Goal: Task Accomplishment & Management: Complete application form

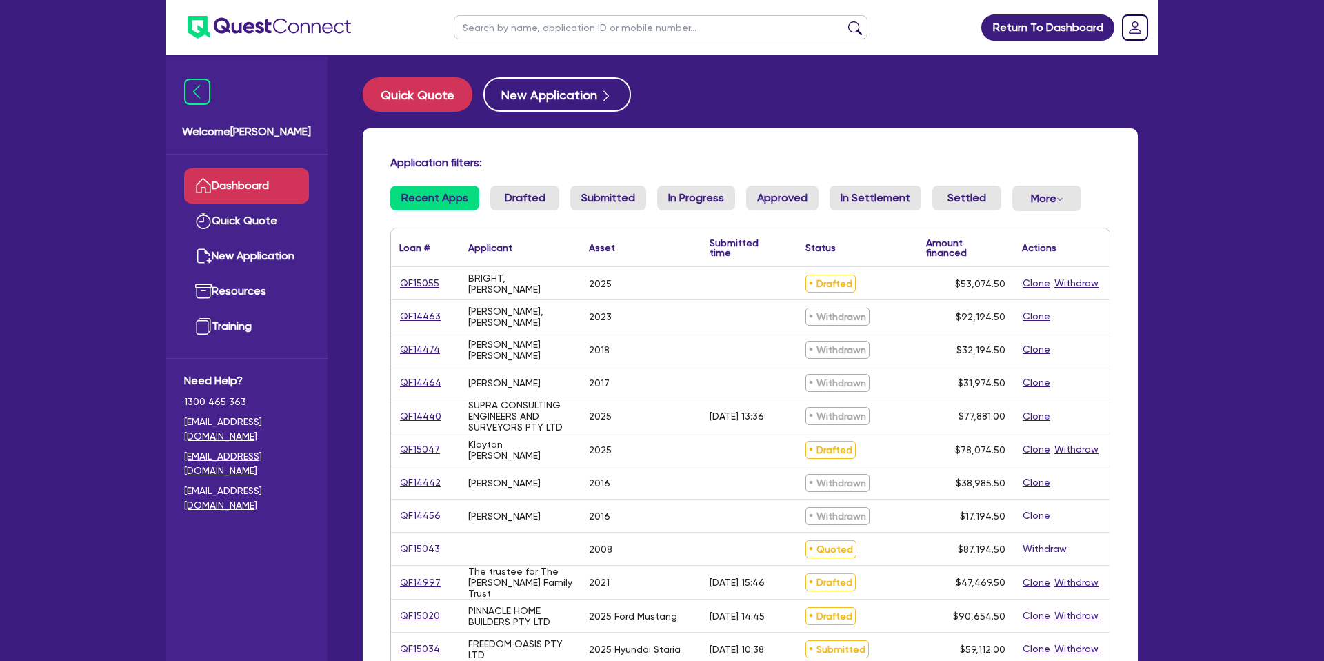
click at [499, 28] on input "text" at bounding box center [661, 27] width 414 height 24
click at [844, 21] on button "submit" at bounding box center [855, 30] width 22 height 19
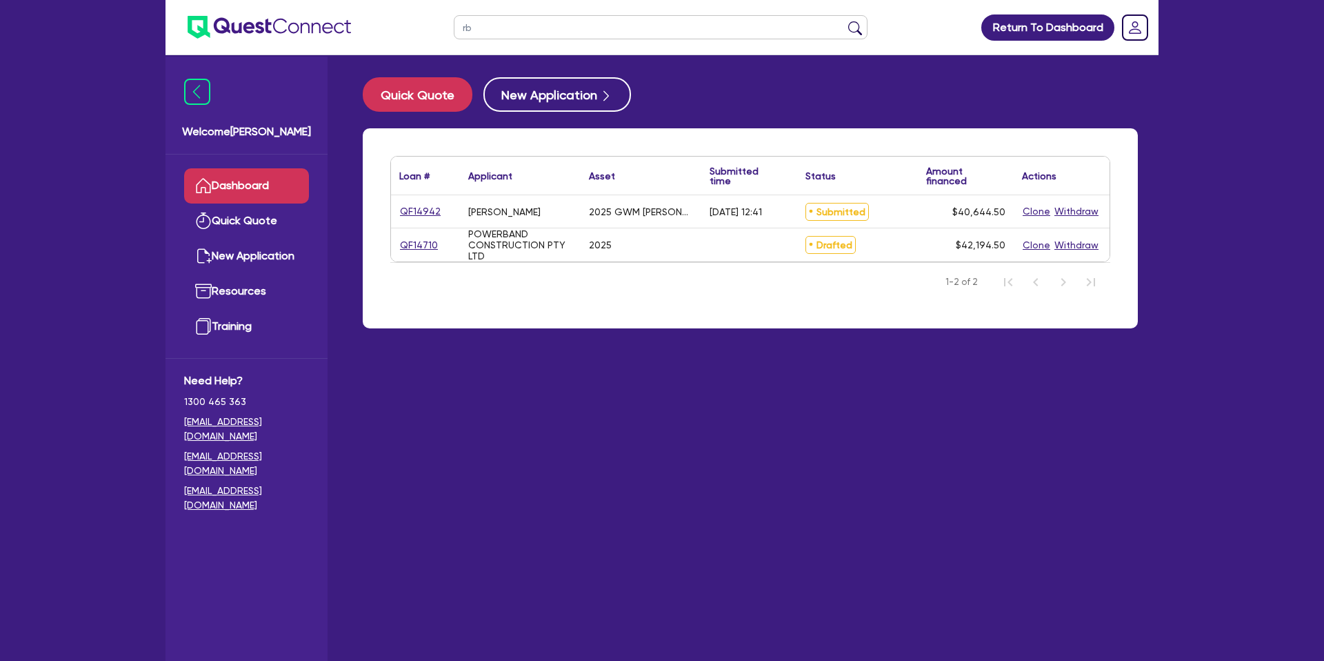
click at [414, 254] on div "QF14710" at bounding box center [425, 244] width 69 height 33
click at [554, 23] on input "rb" at bounding box center [661, 27] width 414 height 24
type input "rob"
click at [844, 21] on button "submit" at bounding box center [855, 30] width 22 height 19
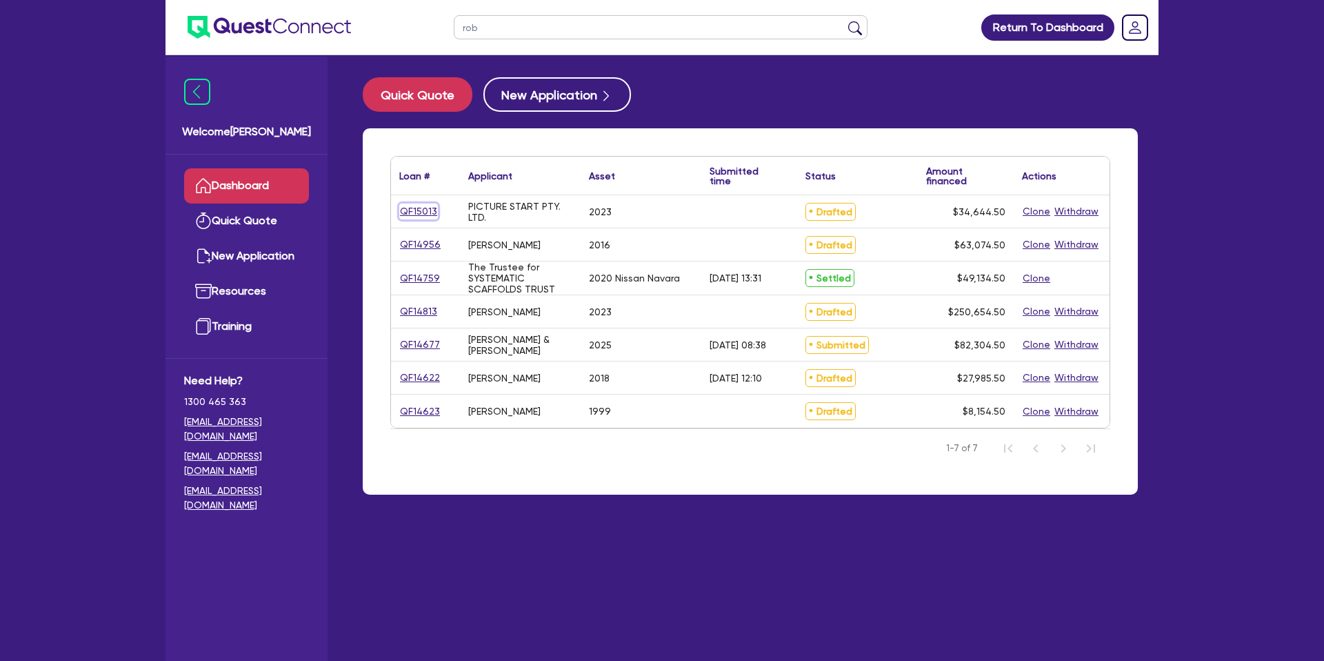
click at [422, 210] on link "QF15013" at bounding box center [418, 211] width 39 height 16
select select "CARS_AND_LIGHT_TRUCKS"
select select "PASSENGER_VEHICLES"
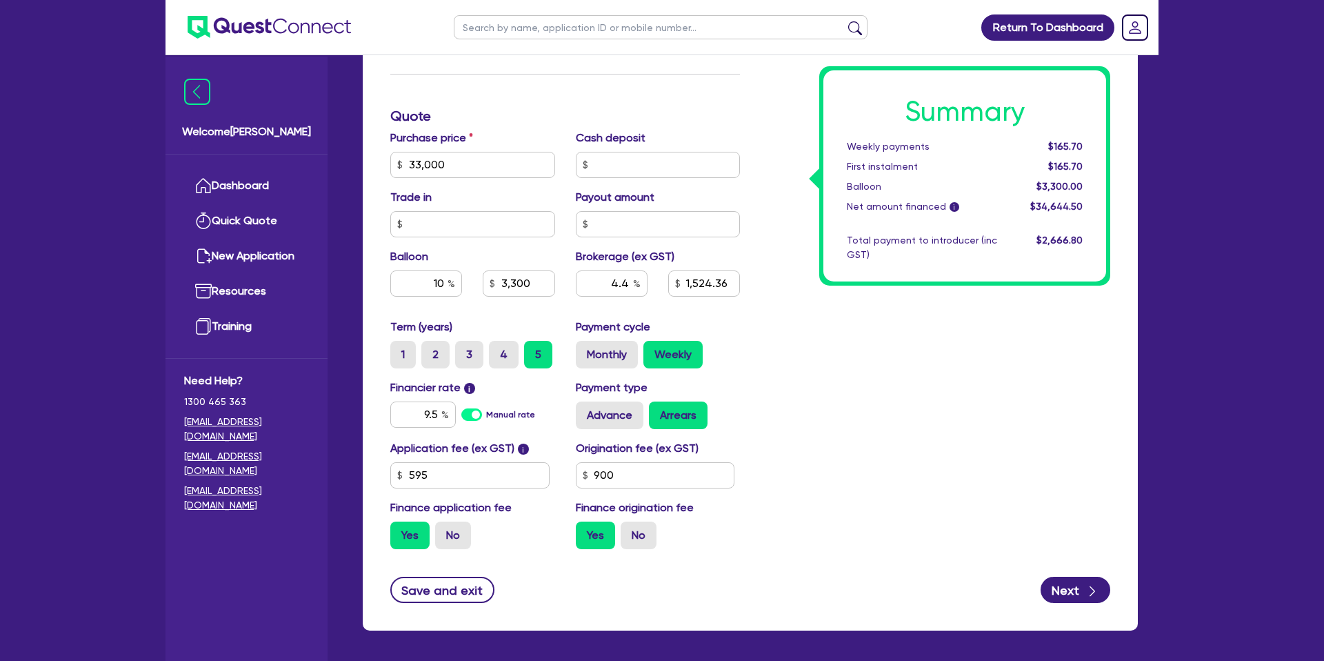
scroll to position [539, 0]
click at [486, 169] on input "33,000" at bounding box center [472, 164] width 165 height 26
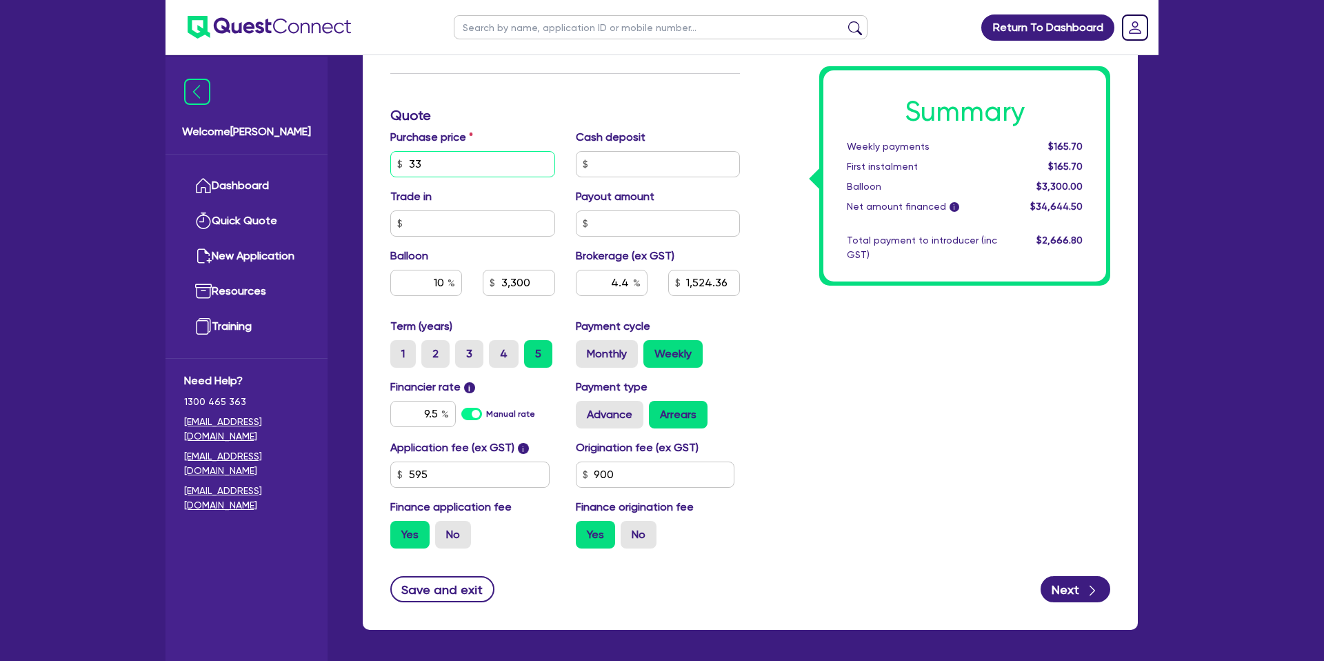
type input "3"
type input "28,000"
type input "3,300"
type input "1,524.36"
type input "2,800"
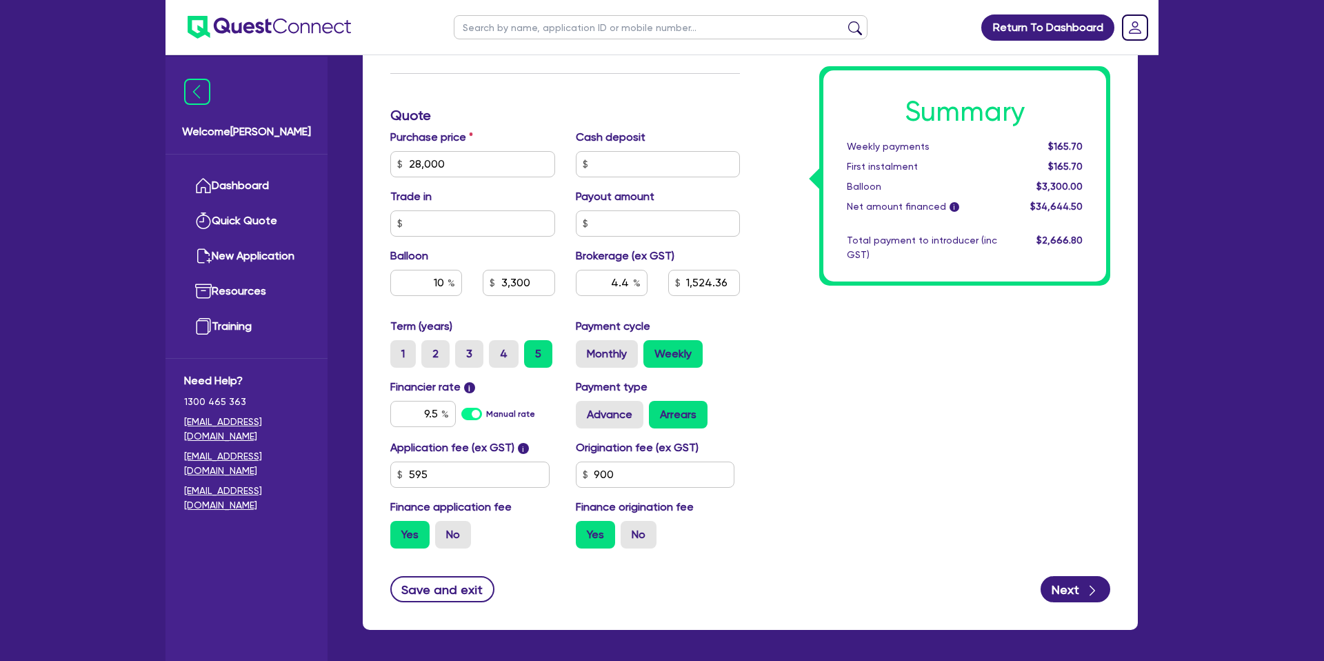
type input "1,304.36"
drag, startPoint x: 770, startPoint y: 130, endPoint x: 800, endPoint y: 136, distance: 30.8
click at [778, 132] on div "Summary Weekly payments $165.70 First instalment $165.70 Balloon $3,300.00 Net …" at bounding box center [935, 156] width 370 height 806
drag, startPoint x: 446, startPoint y: 166, endPoint x: 394, endPoint y: 166, distance: 51.7
click at [394, 166] on input "28,000" at bounding box center [472, 164] width 165 height 26
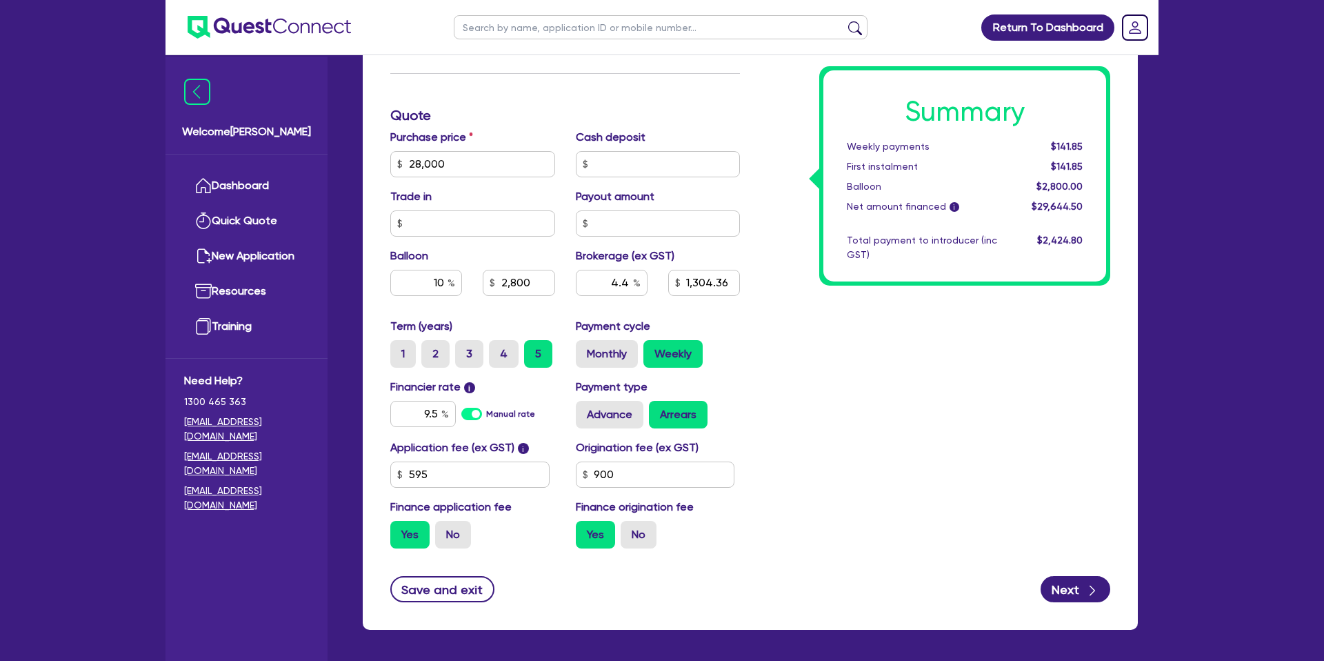
type input "2,800"
type input "1,304.36"
type input "2,800"
type input "1,304.36"
drag, startPoint x: 1041, startPoint y: 411, endPoint x: 1034, endPoint y: 397, distance: 16.3
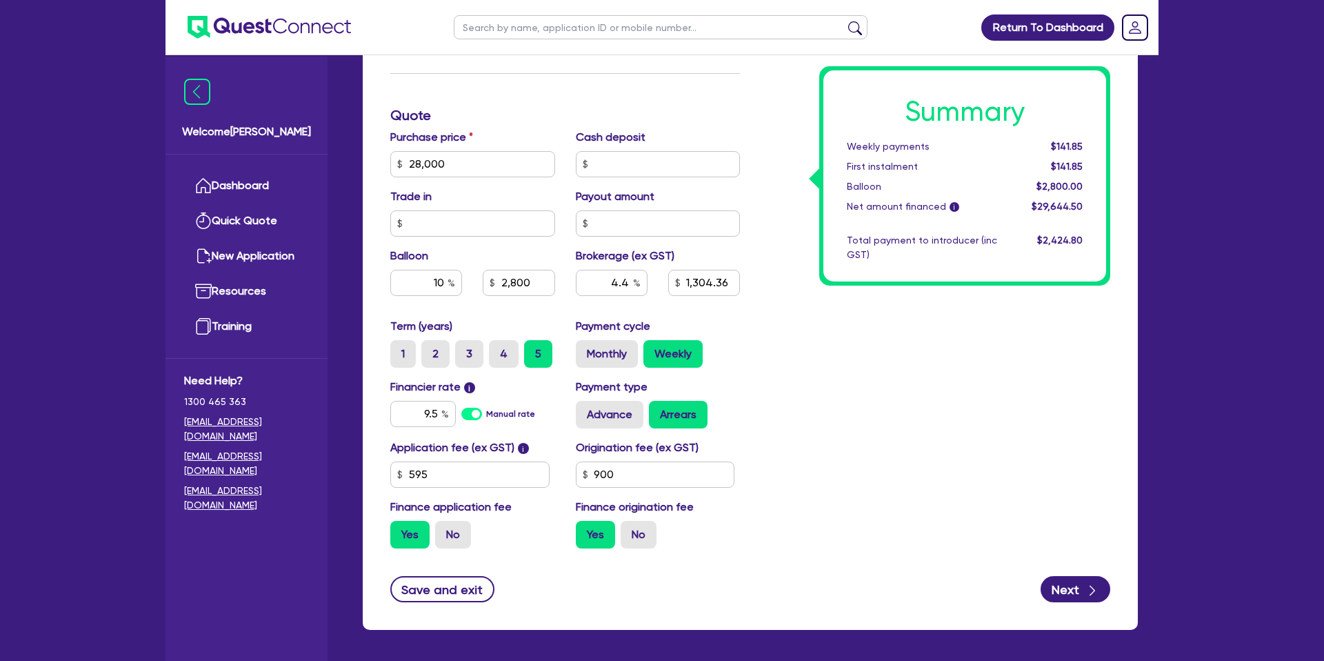
click at [1036, 402] on div "Summary Weekly payments $141.85 First instalment $141.85 Balloon $2,800.00 Net …" at bounding box center [935, 156] width 370 height 806
drag, startPoint x: 1055, startPoint y: 144, endPoint x: 1090, endPoint y: 141, distance: 34.6
click at [1090, 141] on div "$141.85" at bounding box center [1051, 146] width 86 height 14
click at [506, 158] on input "28,000" at bounding box center [472, 164] width 165 height 26
type input "2"
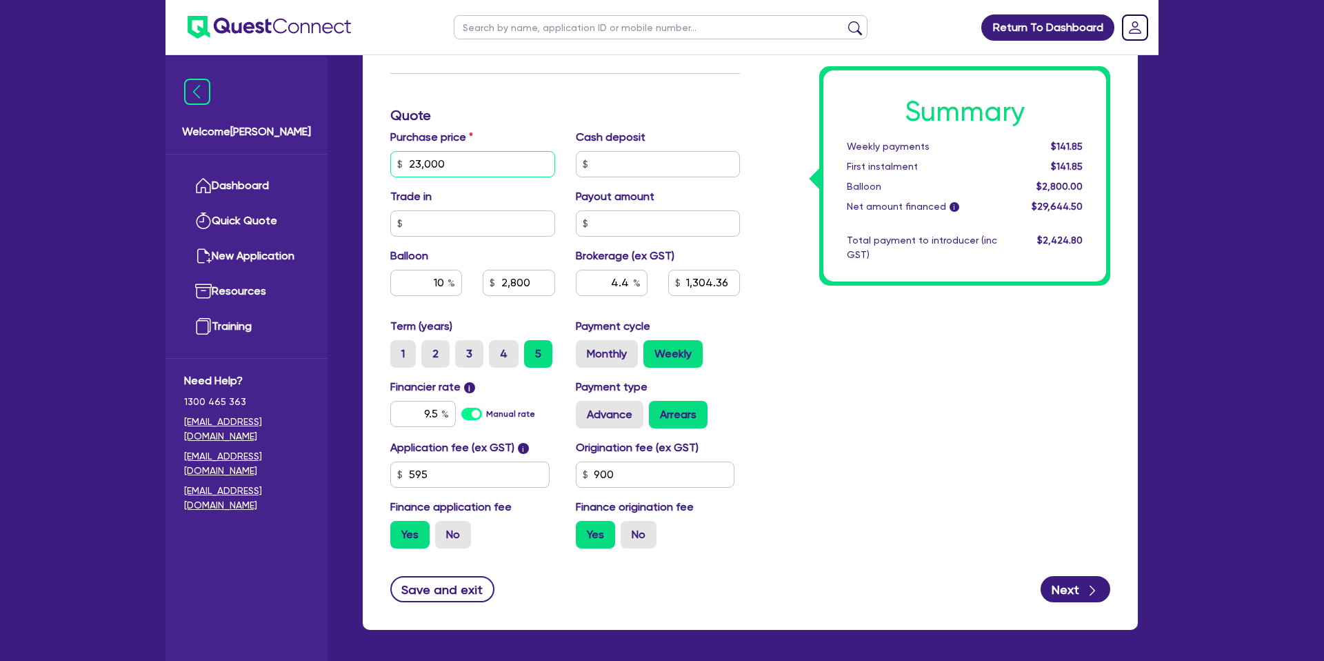
type input "23,000"
type input "2,800"
type input "1,304.36"
type input "2,300"
type input "1,084.36"
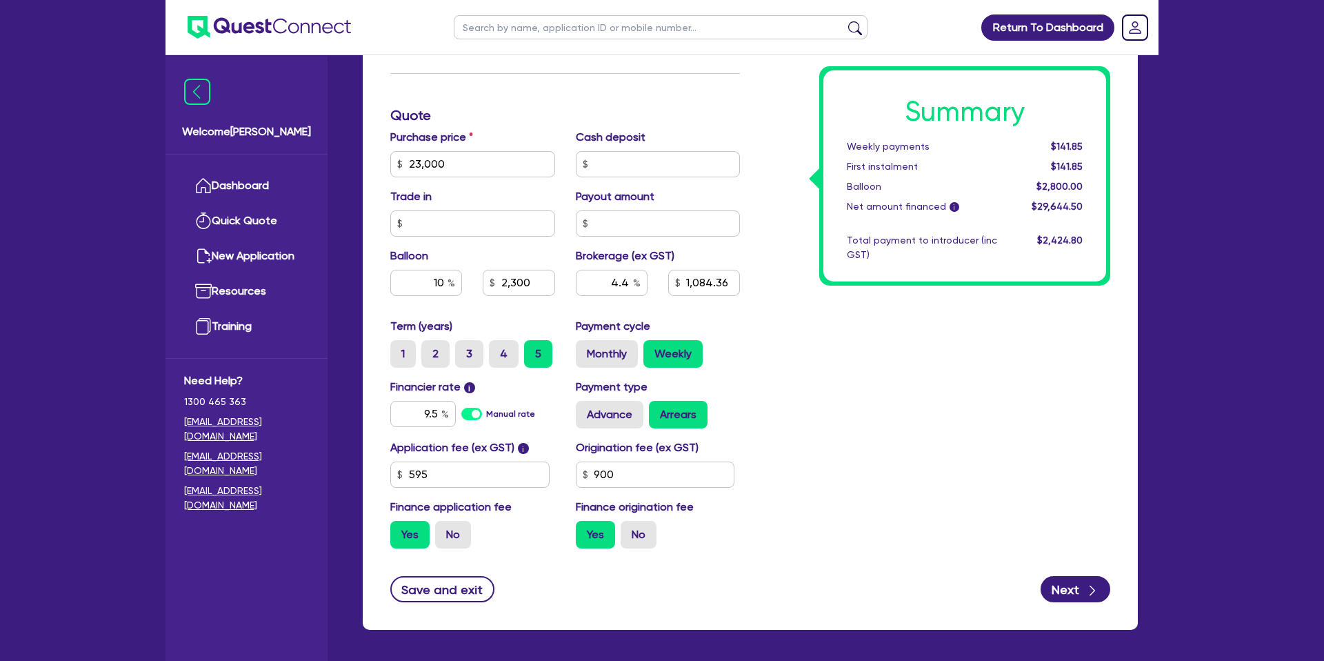
click at [903, 249] on div "Total payment to introducer (inc GST)" at bounding box center [922, 247] width 171 height 29
drag, startPoint x: 1048, startPoint y: 148, endPoint x: 1097, endPoint y: 146, distance: 49.0
click at [1097, 146] on div "Summary Weekly payments $118.01 First instalment $118.01 Balloon $2,300.00 Net …" at bounding box center [964, 175] width 283 height 211
click at [866, 354] on div "Summary Weekly payments $118.01 First instalment $118.01 Balloon $2,300.00 Net …" at bounding box center [935, 155] width 370 height 806
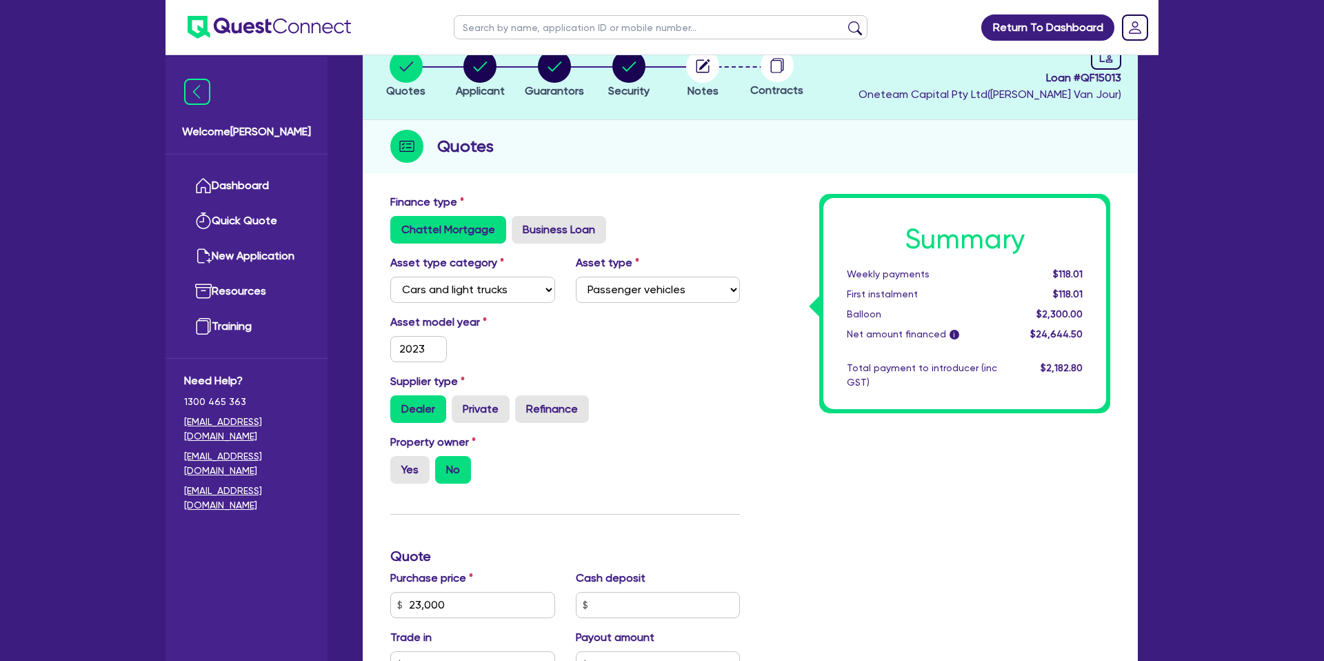
scroll to position [0, 0]
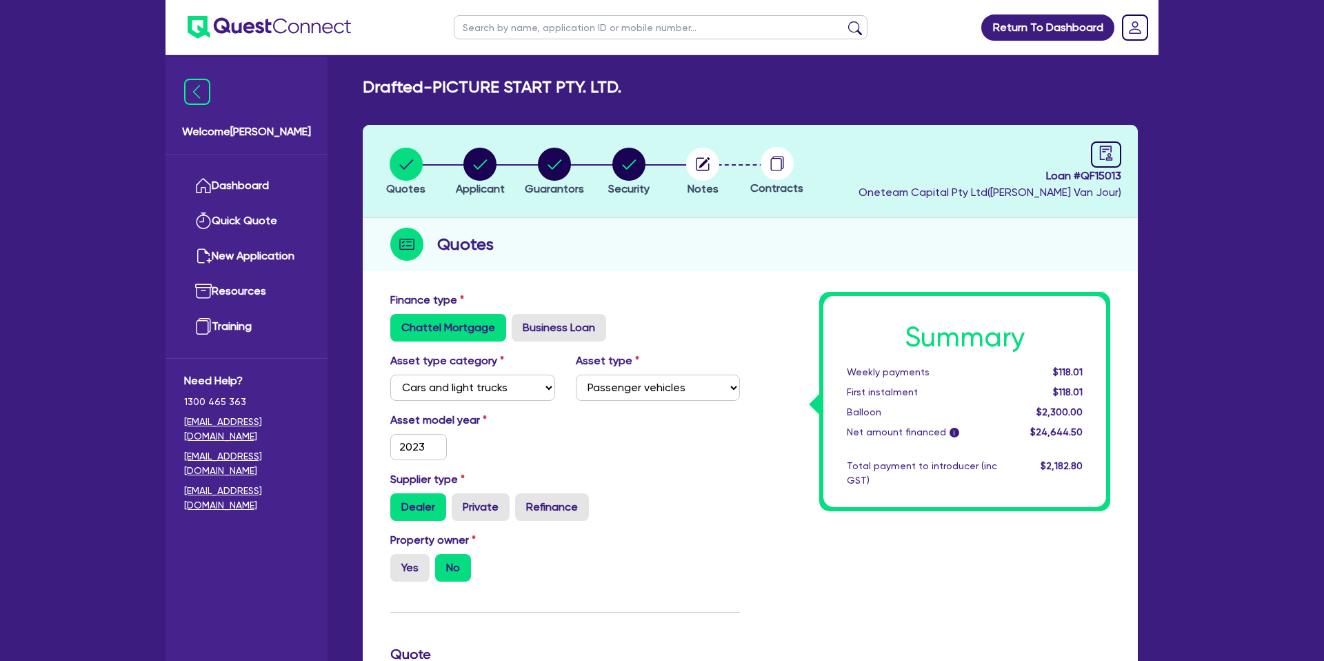
click at [668, 274] on div "Quotes Applicant [GEOGRAPHIC_DATA] Security Notes Contracts Loan # QF15013 Onet…" at bounding box center [750, 646] width 775 height 1043
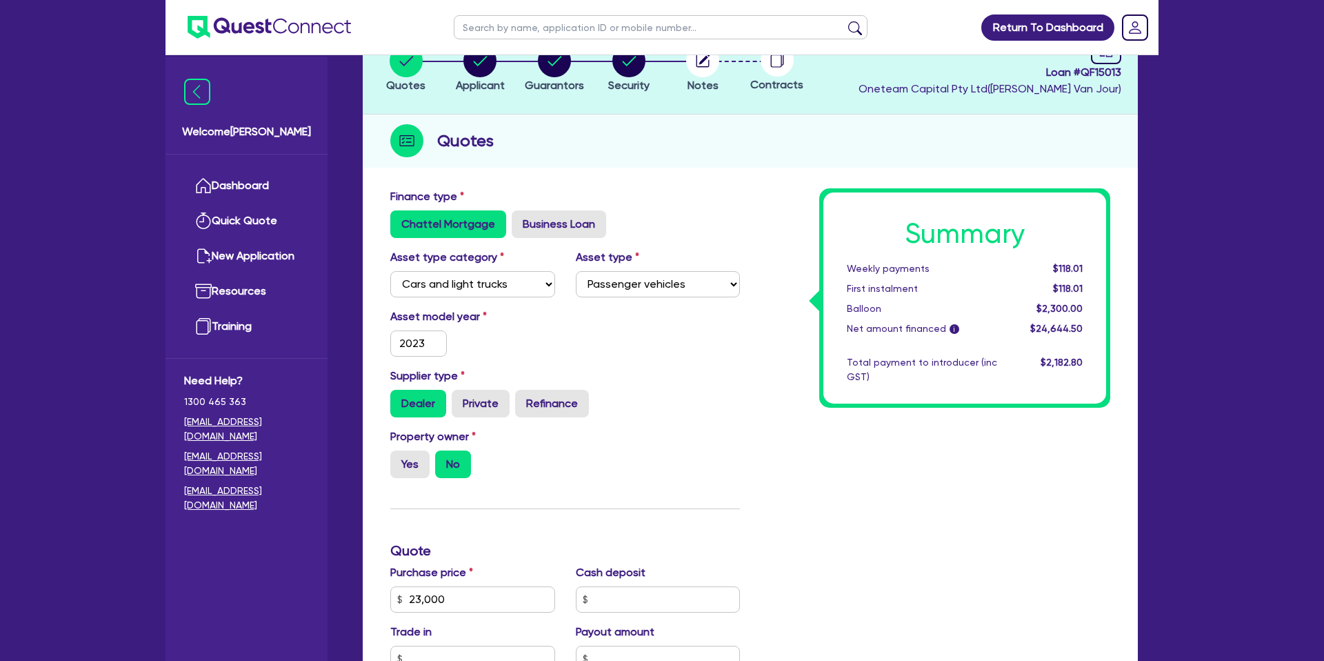
click at [787, 354] on div "Summary Weekly payments $118.01 First instalment $118.01 Balloon $2,300.00 Net …" at bounding box center [935, 591] width 370 height 806
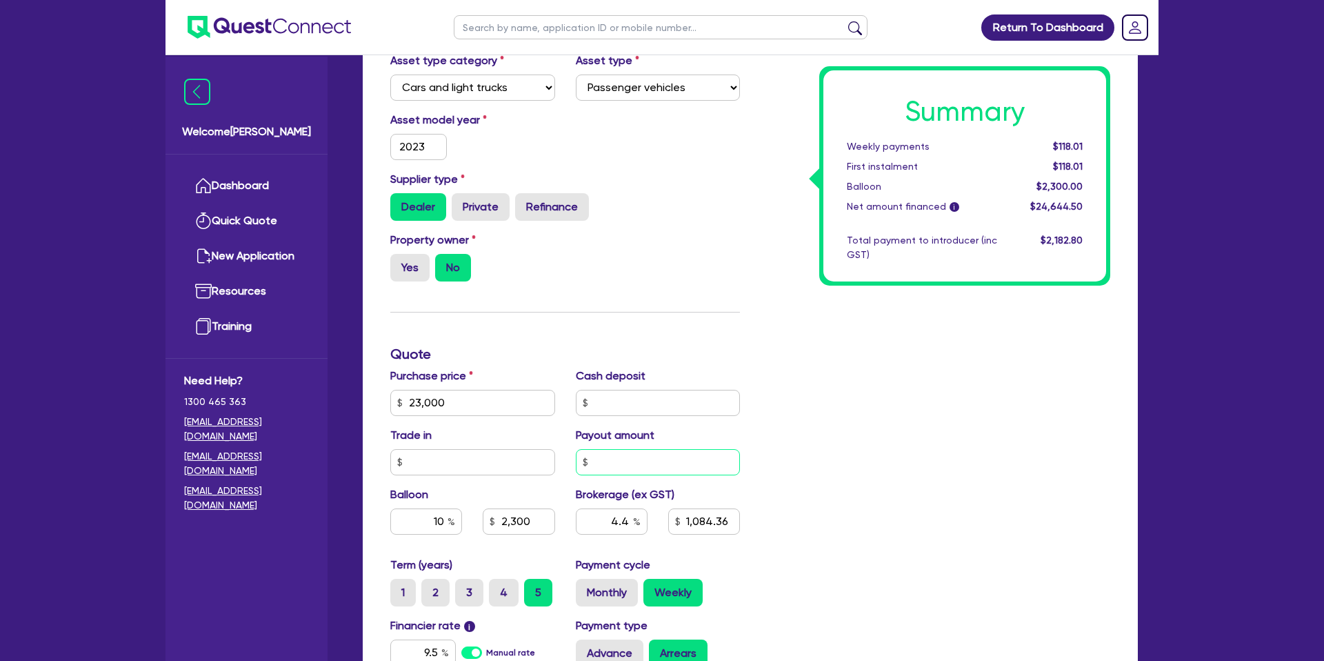
click at [678, 477] on div "Purchase price 23,000 Cash deposit Trade in Payout amount Balloon 10 2,300 Brok…" at bounding box center [565, 462] width 370 height 189
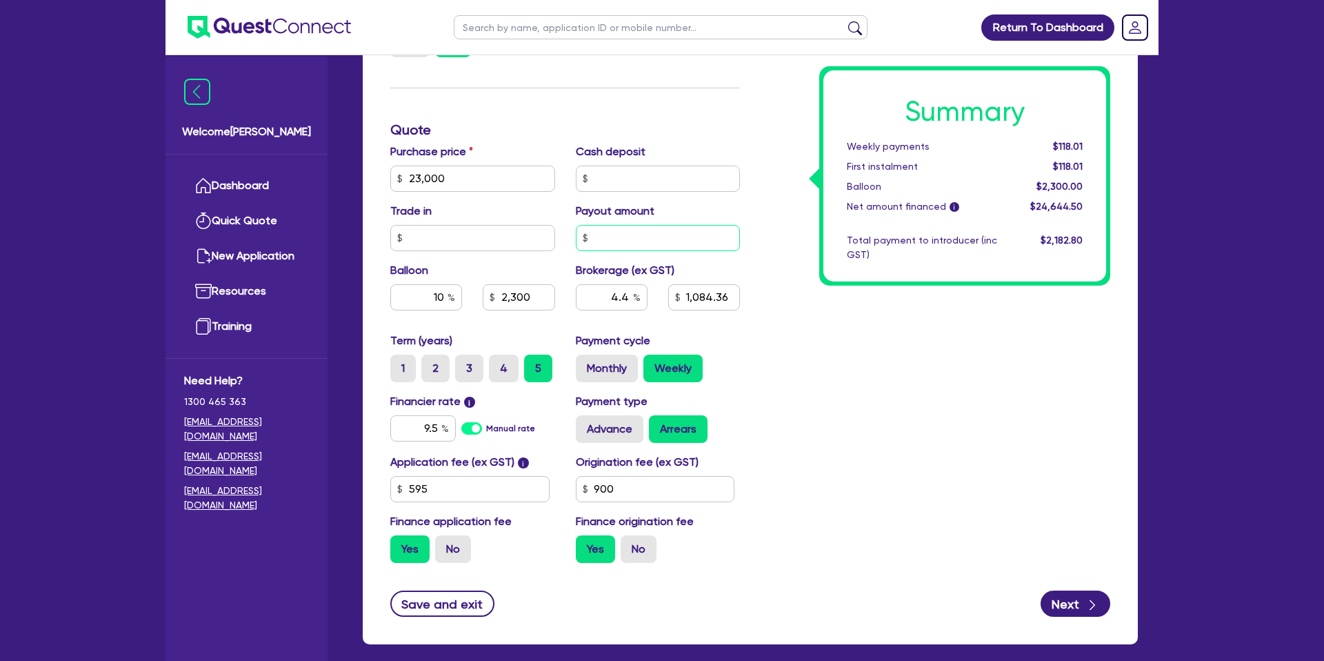
scroll to position [592, 0]
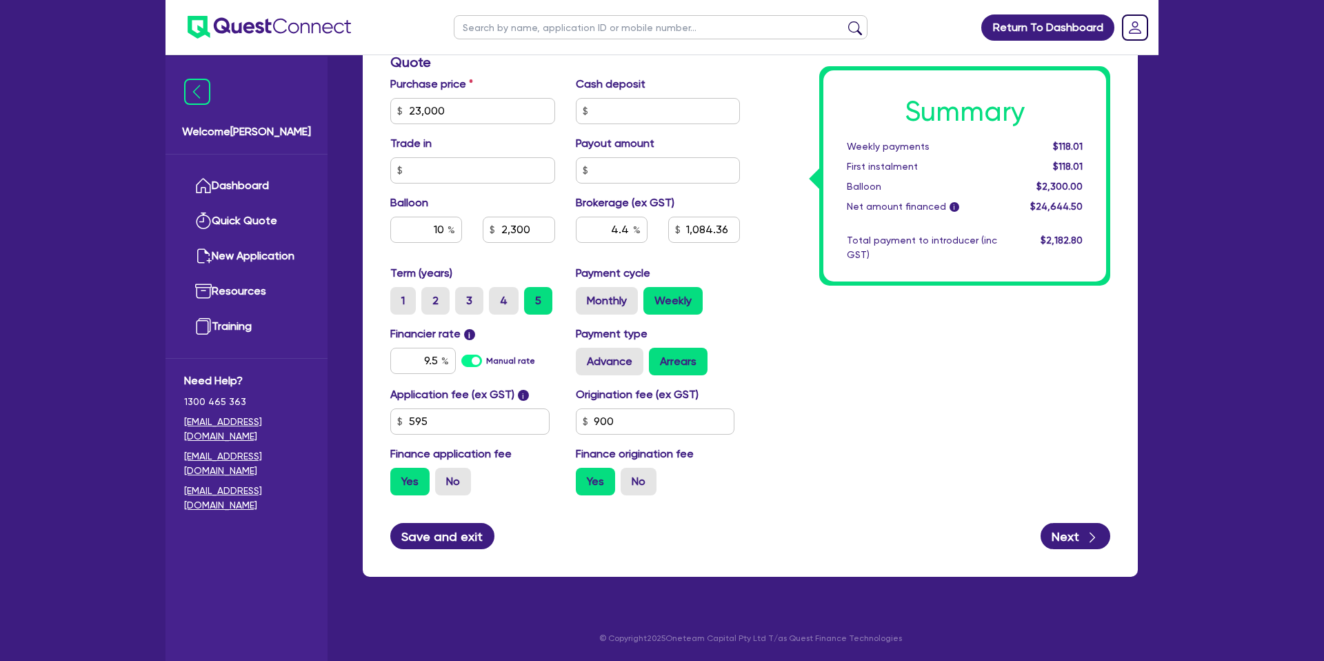
type input "2,300"
type input "1,084.36"
type input "2,300"
type input "1,084.36"
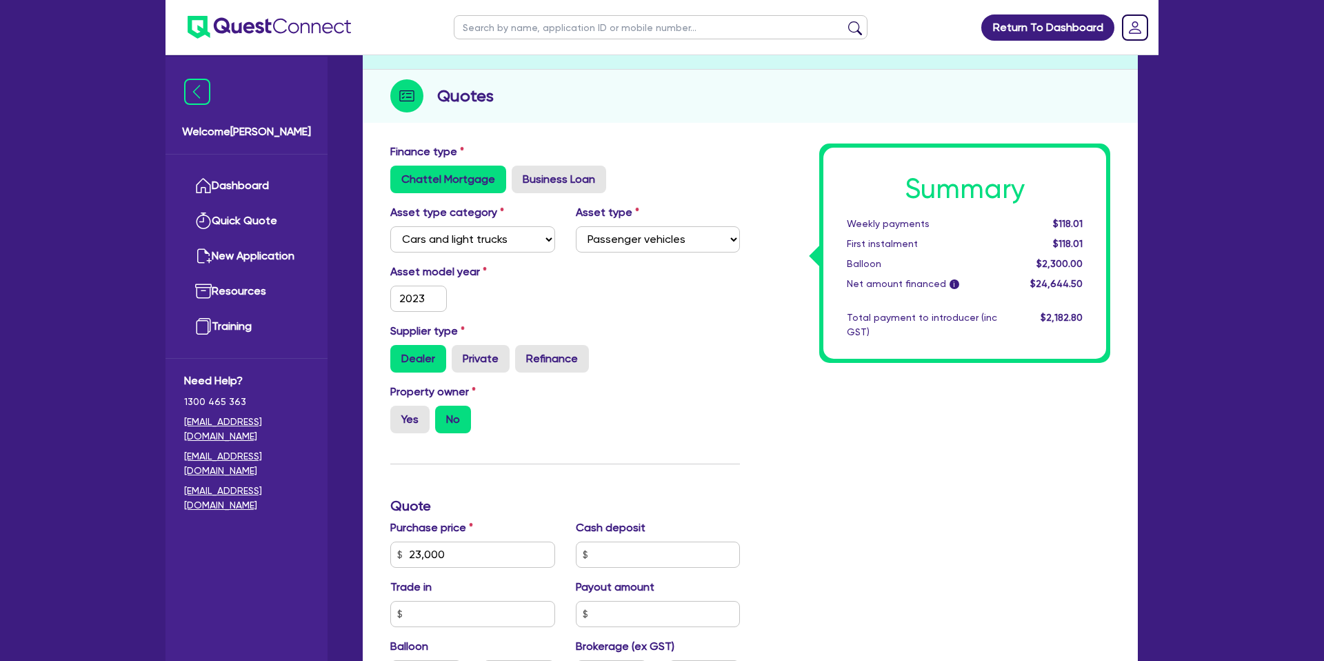
scroll to position [0, 0]
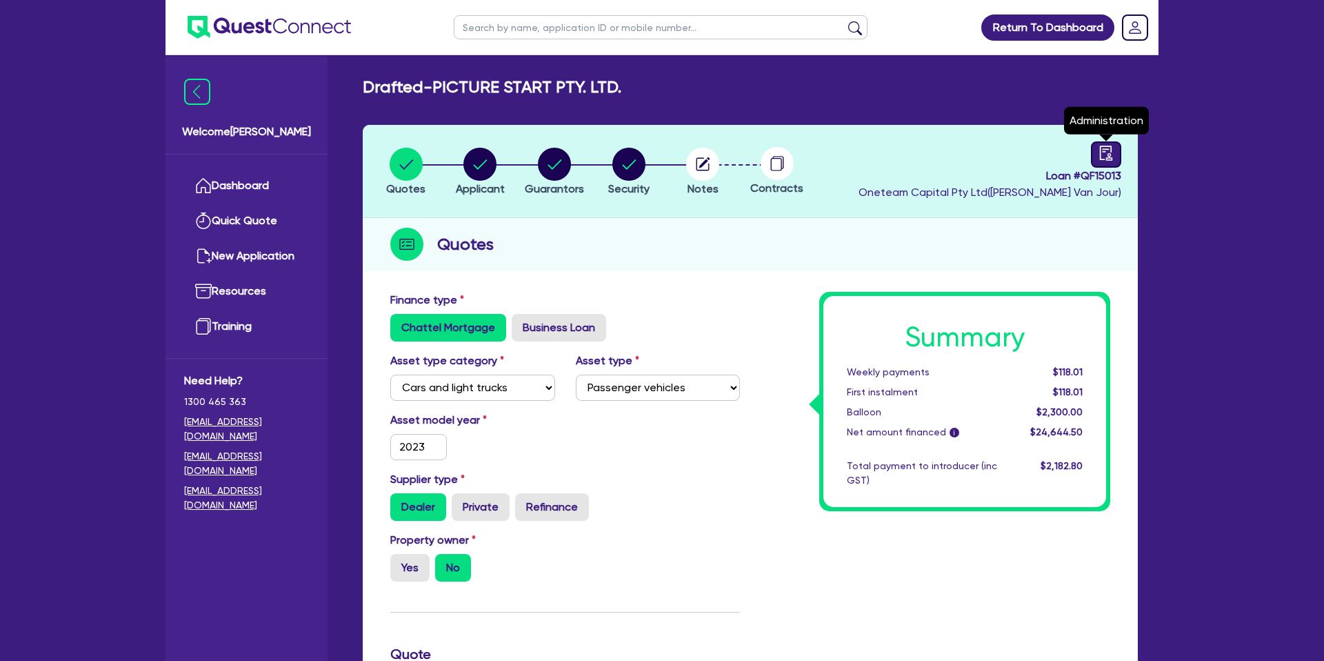
click at [1106, 153] on icon "audit" at bounding box center [1106, 153] width 15 height 15
select select "DRAFTED_NEW"
select select "Other"
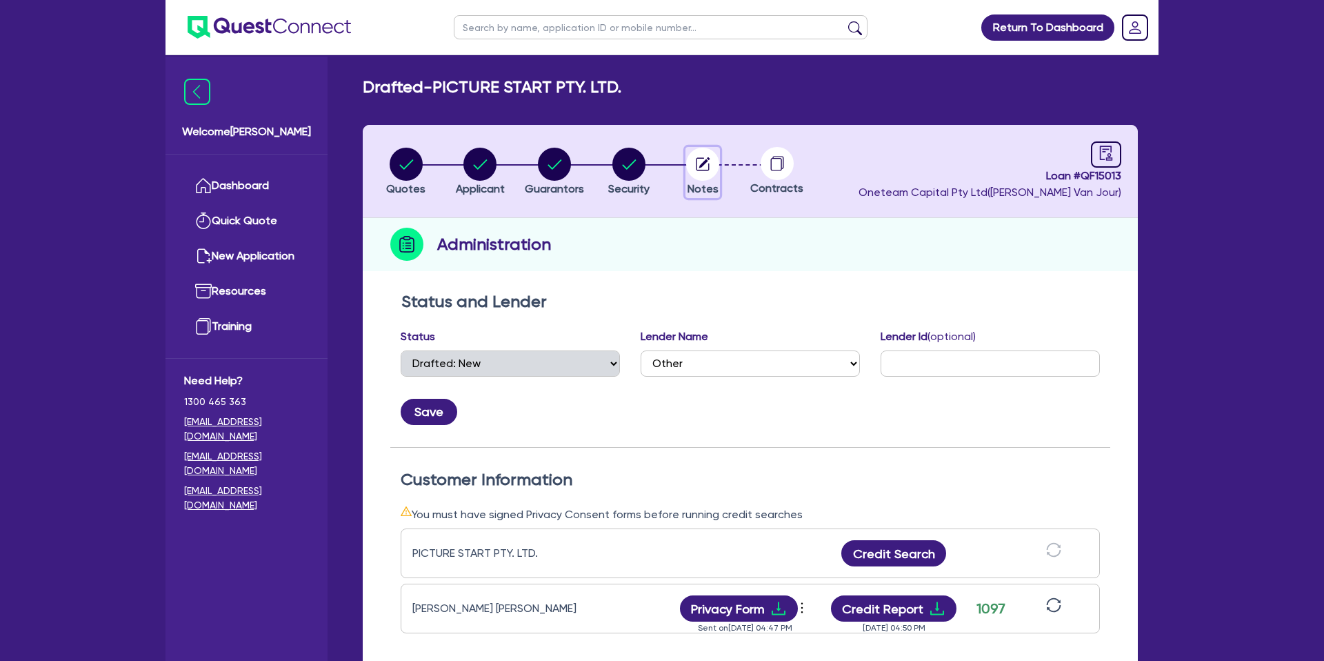
click at [700, 164] on circle "button" at bounding box center [702, 164] width 33 height 33
select select "Other"
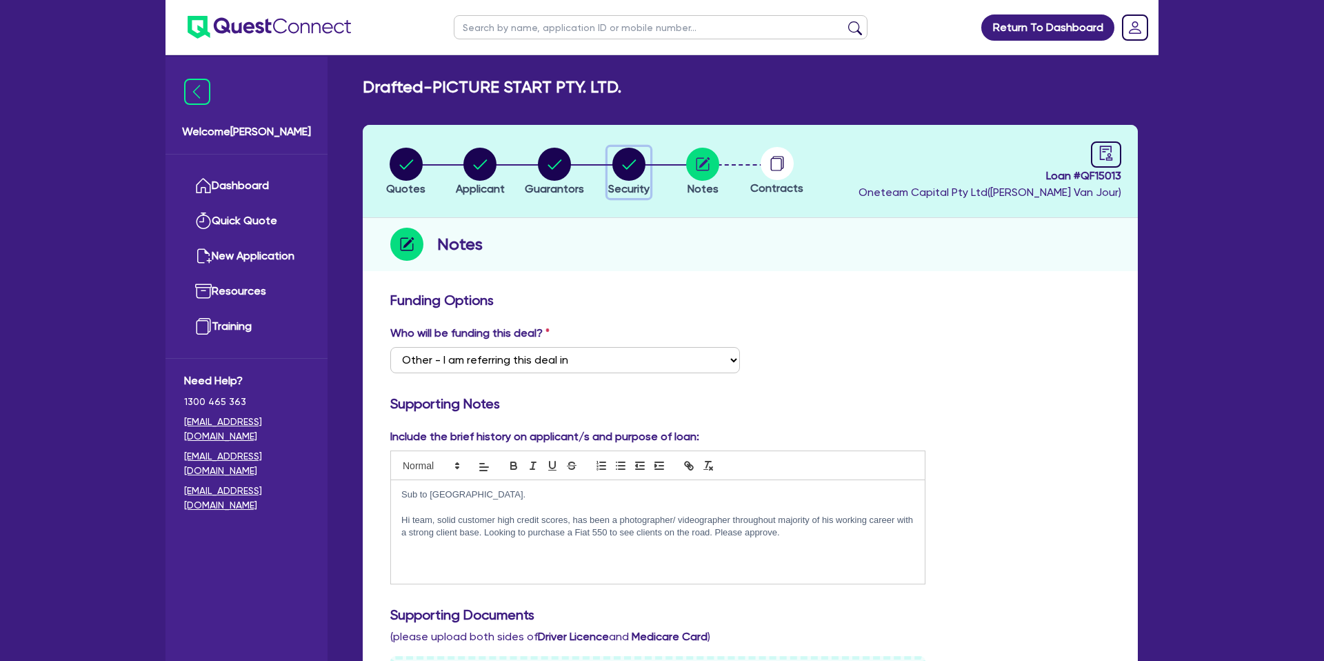
click at [626, 162] on circle "button" at bounding box center [628, 164] width 33 height 33
select select "CARS_AND_LIGHT_TRUCKS"
select select "PASSENGER_VEHICLES"
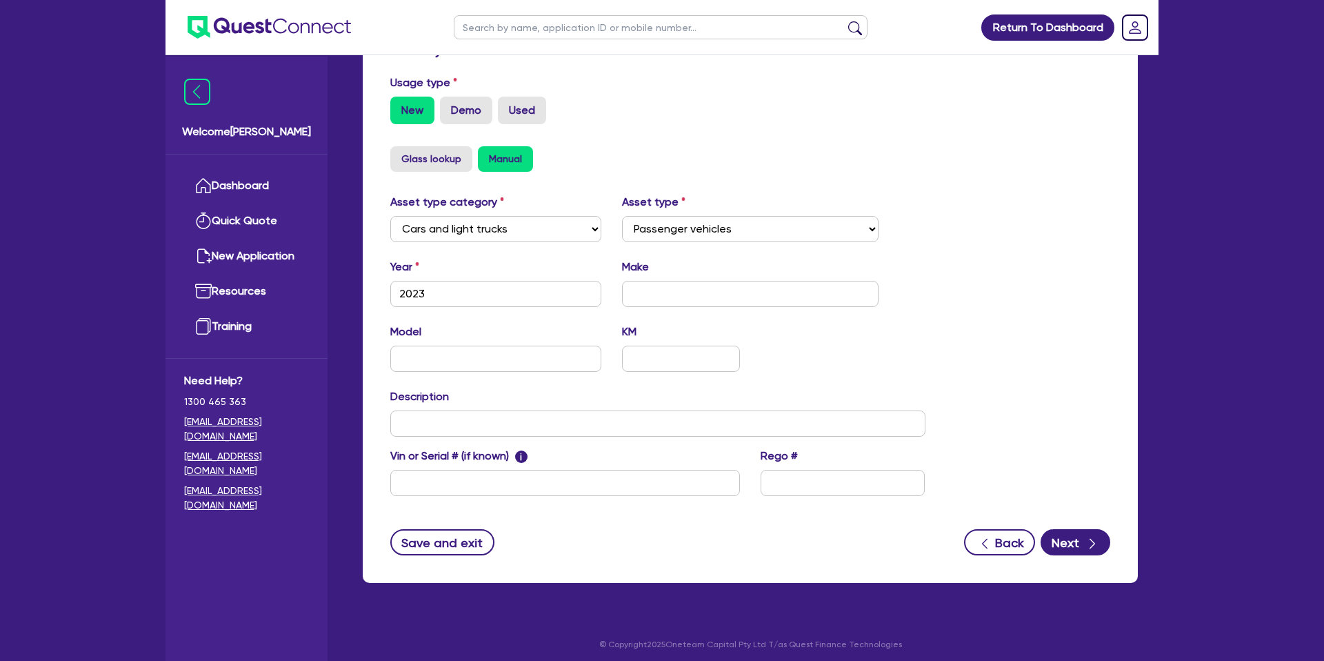
scroll to position [401, 0]
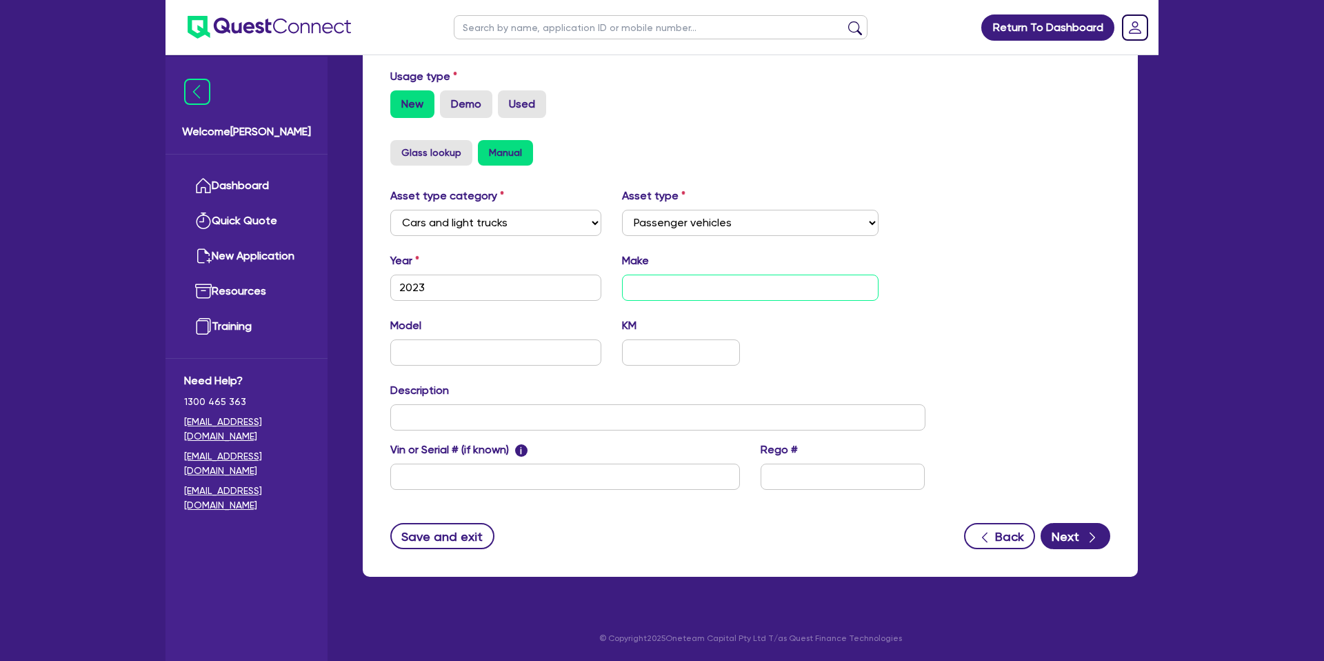
click at [692, 292] on input "text" at bounding box center [750, 287] width 257 height 26
type input "Fiat"
click at [471, 545] on button "Save and exit" at bounding box center [442, 536] width 104 height 26
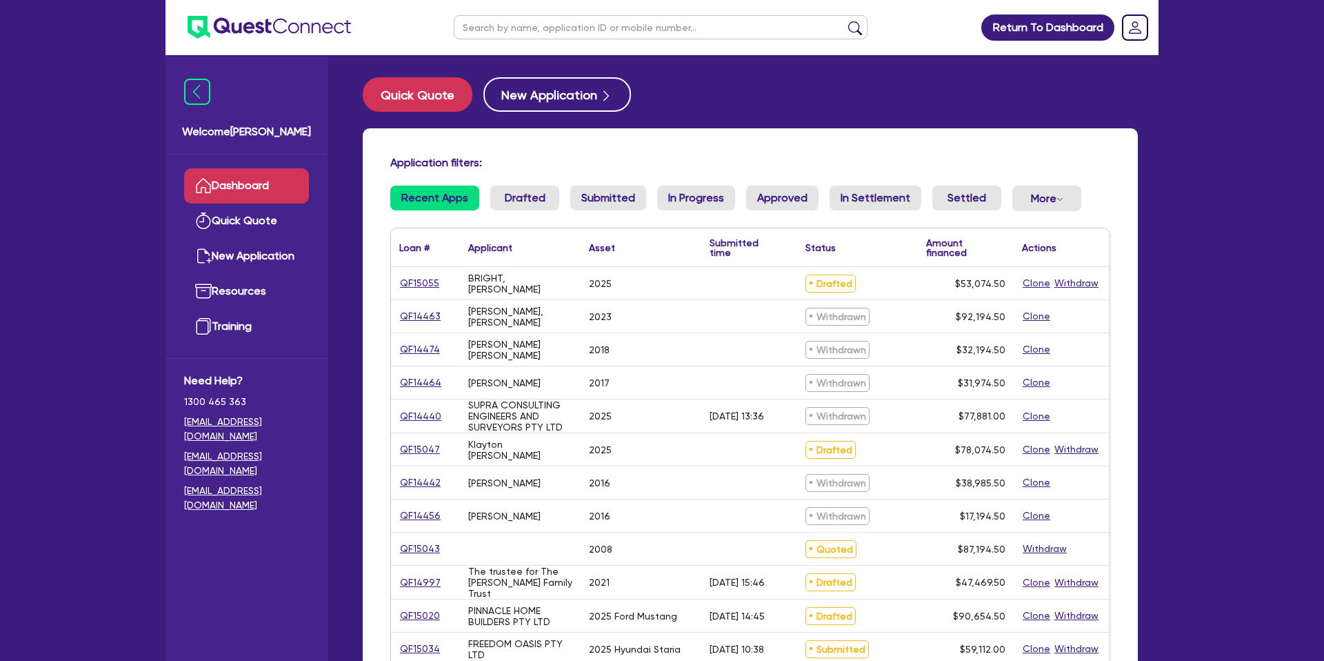
click at [521, 36] on input "text" at bounding box center [661, 27] width 414 height 24
type input "Picture"
click at [844, 21] on button "submit" at bounding box center [855, 30] width 22 height 19
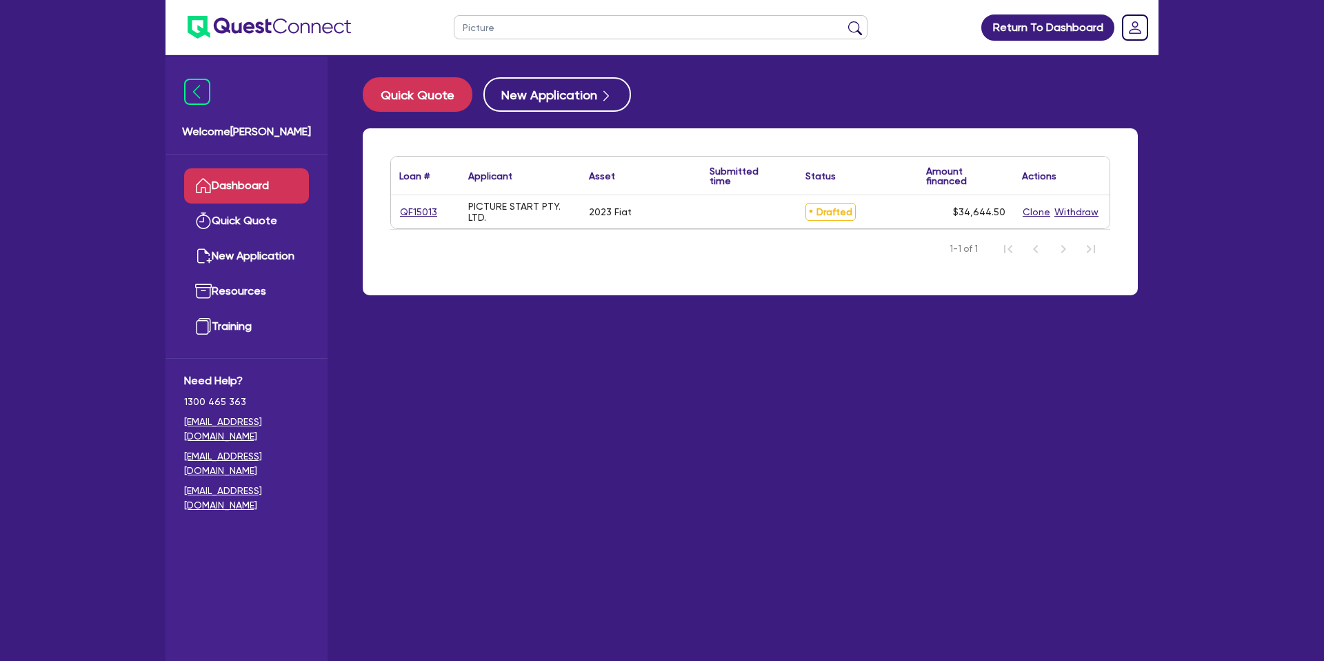
drag, startPoint x: 443, startPoint y: 215, endPoint x: 399, endPoint y: 214, distance: 44.9
click at [394, 215] on div "QF15013" at bounding box center [425, 211] width 69 height 33
click at [402, 211] on link "QF15013" at bounding box center [418, 212] width 39 height 16
select select "CARS_AND_LIGHT_TRUCKS"
select select "PASSENGER_VEHICLES"
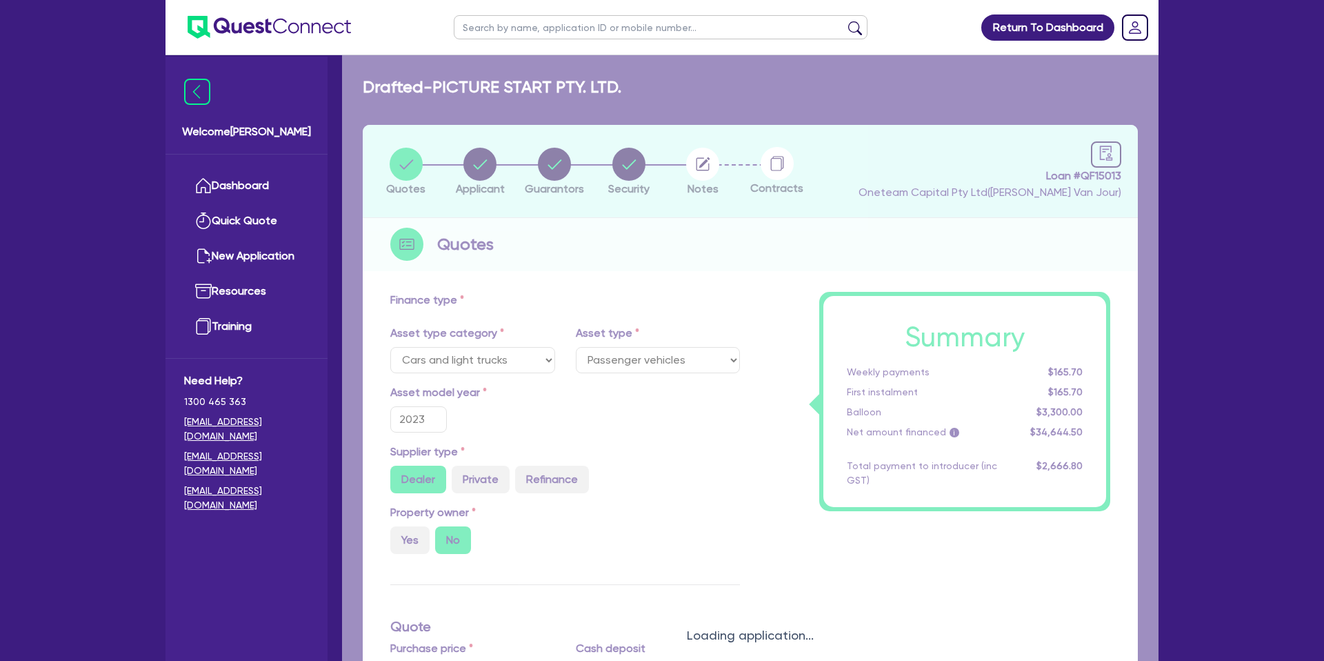
type input "33,000"
type input "3,300"
type input "1,524.36"
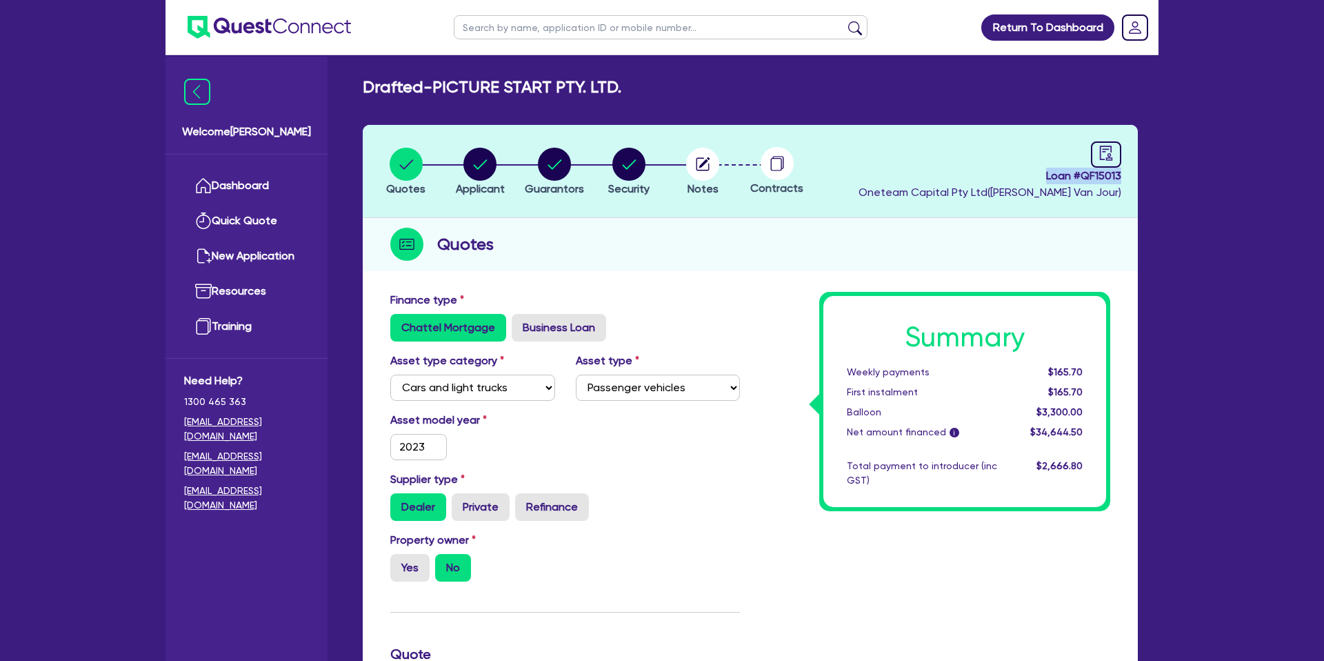
drag, startPoint x: 1044, startPoint y: 176, endPoint x: 1152, endPoint y: 176, distance: 107.6
click at [1152, 176] on div "Drafted - PICTURE START PTY. LTD. Quotes Applicant [GEOGRAPHIC_DATA] Security N…" at bounding box center [750, 631] width 817 height 1108
copy span "Loan # QF15013"
click at [707, 201] on header "Quotes Applicant [GEOGRAPHIC_DATA] Security Notes Contracts Loan # QF15013 Onet…" at bounding box center [750, 171] width 775 height 93
click at [255, 194] on link "Dashboard" at bounding box center [246, 185] width 125 height 35
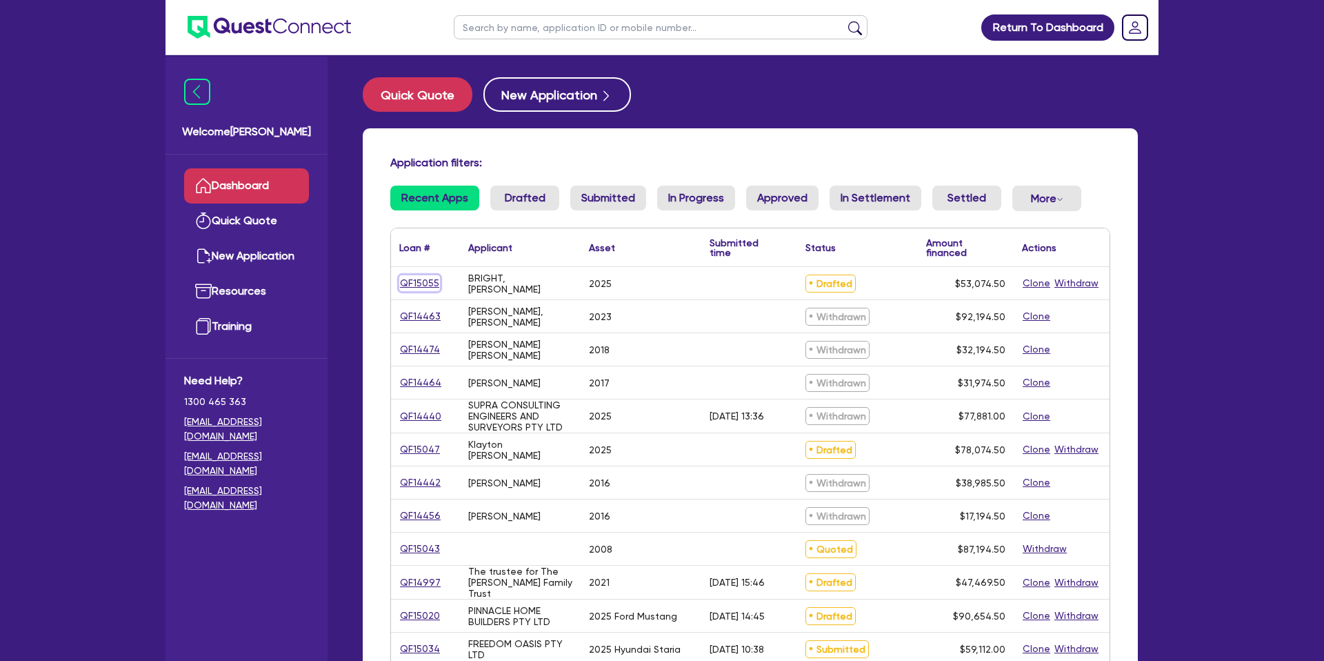
click at [428, 277] on link "QF15055" at bounding box center [419, 283] width 41 height 16
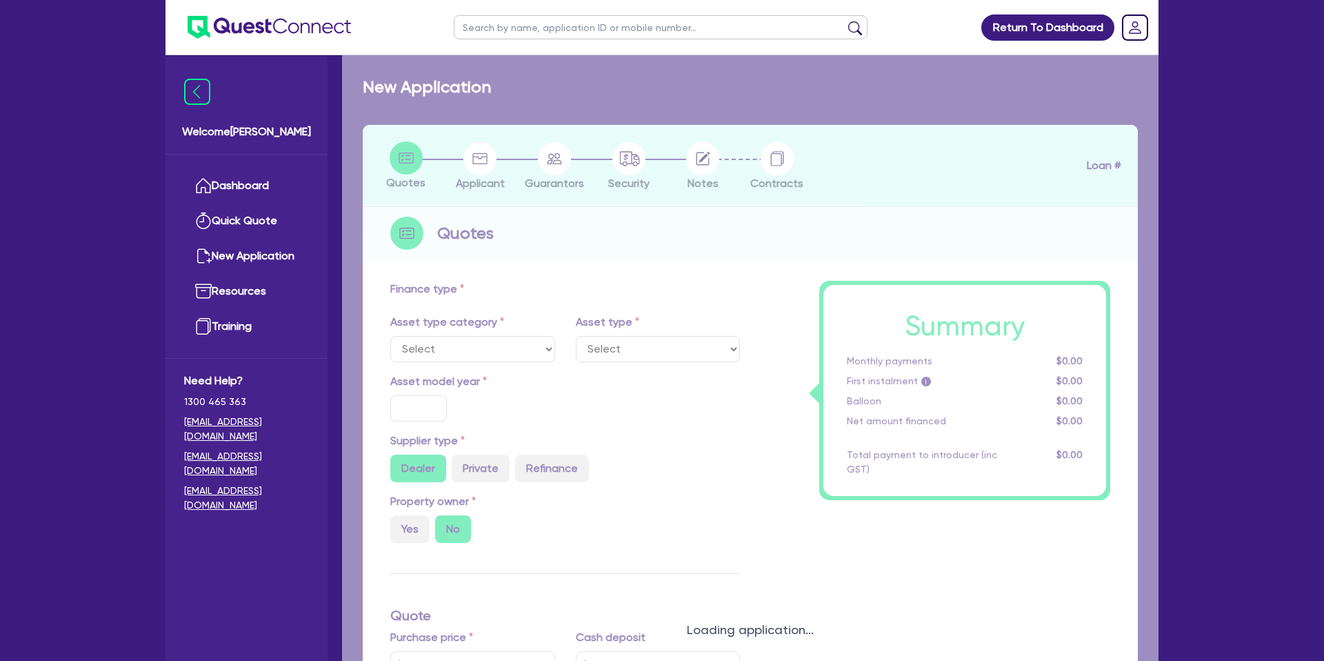
select select "CARS_AND_LIGHT_TRUCKS"
type input "2025"
radio input "true"
type input "50,000"
type input "15.99"
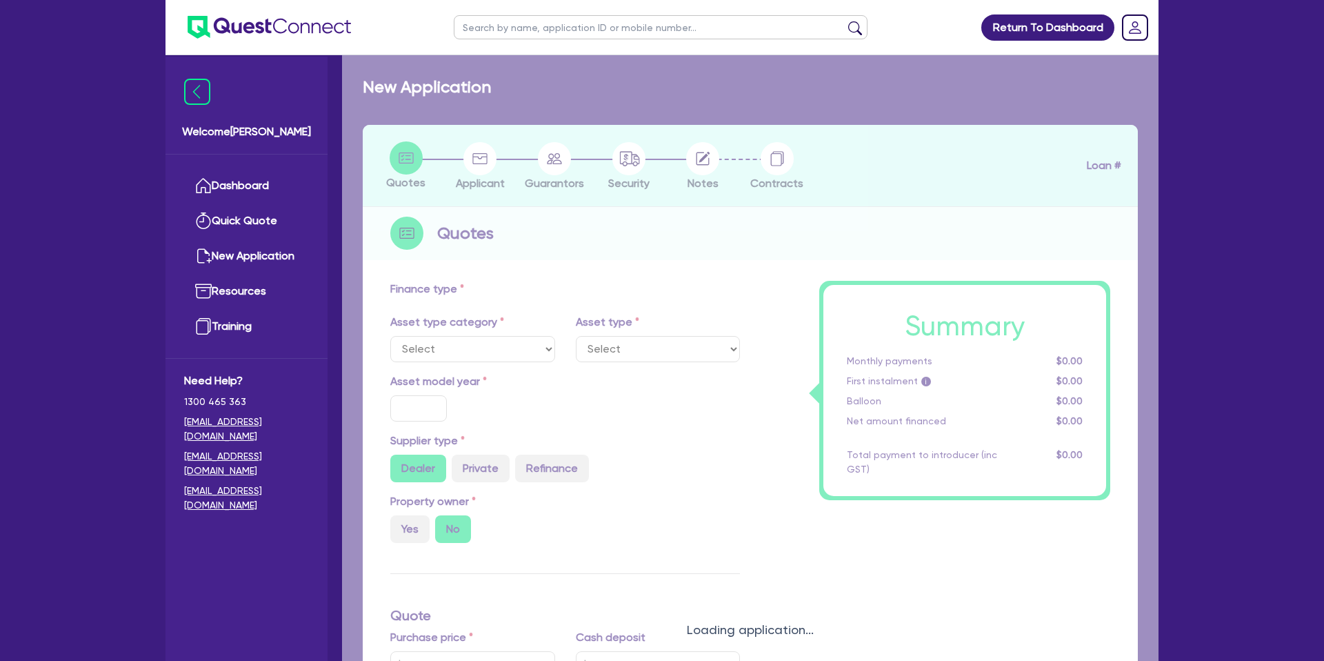
type input "2,200"
select select "PASSENGER_VEHICLES"
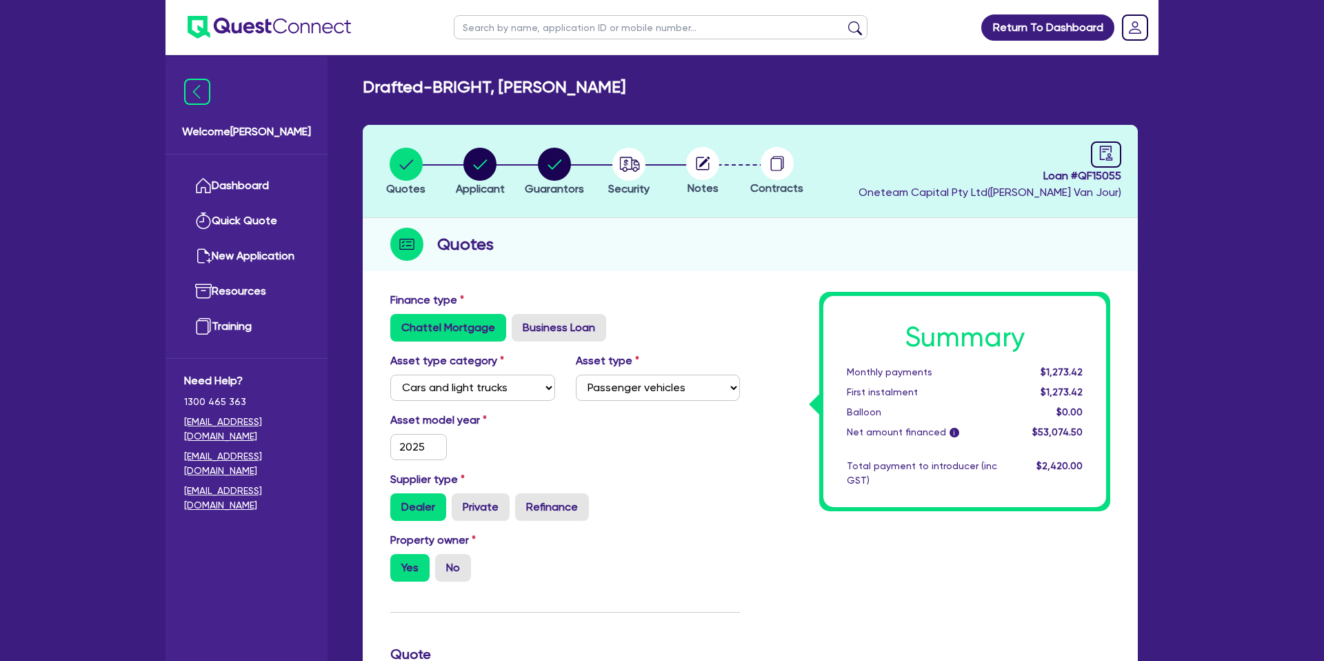
click at [761, 152] on div at bounding box center [777, 163] width 74 height 33
click at [220, 174] on link "Dashboard" at bounding box center [246, 185] width 125 height 35
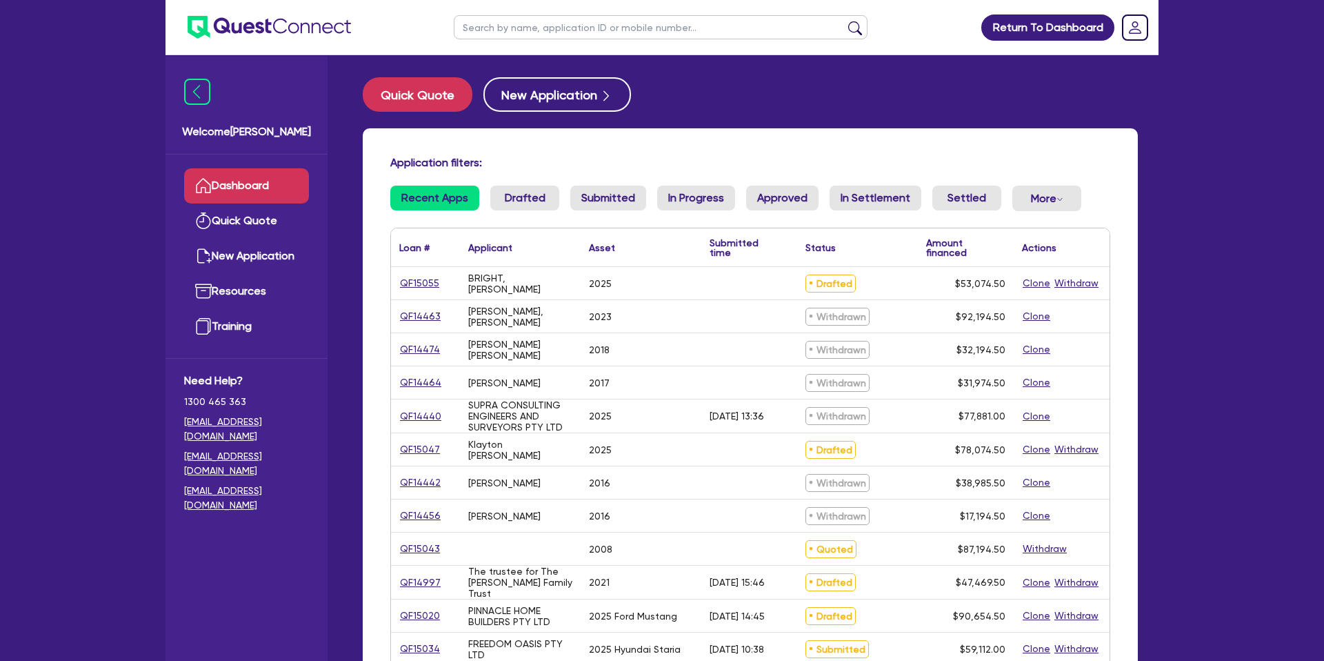
click at [513, 33] on input "text" at bounding box center [661, 27] width 414 height 24
click at [844, 21] on button "submit" at bounding box center [855, 30] width 22 height 19
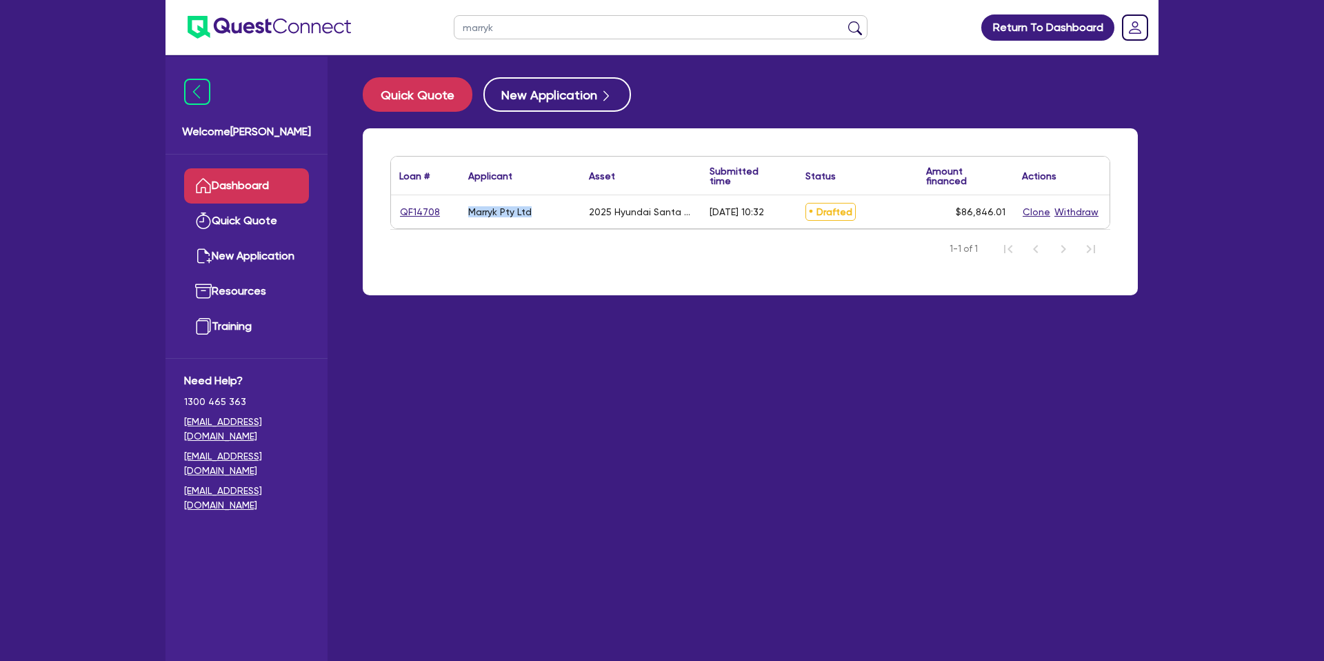
drag, startPoint x: 468, startPoint y: 210, endPoint x: 536, endPoint y: 210, distance: 67.6
click at [536, 210] on div "Marryk Pty Ltd" at bounding box center [520, 211] width 121 height 33
copy div "Marryk Pty Ltd"
click at [577, 37] on input "marryk" at bounding box center [661, 27] width 414 height 24
type input "m"
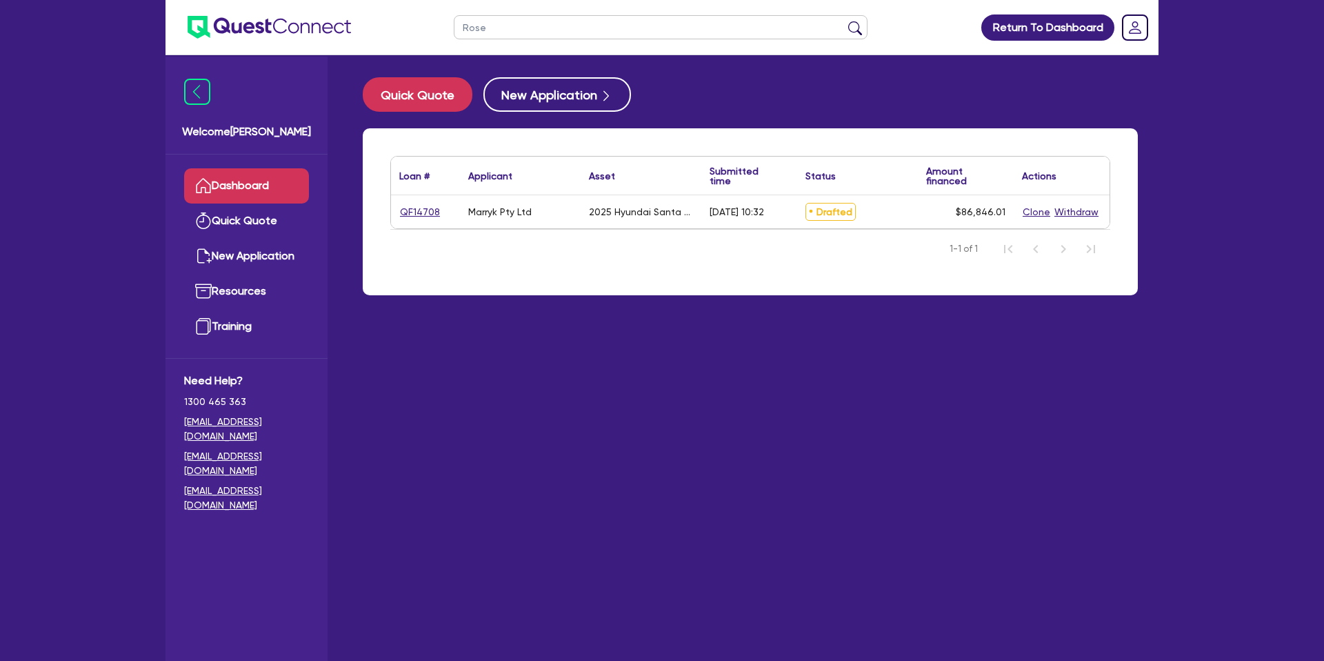
click at [844, 21] on button "submit" at bounding box center [855, 30] width 22 height 19
drag, startPoint x: 468, startPoint y: 206, endPoint x: 493, endPoint y: 222, distance: 29.5
click at [493, 222] on div "FREEDOM OASIS PTY LTD" at bounding box center [520, 212] width 104 height 22
copy div "FREEDOM OASIS PTY LTD"
click at [529, 24] on input "Rose" at bounding box center [661, 27] width 414 height 24
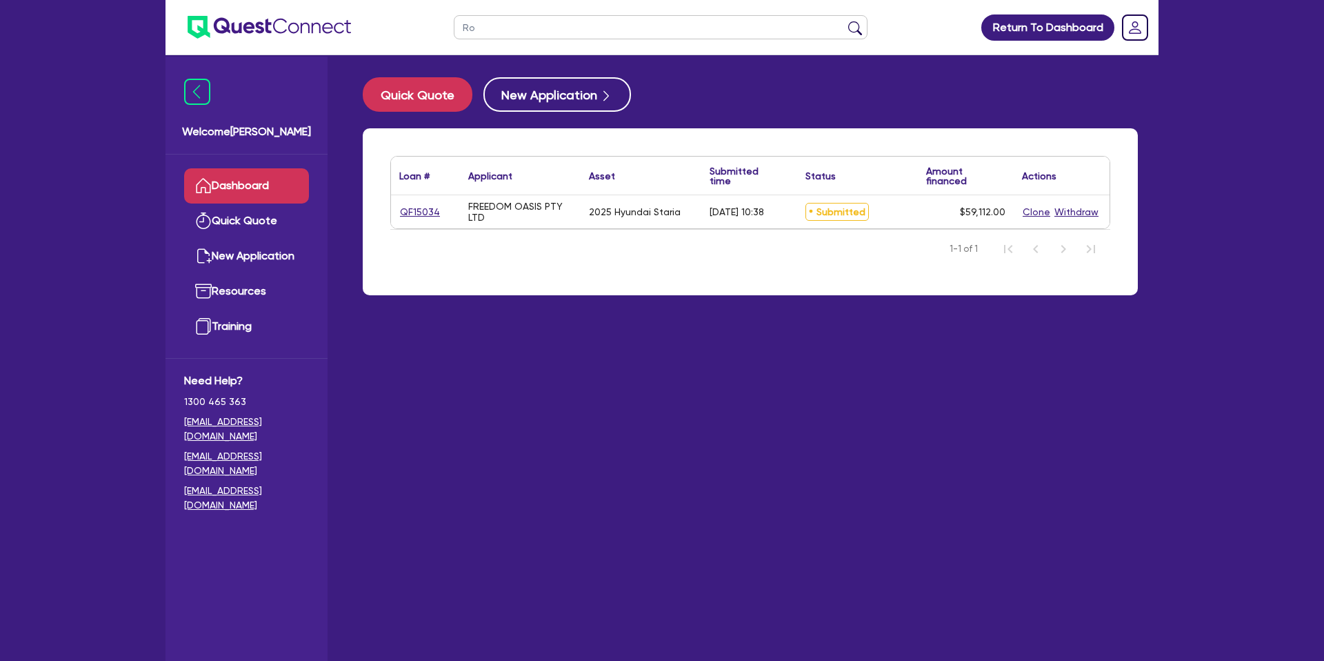
type input "R"
type input "klayton"
click at [844, 21] on button "submit" at bounding box center [855, 30] width 22 height 19
click at [423, 210] on link "QF15047" at bounding box center [419, 212] width 41 height 16
select select "CARS_AND_LIGHT_TRUCKS"
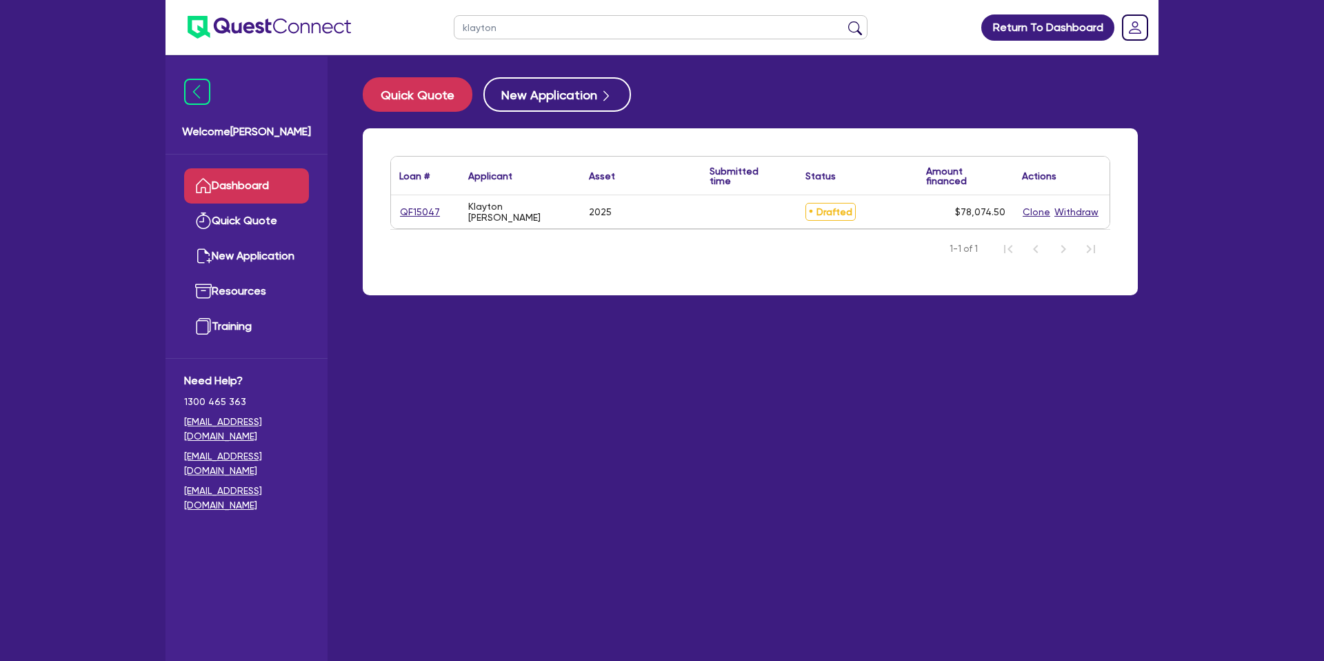
select select "PASSENGER_VEHICLES"
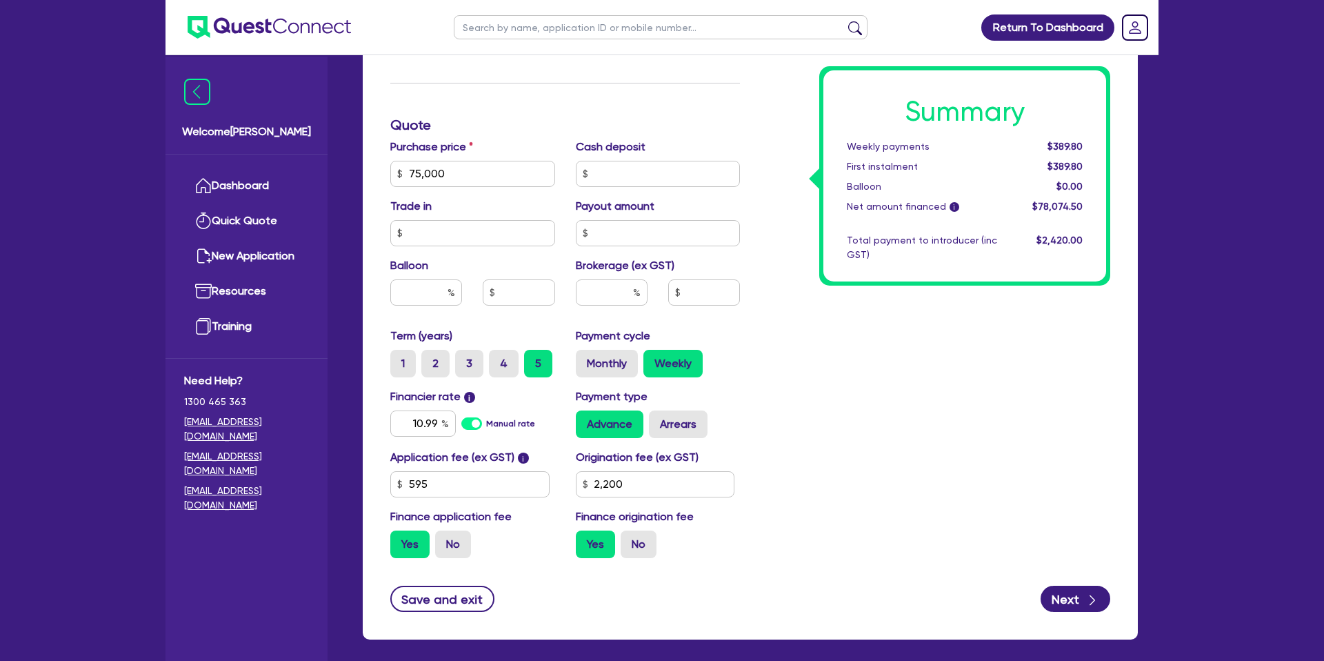
scroll to position [592, 0]
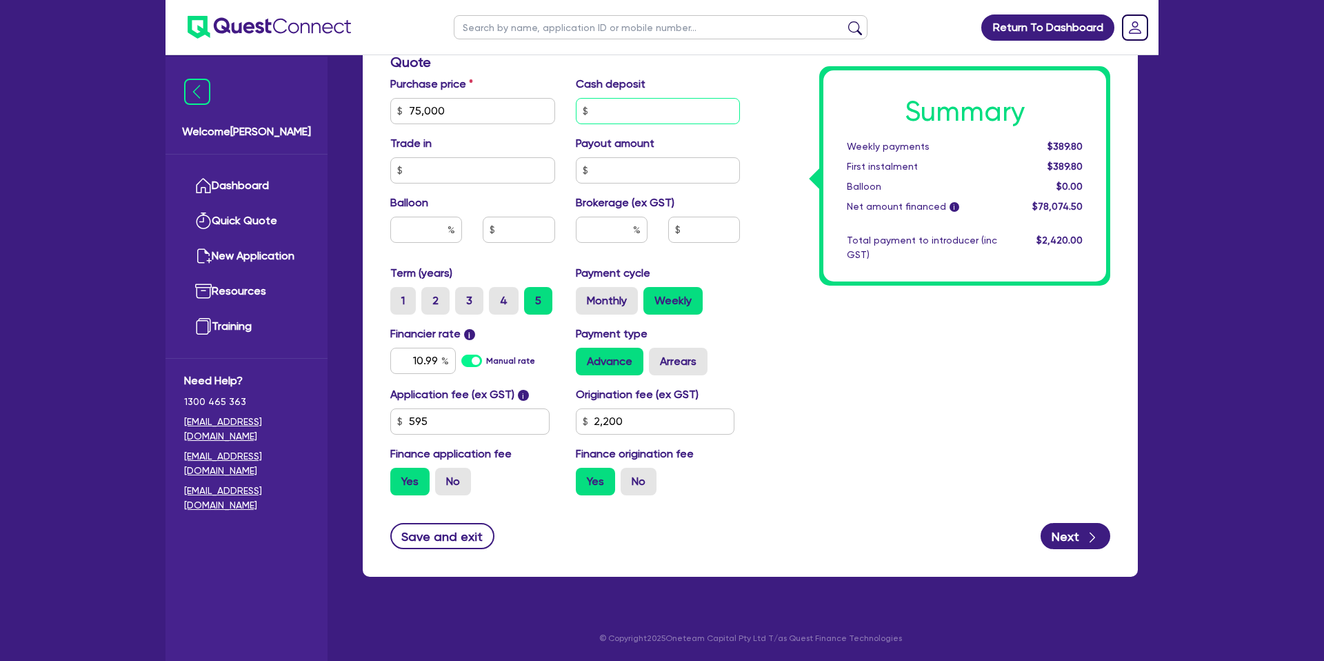
click at [681, 123] on input "text" at bounding box center [658, 111] width 165 height 26
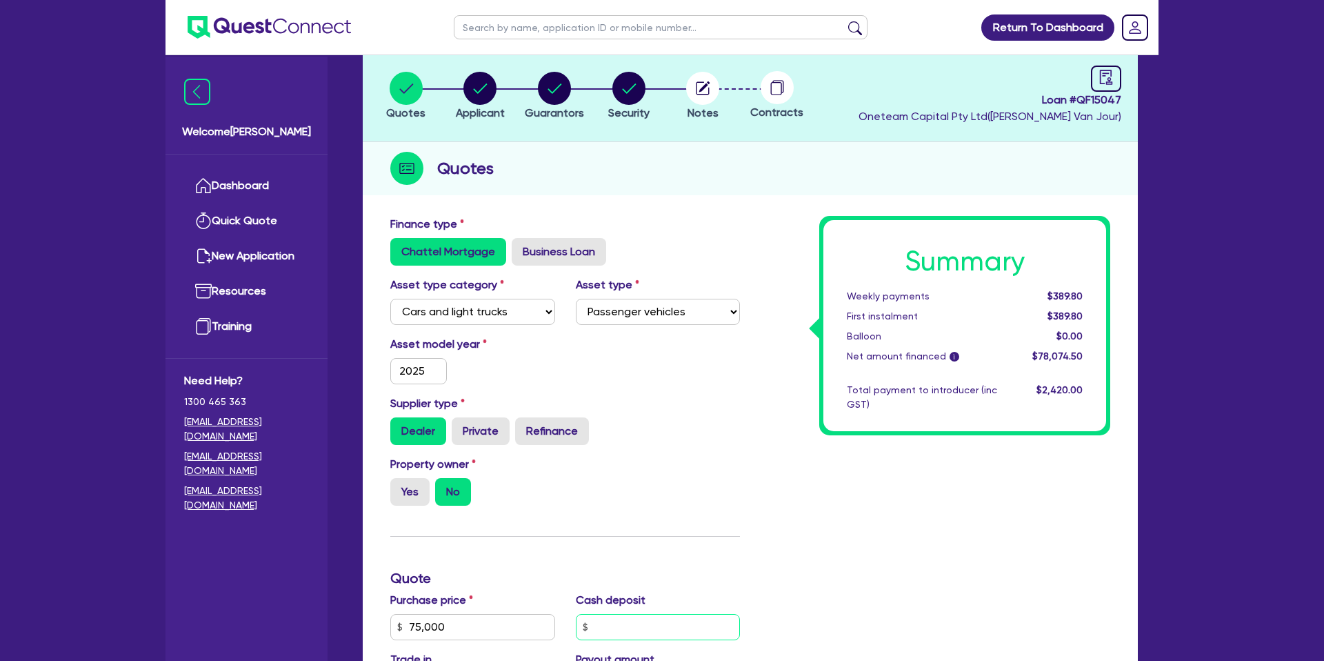
scroll to position [0, 0]
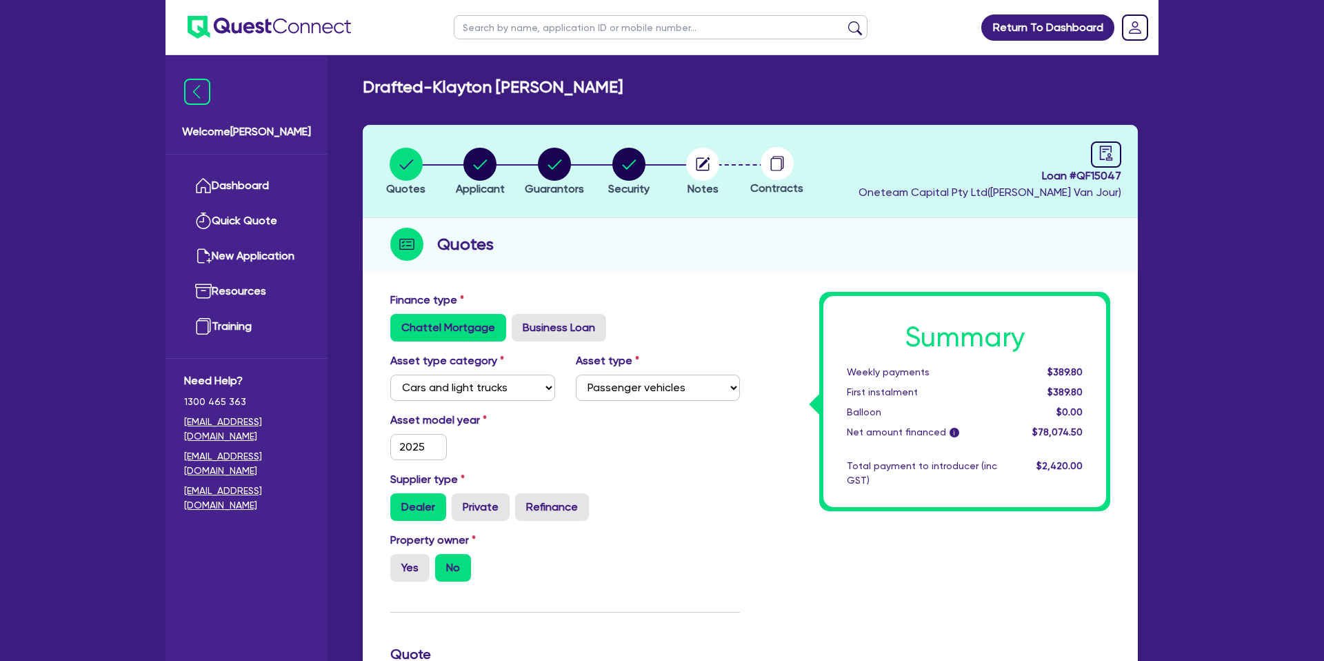
type input "75,000"
type input "2,200"
type input "75,000"
type input "2,200"
click at [675, 85] on div "Drafted - [PERSON_NAME] [PERSON_NAME]" at bounding box center [750, 87] width 796 height 20
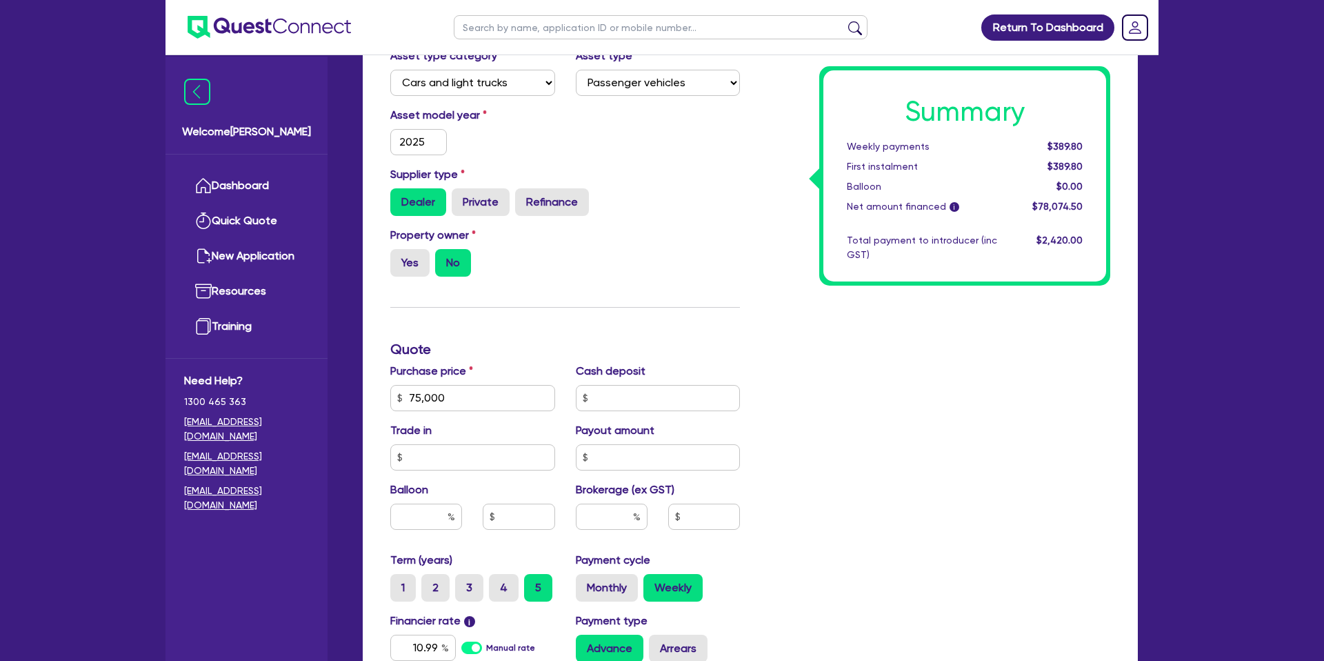
scroll to position [592, 0]
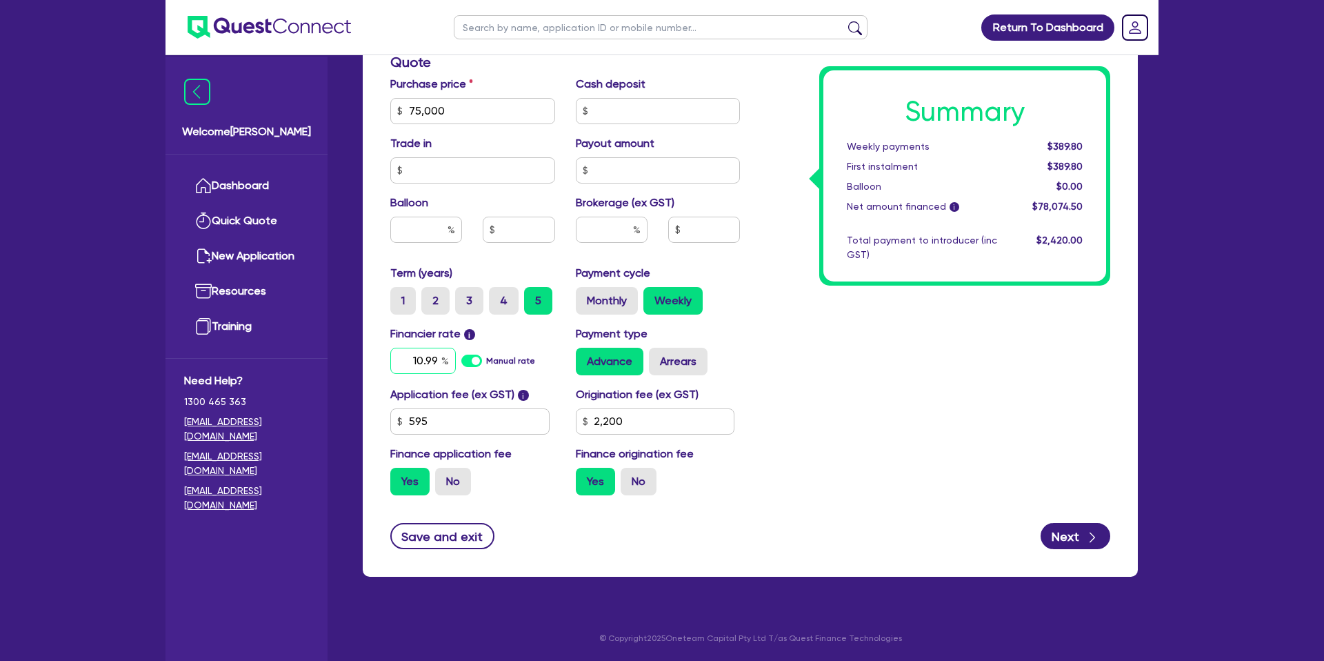
click at [441, 359] on div "10.99" at bounding box center [423, 361] width 66 height 26
type input "75,000"
type input "10.9"
type input "2,200"
type input "10."
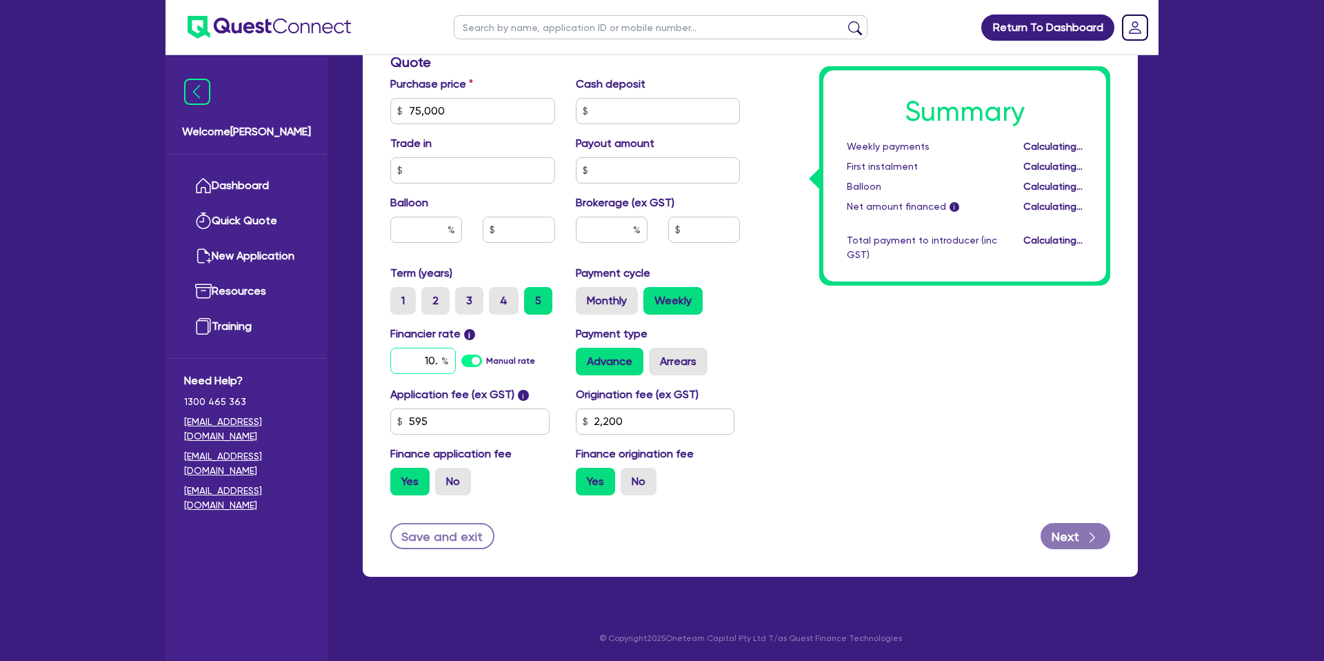
type input "75,000"
type input "10.9"
type input "2,200"
type input "9"
type input "7.49"
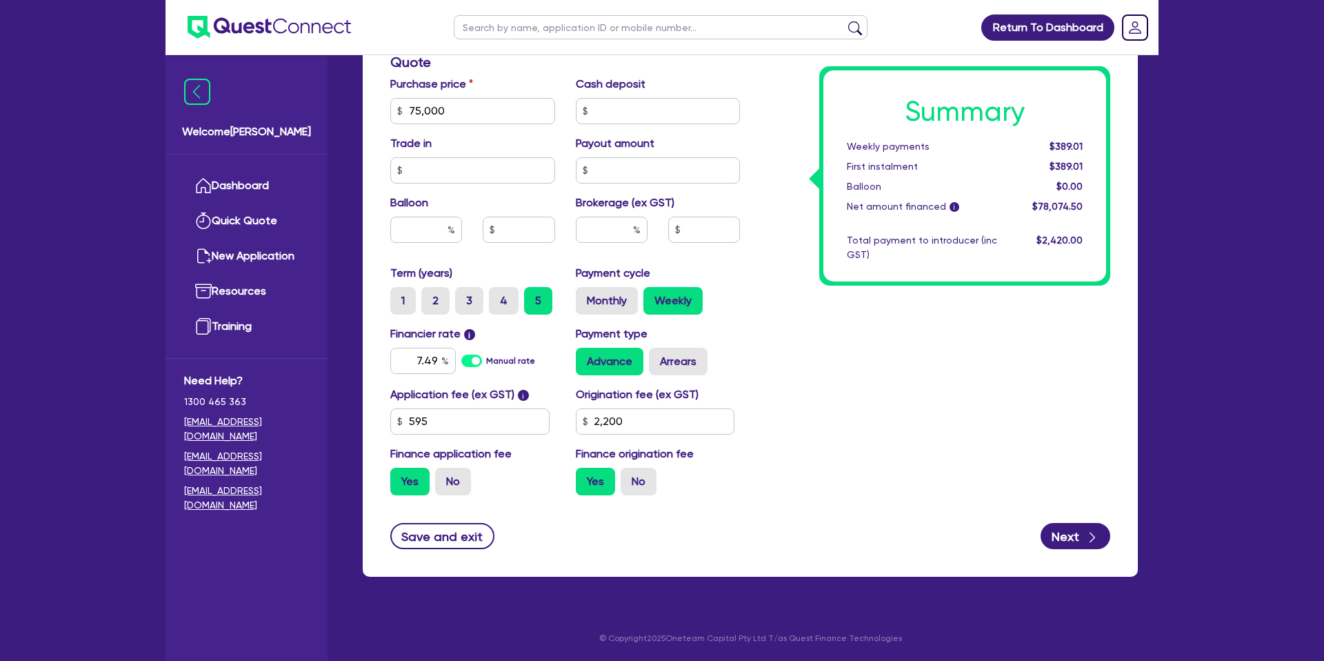
type input "75,000"
type input "2,200"
click at [1051, 377] on div "Summary Weekly payments Calculating... First instalment Calculating... Balloon …" at bounding box center [935, 103] width 370 height 806
type input "75,000"
type input "2,200"
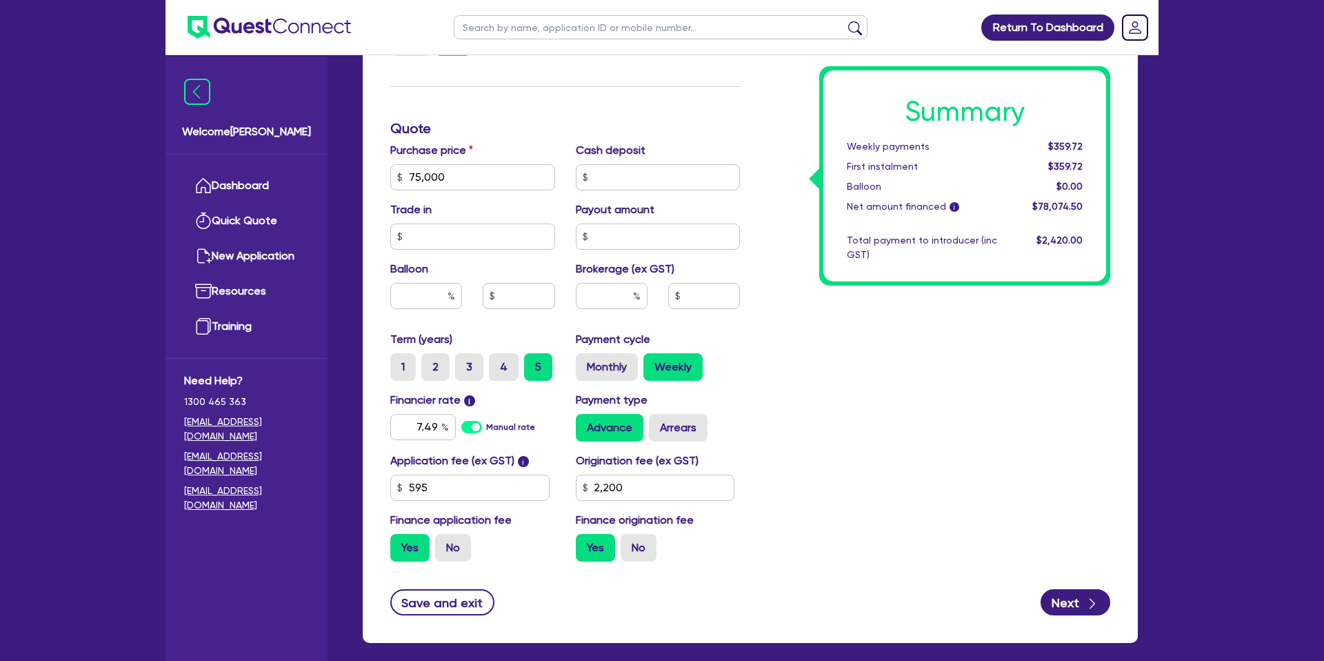
scroll to position [548, 0]
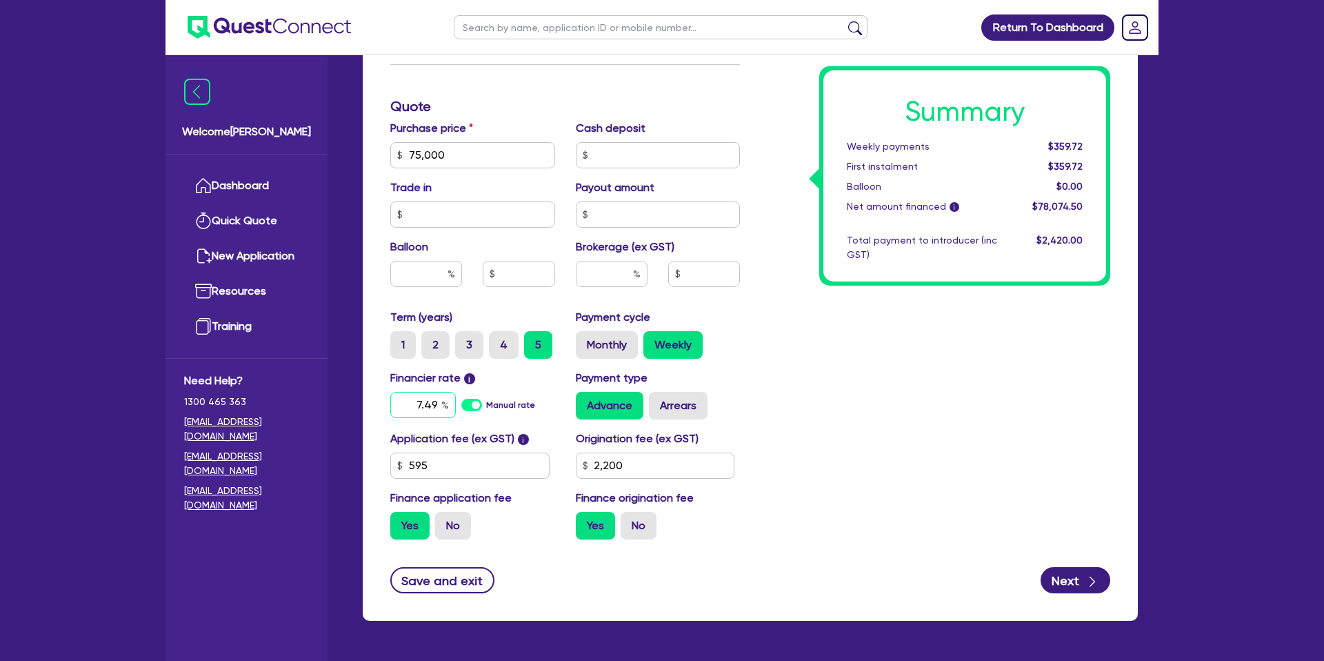
click at [439, 403] on input "7.49" at bounding box center [423, 405] width 66 height 26
type input "7"
type input "8.42"
type input "75,000"
type input "2,200"
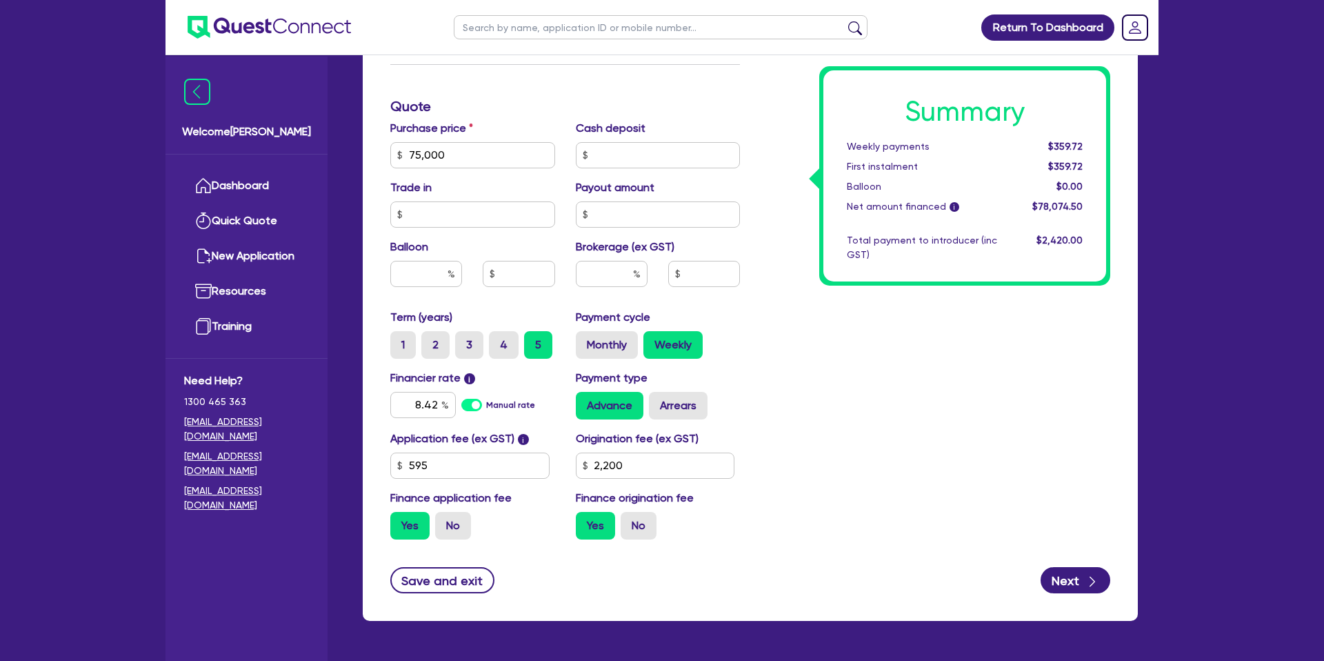
click at [833, 285] on div "Summary Weekly payments $359.72 First instalment $359.72 Balloon $0.00 Net amou…" at bounding box center [964, 175] width 291 height 219
type input "75,000"
type input "2,200"
click at [438, 405] on input "8.42" at bounding box center [423, 405] width 66 height 26
click at [628, 152] on input "text" at bounding box center [658, 155] width 165 height 26
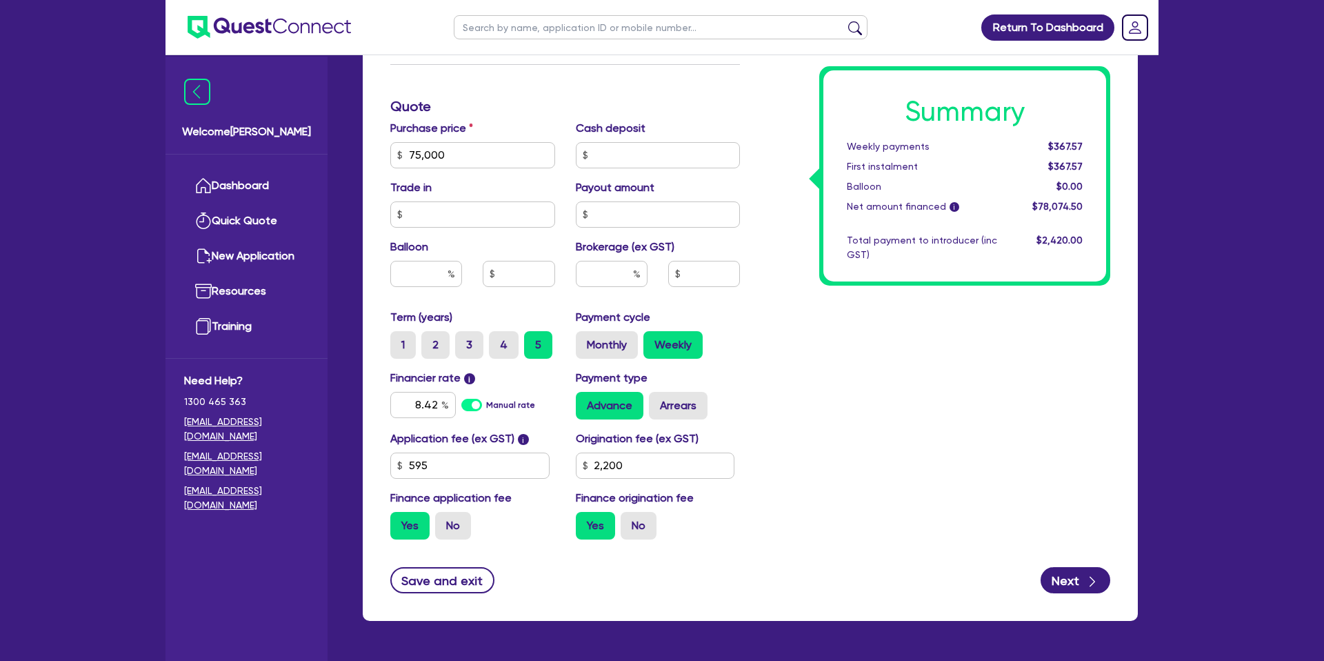
drag, startPoint x: 433, startPoint y: 256, endPoint x: 433, endPoint y: 275, distance: 19.3
click at [433, 261] on div "Balloon" at bounding box center [473, 268] width 186 height 59
click at [433, 274] on input "text" at bounding box center [426, 274] width 72 height 26
type input "75,000"
type input "3"
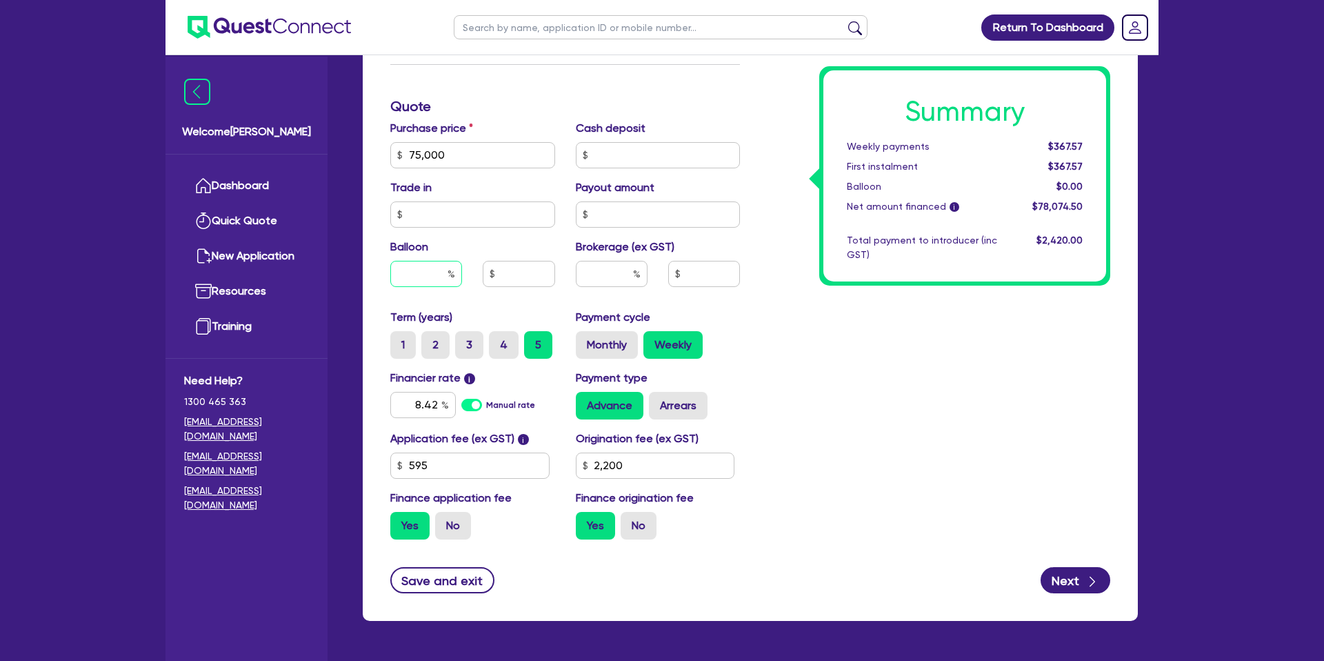
type input "2,200"
type input "75,000"
type input "2,250"
type input "2,200"
type input "35"
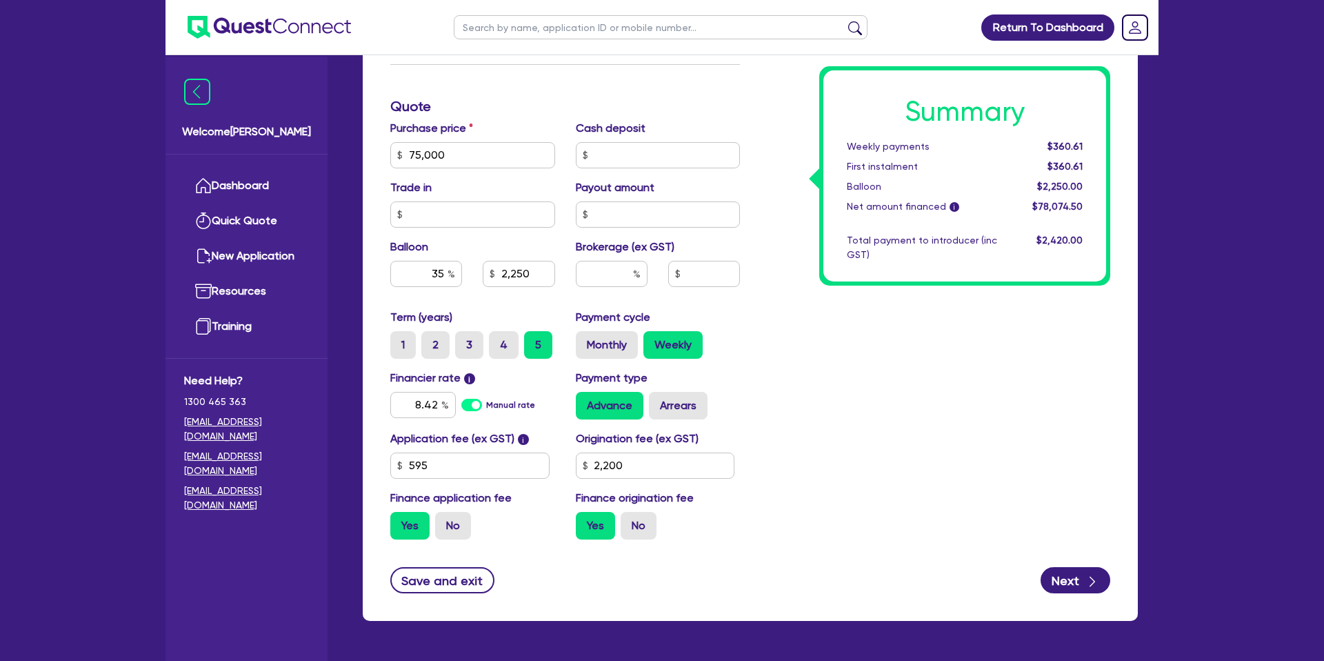
type input "75,000"
type input "2,250"
type input "2,200"
type input "75,000"
type input "26,250"
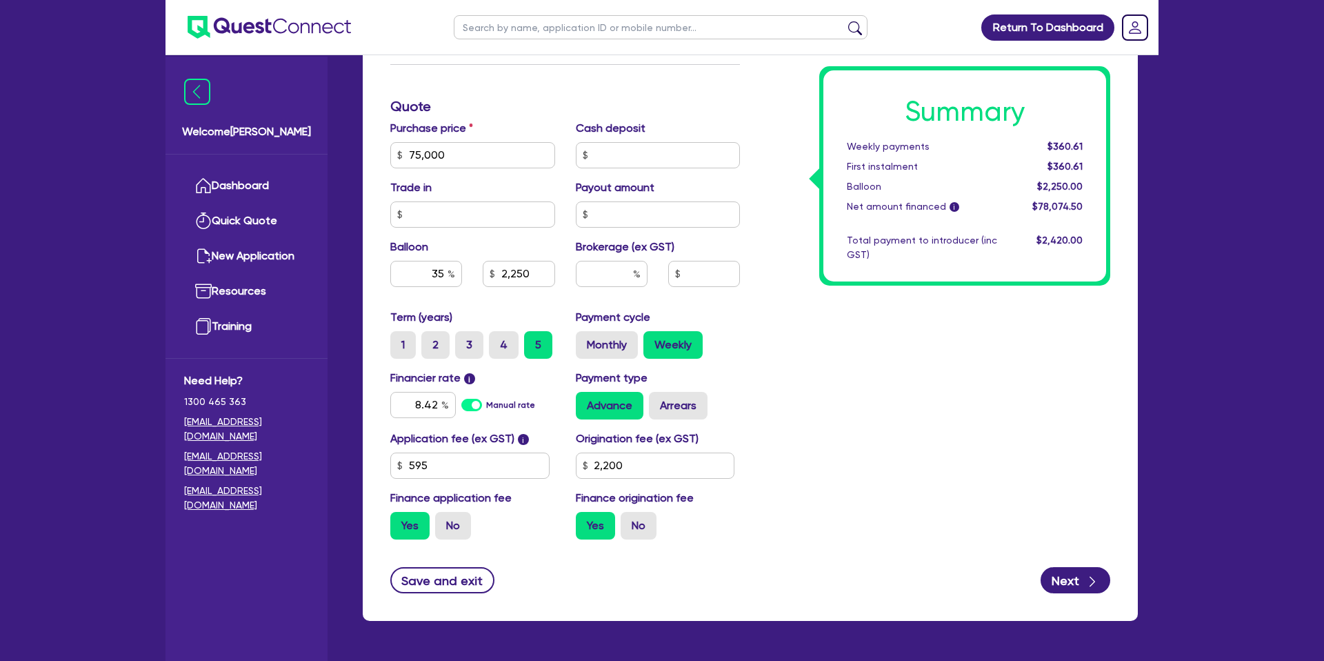
type input "2,200"
click at [822, 387] on div "Summary Weekly payments $286.42 First instalment $286.42 Balloon $26,250.00 Net…" at bounding box center [935, 147] width 370 height 806
click at [436, 402] on input "8.42" at bounding box center [423, 405] width 66 height 26
type input "75,000"
type input "26,250"
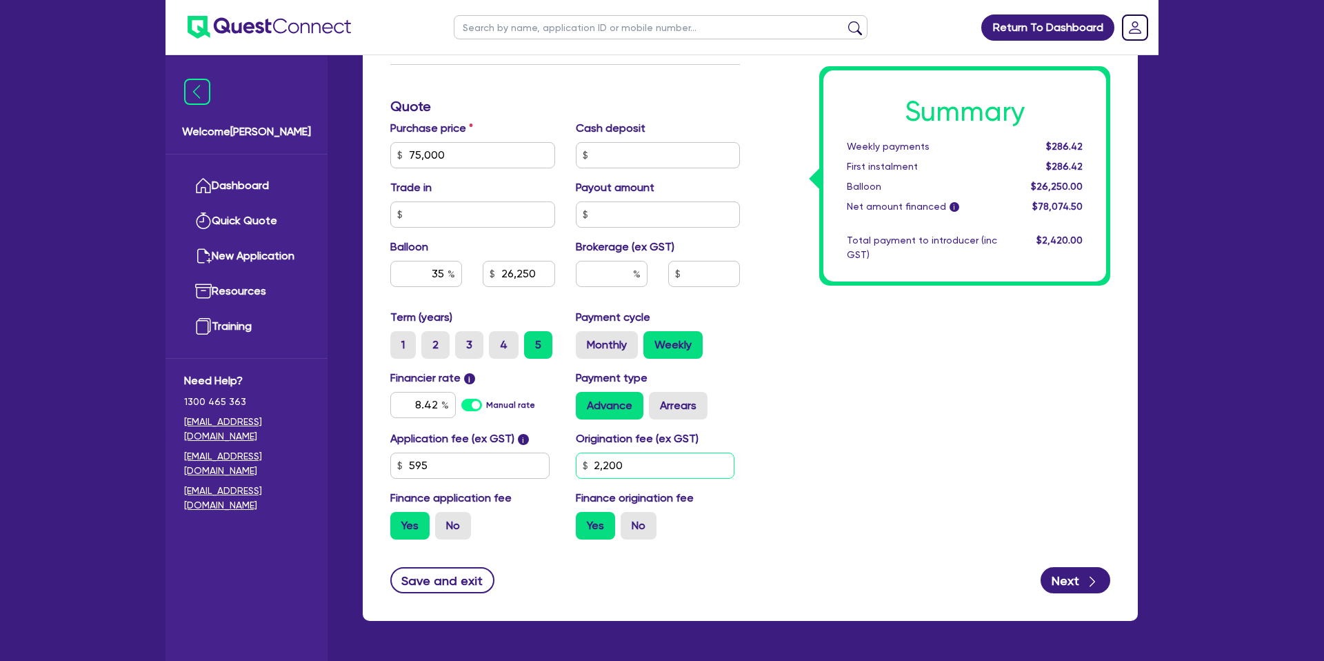
type input "2,200"
type input "75,000"
type input "26,250"
drag, startPoint x: 663, startPoint y: 466, endPoint x: 646, endPoint y: 465, distance: 16.6
click at [661, 466] on input "2,200" at bounding box center [655, 465] width 159 height 26
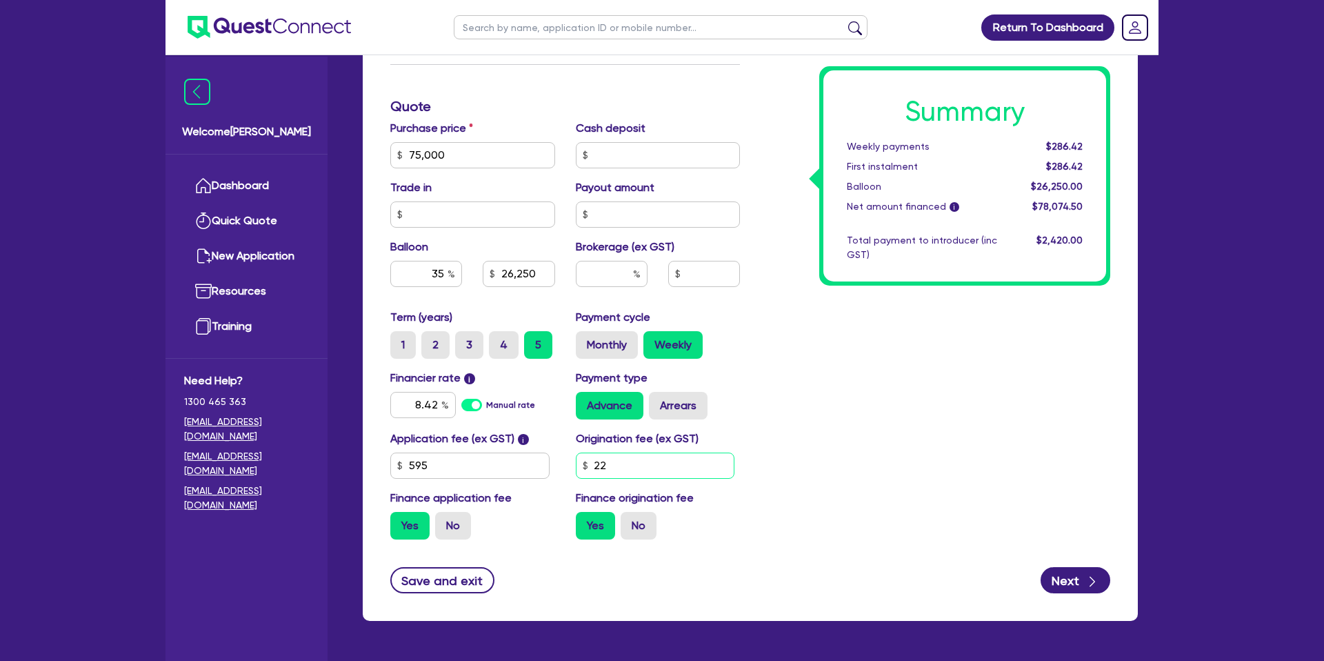
type input "2"
type input "1,210"
type input "75,000"
type input "26,250"
type input "75,000"
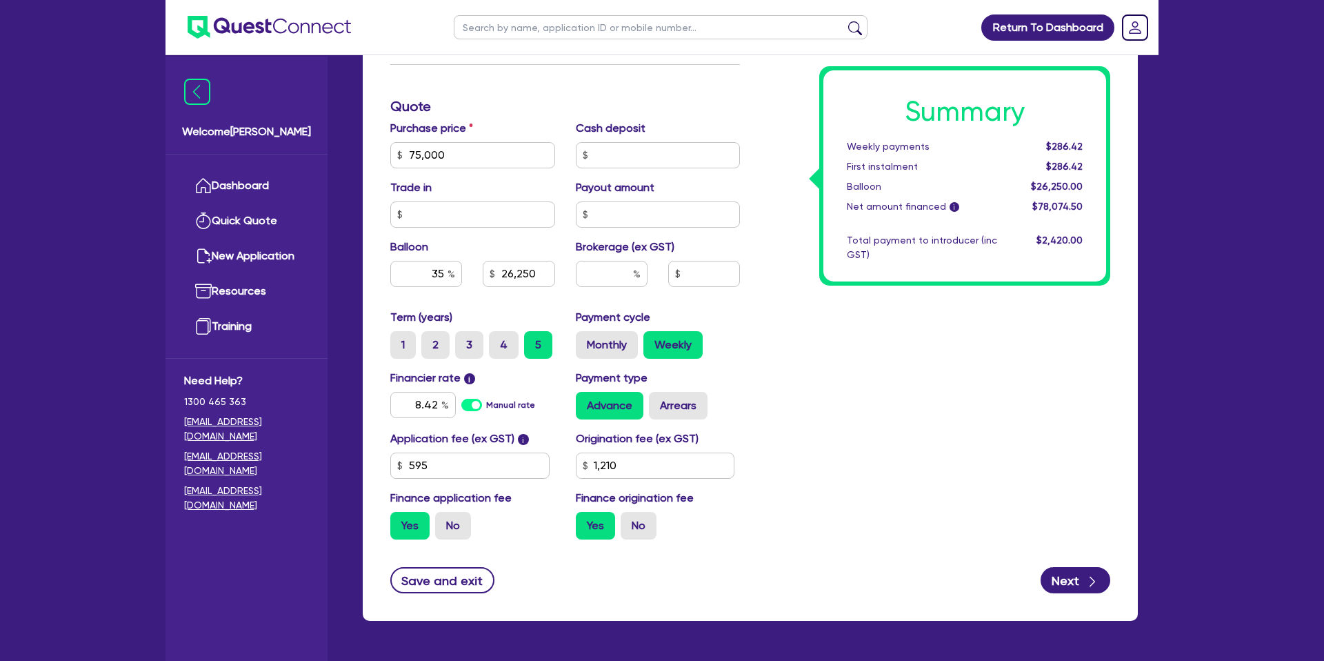
type input "26,250"
drag, startPoint x: 825, startPoint y: 319, endPoint x: 817, endPoint y: 321, distance: 7.7
click at [821, 320] on div "Summary Weekly payments $281.30 First instalment $281.30 Balloon $26,250.00 Net…" at bounding box center [935, 147] width 370 height 806
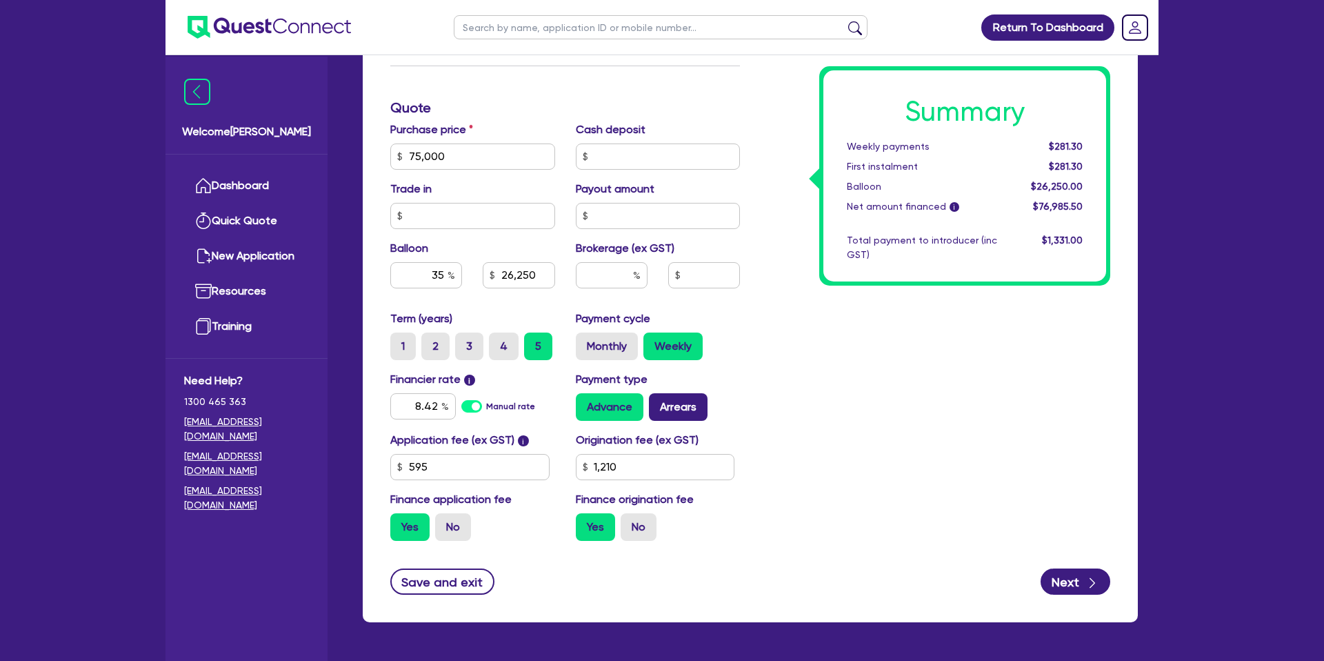
click at [681, 402] on label "Arrears" at bounding box center [678, 407] width 59 height 28
click at [658, 402] on input "Arrears" at bounding box center [653, 397] width 9 height 9
radio input "true"
type input "75,000"
type input "26,250"
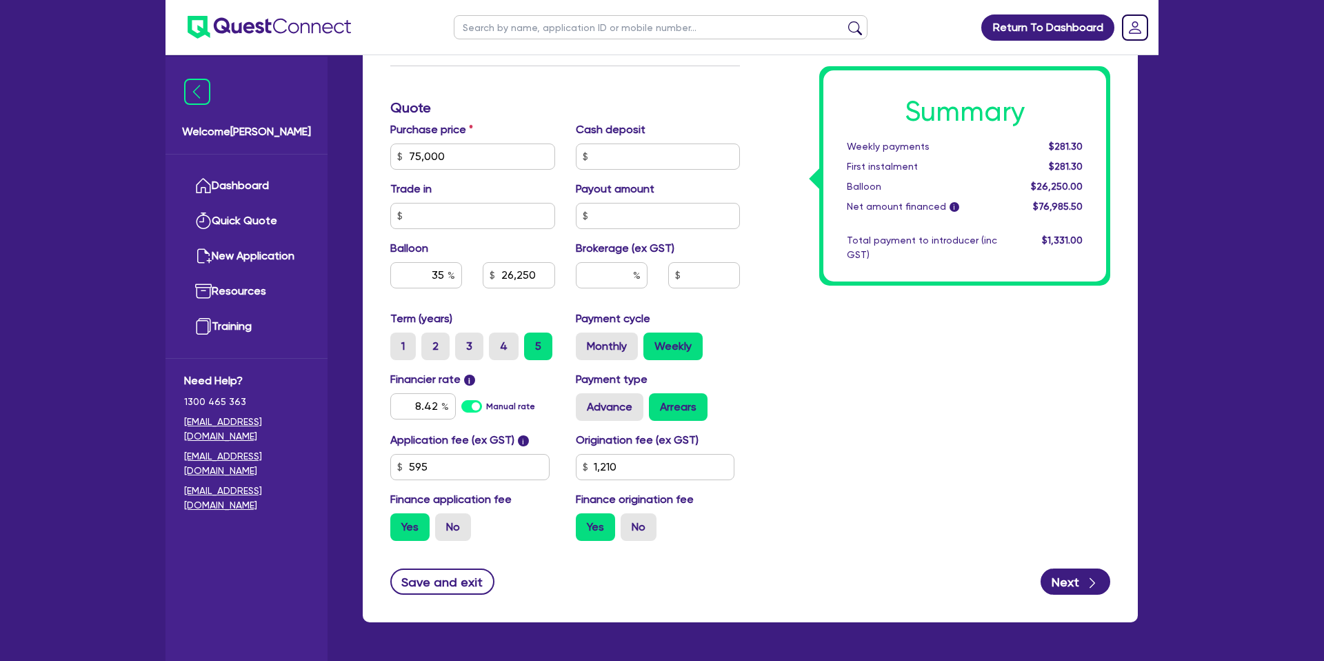
type input "75,000"
type input "26,250"
drag, startPoint x: 808, startPoint y: 339, endPoint x: 798, endPoint y: 340, distance: 10.4
click at [808, 339] on div "Summary Weekly payments $281.75 First instalment $281.75 Balloon $26,250.00 Net…" at bounding box center [935, 149] width 370 height 806
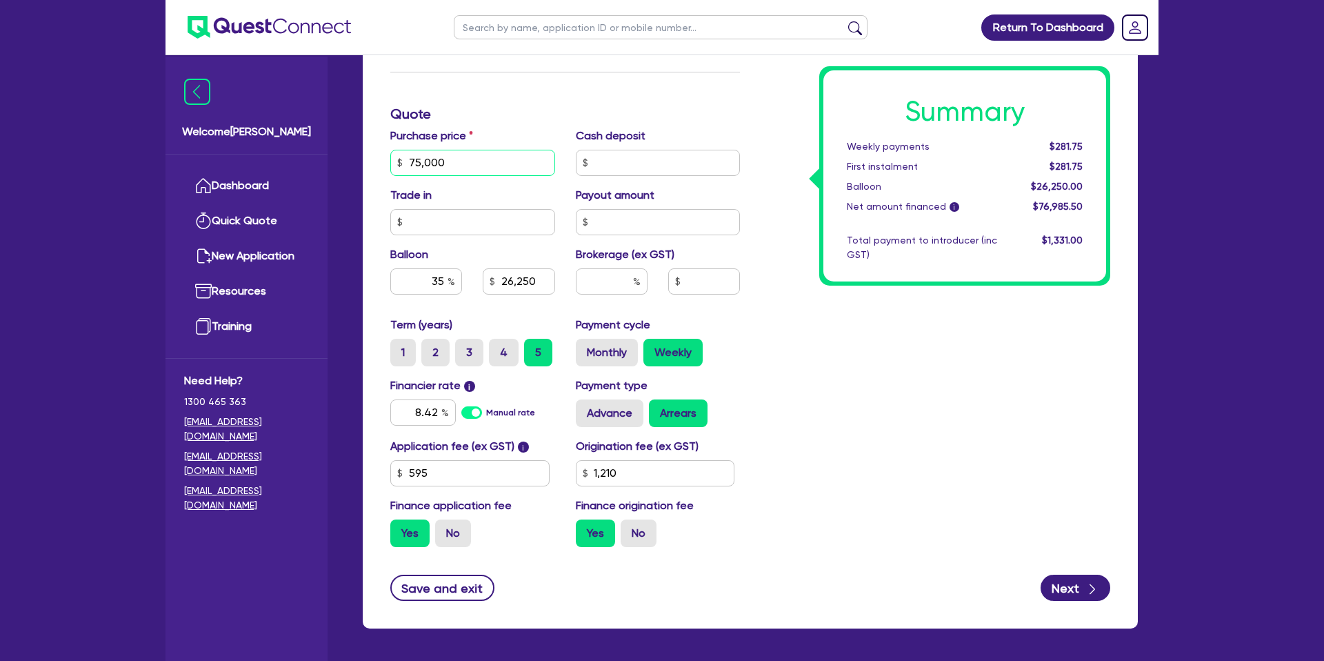
click at [448, 163] on input "75,000" at bounding box center [472, 163] width 165 height 26
type input "70,000"
type input "24,500"
click at [1014, 403] on div "Summary Weekly payments Calculating... First instalment Calculating... Balloon …" at bounding box center [935, 155] width 370 height 806
click at [438, 414] on input "8.42" at bounding box center [423, 412] width 66 height 26
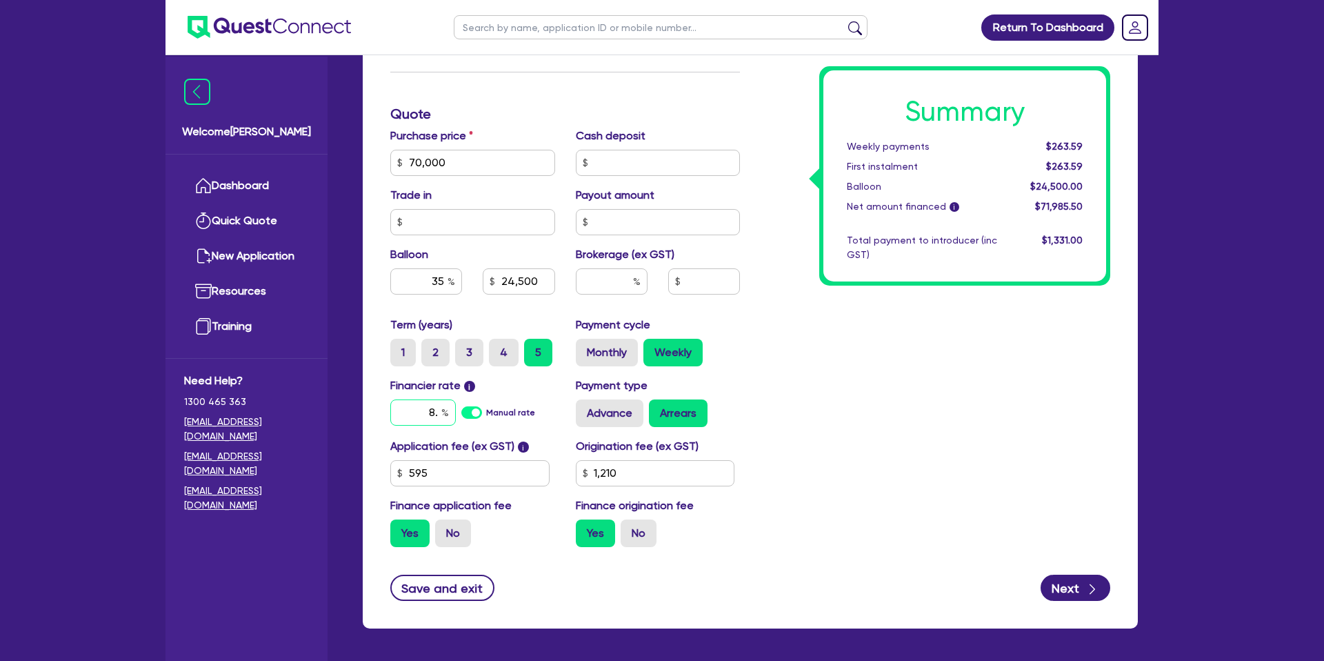
type input "8"
type input "7.79"
type input "24,500"
click at [1037, 390] on div "Summary Weekly payments $263.59 First instalment $263.59 Balloon $24,500.00 Net…" at bounding box center [935, 155] width 370 height 806
click at [1145, 332] on div "Quotes Applicant [GEOGRAPHIC_DATA] Security Notes Contracts Loan # QF15047 Onet…" at bounding box center [750, 115] width 796 height 1060
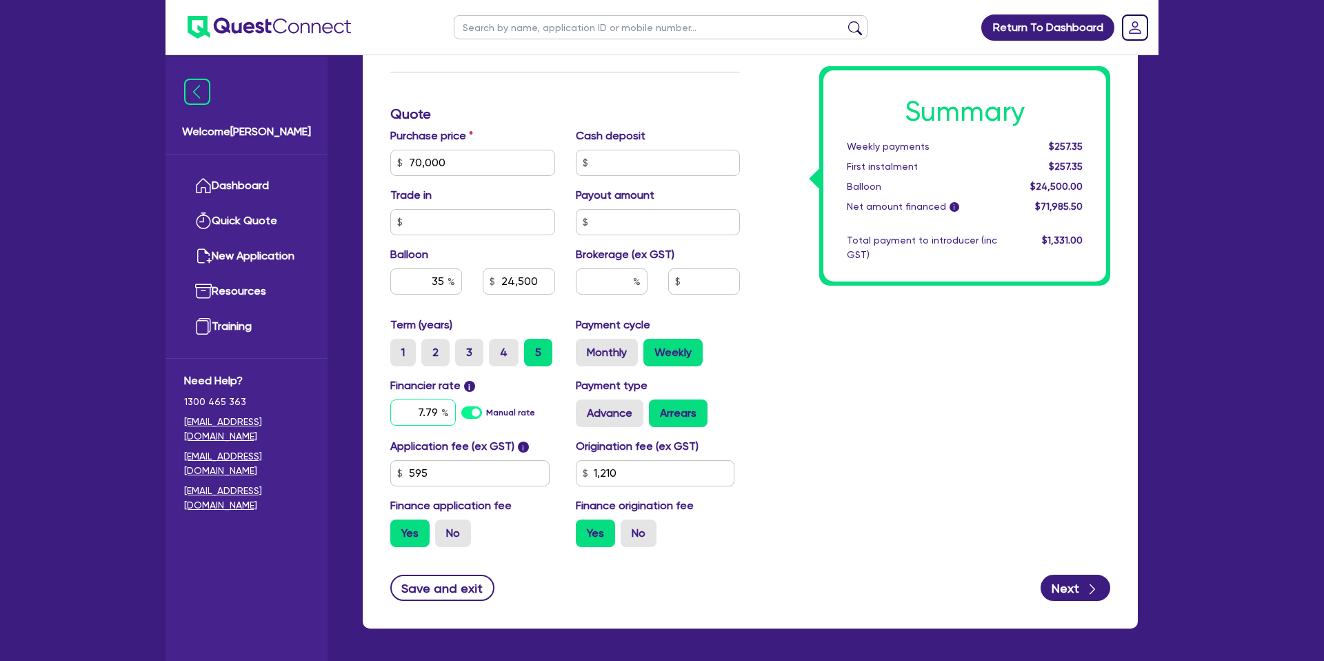
click at [440, 411] on input "7.79" at bounding box center [423, 412] width 66 height 26
type input "7."
type input "24,500"
type input "7."
type input "24,500"
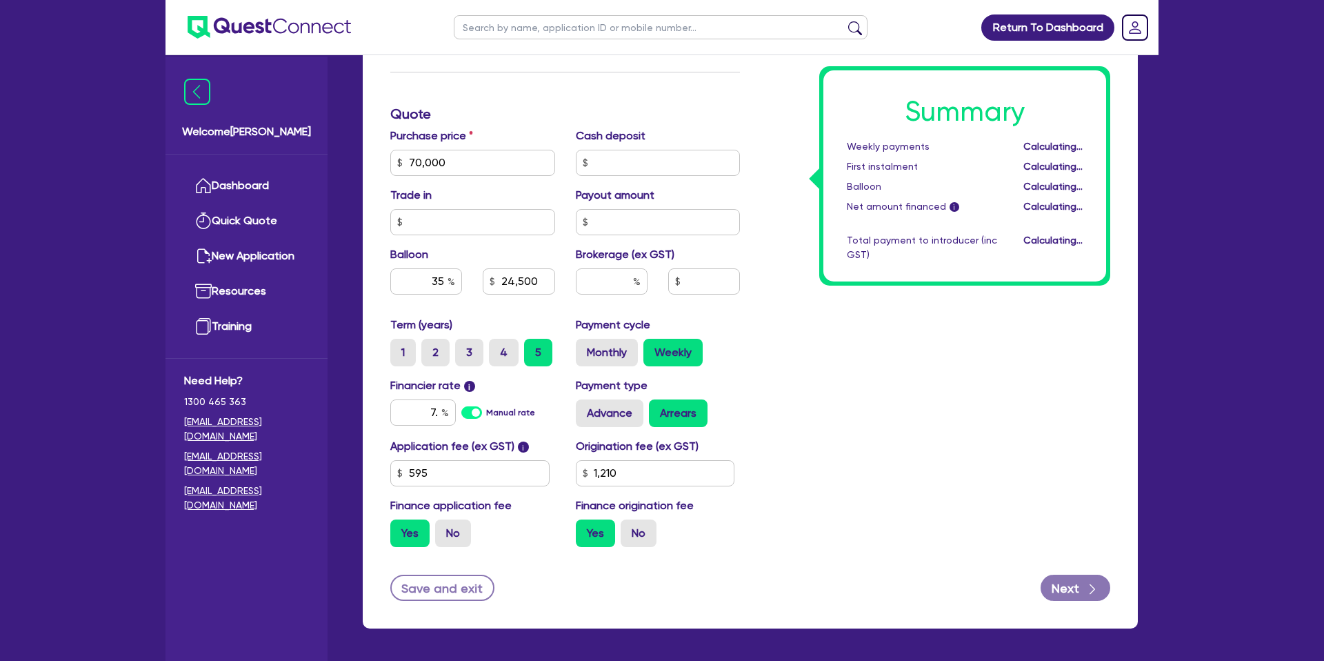
type input "7"
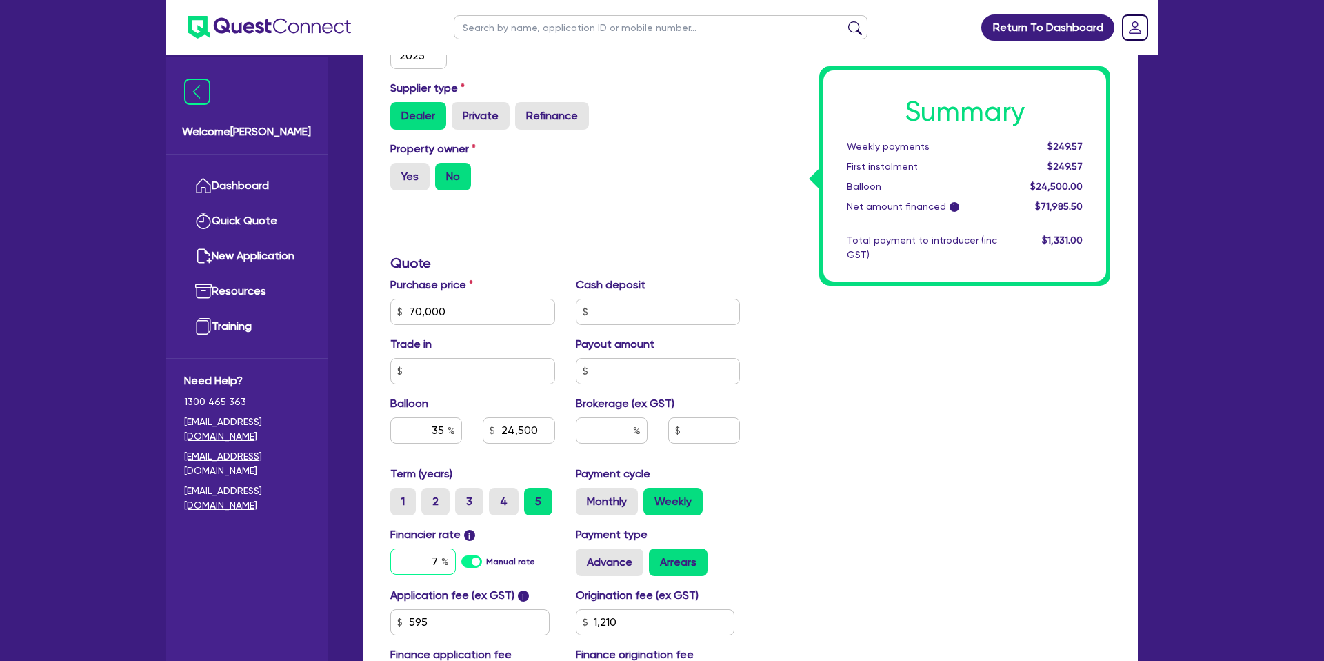
scroll to position [592, 0]
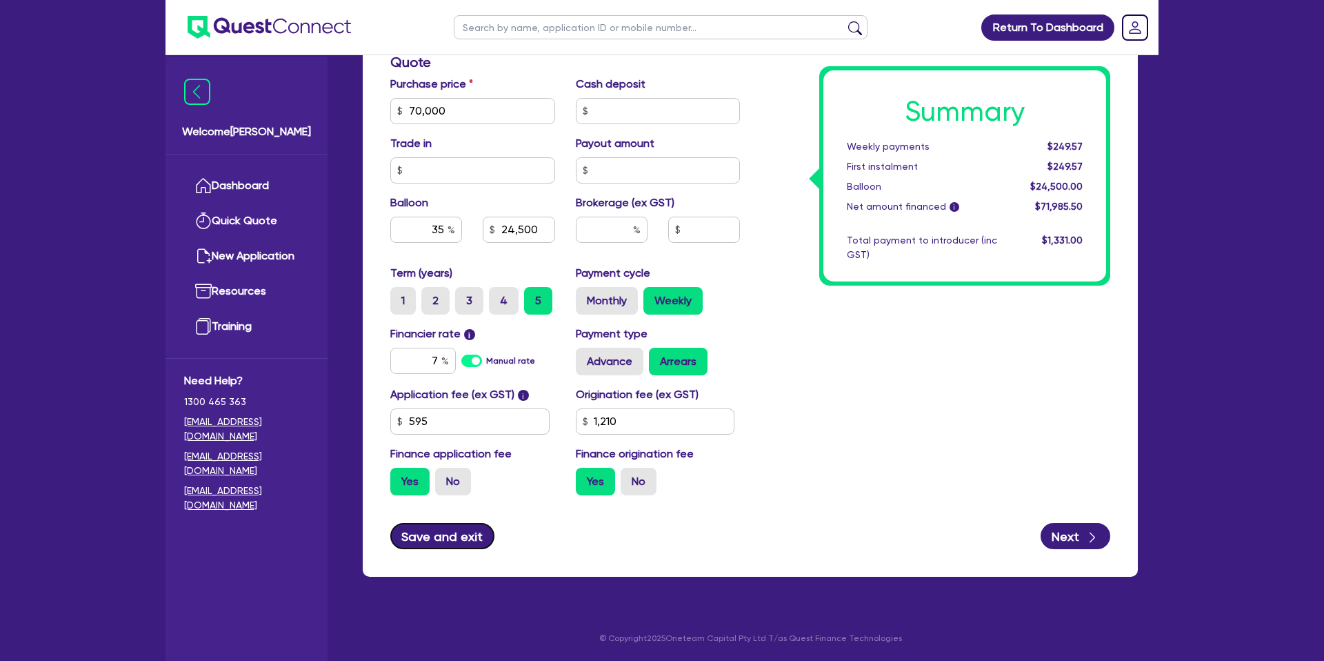
click at [449, 524] on button "Save and exit" at bounding box center [442, 536] width 104 height 26
type input "24,500"
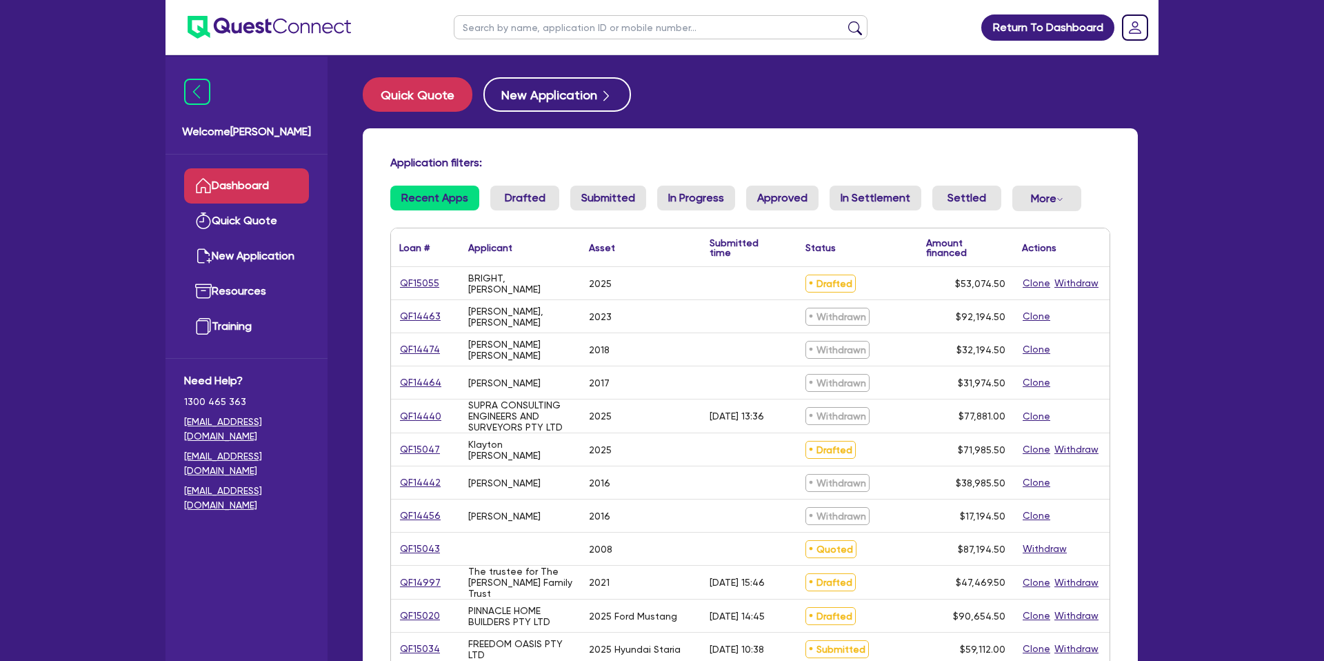
click at [615, 32] on input "text" at bounding box center [661, 27] width 414 height 24
type input "Jaidyn"
click at [844, 21] on button "submit" at bounding box center [855, 30] width 22 height 19
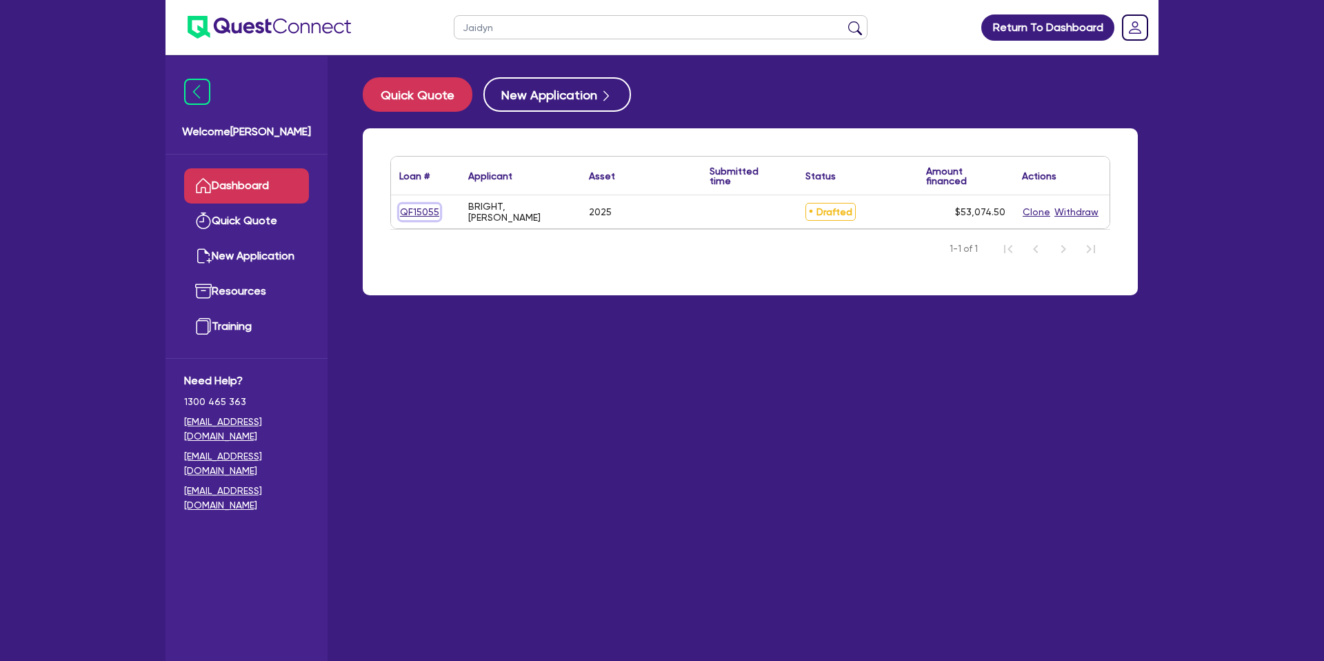
click at [428, 210] on link "QF15055" at bounding box center [419, 212] width 41 height 16
select select "CARS_AND_LIGHT_TRUCKS"
select select "PASSENGER_VEHICLES"
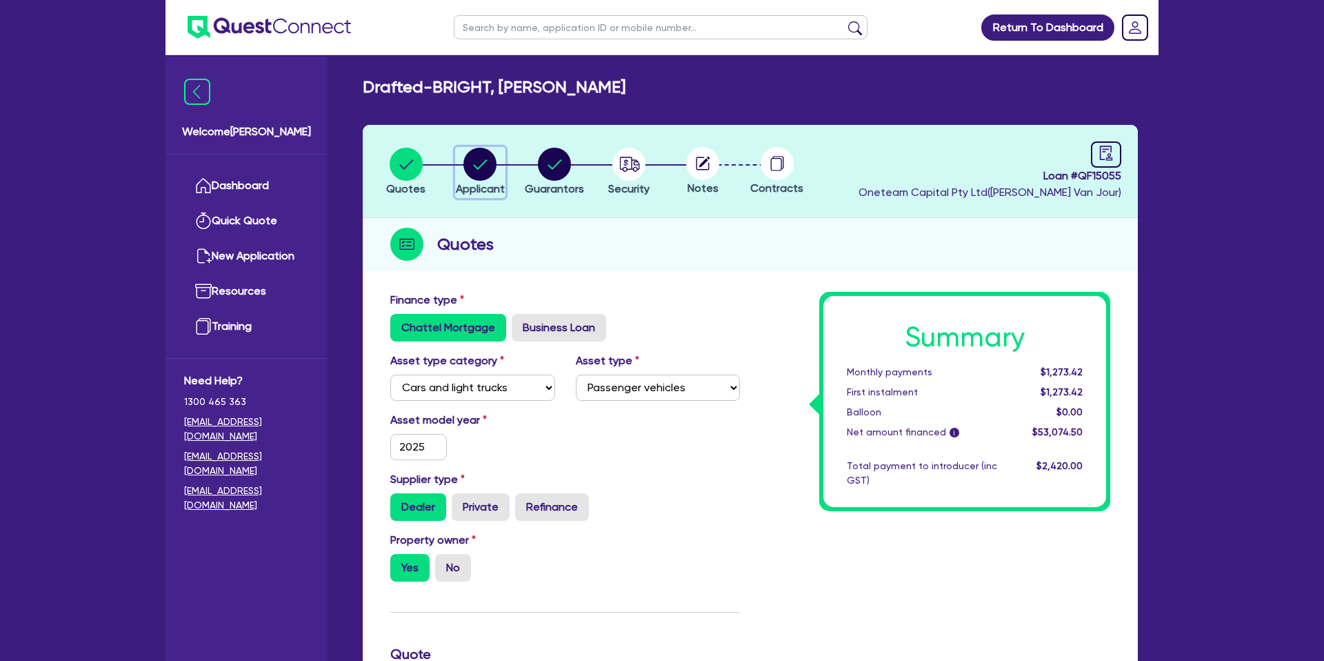
click at [490, 159] on circle "button" at bounding box center [479, 164] width 33 height 33
select select "SOLE_TRADER"
select select "BUILDING_CONSTRUCTION"
select select "TRADES_SERVICES_CONSUMERS"
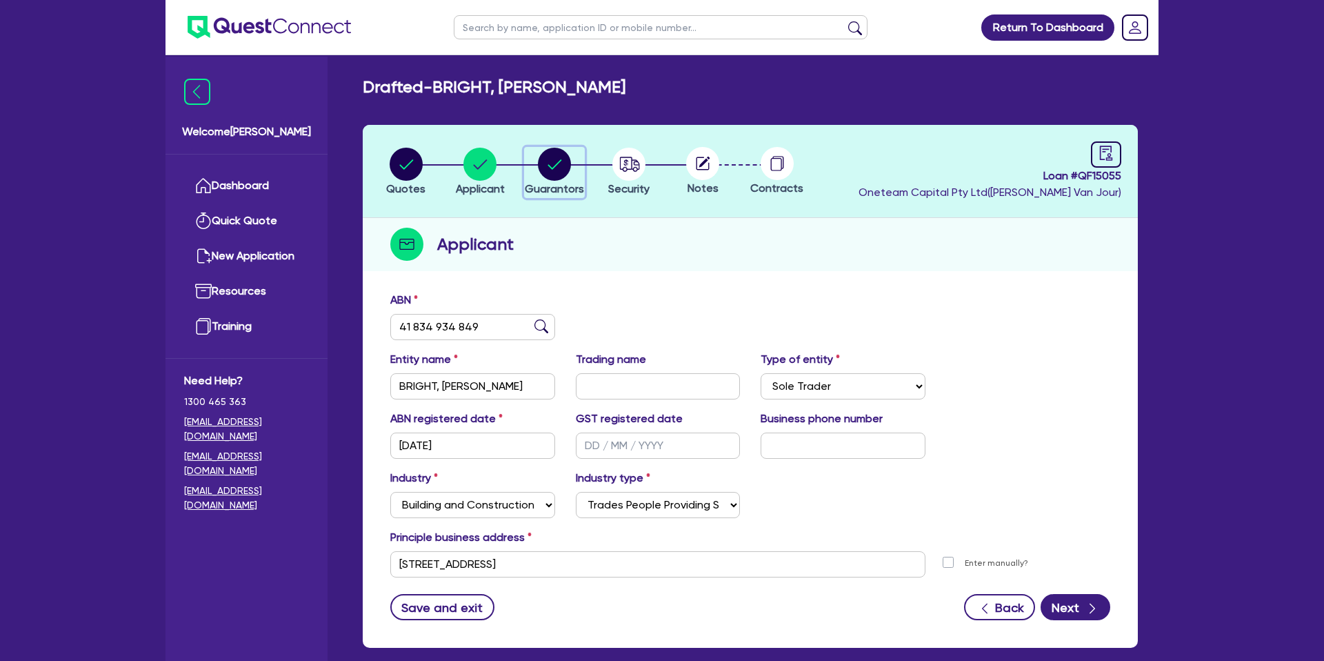
click at [559, 163] on circle "button" at bounding box center [554, 164] width 33 height 33
select select "MR"
select select "QLD"
select select "SINGLE"
select select "PROPERTY"
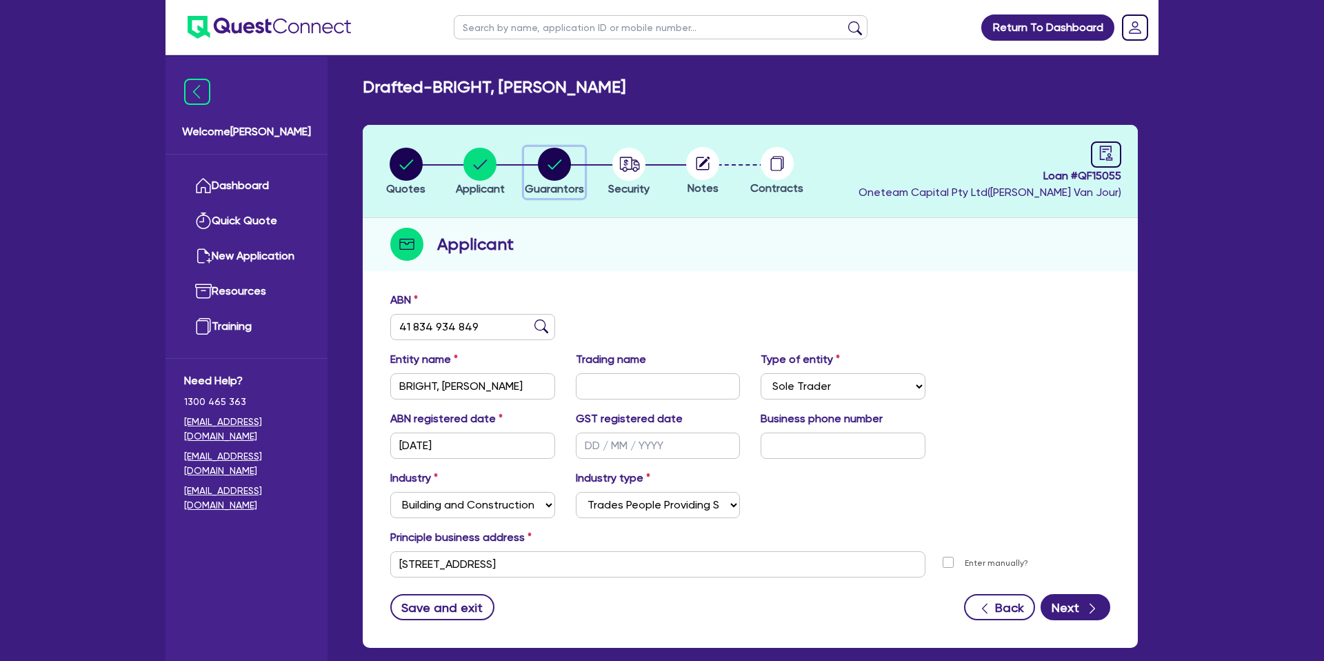
select select "PERSONAL_LOAN"
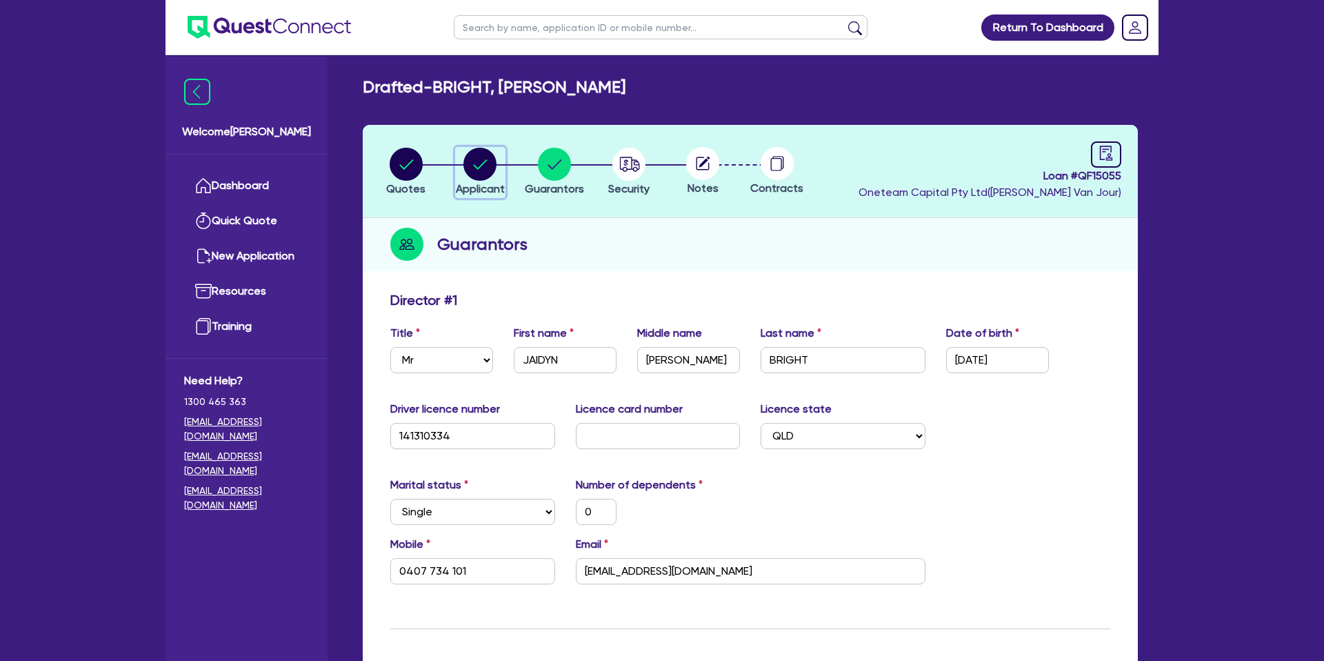
click at [495, 161] on circle "button" at bounding box center [479, 164] width 33 height 33
select select "SOLE_TRADER"
select select "BUILDING_CONSTRUCTION"
select select "TRADES_SERVICES_CONSUMERS"
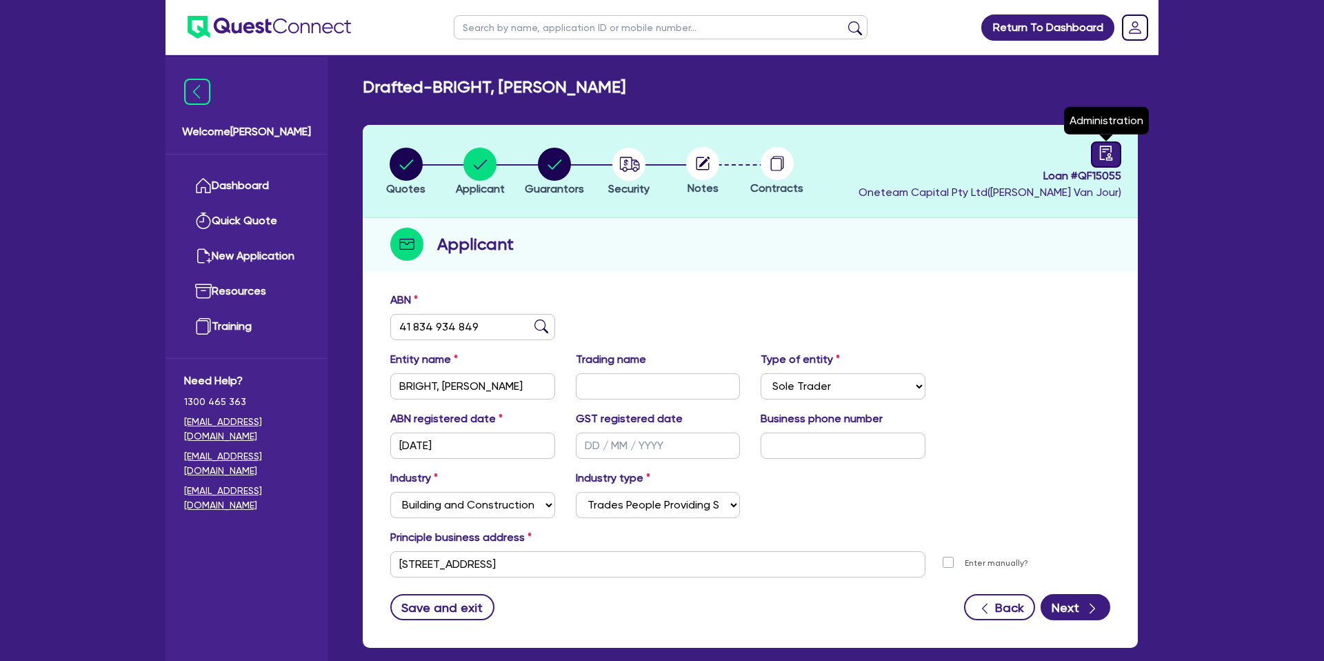
click at [1102, 164] on link at bounding box center [1106, 154] width 30 height 26
select select "DRAFTED_NEW"
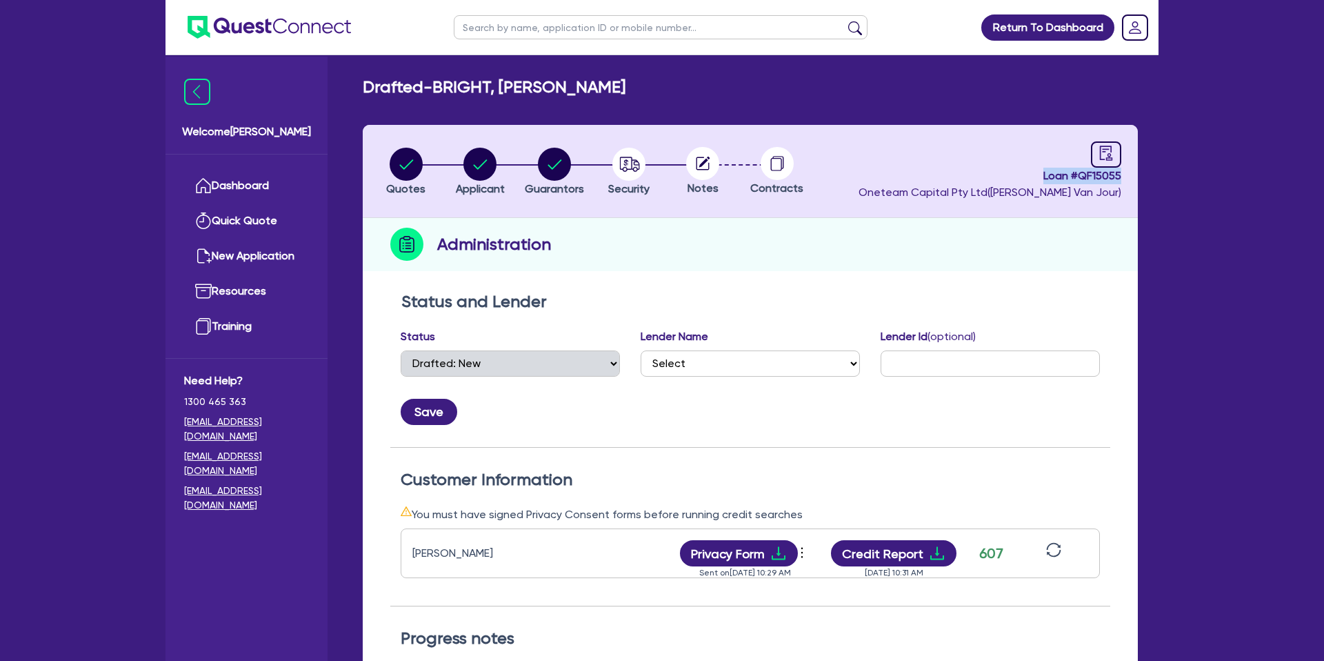
drag, startPoint x: 1042, startPoint y: 178, endPoint x: 1123, endPoint y: 172, distance: 80.9
click at [1123, 172] on header "Quotes Applicant [GEOGRAPHIC_DATA] Security Notes Contracts Loan # QF15055 Onet…" at bounding box center [750, 171] width 775 height 93
drag, startPoint x: 1124, startPoint y: 172, endPoint x: 828, endPoint y: 268, distance: 311.2
click at [1123, 172] on header "Quotes Applicant [GEOGRAPHIC_DATA] Security Notes Contracts Loan # QF15055 Onet…" at bounding box center [750, 171] width 775 height 93
click at [764, 283] on div "Quotes Applicant [GEOGRAPHIC_DATA] Security Notes Contracts Loan # QF15055 Onet…" at bounding box center [750, 519] width 775 height 789
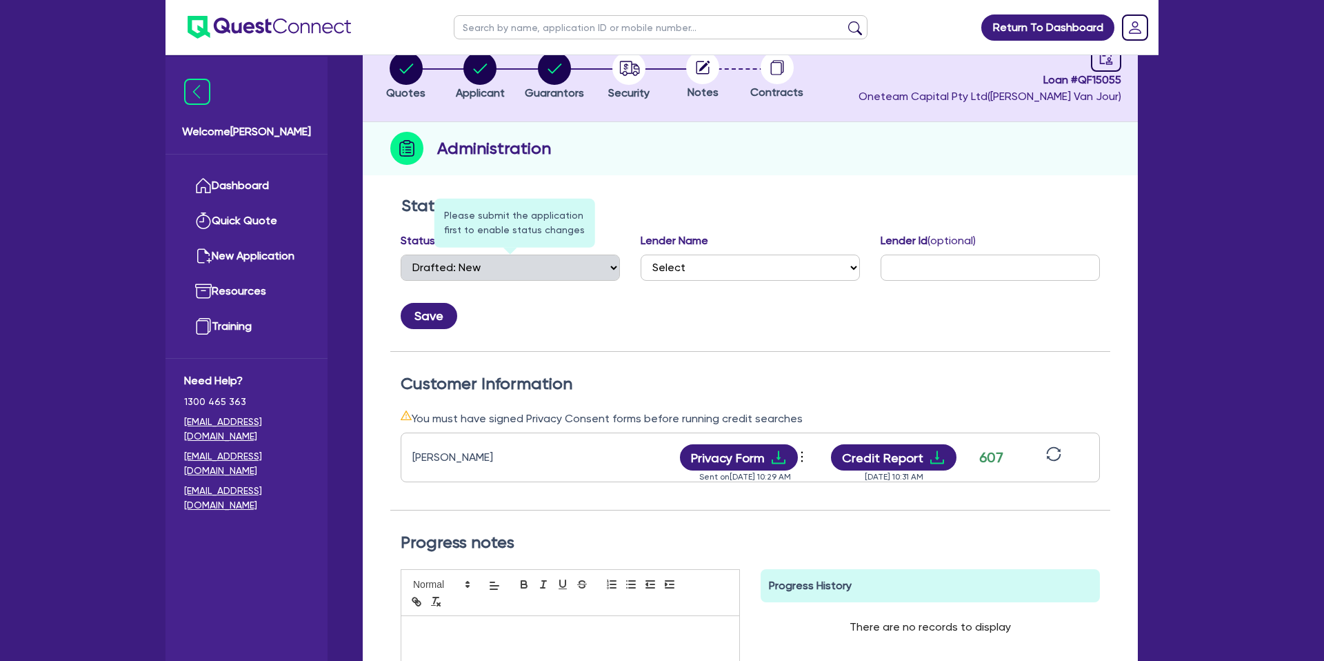
click at [617, 267] on div "Status Select Quoted Drafted: New Drafted: Amended Submitted: New Submitted: Am…" at bounding box center [510, 256] width 219 height 48
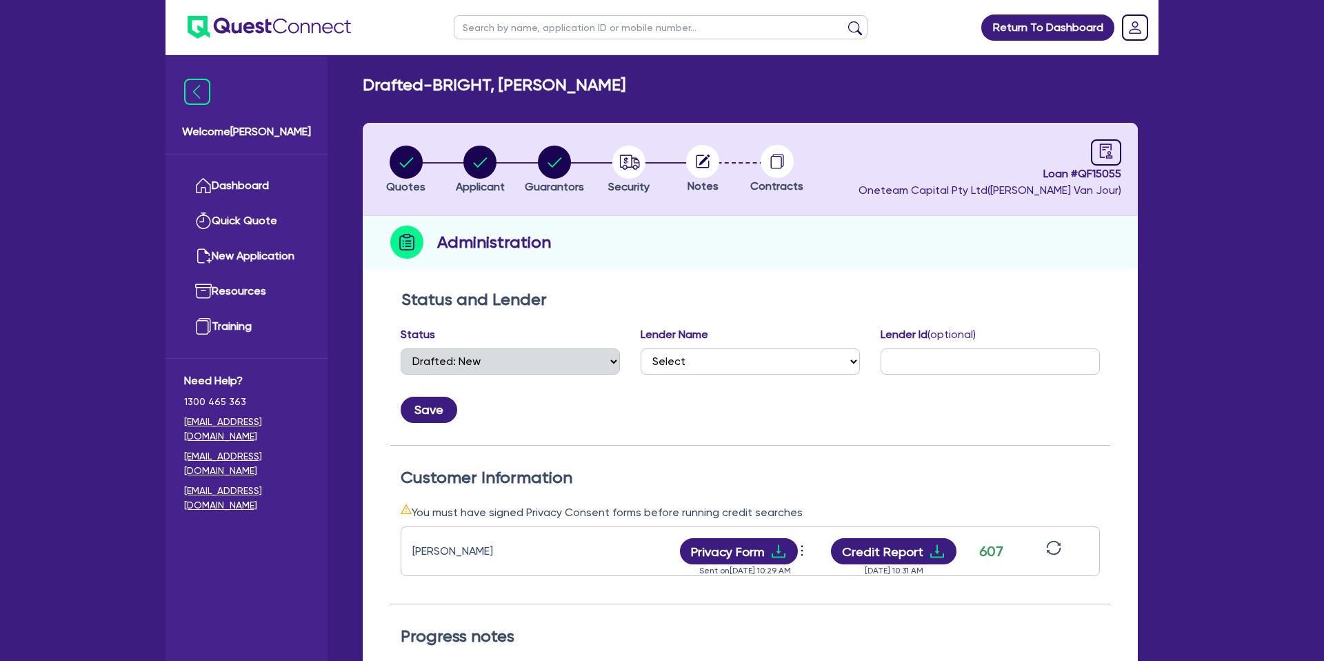
click at [864, 168] on header "Quotes Applicant [GEOGRAPHIC_DATA] Security Notes Contracts Loan # QF15055 Onet…" at bounding box center [750, 169] width 775 height 93
click at [1103, 166] on span "Loan # QF15055" at bounding box center [990, 174] width 263 height 17
click at [1107, 162] on link at bounding box center [1106, 152] width 30 height 26
click at [1117, 157] on link at bounding box center [1106, 152] width 30 height 26
click at [1112, 152] on icon "audit" at bounding box center [1106, 150] width 15 height 15
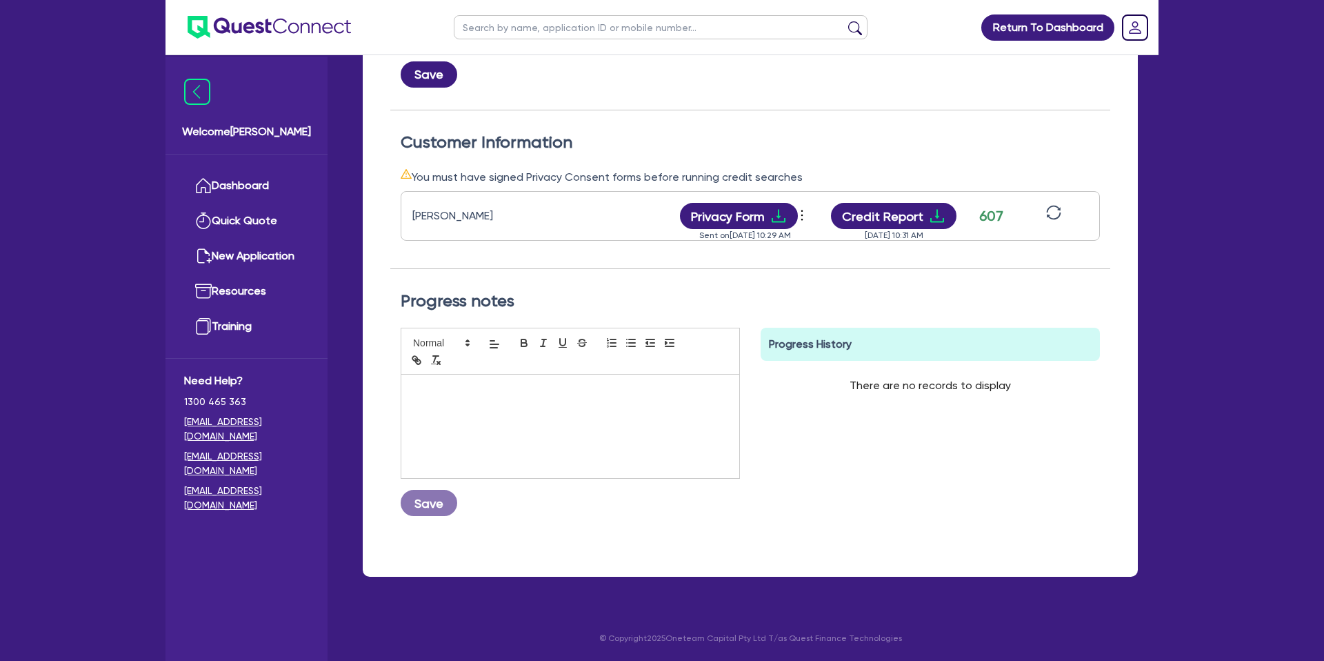
scroll to position [0, 0]
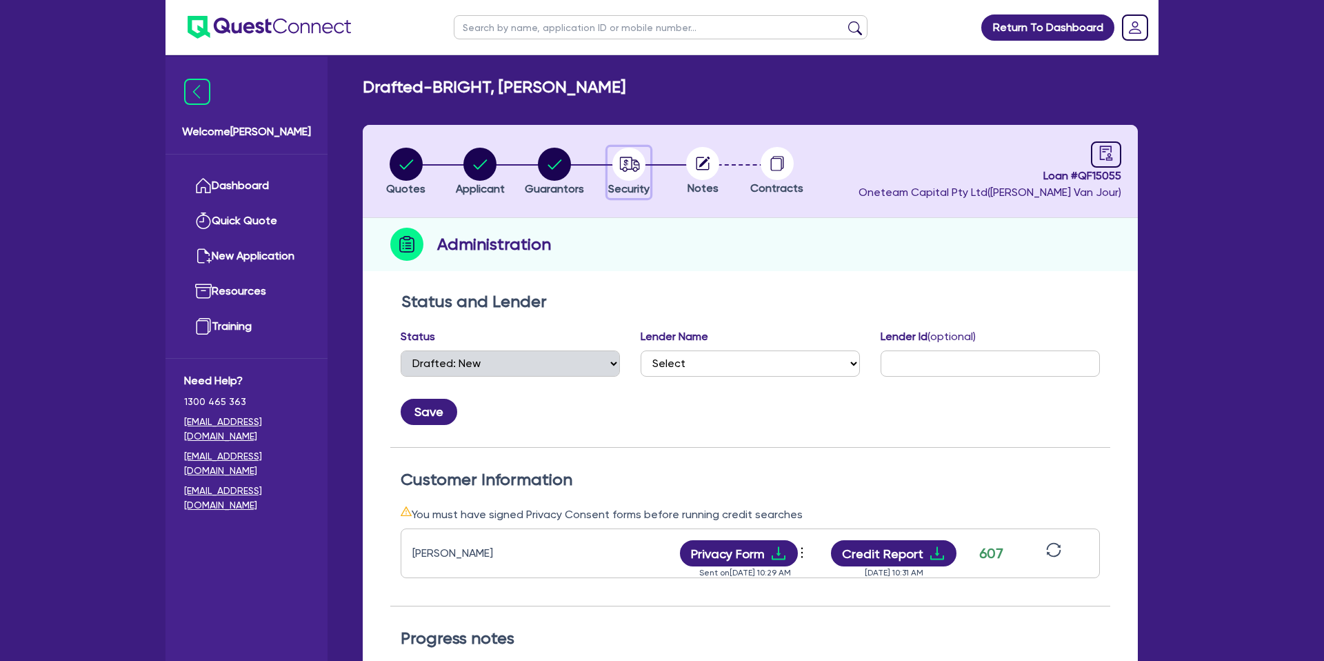
click at [628, 165] on circle "button" at bounding box center [628, 164] width 33 height 33
select select "CARS_AND_LIGHT_TRUCKS"
select select "PASSENGER_VEHICLES"
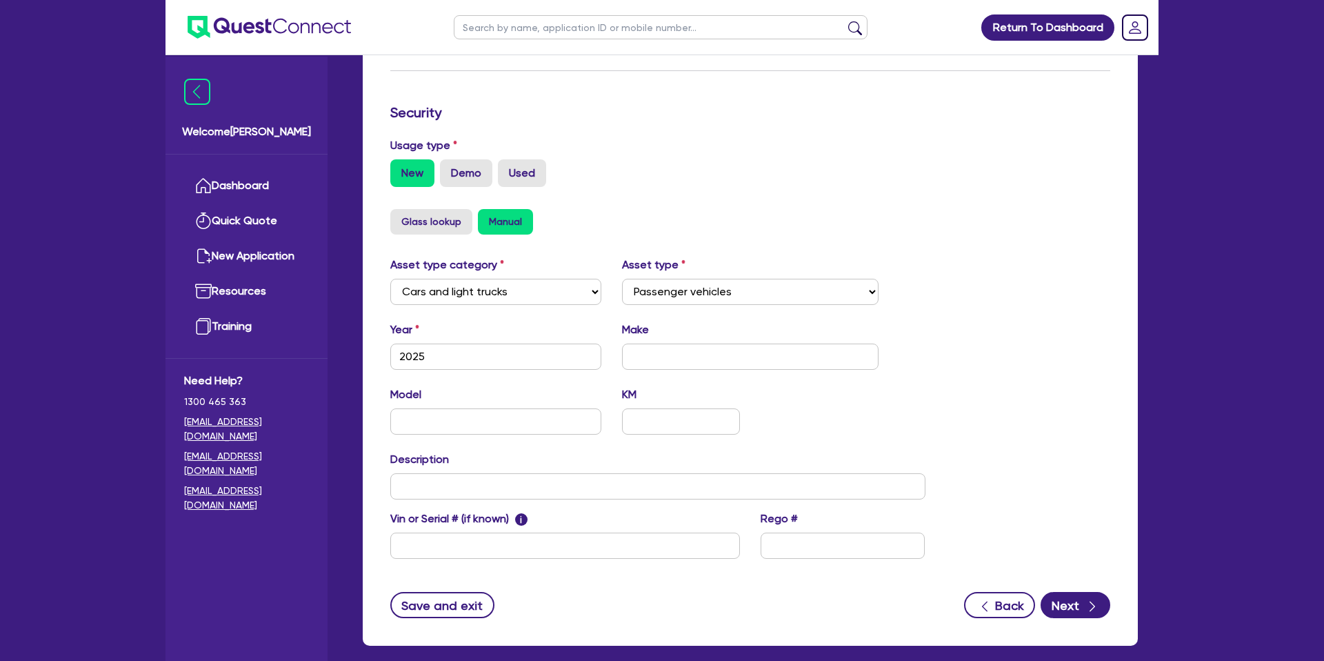
scroll to position [401, 0]
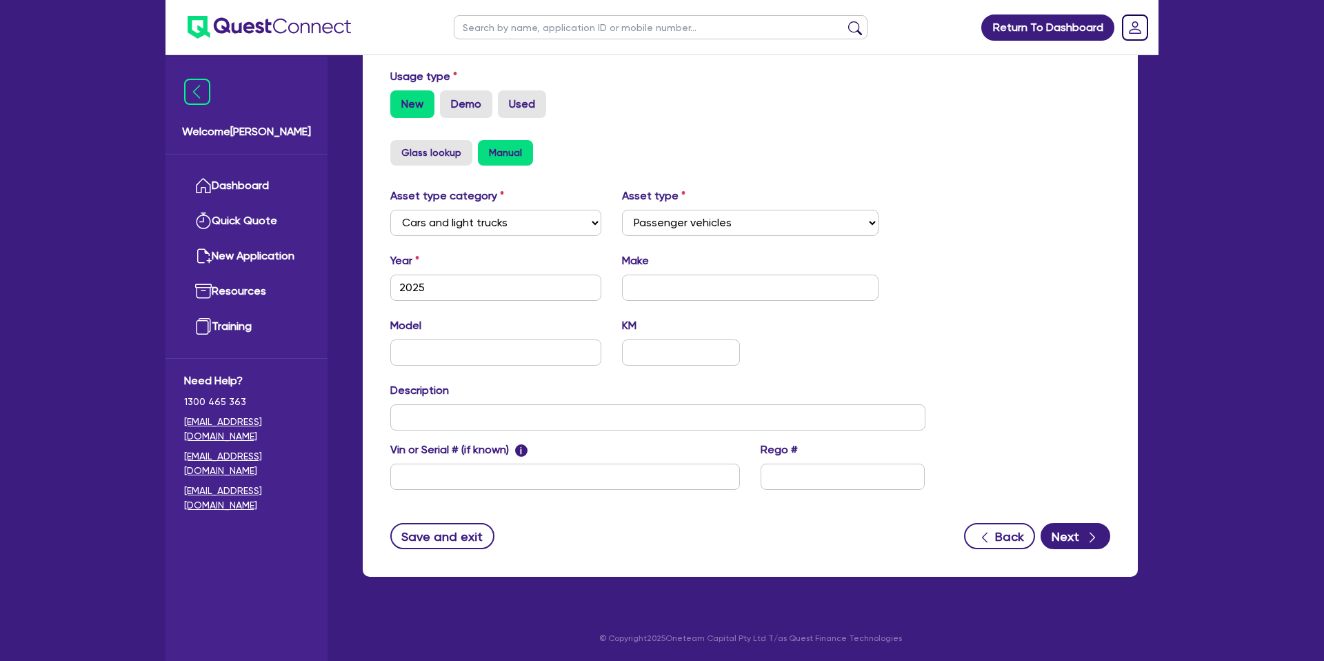
click at [1063, 550] on div "Supplier Supplier type Dealer Private Refinance Supplier name Security Usage ty…" at bounding box center [750, 230] width 775 height 692
click at [1071, 533] on button "Next" at bounding box center [1076, 536] width 70 height 26
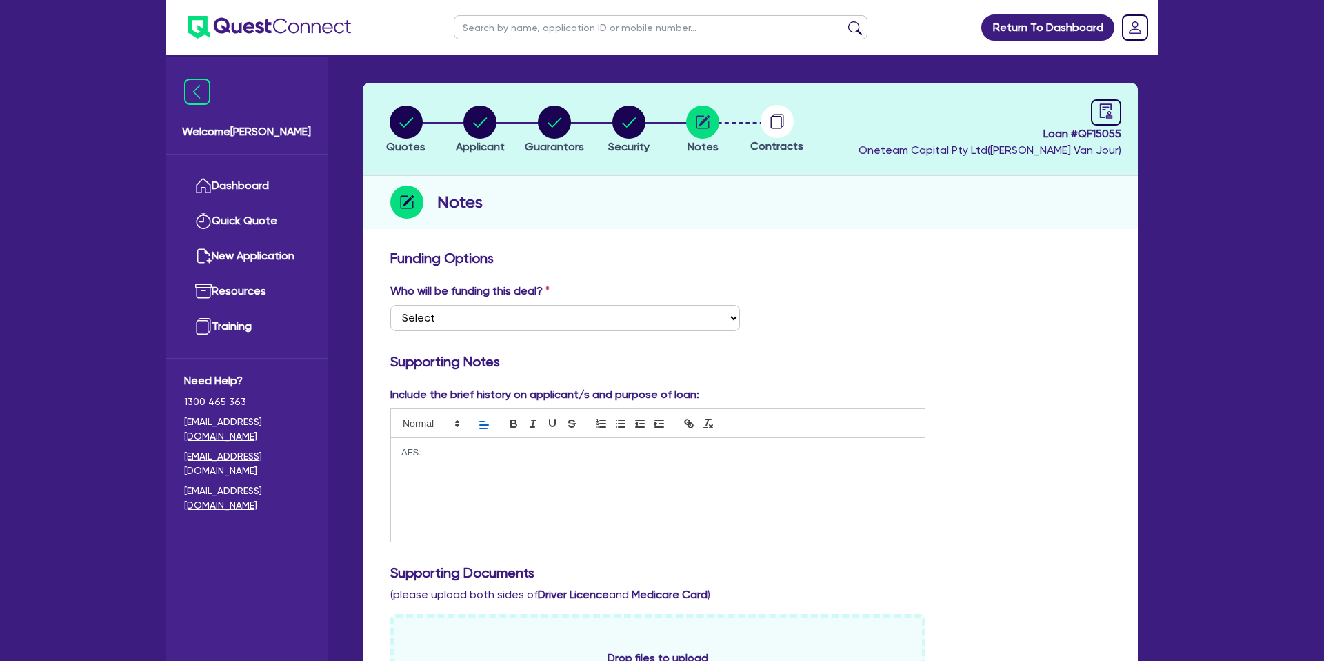
scroll to position [66, 0]
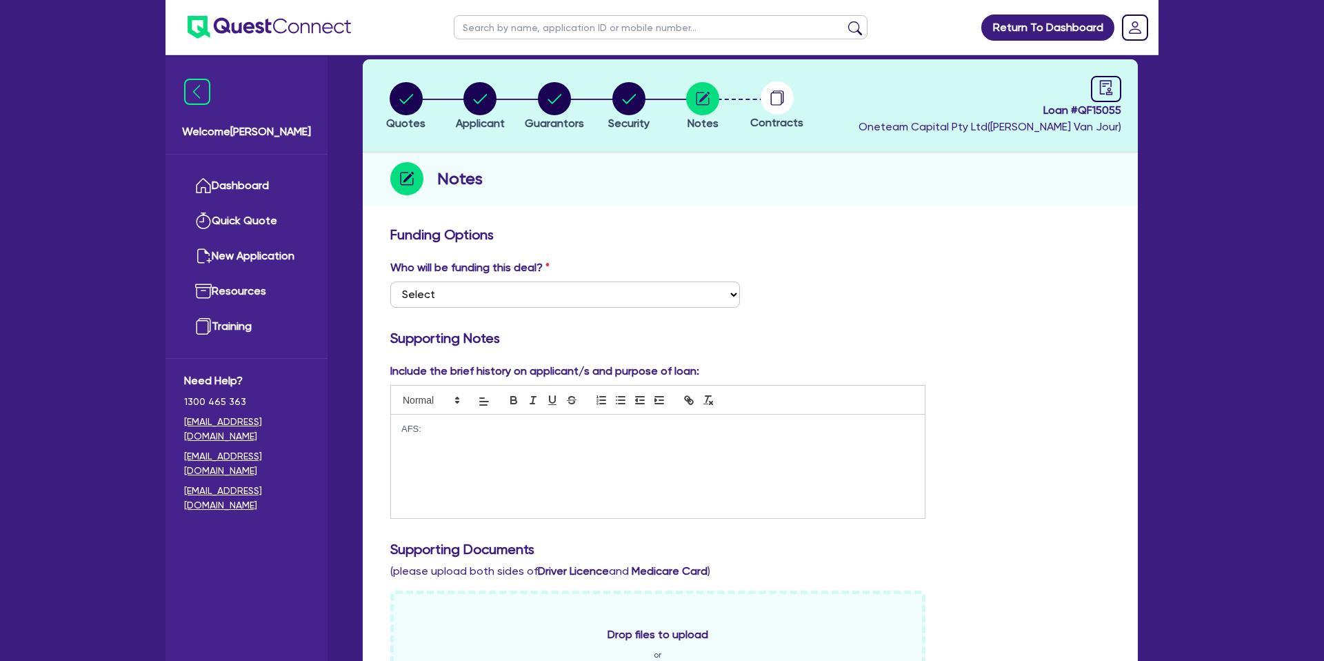
click at [450, 439] on div "AFS:" at bounding box center [658, 465] width 534 height 103
drag, startPoint x: 1137, startPoint y: 366, endPoint x: 1117, endPoint y: 364, distance: 20.1
click at [1135, 366] on div "Quotes Applicant [GEOGRAPHIC_DATA] Security Notes Contracts Loan # QF15055 Onet…" at bounding box center [750, 584] width 796 height 1050
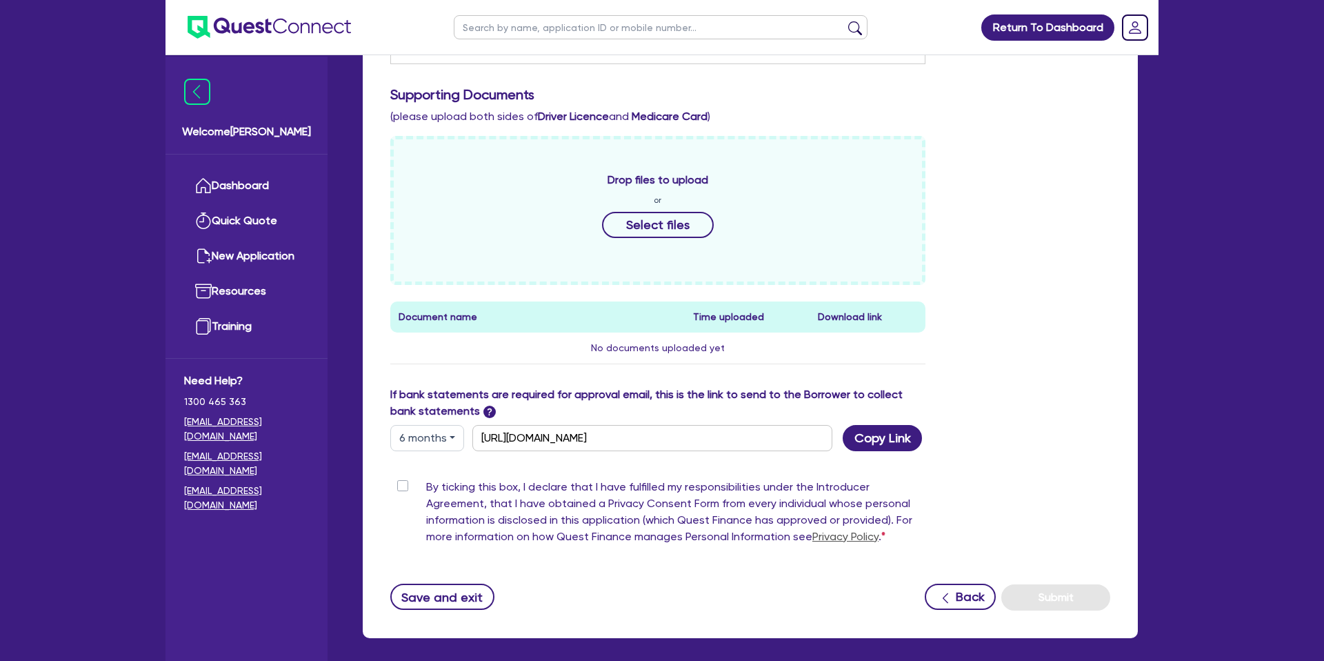
scroll to position [582, 0]
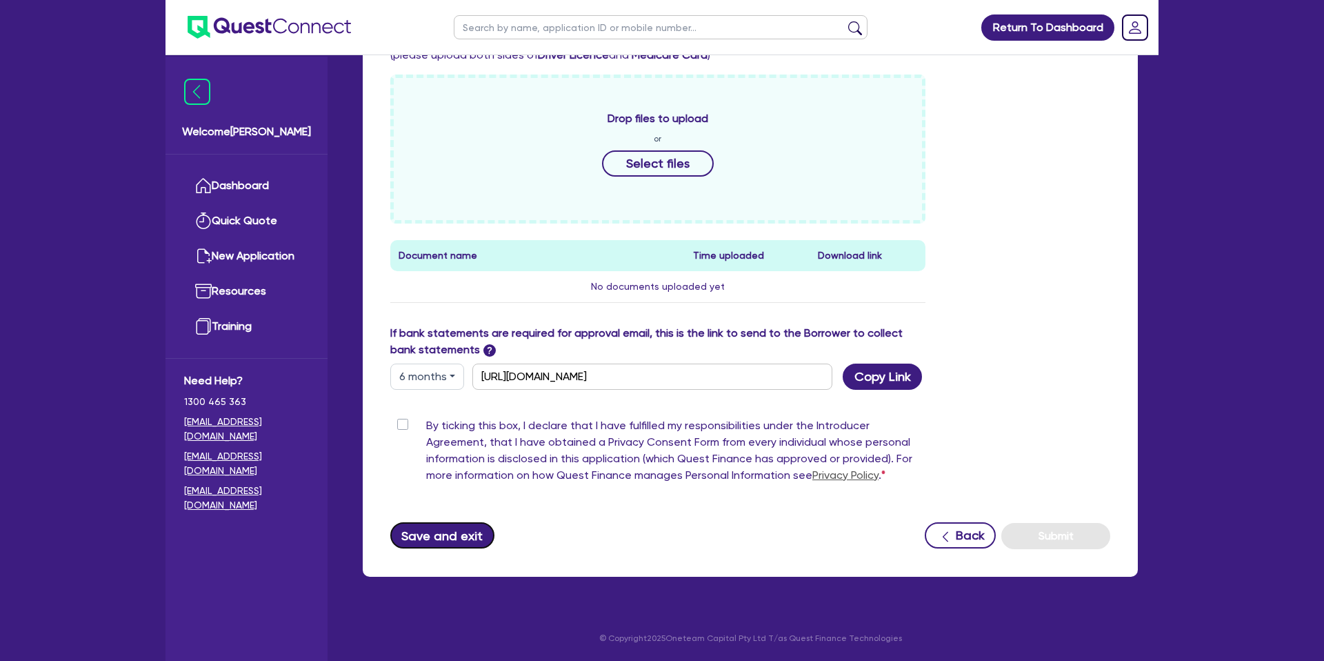
click at [465, 541] on button "Save and exit" at bounding box center [442, 535] width 104 height 26
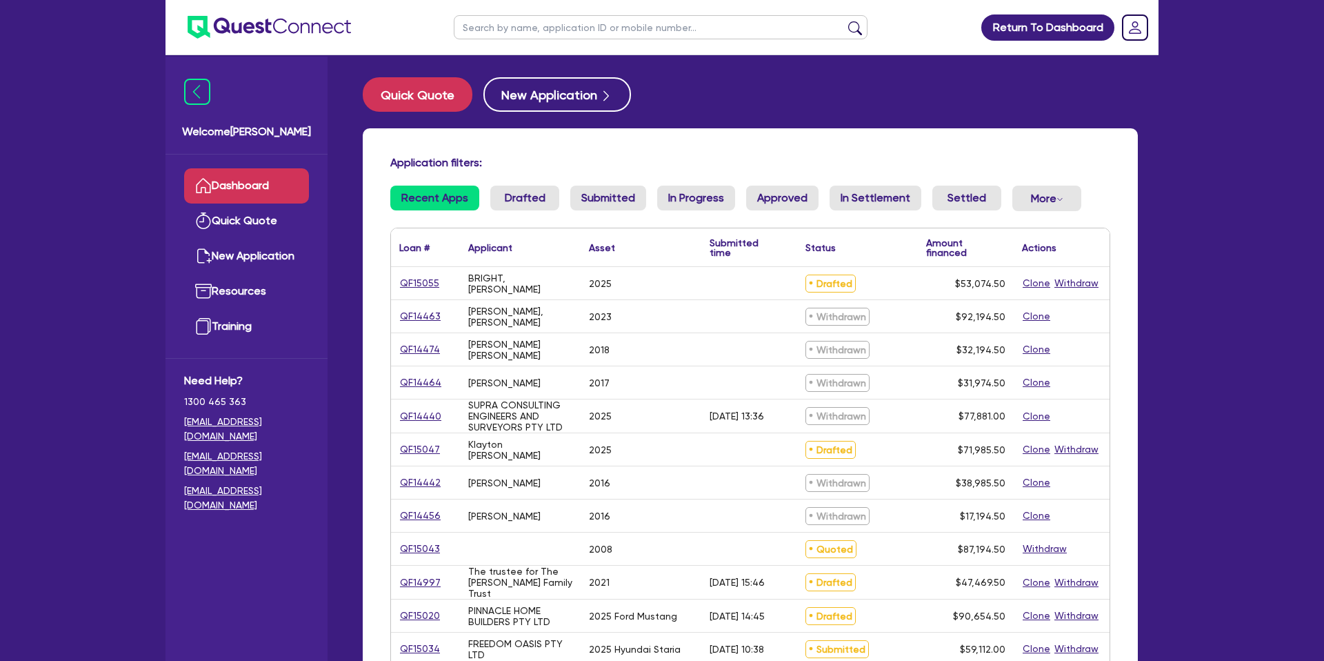
drag, startPoint x: 104, startPoint y: 79, endPoint x: 150, endPoint y: 73, distance: 45.9
click at [105, 79] on div "Return To Dashboard Edit Profile Logout Welcome [PERSON_NAME] Quick Quote New A…" at bounding box center [662, 541] width 1324 height 1082
click at [429, 289] on link "QF15055" at bounding box center [419, 283] width 41 height 16
select select "CARS_AND_LIGHT_TRUCKS"
select select "PASSENGER_VEHICLES"
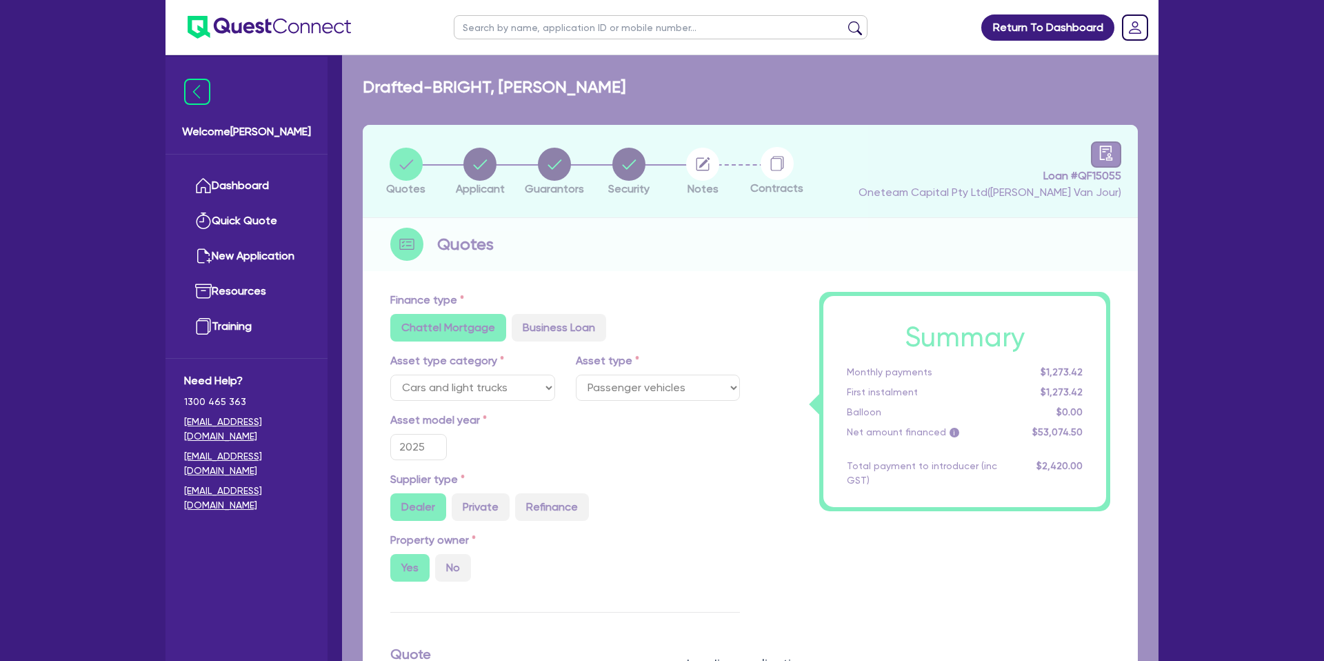
type input "50,000"
type input "2,200"
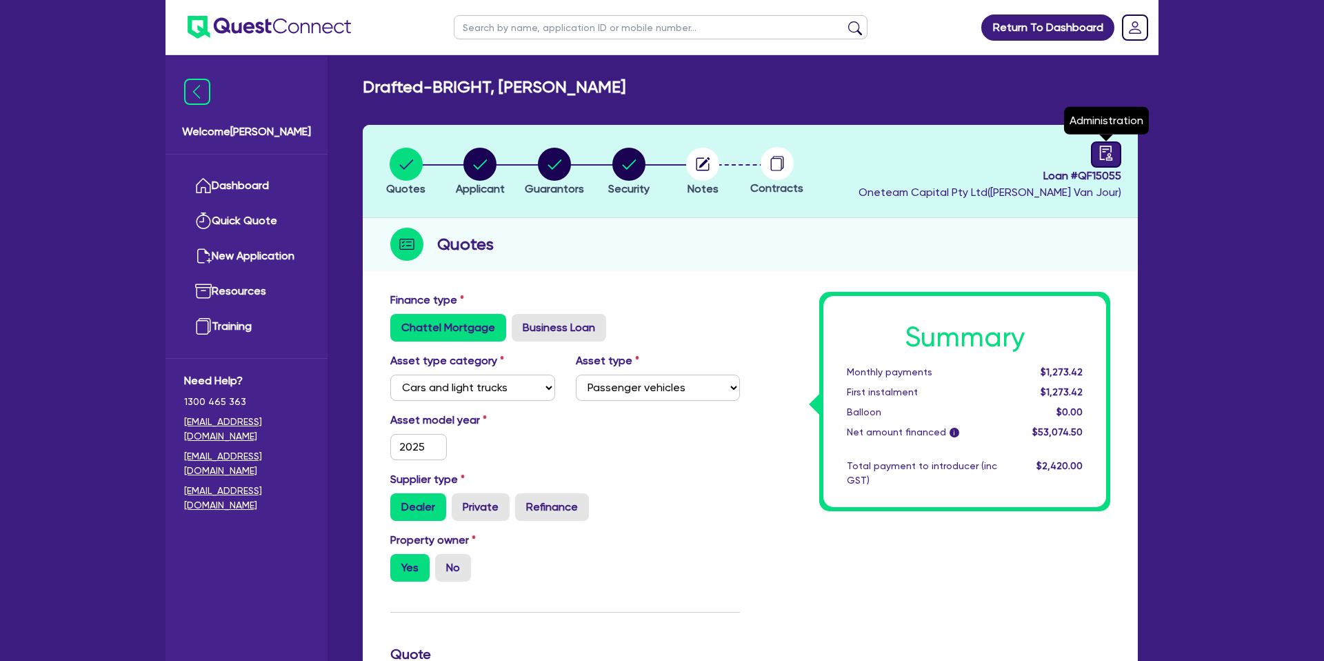
click at [1103, 148] on icon "audit" at bounding box center [1106, 153] width 15 height 15
select select "DRAFTED_NEW"
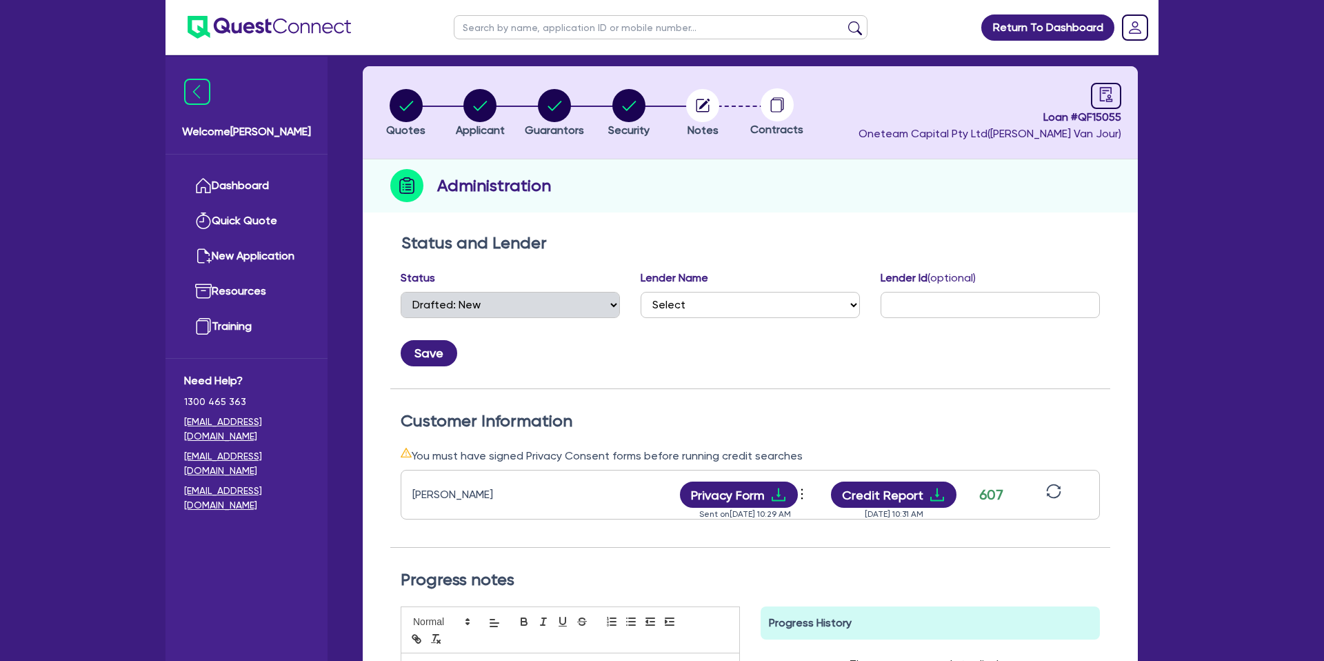
scroll to position [55, 0]
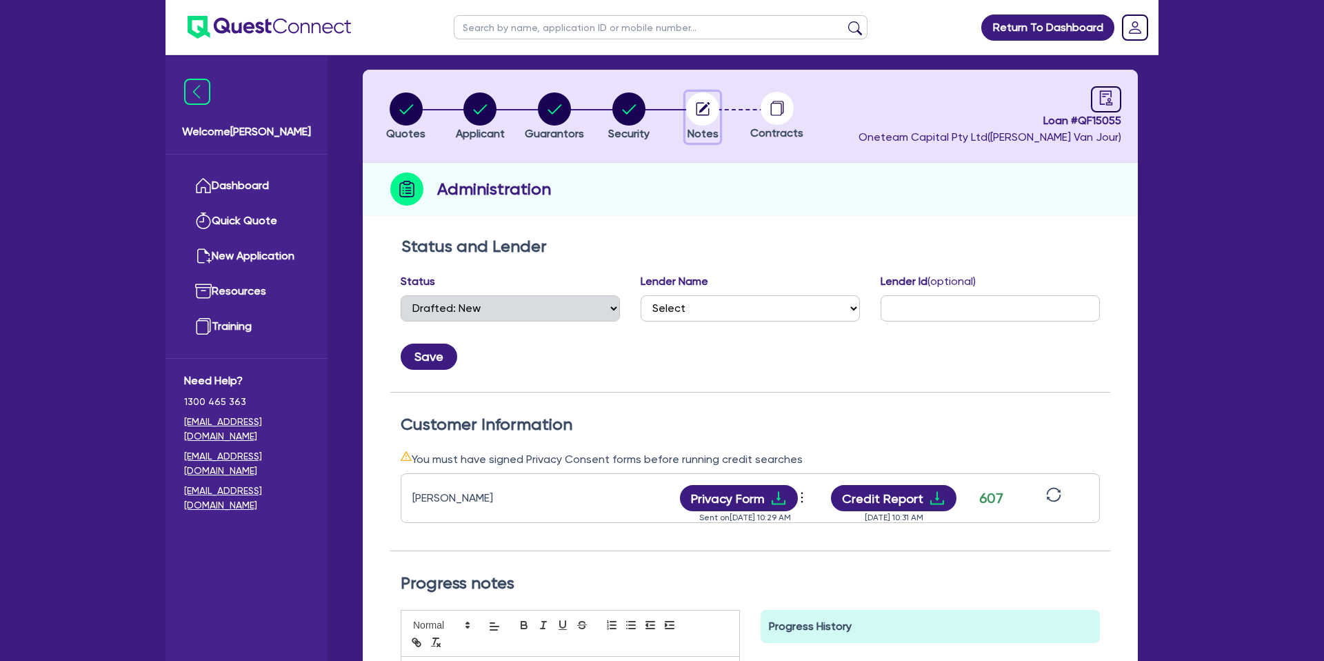
click at [702, 99] on circle "button" at bounding box center [702, 108] width 33 height 33
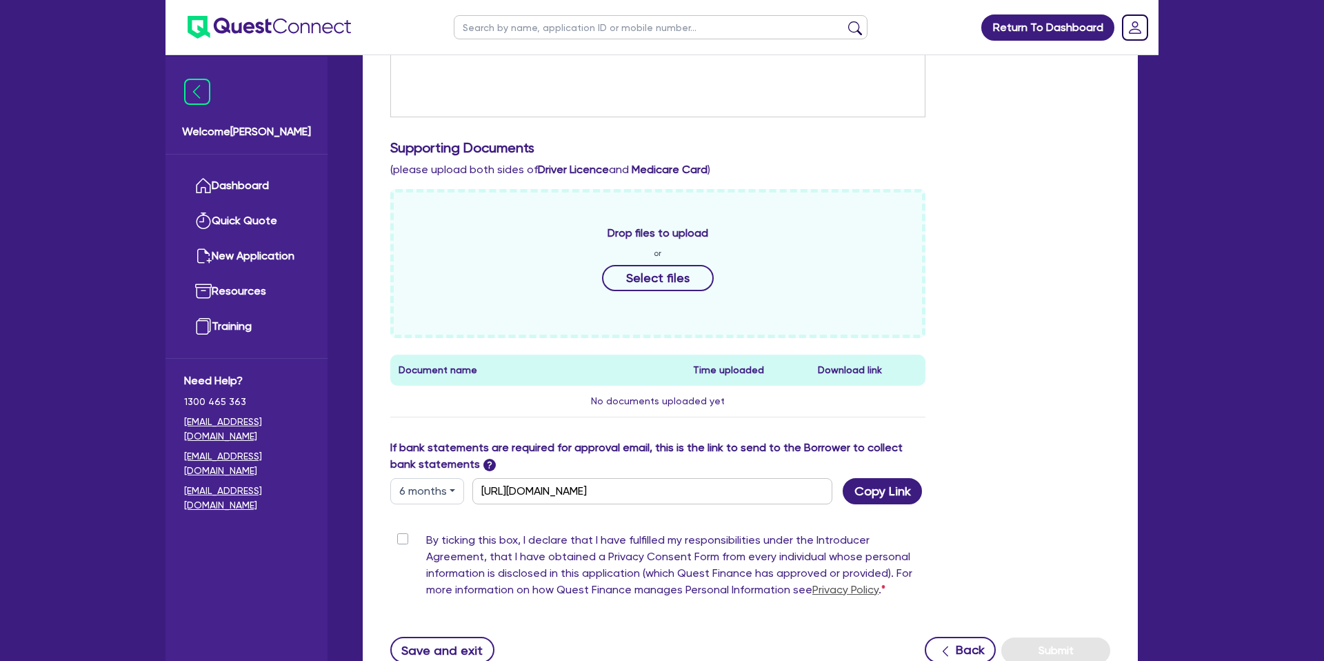
scroll to position [582, 0]
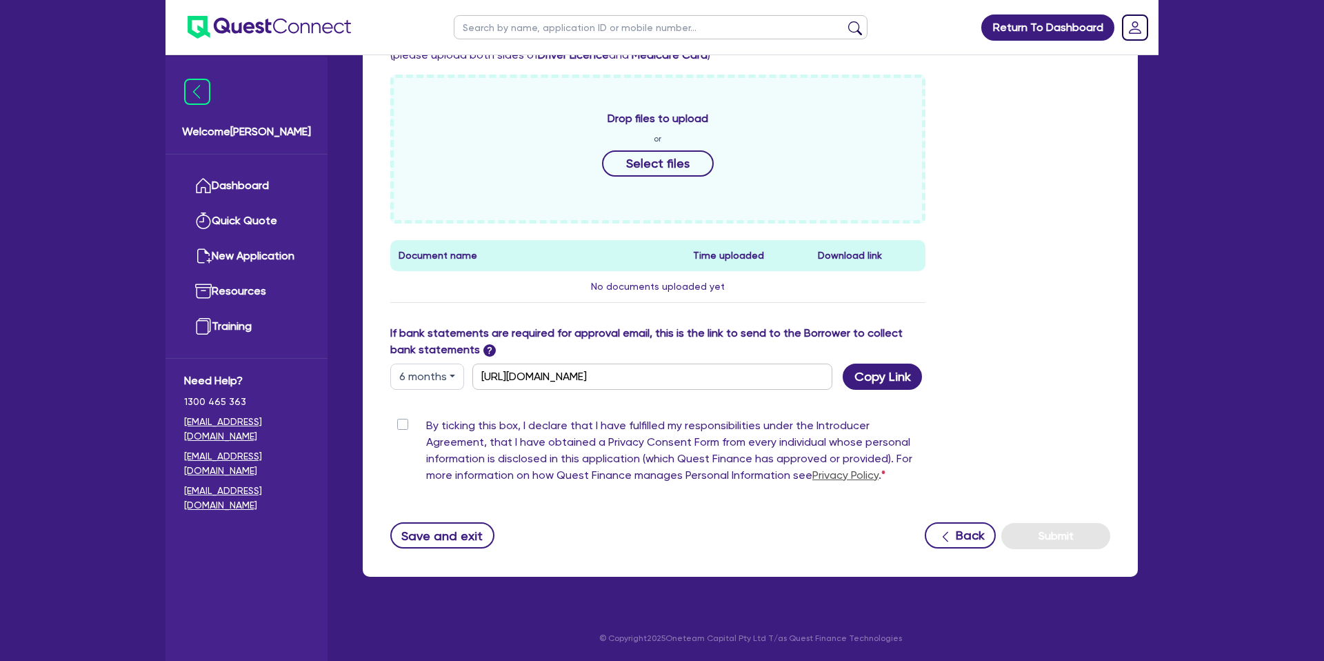
click at [419, 377] on button "6 months" at bounding box center [427, 376] width 74 height 26
click at [441, 435] on link "6 months" at bounding box center [445, 434] width 109 height 26
click at [881, 377] on button "Copy Link" at bounding box center [882, 376] width 79 height 26
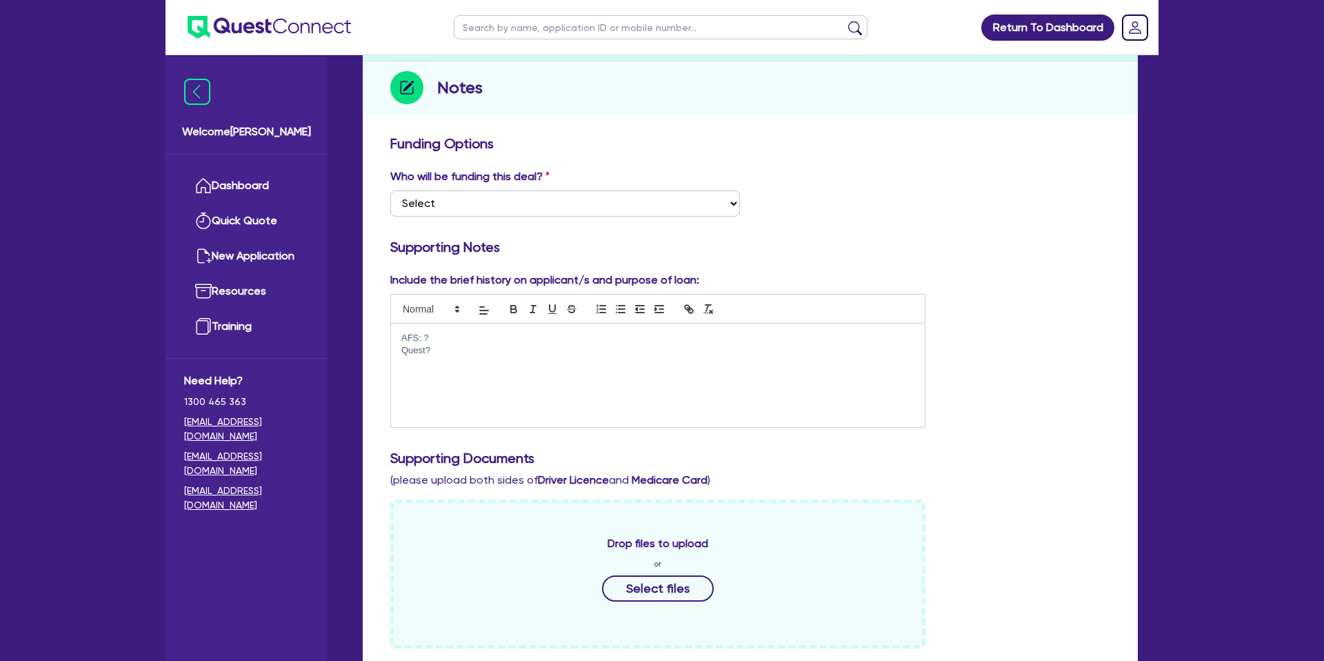
scroll to position [0, 0]
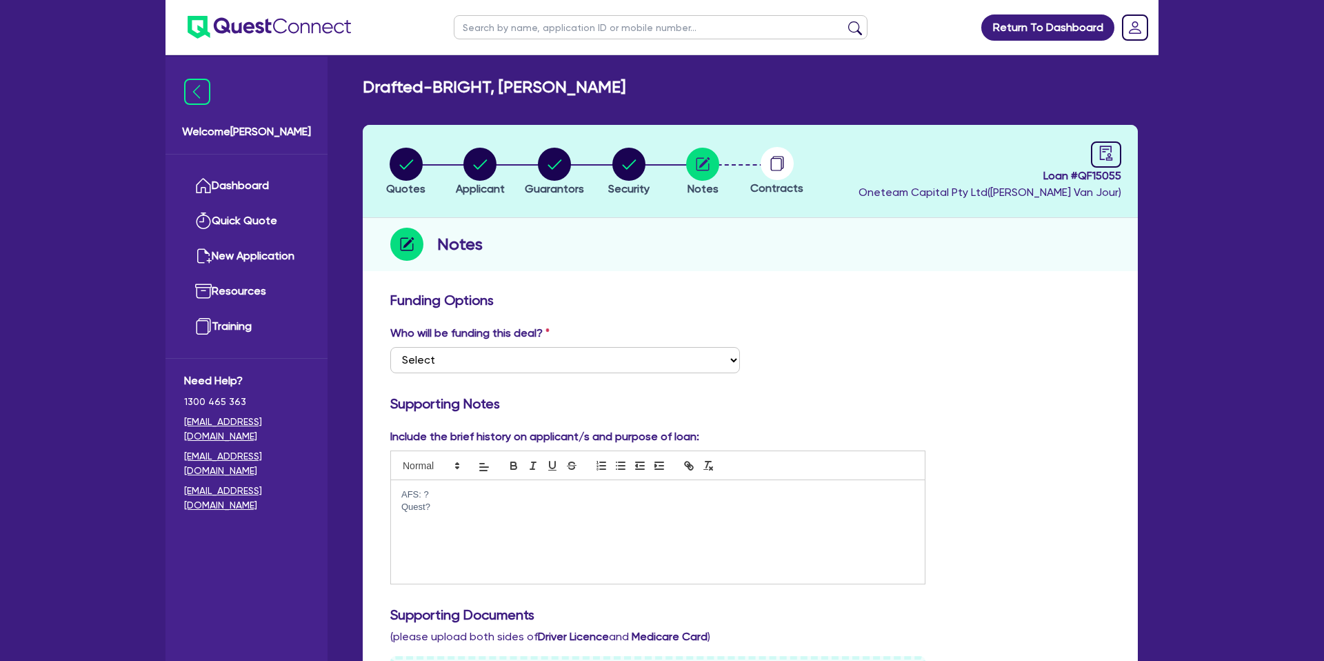
click at [459, 508] on p "Quest?" at bounding box center [657, 507] width 513 height 12
click at [841, 270] on div "Notes" at bounding box center [750, 244] width 775 height 53
click at [914, 252] on div "Notes" at bounding box center [750, 244] width 775 height 53
click at [566, 157] on circle "button" at bounding box center [554, 164] width 33 height 33
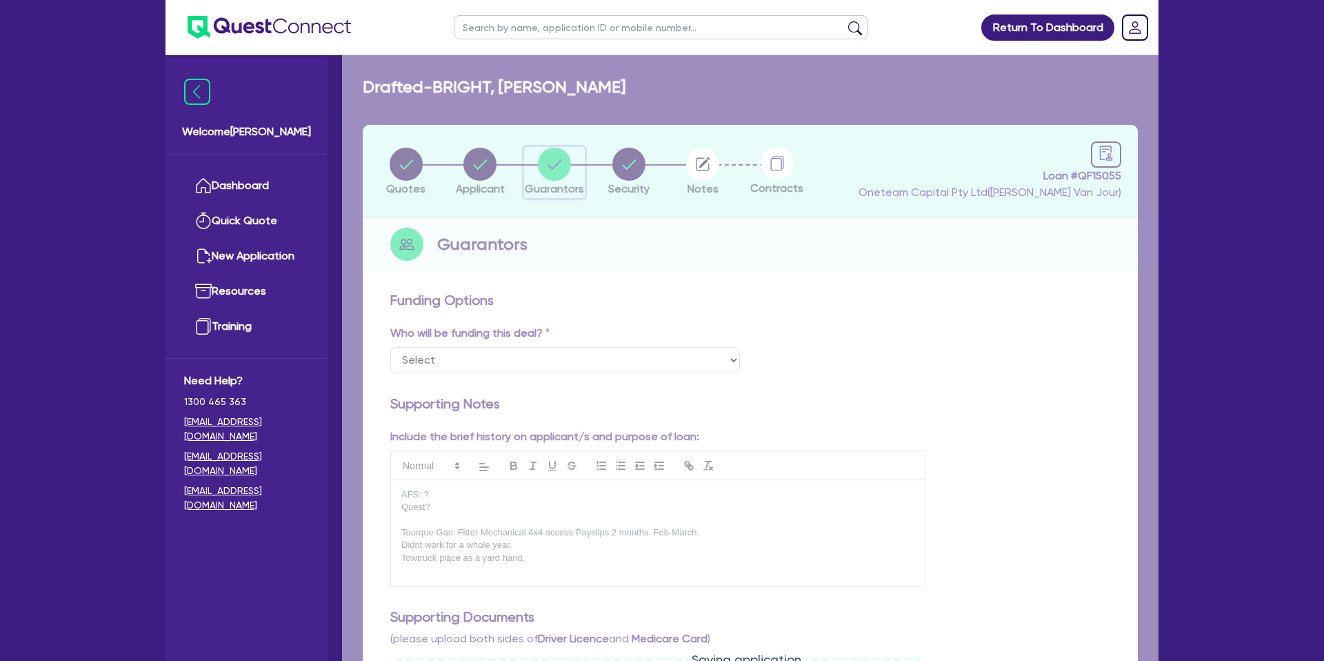
select select "MR"
select select "QLD"
select select "SINGLE"
select select "PROPERTY"
select select "PERSONAL_LOAN"
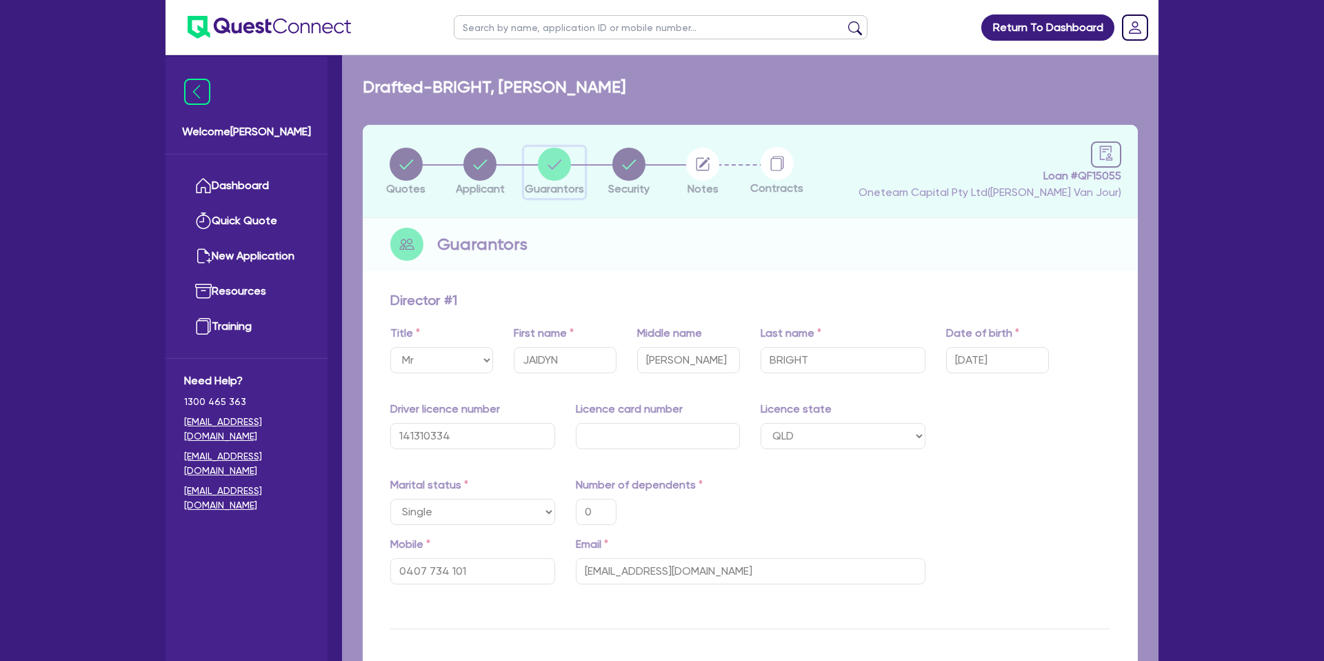
type input "0"
type input "0407 734 101"
type input "1,250,000"
type input "8,000"
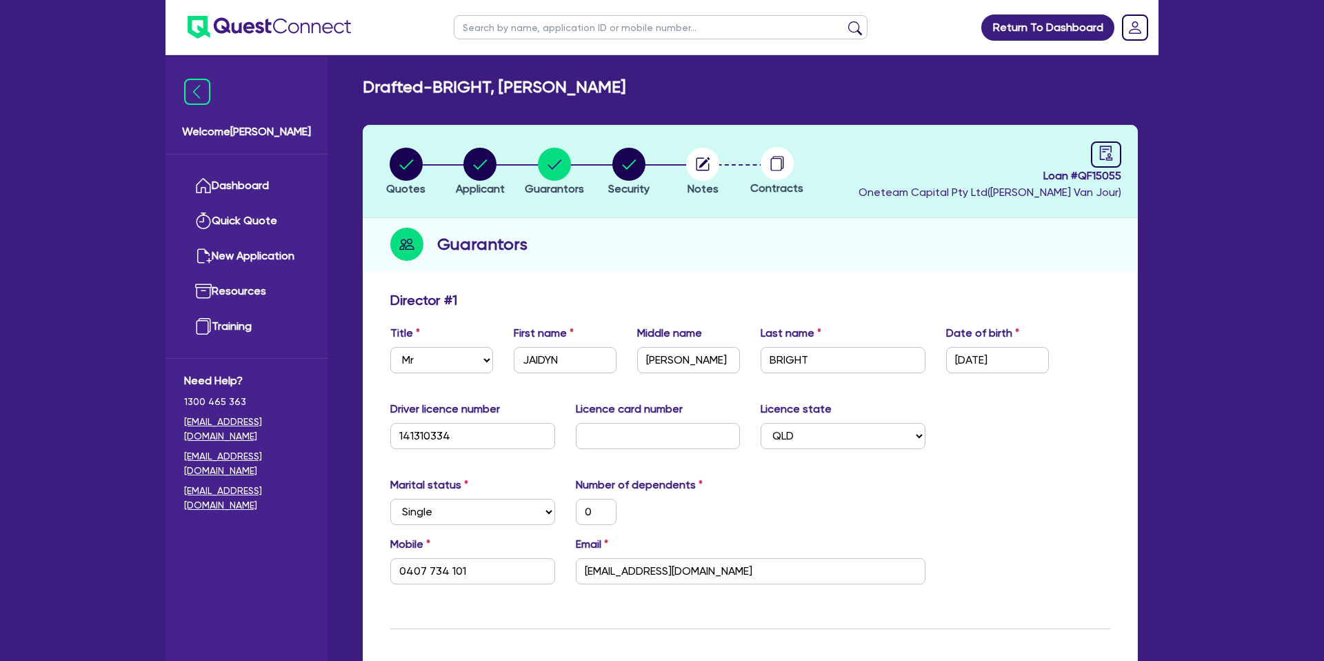
click at [290, 179] on link "Dashboard" at bounding box center [246, 185] width 125 height 35
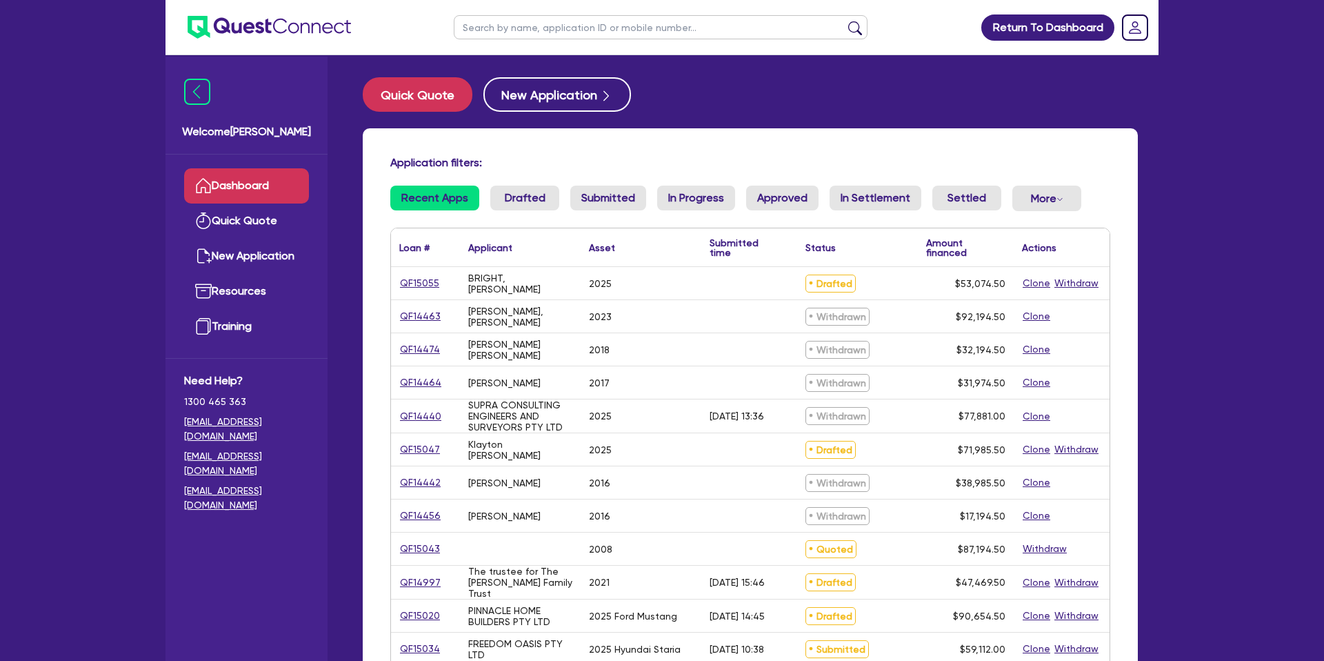
drag, startPoint x: 515, startPoint y: 32, endPoint x: 525, endPoint y: 29, distance: 10.3
click at [519, 31] on input "text" at bounding box center [661, 27] width 414 height 24
type input "[PERSON_NAME]"
click at [844, 21] on button "submit" at bounding box center [855, 30] width 22 height 19
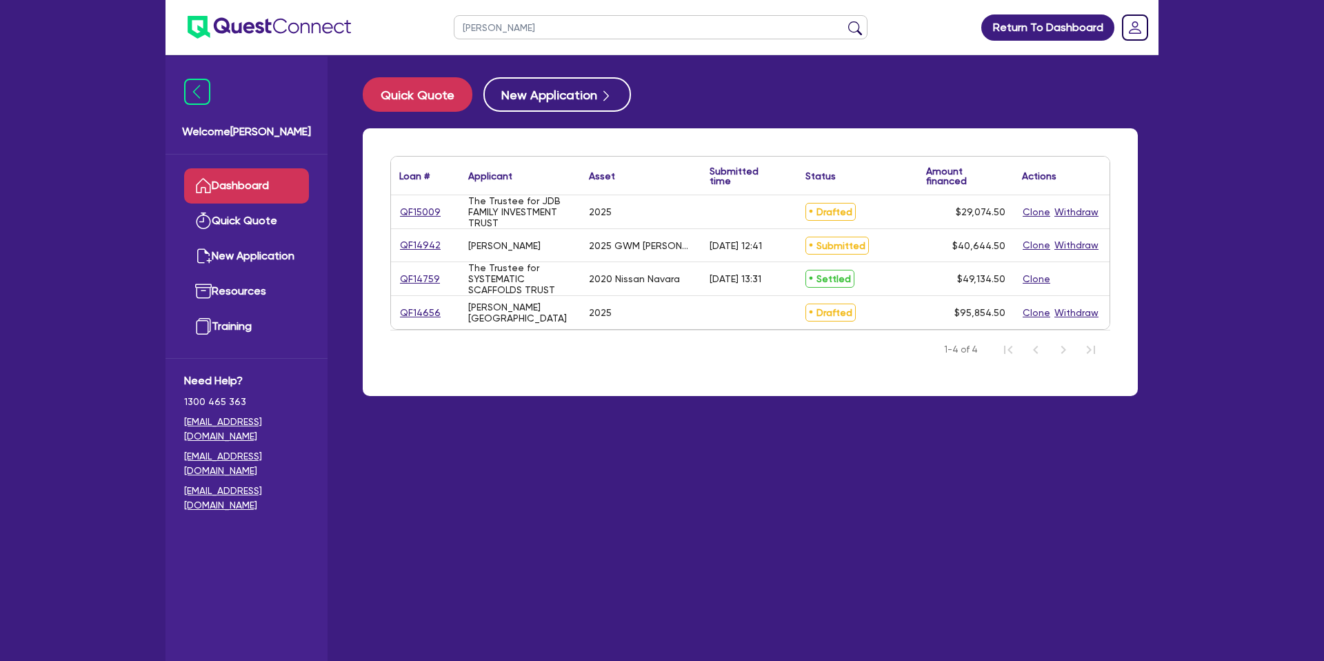
drag, startPoint x: 557, startPoint y: 376, endPoint x: 539, endPoint y: 371, distance: 17.9
click at [557, 376] on div "Loan # ▲ Applicant ▲ Asset Submitted time ▲ Status ▲ Amount financed Actions QF…" at bounding box center [750, 262] width 775 height 268
click at [423, 247] on link "QF14942" at bounding box center [420, 245] width 42 height 16
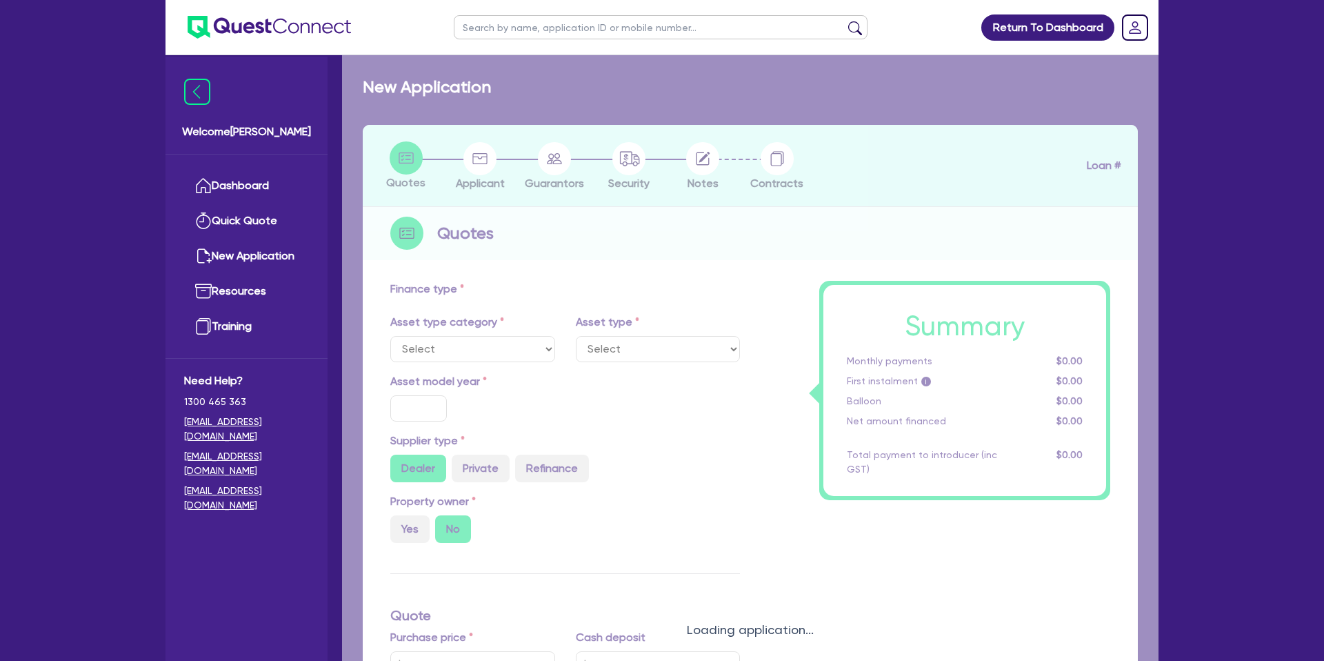
select select "CARS_AND_LIGHT_TRUCKS"
type input "2025"
type input "35,000"
type input "55,000"
type input "59,000"
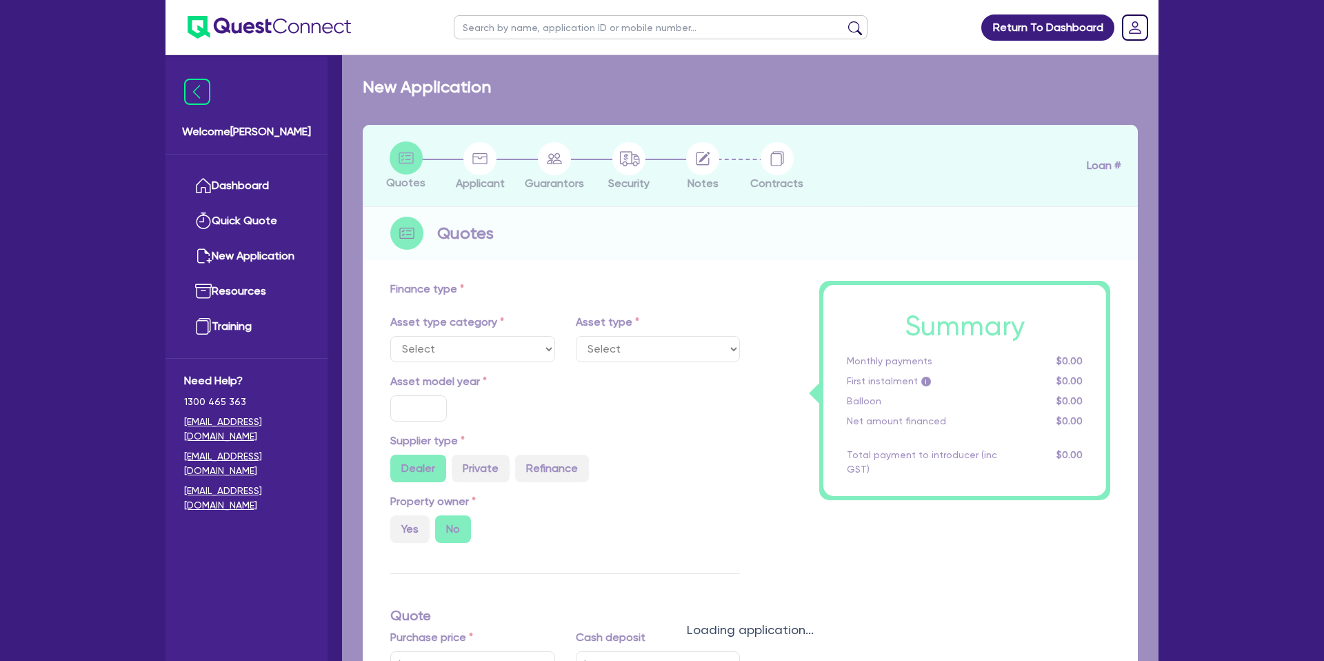
type input "8"
type input "3,251.56"
type input "14.95"
type input "900"
select select "PASSENGER_VEHICLES"
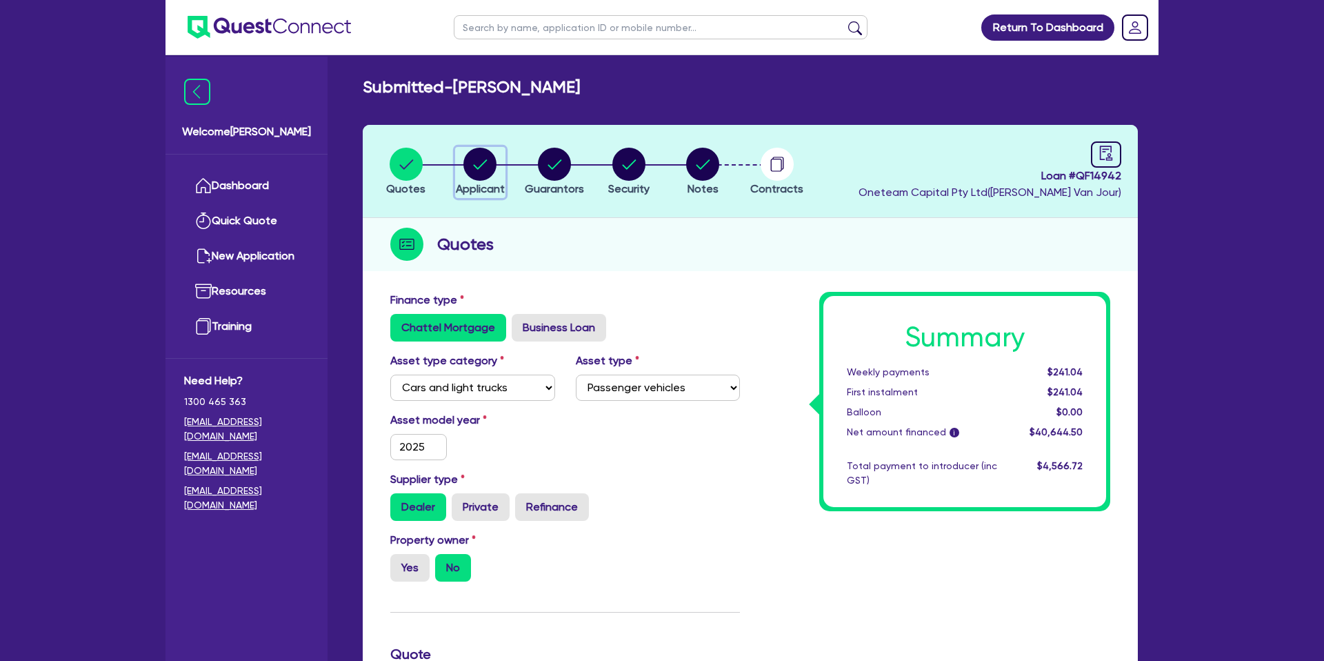
click at [492, 166] on circle "button" at bounding box center [479, 164] width 33 height 33
select select "SOLE_TRADER"
select select "BUILDING_CONSTRUCTION"
select select "TRADES_SERVICES_CONSUMERS"
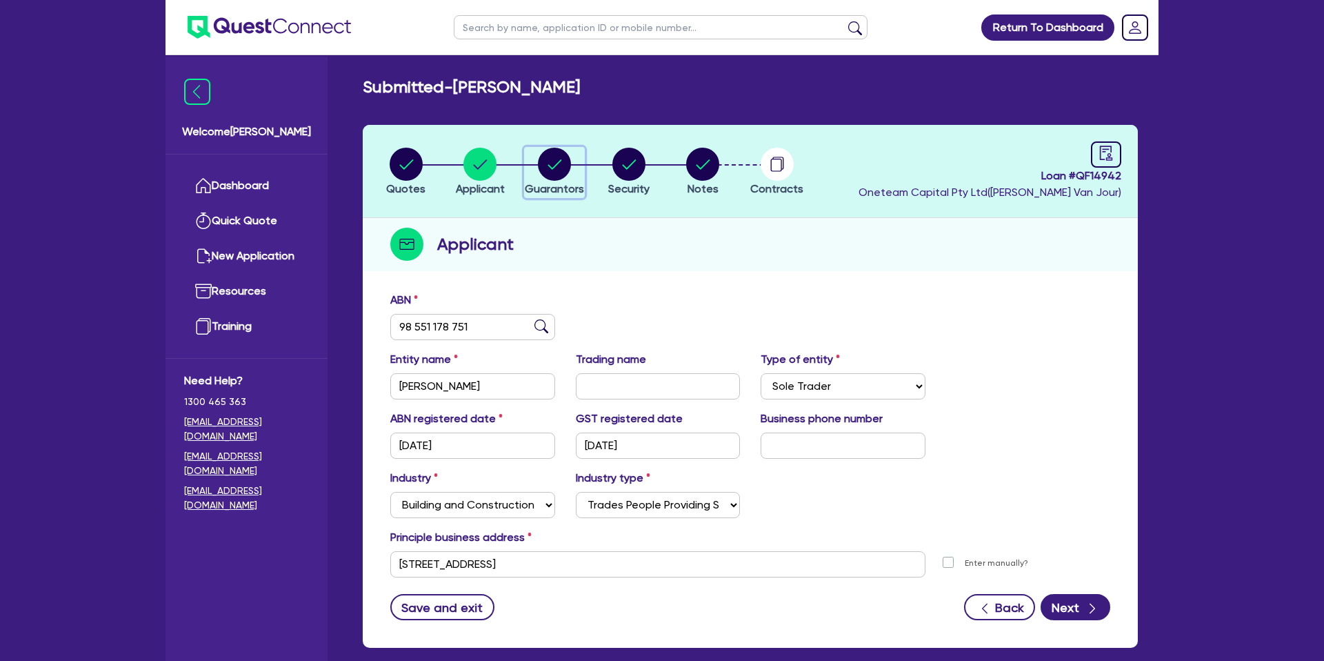
click at [558, 165] on circle "button" at bounding box center [554, 164] width 33 height 33
select select "MR"
select select "QLD"
select select "DE_FACTO"
select select "CASH"
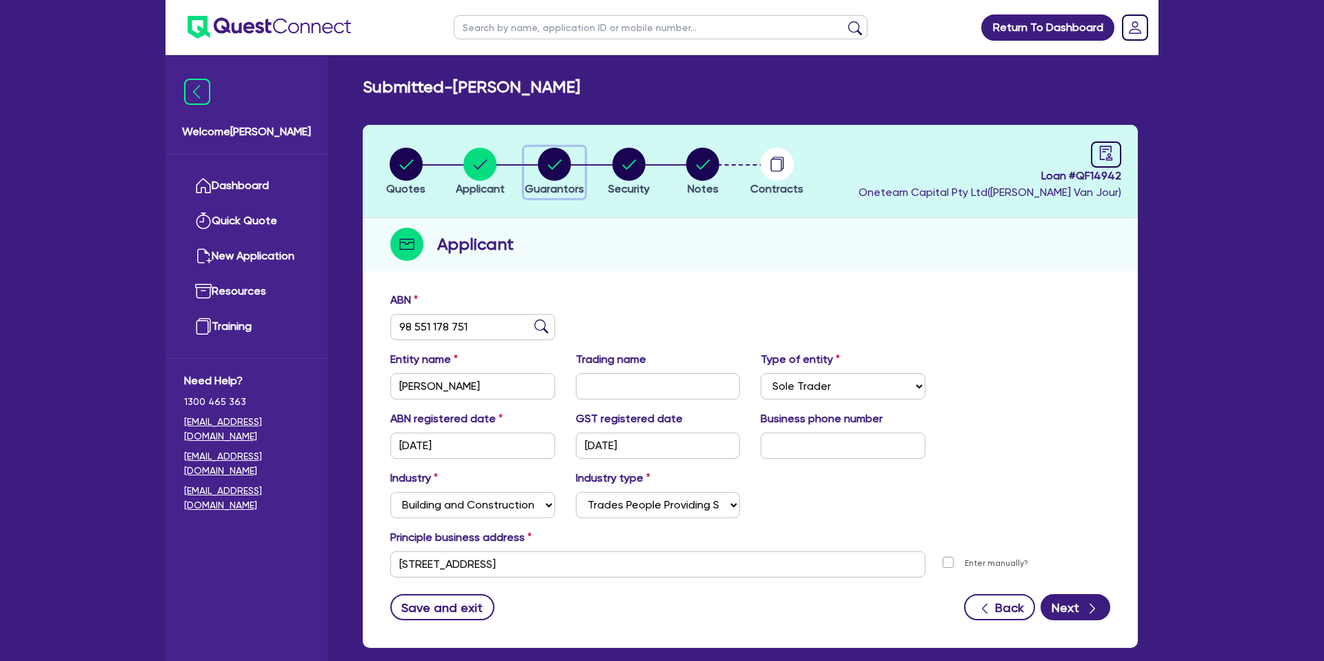
select select "VEHICLE_LOAN"
select select "PERSONAL_LOAN"
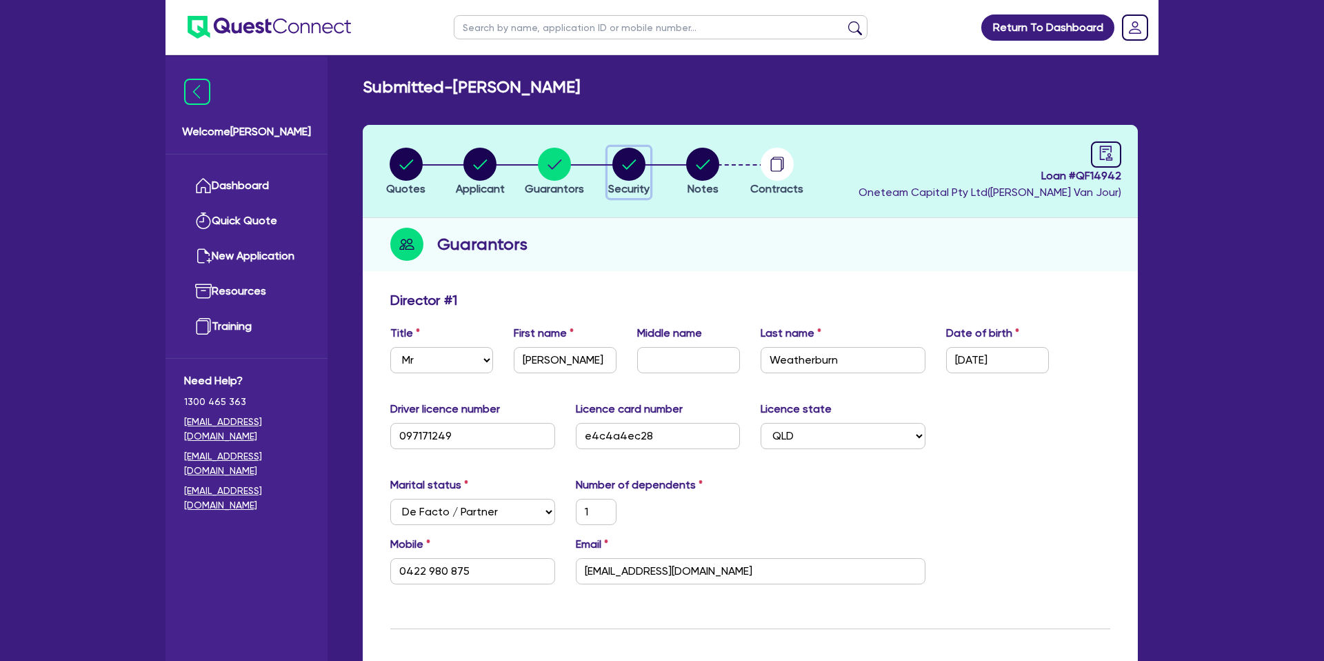
click at [635, 167] on circle "button" at bounding box center [628, 164] width 33 height 33
select select "CARS_AND_LIGHT_TRUCKS"
select select "PASSENGER_VEHICLES"
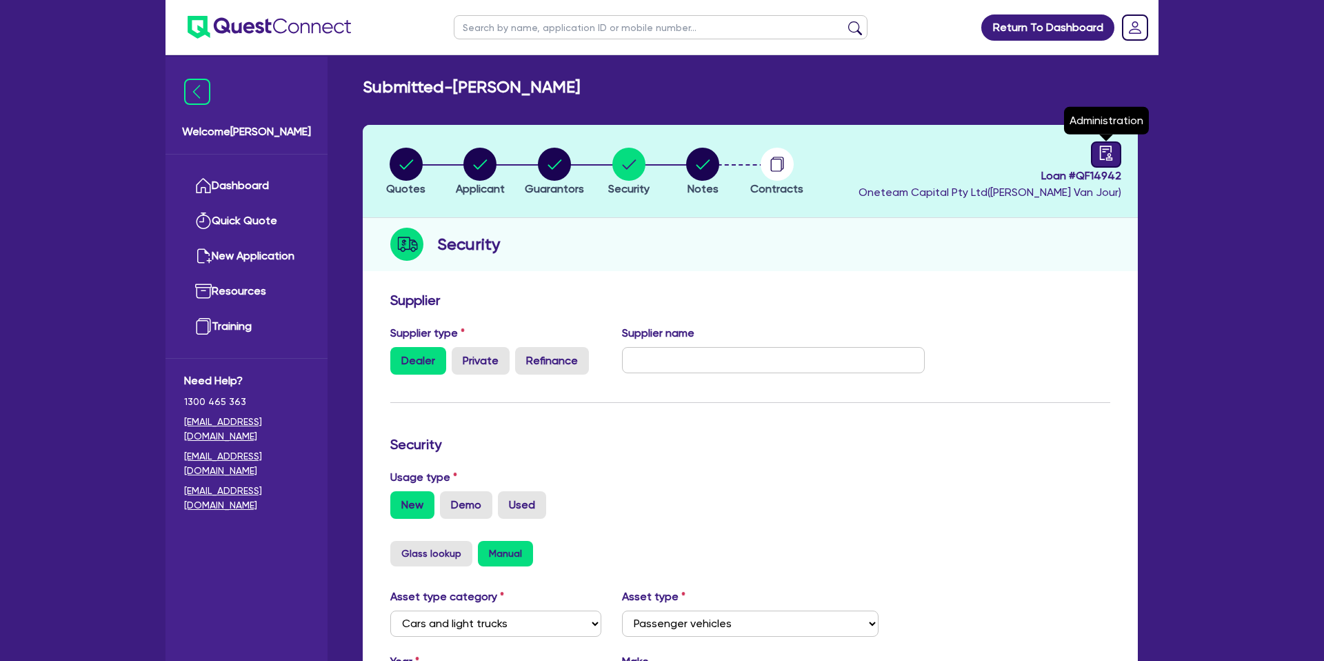
click at [1099, 151] on icon "audit" at bounding box center [1106, 153] width 15 height 15
select select "SUBMITTED_NEW"
select select "Azora"
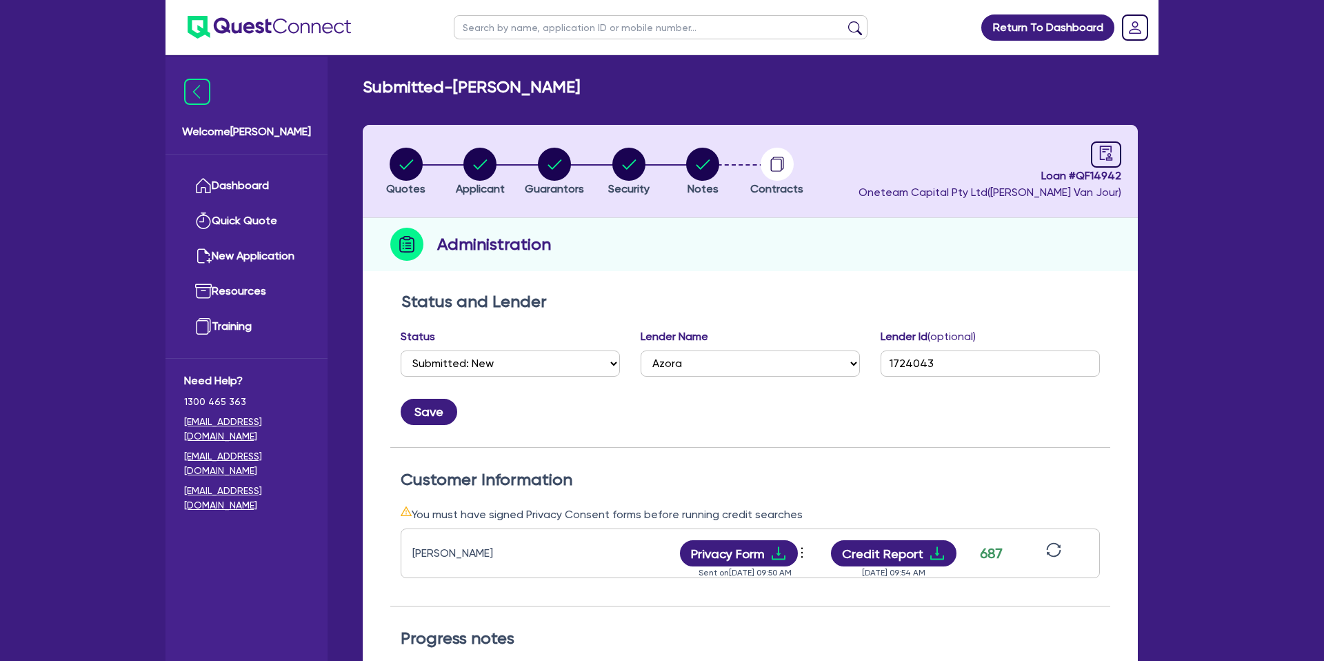
click at [578, 35] on input "text" at bounding box center [661, 27] width 414 height 24
type input "[PERSON_NAME]"
click button "submit" at bounding box center [855, 30] width 22 height 19
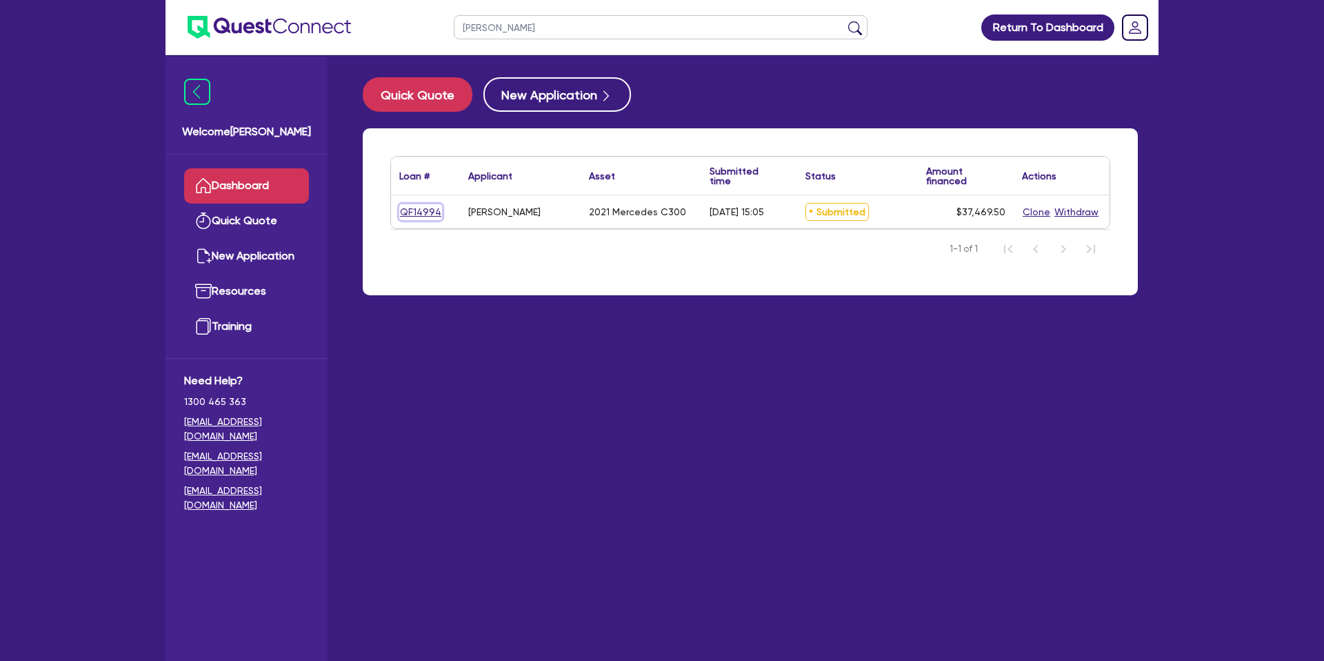
click at [406, 209] on link "QF14994" at bounding box center [420, 212] width 43 height 16
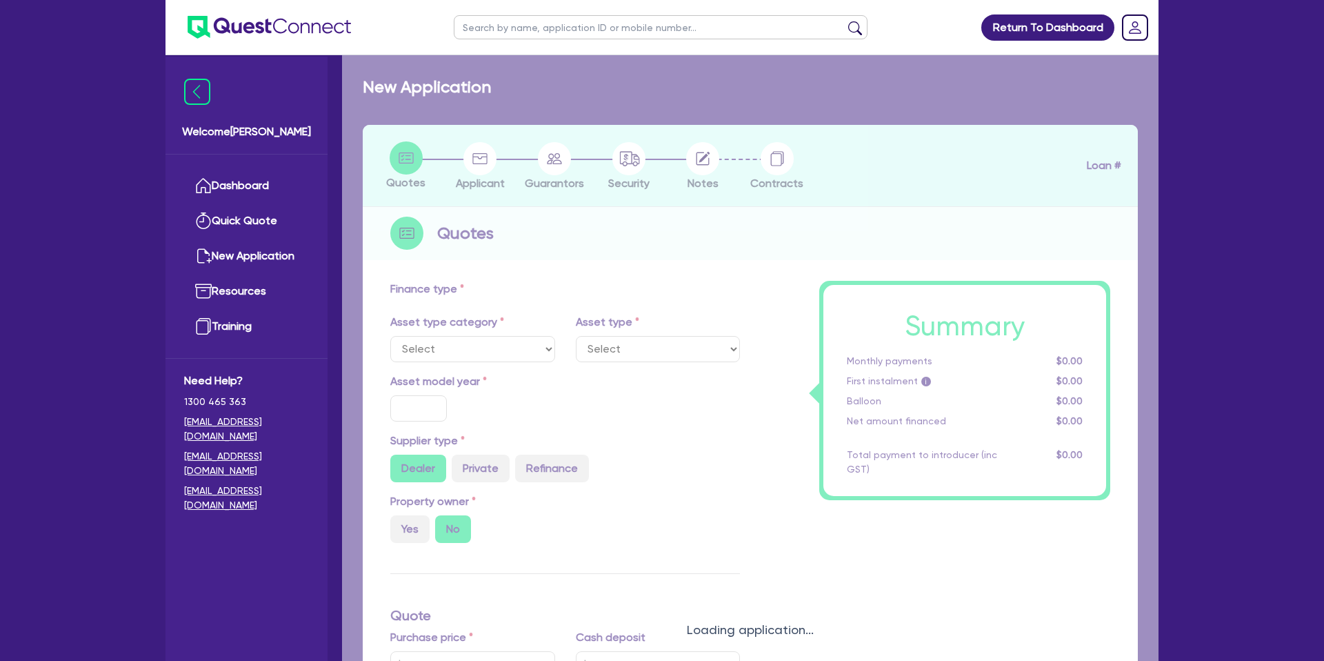
select select "CARS_AND_LIGHT_TRUCKS"
type input "2021"
radio input "true"
type input "45,000"
type input "10,000"
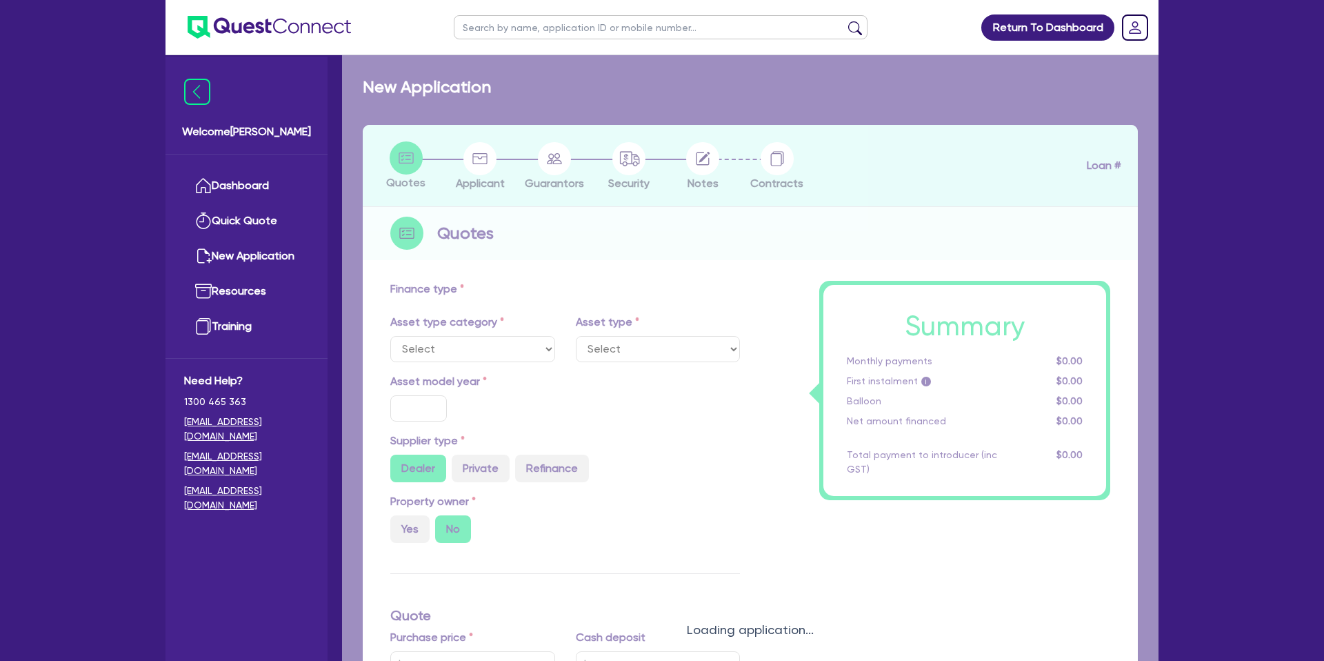
type input "35"
type input "15,750"
type input "3.08"
type input "1,150.42"
type input "10.99"
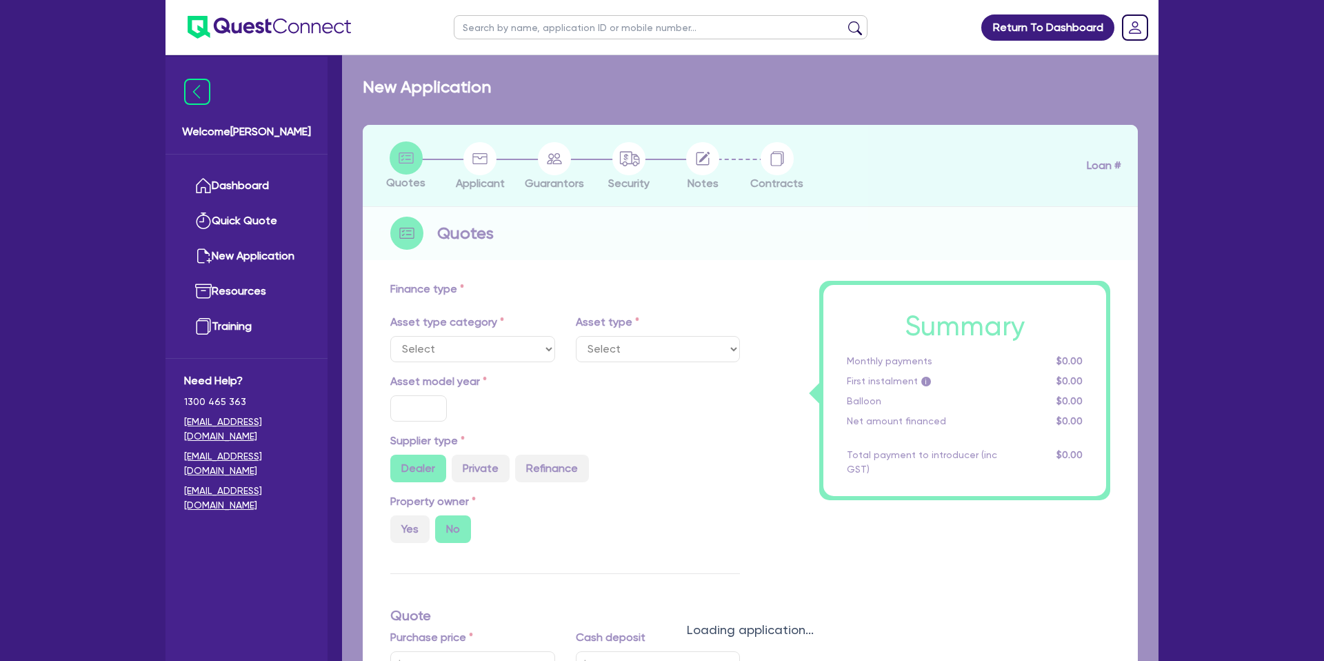
type input "1,650"
select select "PASSENGER_VEHICLES"
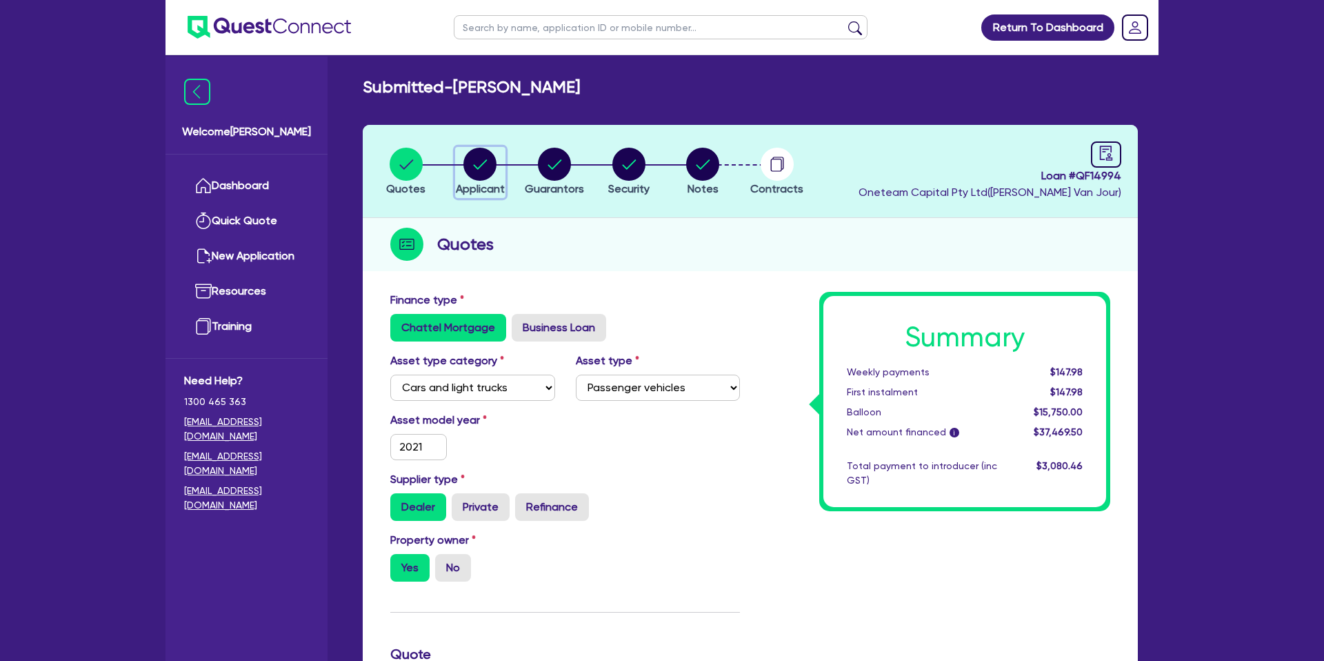
click at [470, 159] on circle "button" at bounding box center [479, 164] width 33 height 33
select select "SOLE_TRADER"
select select "RENTAL_REAL_ESTATE"
select select "PROPERTY_OPERATORS"
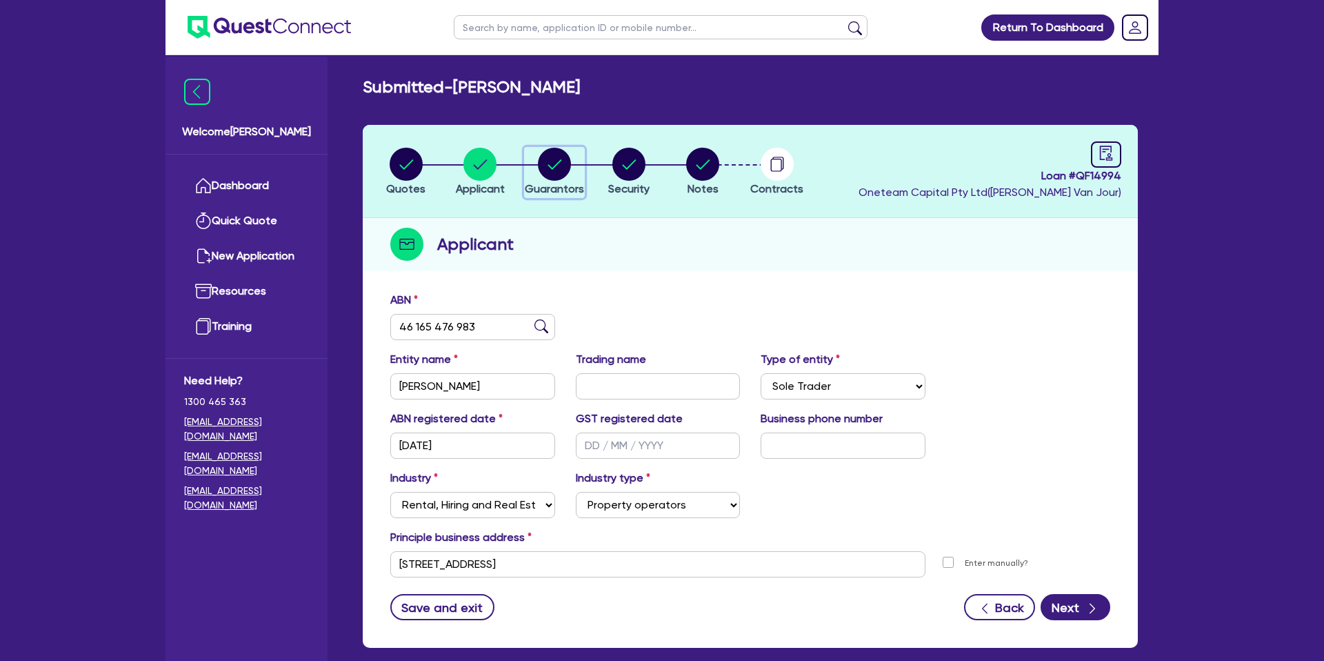
click at [543, 161] on circle "button" at bounding box center [554, 164] width 33 height 33
select select "MR"
select select "QLD"
select select "MARRIED"
select select "PROPERTY"
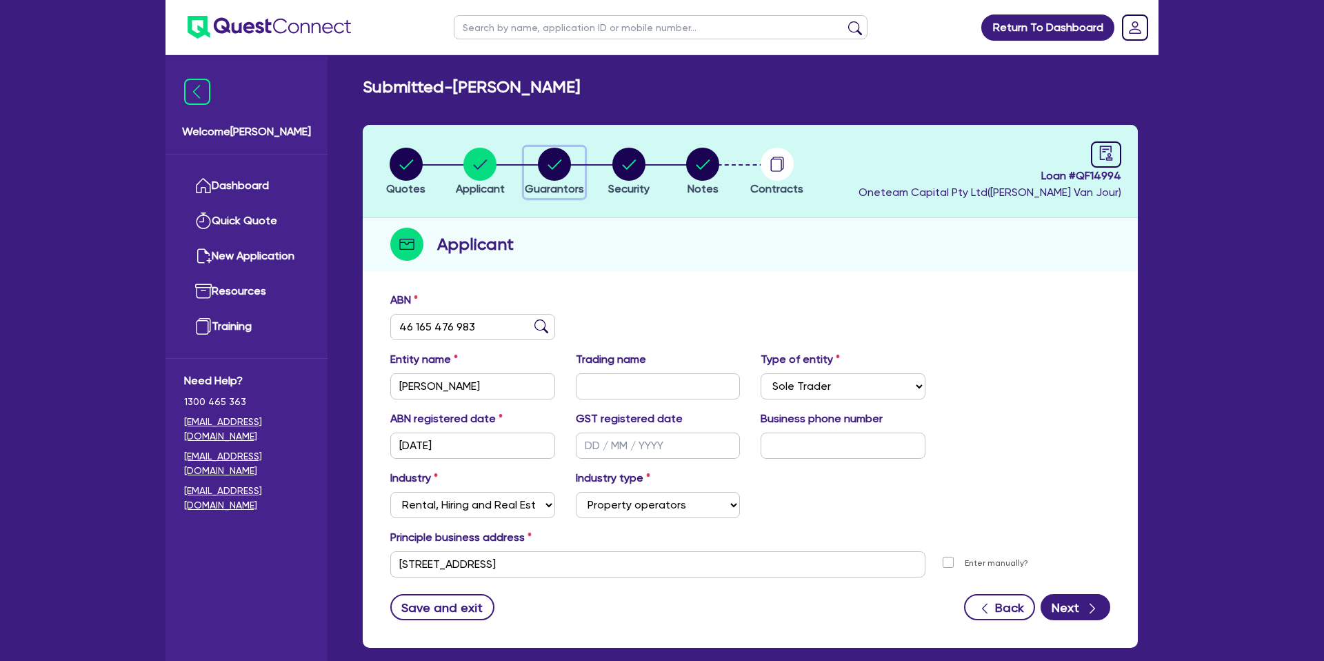
select select "CASH"
select select "VEHICLE"
select select "MORTGAGE"
select select "CREDIT_CARD"
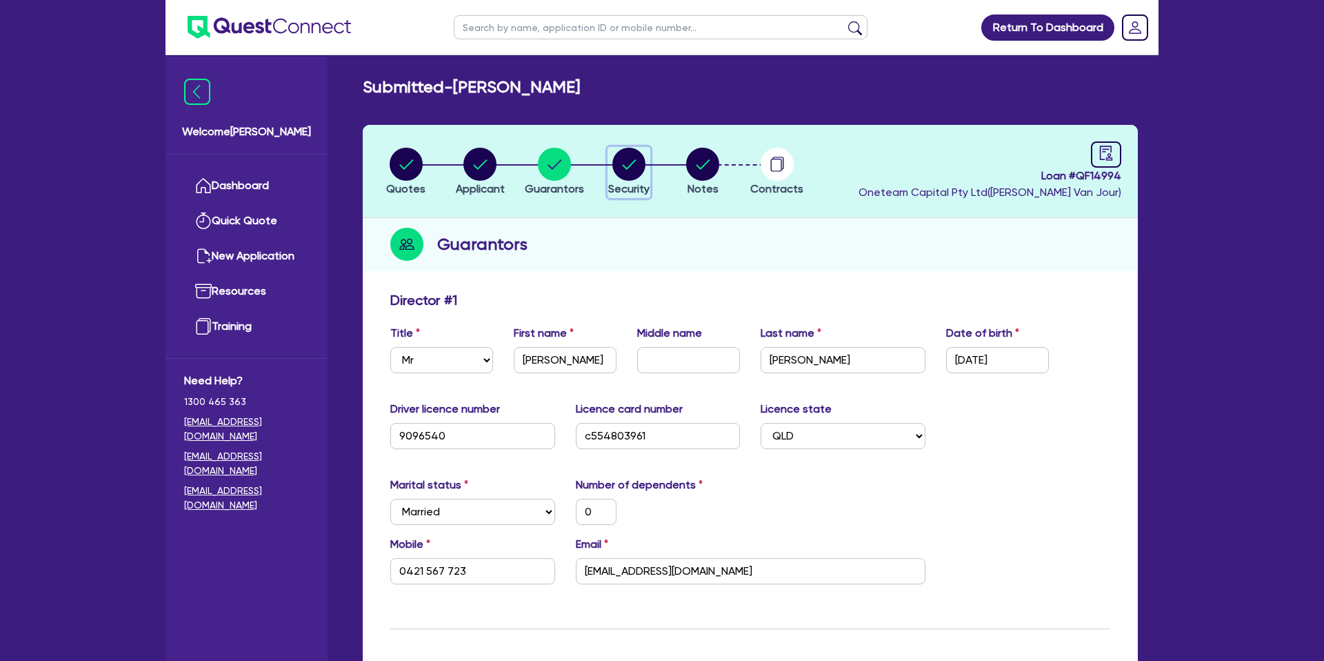
click at [635, 154] on circle "button" at bounding box center [628, 164] width 33 height 33
select select "CARS_AND_LIGHT_TRUCKS"
select select "PASSENGER_VEHICLES"
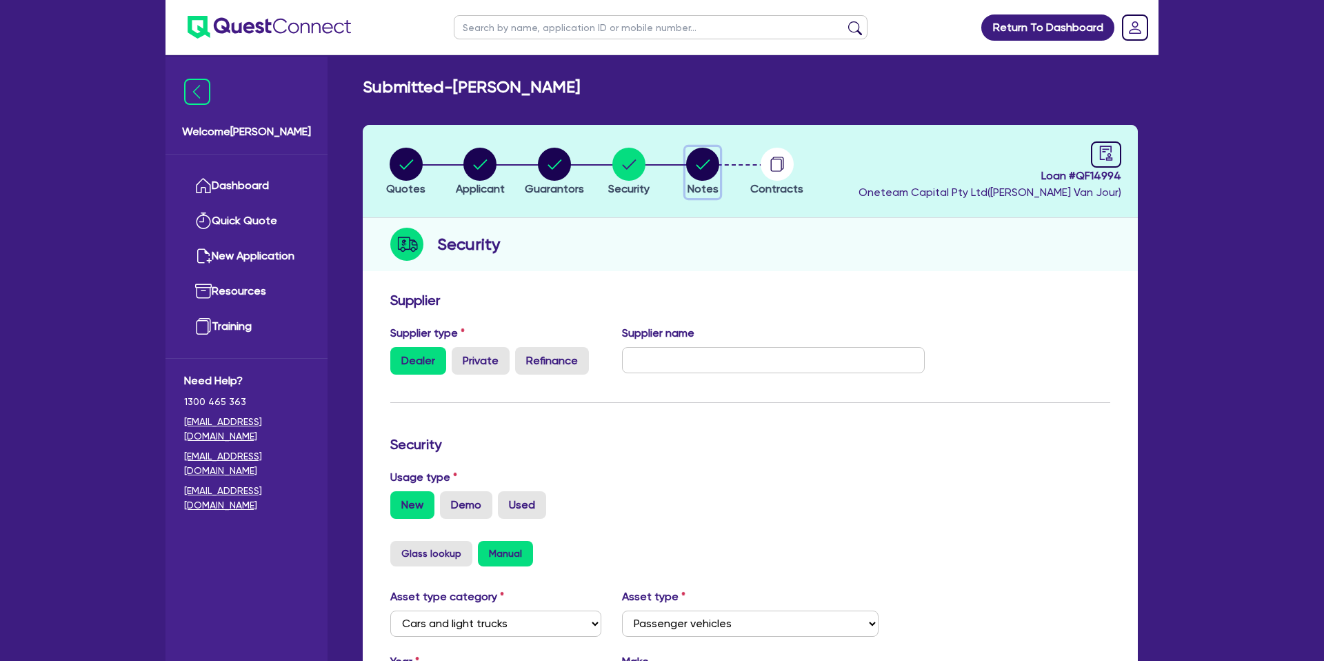
click at [693, 164] on circle "button" at bounding box center [702, 164] width 33 height 33
select select "Other"
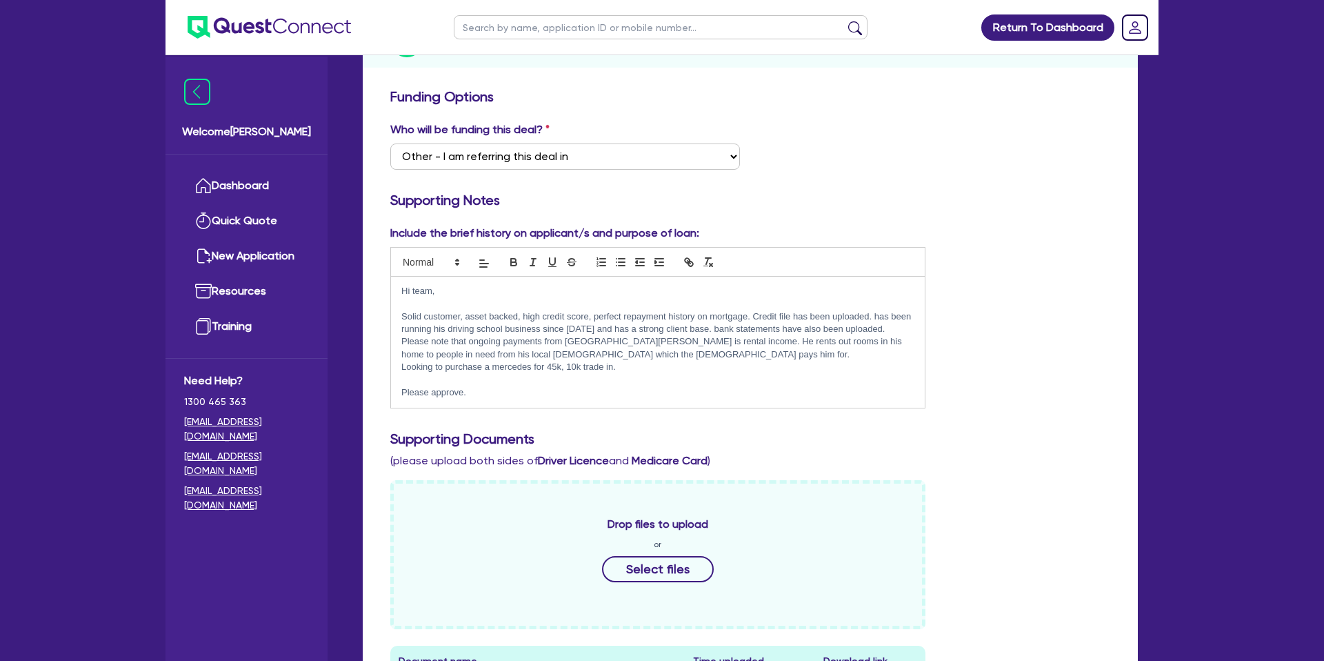
scroll to position [206, 0]
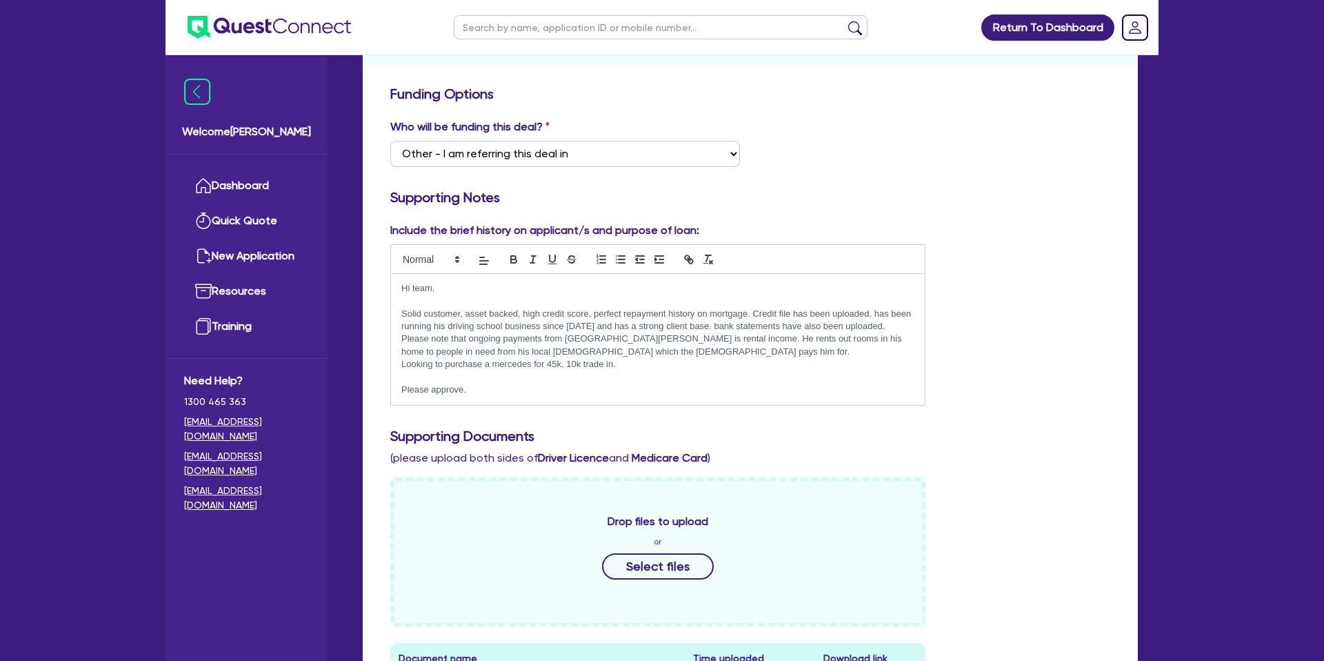
click at [641, 355] on p "Solid customer, asset backed, high credit score, perfect repayment history on m…" at bounding box center [657, 333] width 513 height 51
drag, startPoint x: 878, startPoint y: 326, endPoint x: 701, endPoint y: 326, distance: 176.6
click at [701, 326] on p "Solid customer, asset backed, high credit score, perfect repayment history on m…" at bounding box center [657, 333] width 513 height 51
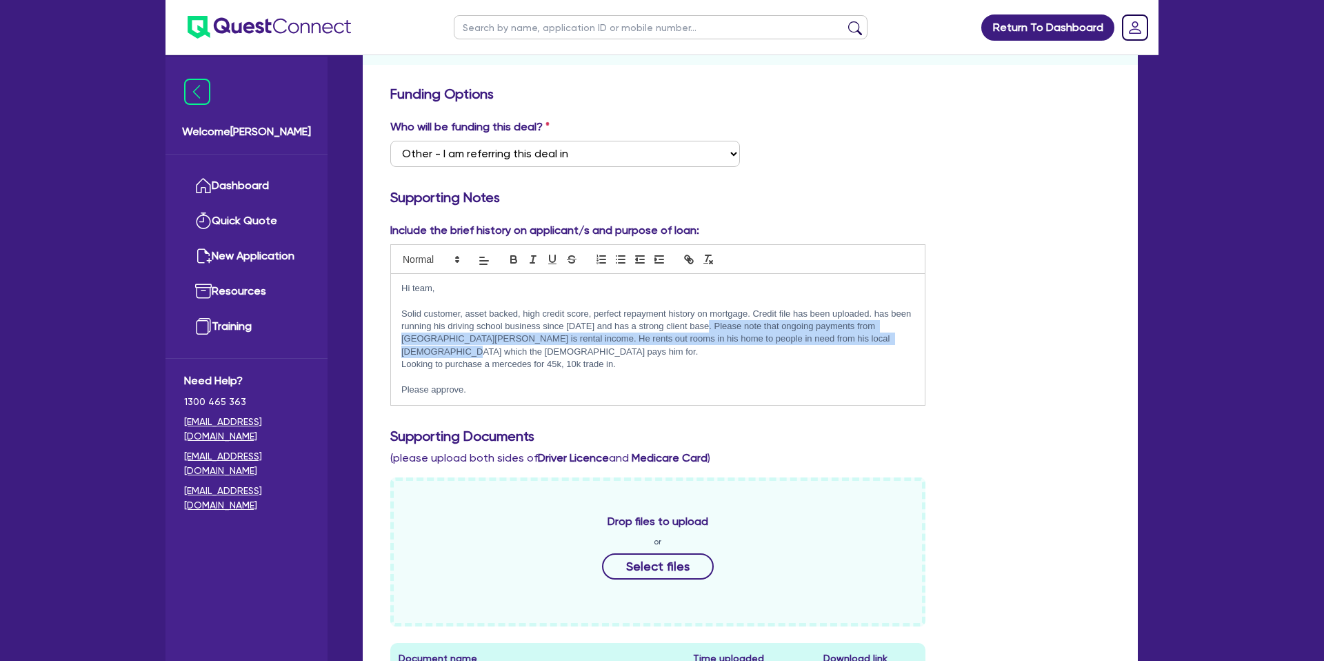
drag, startPoint x: 707, startPoint y: 326, endPoint x: 903, endPoint y: 313, distance: 196.3
click at [908, 339] on p "Solid customer, asset backed, high credit score, perfect repayment history on m…" at bounding box center [657, 333] width 513 height 51
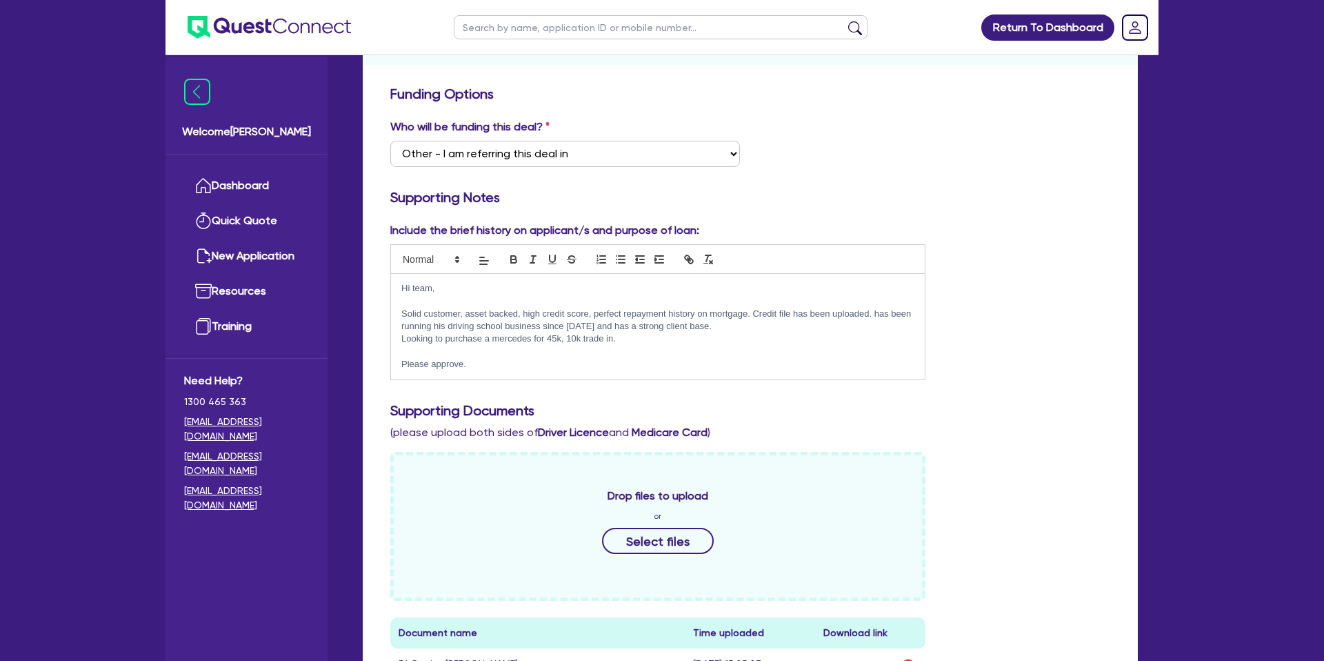
scroll to position [214, 0]
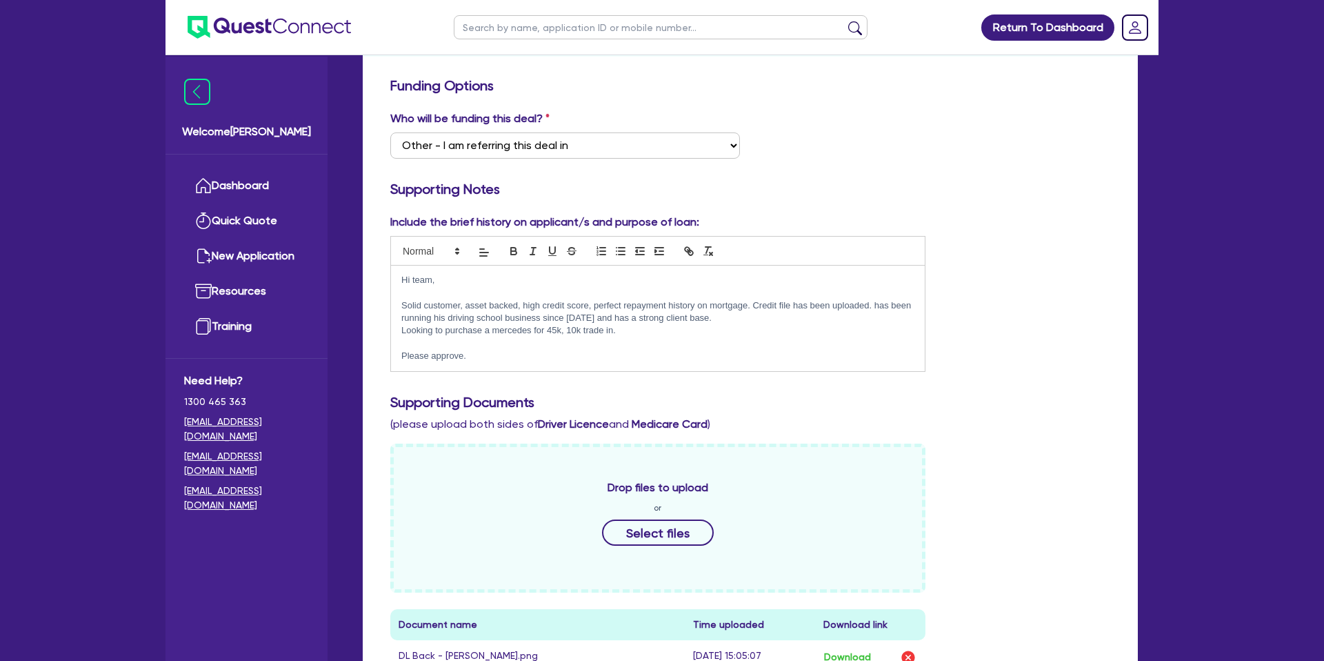
click at [403, 327] on p "Looking to purchase a mercedes for 45k, 10k trade in." at bounding box center [657, 330] width 513 height 12
click at [460, 334] on p "Solid customer, asset backed, high credit score, perfect repayment history on m…" at bounding box center [657, 318] width 513 height 38
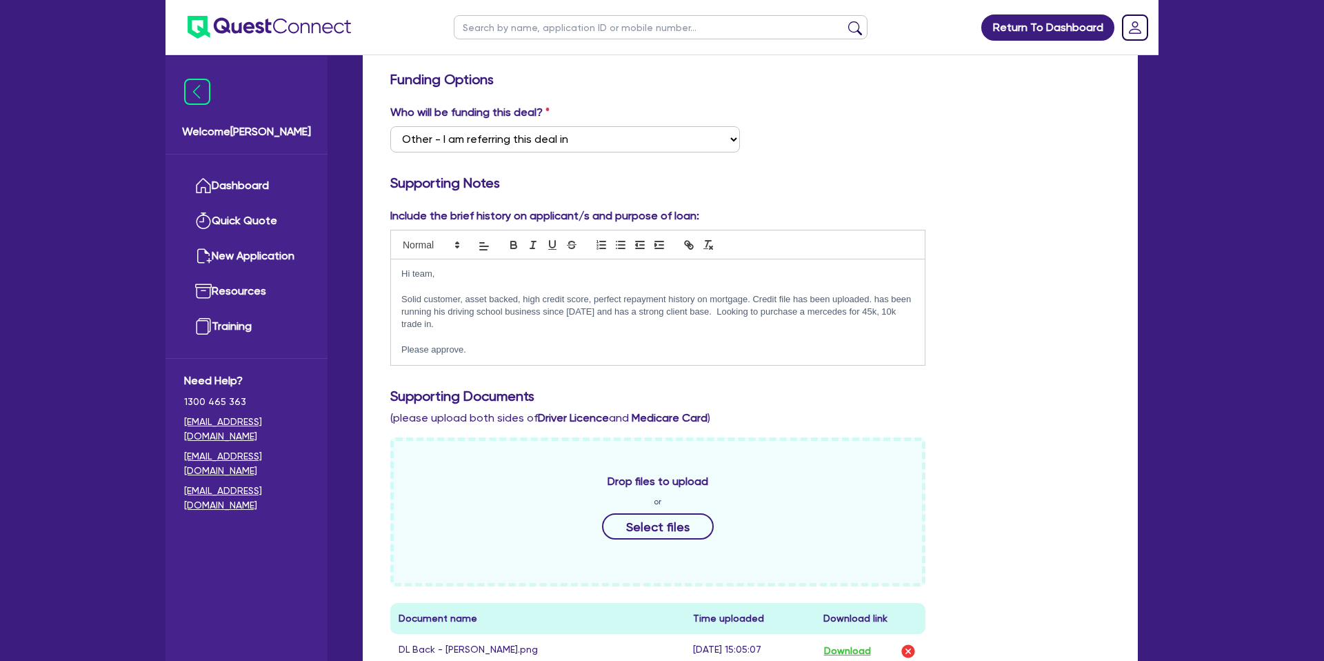
click at [479, 350] on p "Please approve." at bounding box center [657, 349] width 513 height 12
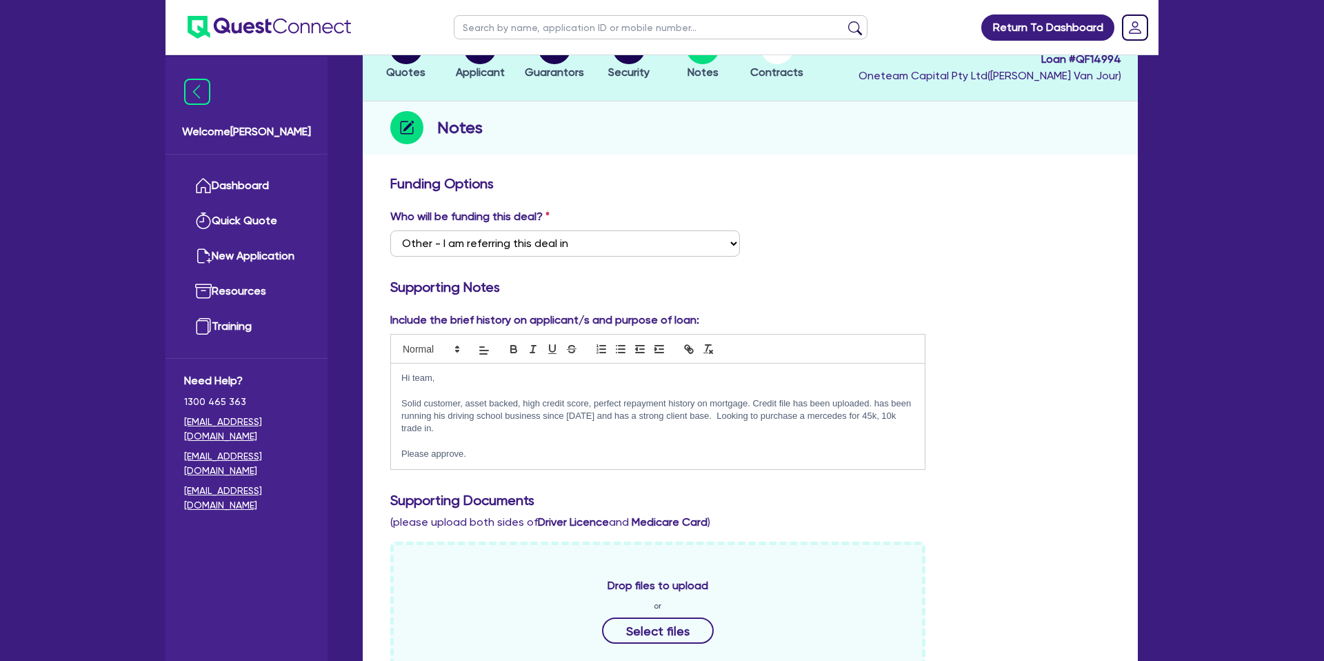
scroll to position [0, 0]
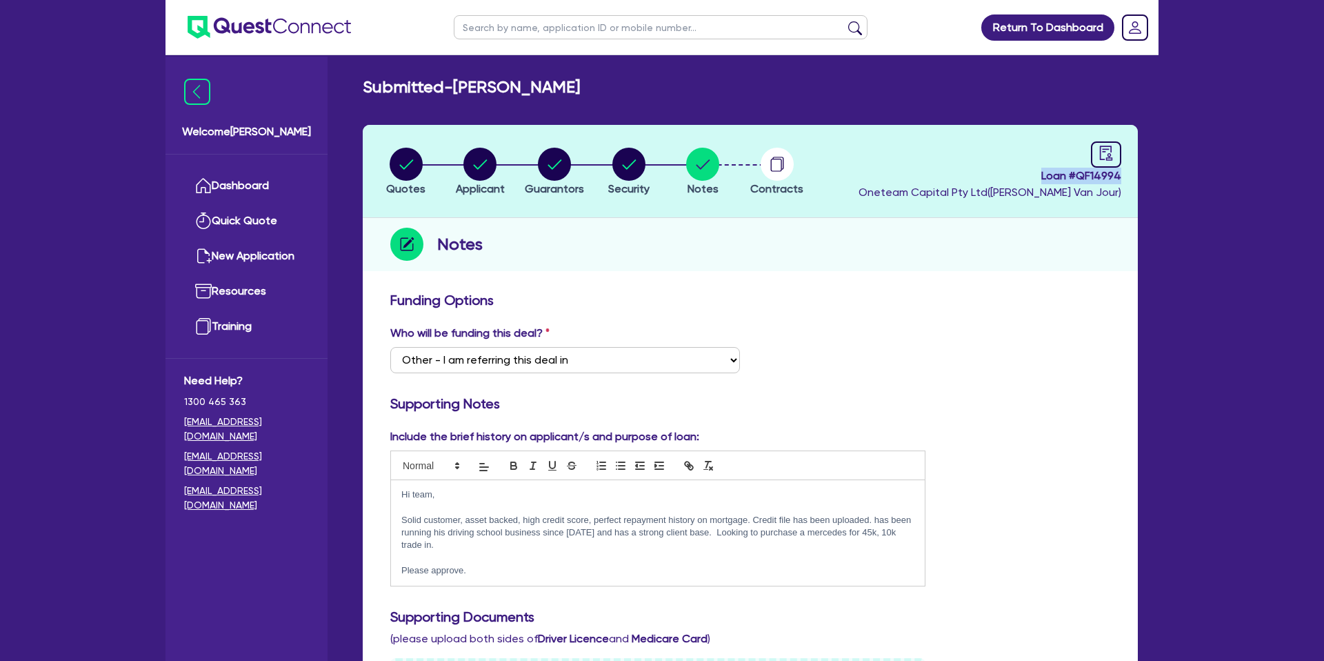
drag, startPoint x: 1041, startPoint y: 176, endPoint x: 1145, endPoint y: 172, distance: 103.5
copy span "Loan # QF14994"
click at [910, 306] on div "Funding Options" at bounding box center [750, 303] width 741 height 22
click at [412, 159] on circle "button" at bounding box center [406, 164] width 33 height 33
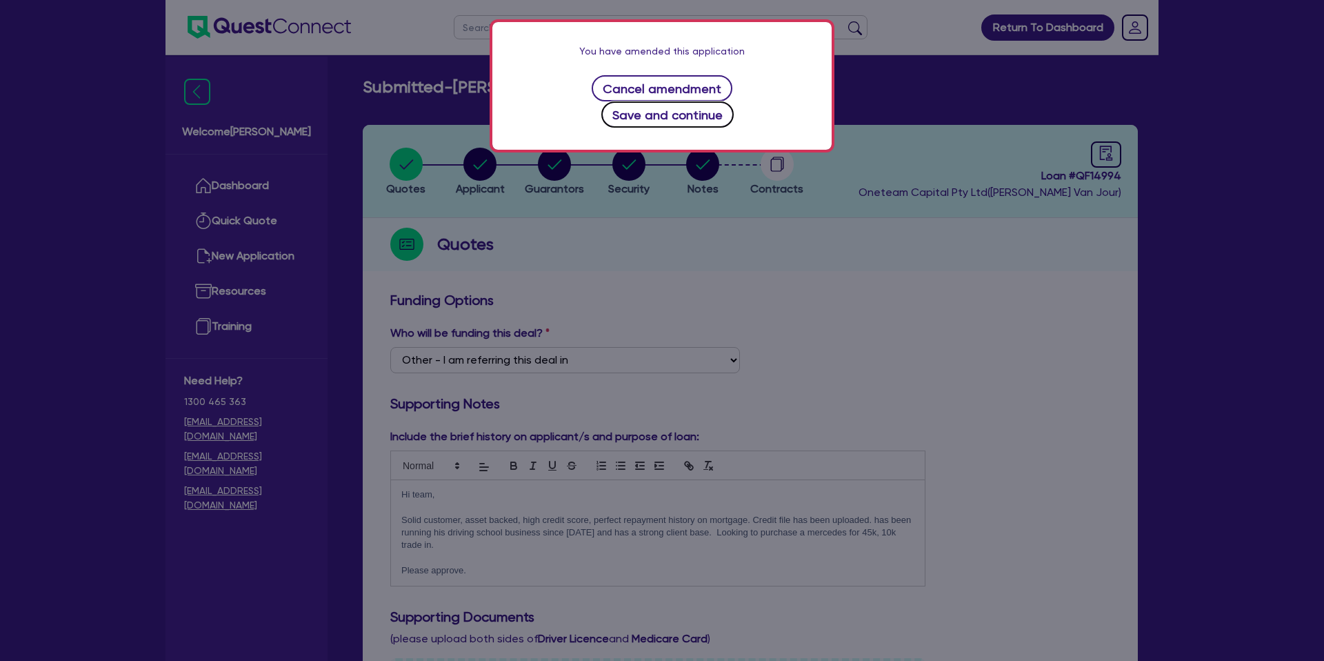
click at [733, 101] on button "Save and continue" at bounding box center [667, 114] width 133 height 26
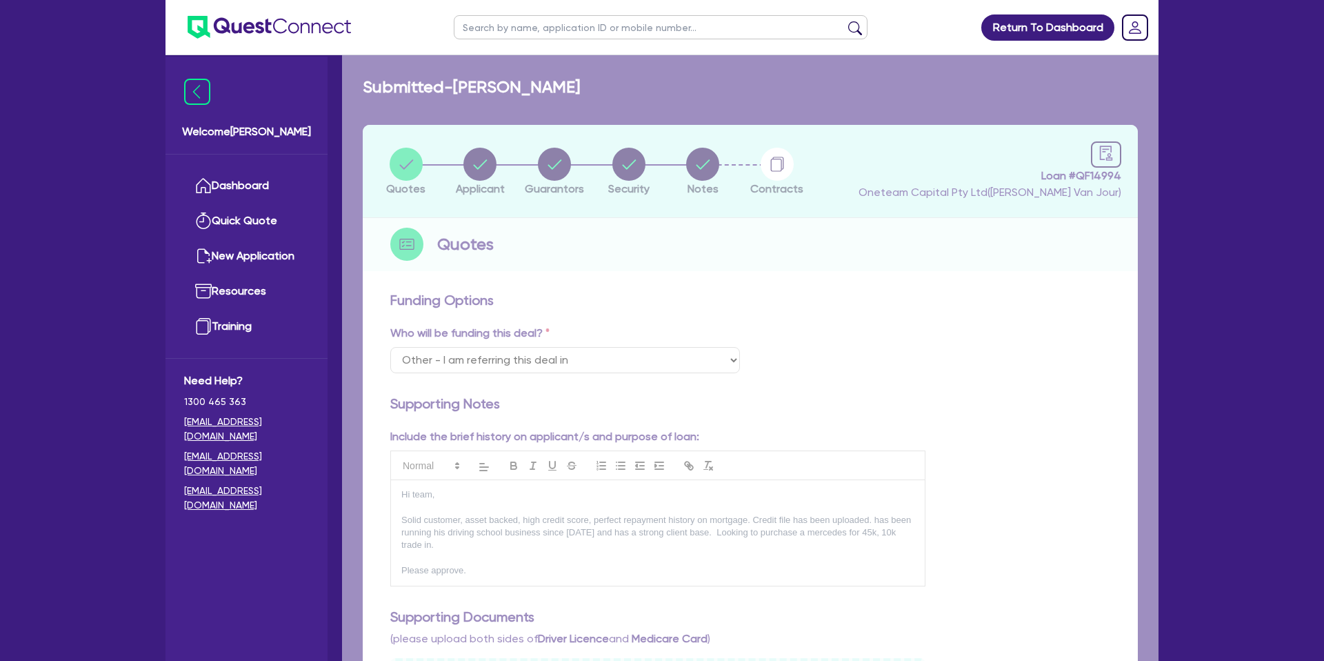
select select "CARS_AND_LIGHT_TRUCKS"
select select "PASSENGER_VEHICLES"
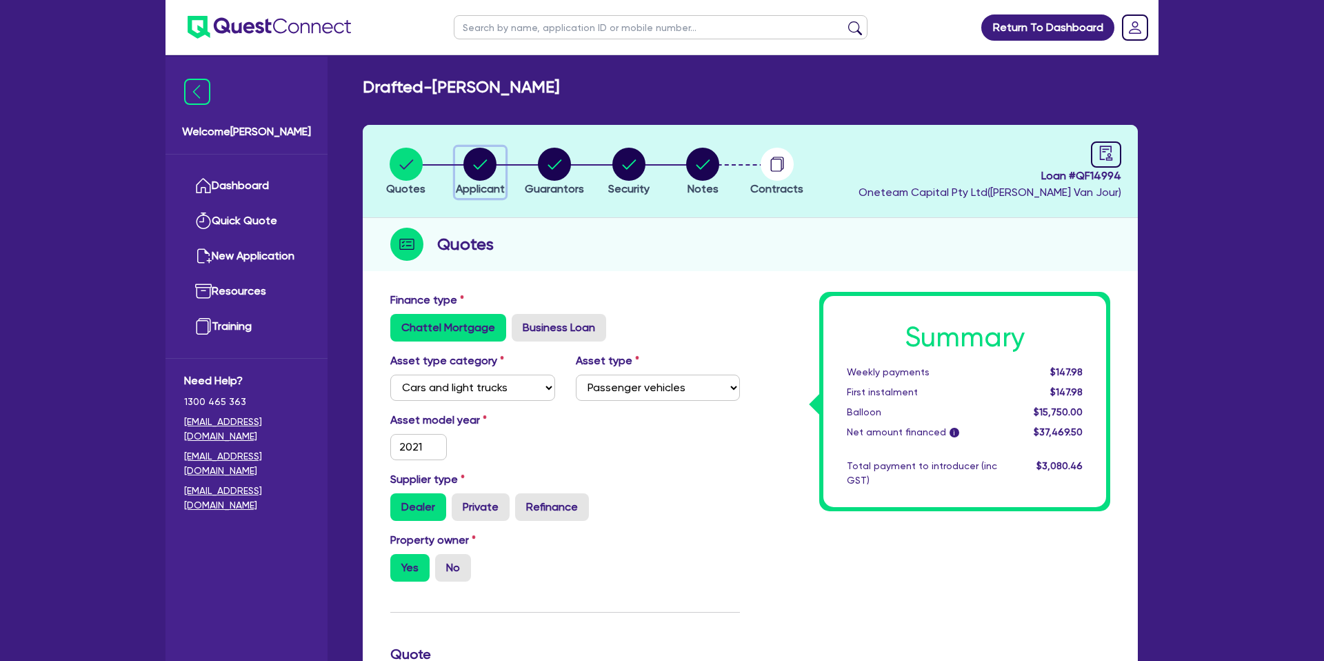
click at [485, 154] on circle "button" at bounding box center [479, 164] width 33 height 33
select select "SOLE_TRADER"
select select "RENTAL_REAL_ESTATE"
select select "PROPERTY_OPERATORS"
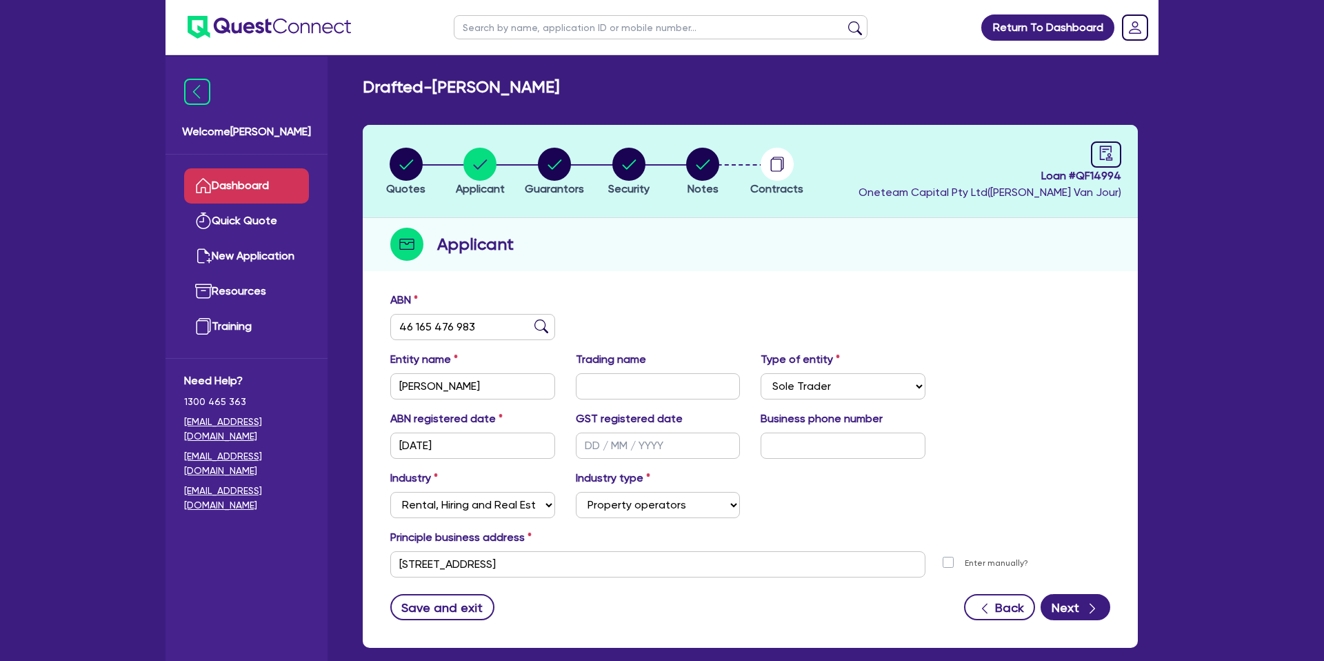
click at [250, 183] on link "Dashboard" at bounding box center [246, 185] width 125 height 35
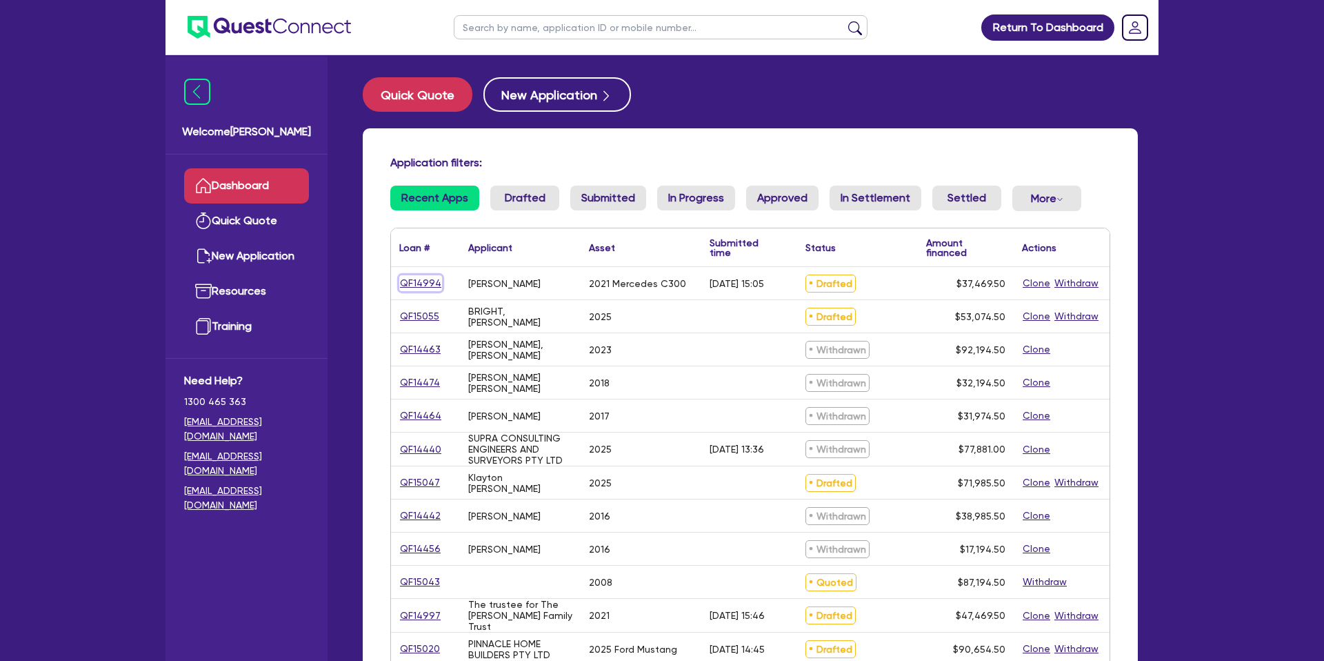
click at [412, 290] on link "QF14994" at bounding box center [420, 283] width 43 height 16
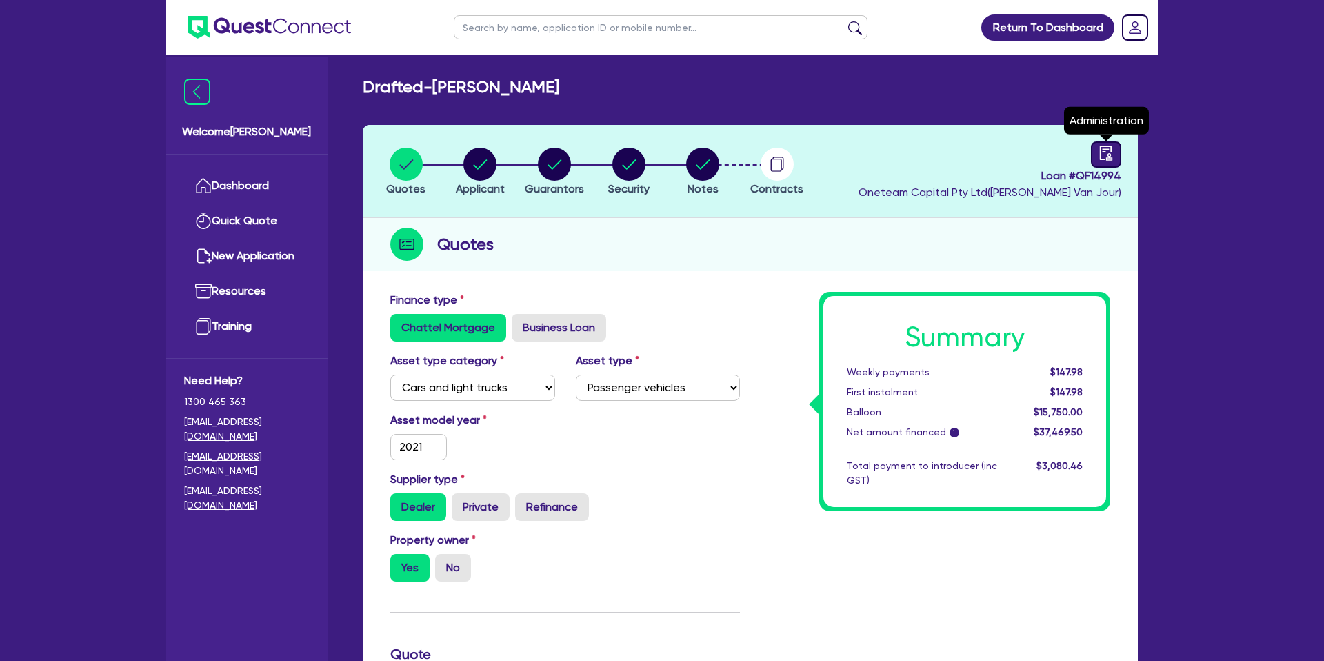
click at [1096, 154] on link at bounding box center [1106, 154] width 30 height 26
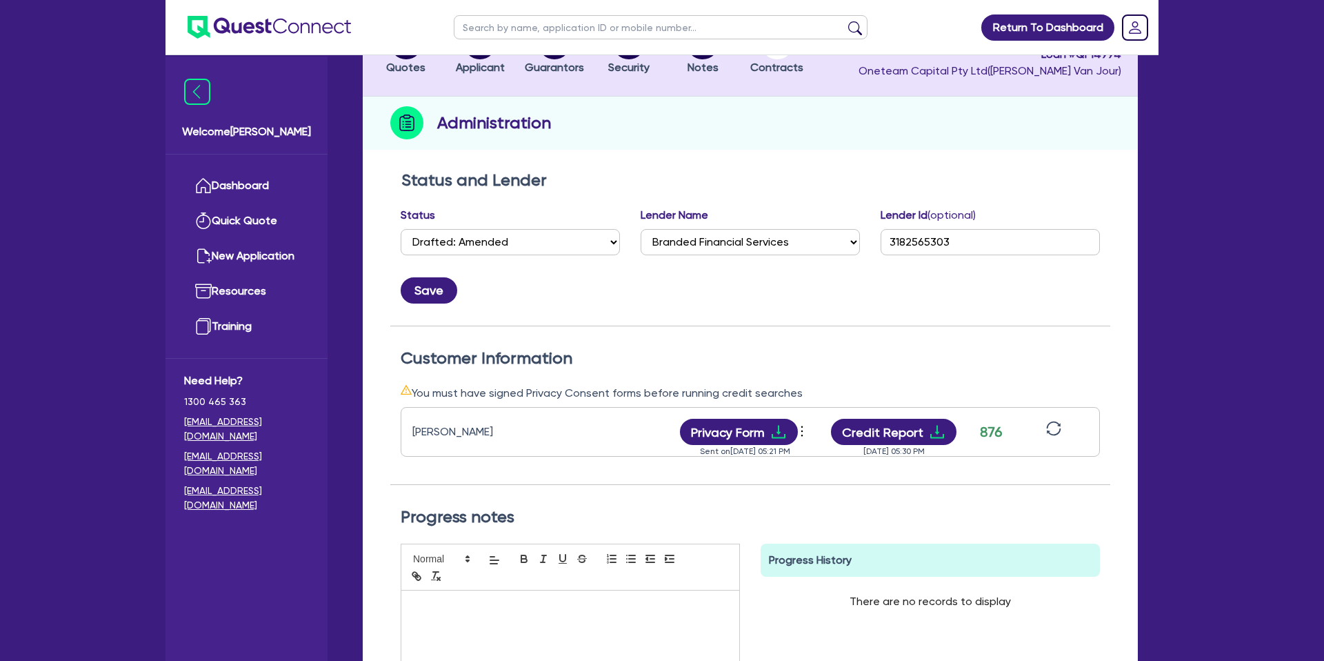
scroll to position [89, 0]
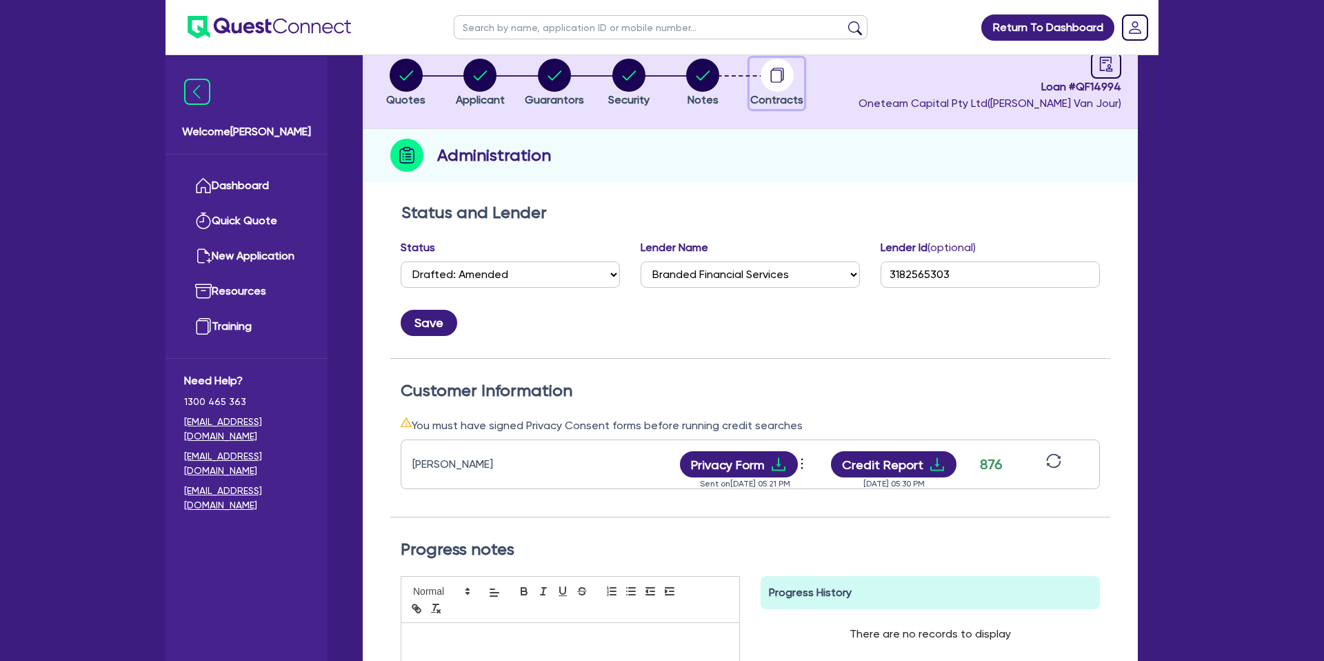
click at [772, 75] on circle "button" at bounding box center [777, 75] width 33 height 33
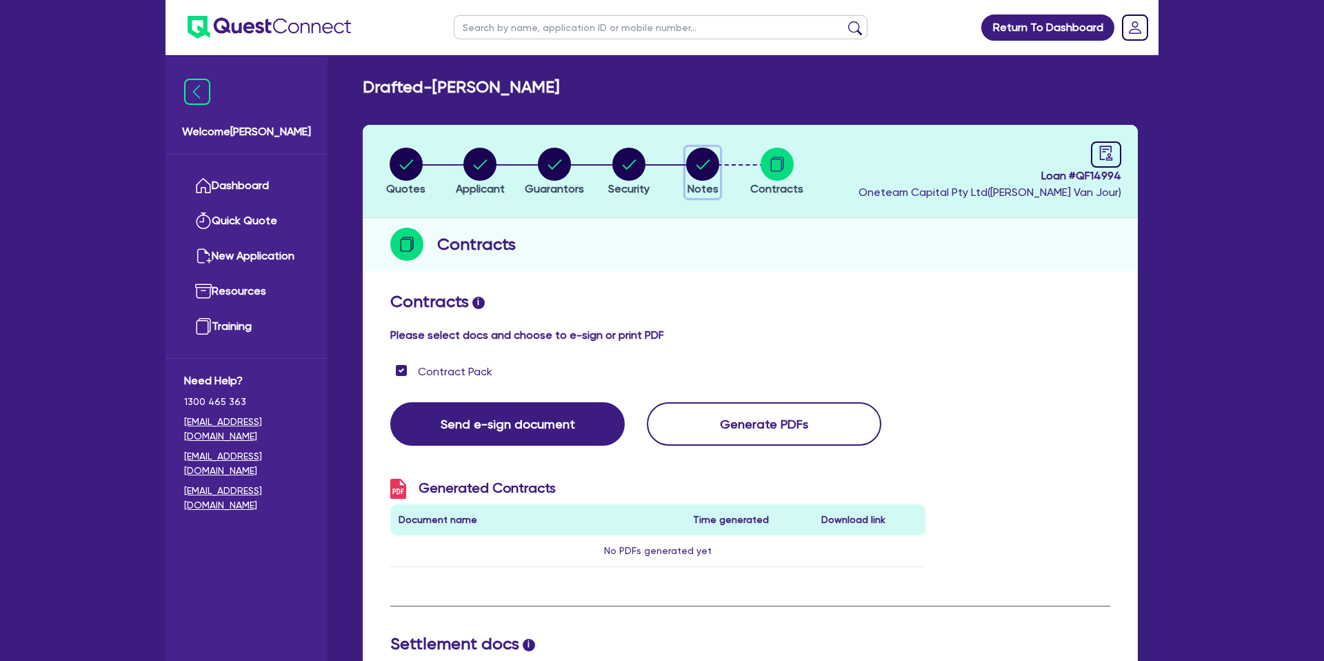
click at [692, 158] on circle "button" at bounding box center [702, 164] width 33 height 33
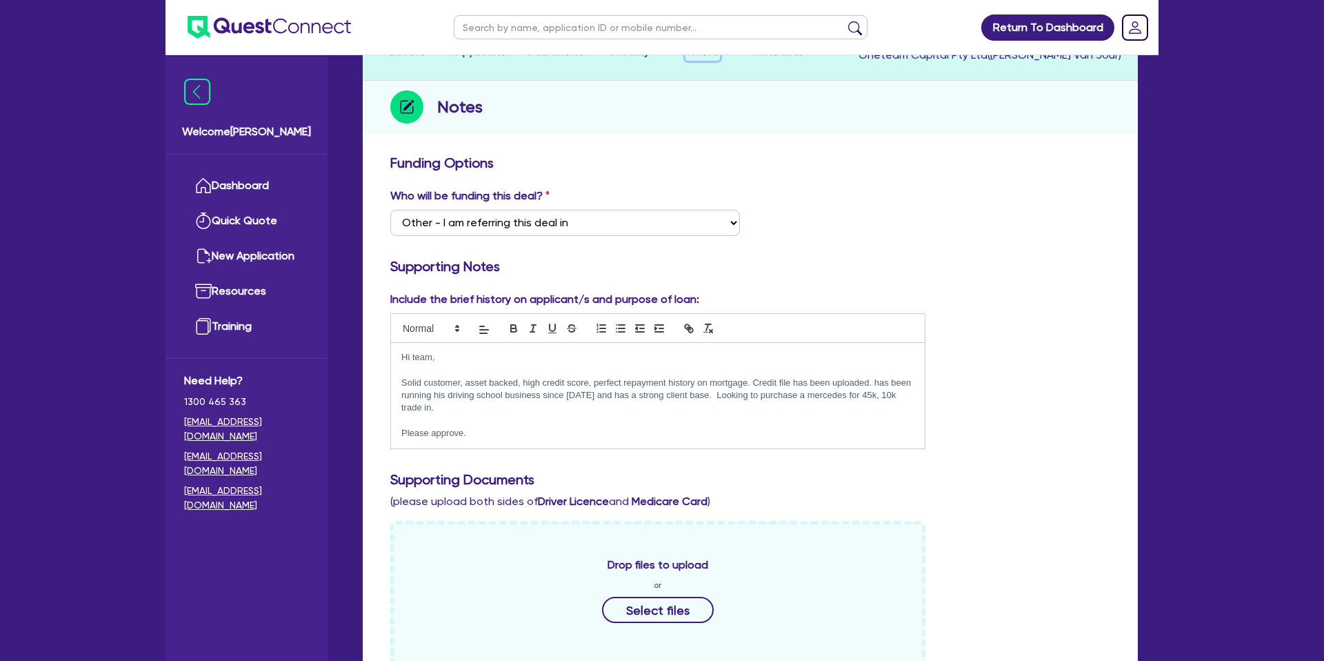
scroll to position [139, 0]
click at [402, 406] on p "Solid customer, asset backed, high credit score, perfect repayment history on m…" at bounding box center [657, 394] width 513 height 38
click at [425, 406] on p "Solid customer, asset backed, high credit score, perfect repayment history on m…" at bounding box center [657, 394] width 513 height 38
click at [400, 379] on div "Hi team, Solid customer, asset backed, high credit score, perfect repayment his…" at bounding box center [658, 394] width 534 height 106
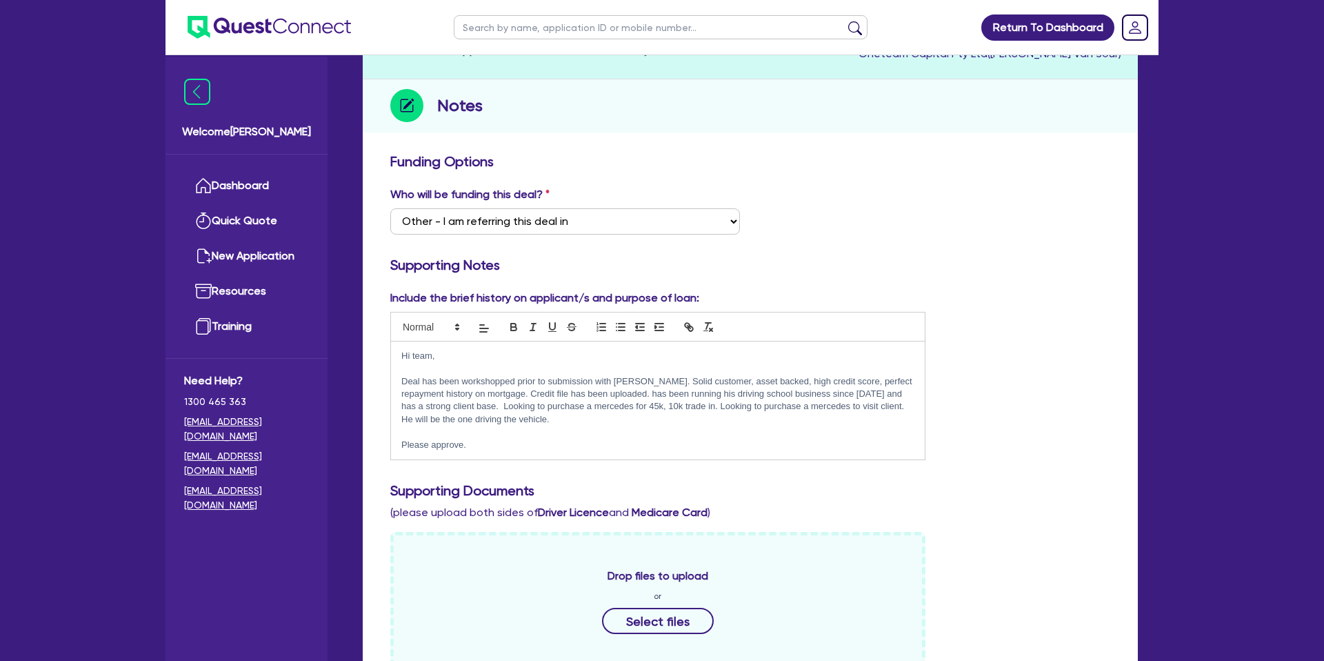
click at [626, 427] on p at bounding box center [657, 432] width 513 height 12
click at [488, 403] on p "Deal has been workshopped prior to submission with [PERSON_NAME]. Solid custome…" at bounding box center [657, 400] width 513 height 51
drag, startPoint x: 543, startPoint y: 420, endPoint x: 555, endPoint y: 429, distance: 14.8
click at [543, 421] on p "Deal has been workshopped prior to submission with [PERSON_NAME]. Solid custome…" at bounding box center [657, 400] width 513 height 51
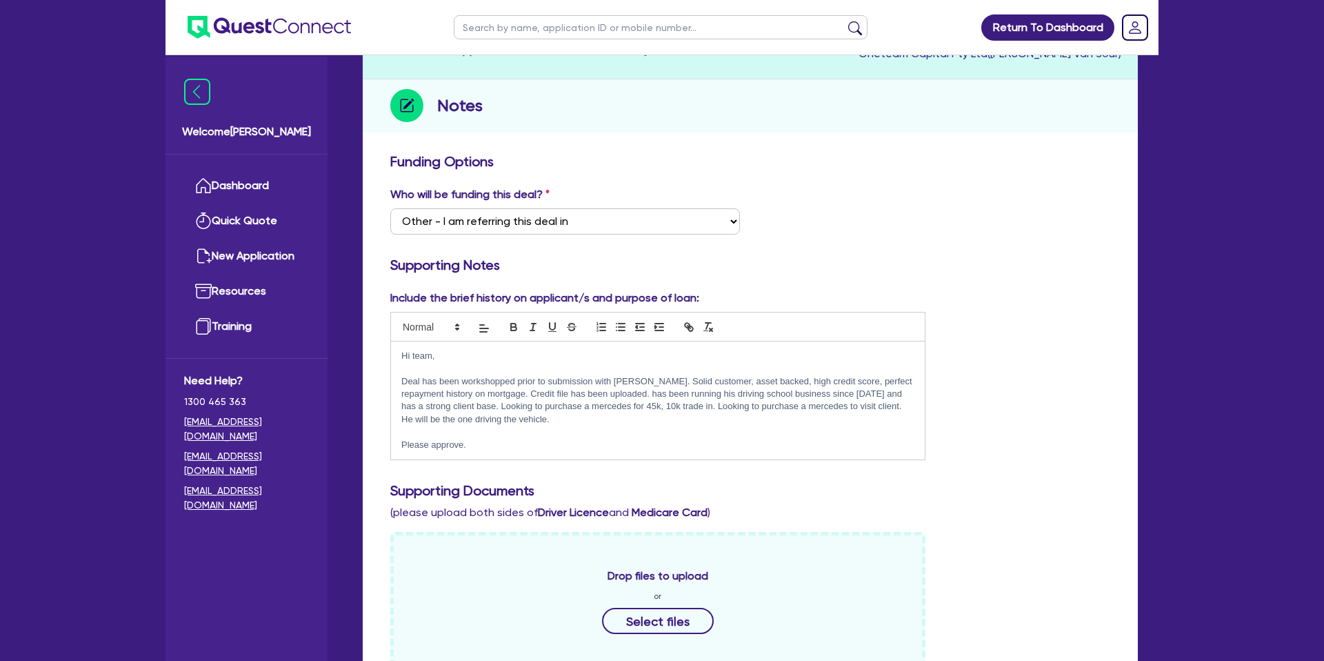
drag, startPoint x: 400, startPoint y: 356, endPoint x: 588, endPoint y: 441, distance: 206.5
click at [589, 441] on div "Hi team, [PERSON_NAME] has been workshopped prior to submission with [PERSON_NA…" at bounding box center [658, 400] width 534 height 119
drag, startPoint x: 957, startPoint y: 246, endPoint x: 919, endPoint y: 266, distance: 43.8
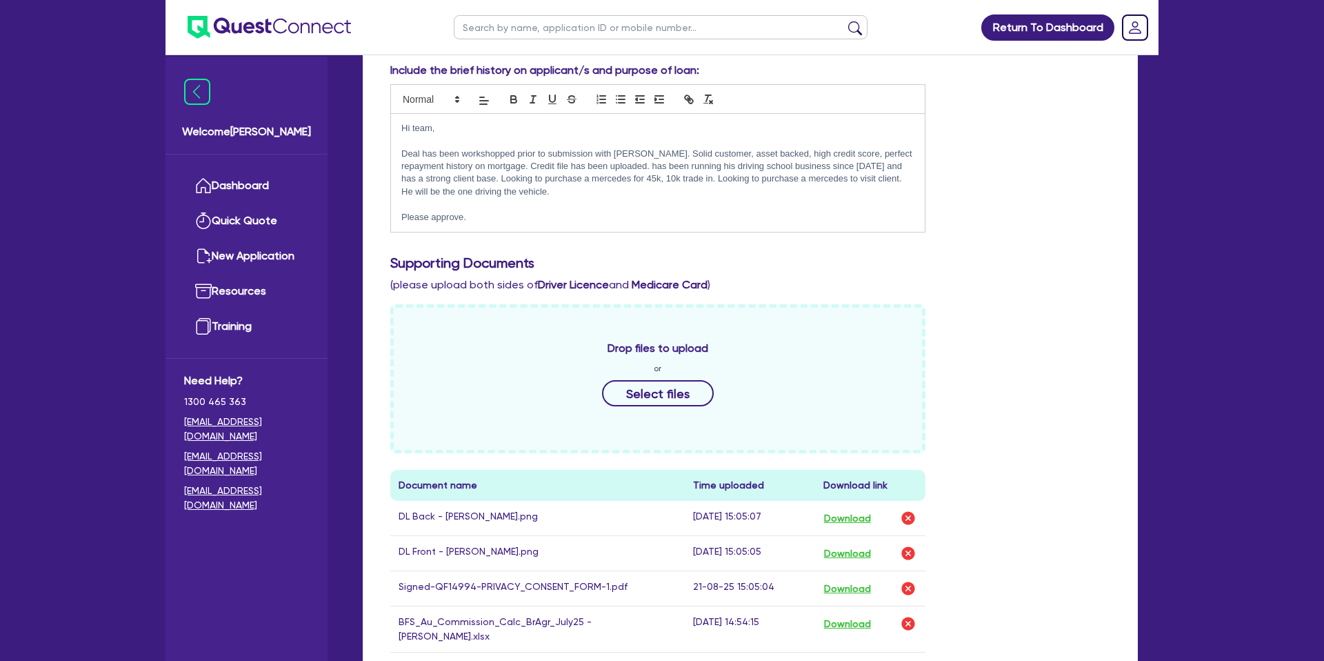
scroll to position [370, 0]
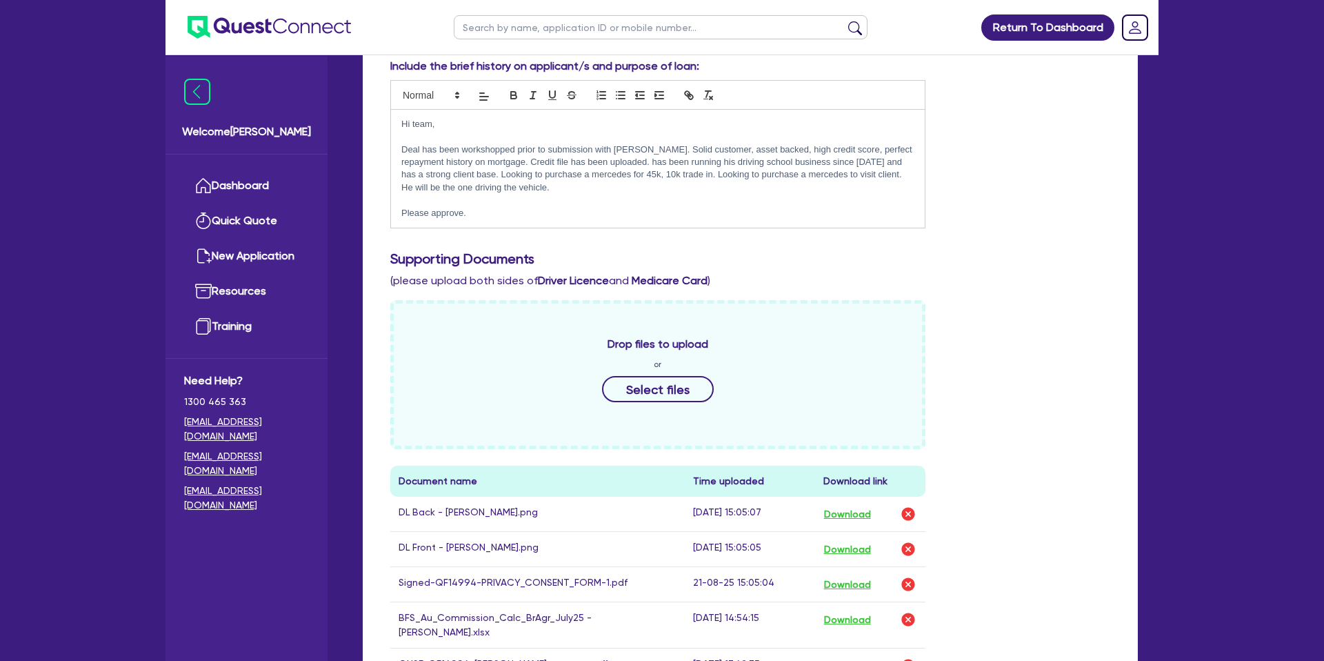
click at [537, 185] on p "Deal has been workshopped prior to submission with [PERSON_NAME]. Solid custome…" at bounding box center [657, 168] width 513 height 51
click at [526, 209] on p "Please approve." at bounding box center [657, 213] width 513 height 12
drag, startPoint x: 1027, startPoint y: 150, endPoint x: 1025, endPoint y: 157, distance: 7.2
click at [1026, 151] on div "Include the brief history on applicant/s and purpose of loan: Hi team, Deal has…" at bounding box center [750, 148] width 741 height 181
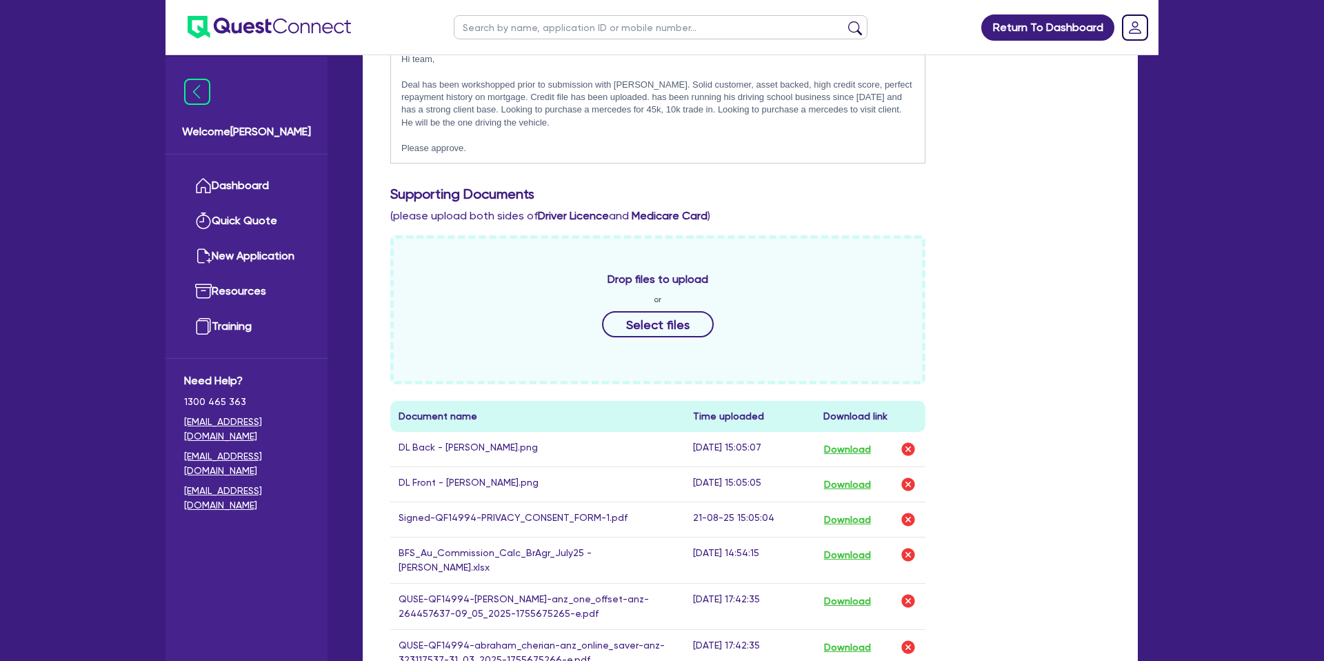
scroll to position [446, 0]
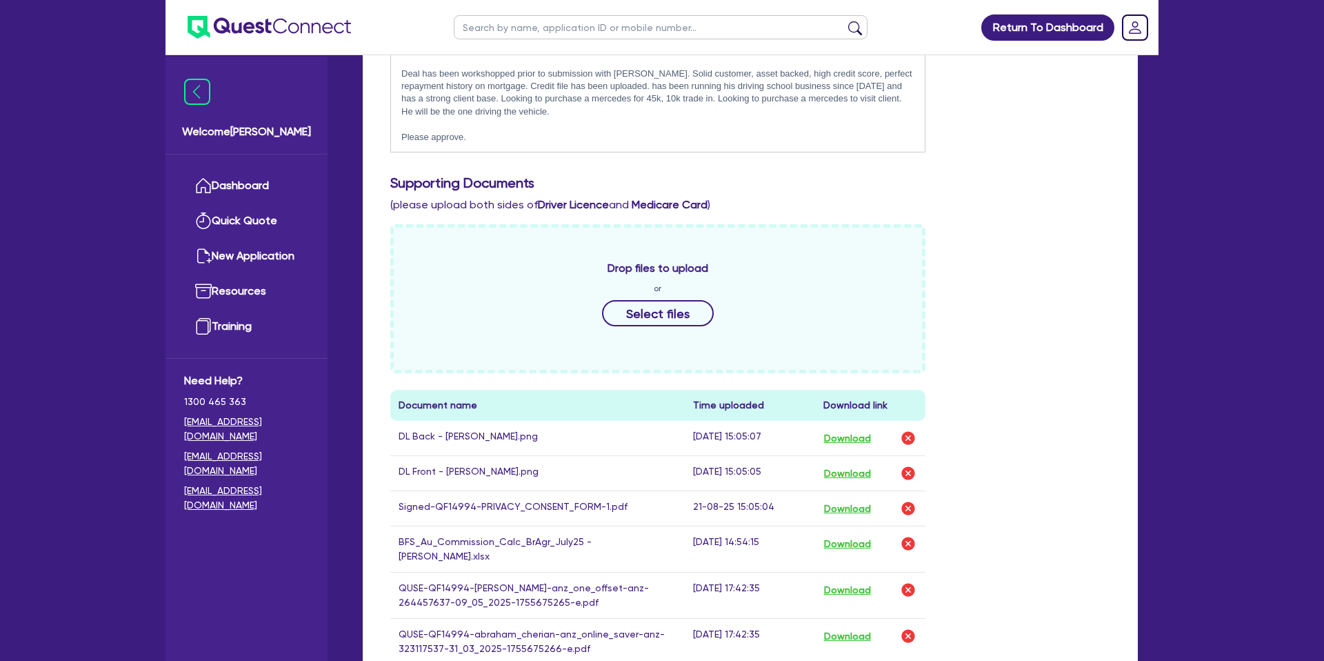
drag, startPoint x: 881, startPoint y: 96, endPoint x: 879, endPoint y: 112, distance: 16.1
click at [881, 100] on p "Deal has been workshopped prior to submission with [PERSON_NAME]. Solid custome…" at bounding box center [657, 93] width 513 height 51
click at [1059, 103] on div "Include the brief history on applicant/s and purpose of loan: Hi team, Deal has…" at bounding box center [750, 72] width 741 height 181
click at [666, 124] on p at bounding box center [657, 124] width 513 height 12
drag, startPoint x: 637, startPoint y: 106, endPoint x: 646, endPoint y: 109, distance: 9.4
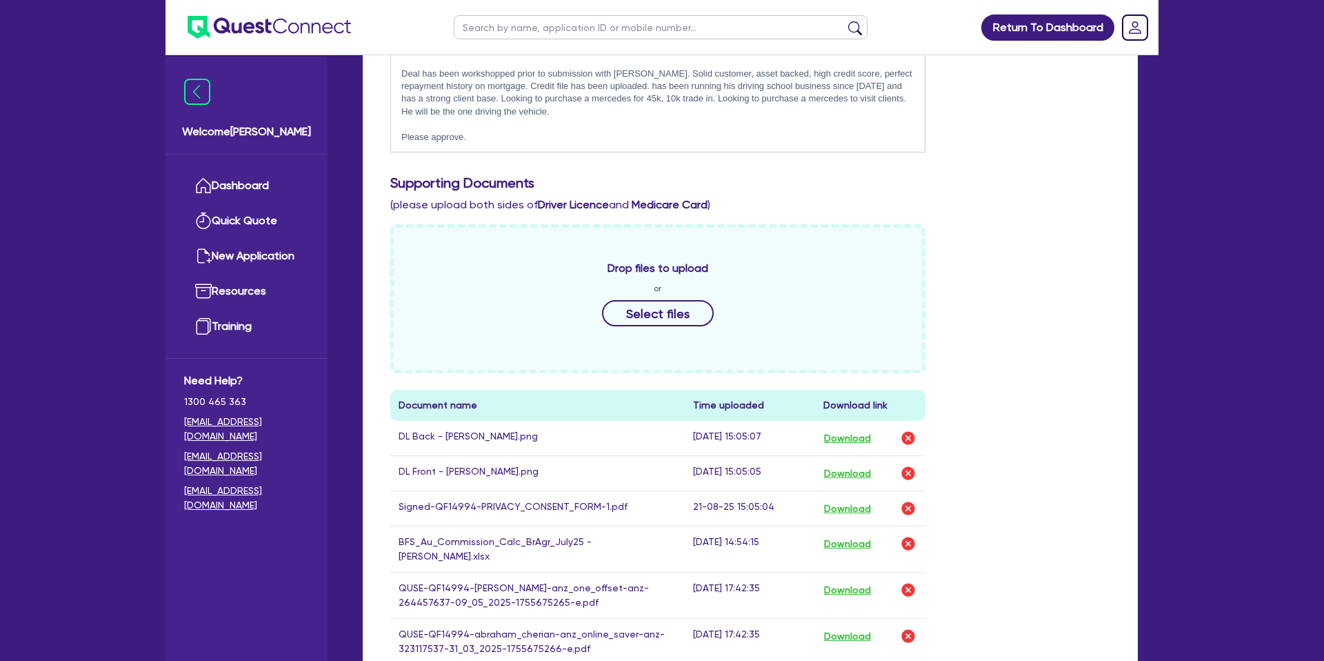
click at [637, 106] on p "Deal has been workshopped prior to submission with [PERSON_NAME]. Solid custome…" at bounding box center [657, 93] width 513 height 51
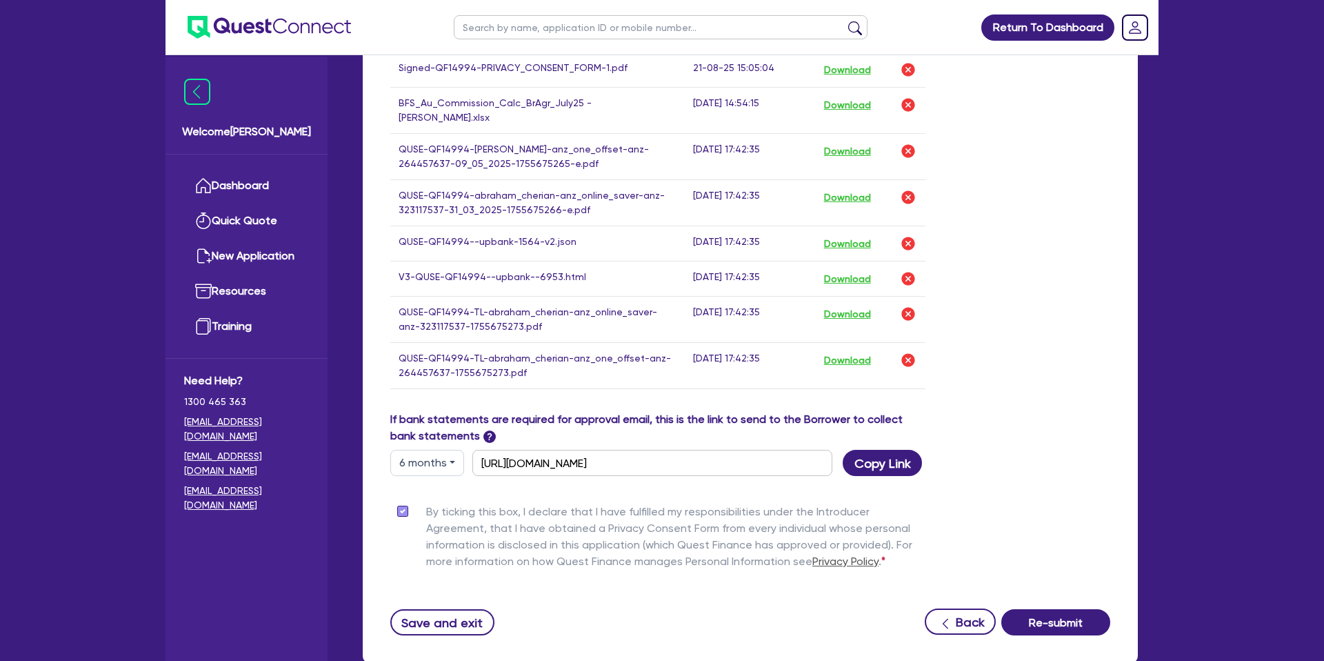
scroll to position [972, 0]
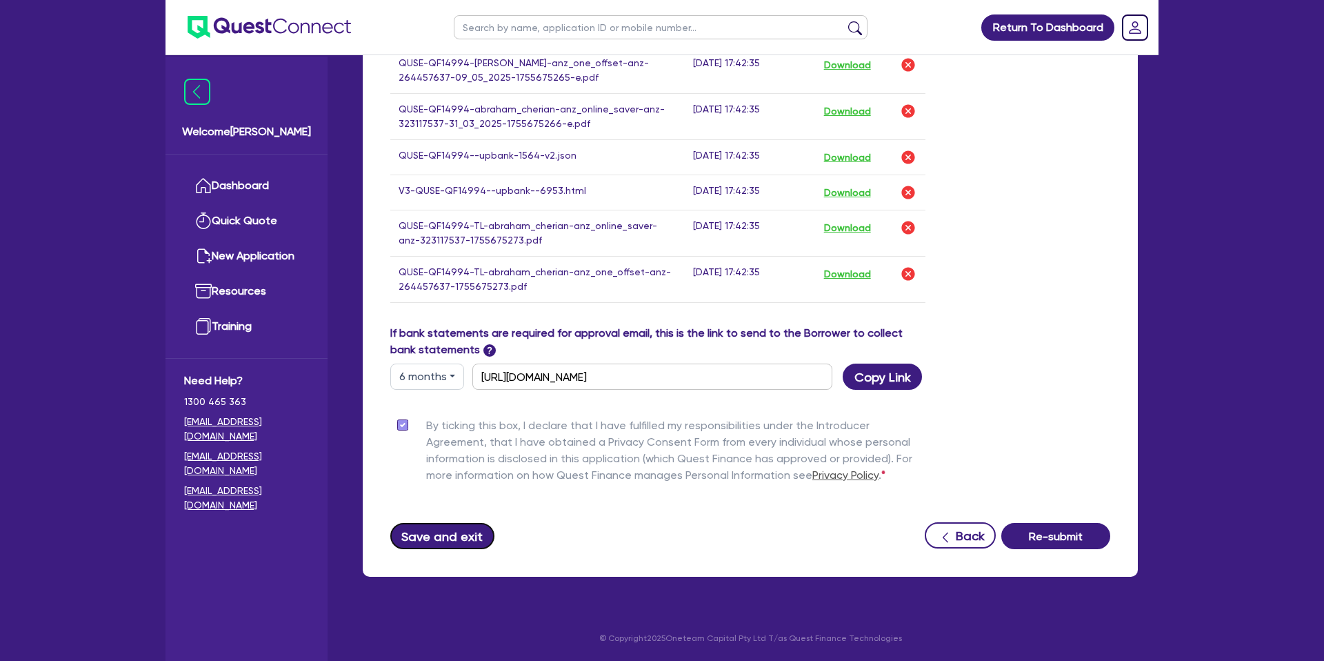
click at [447, 531] on button "Save and exit" at bounding box center [442, 536] width 104 height 26
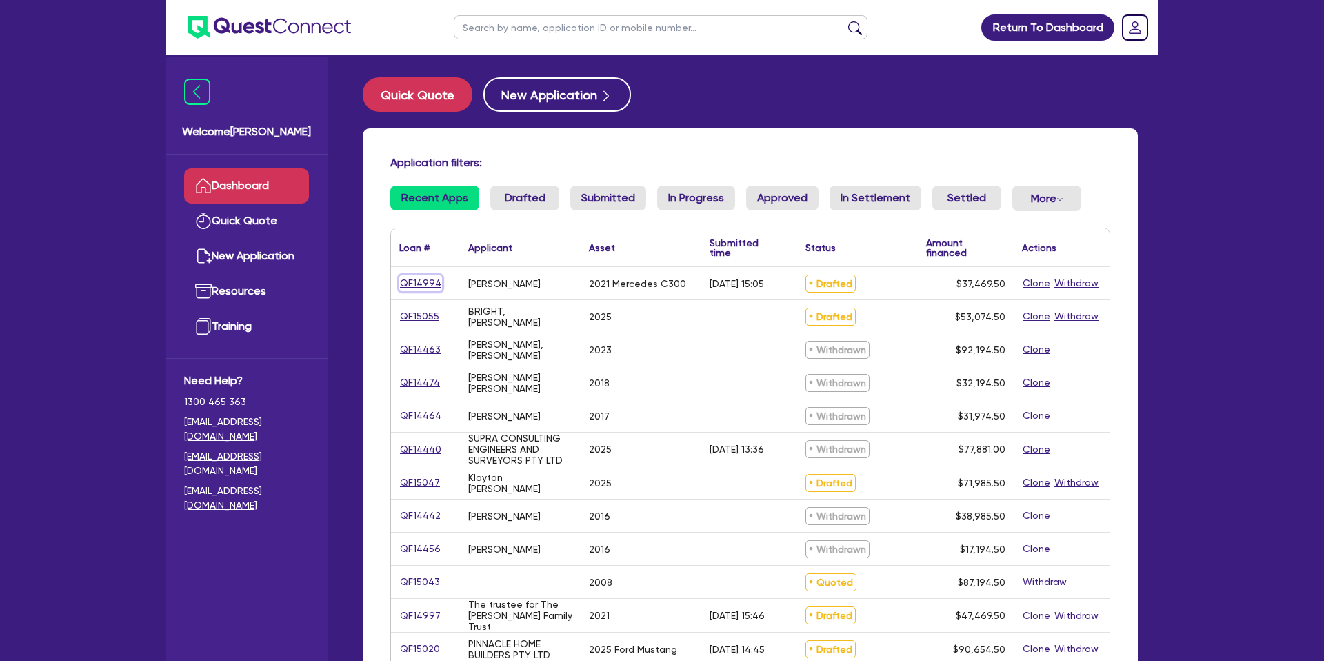
click at [431, 283] on link "QF14994" at bounding box center [420, 283] width 43 height 16
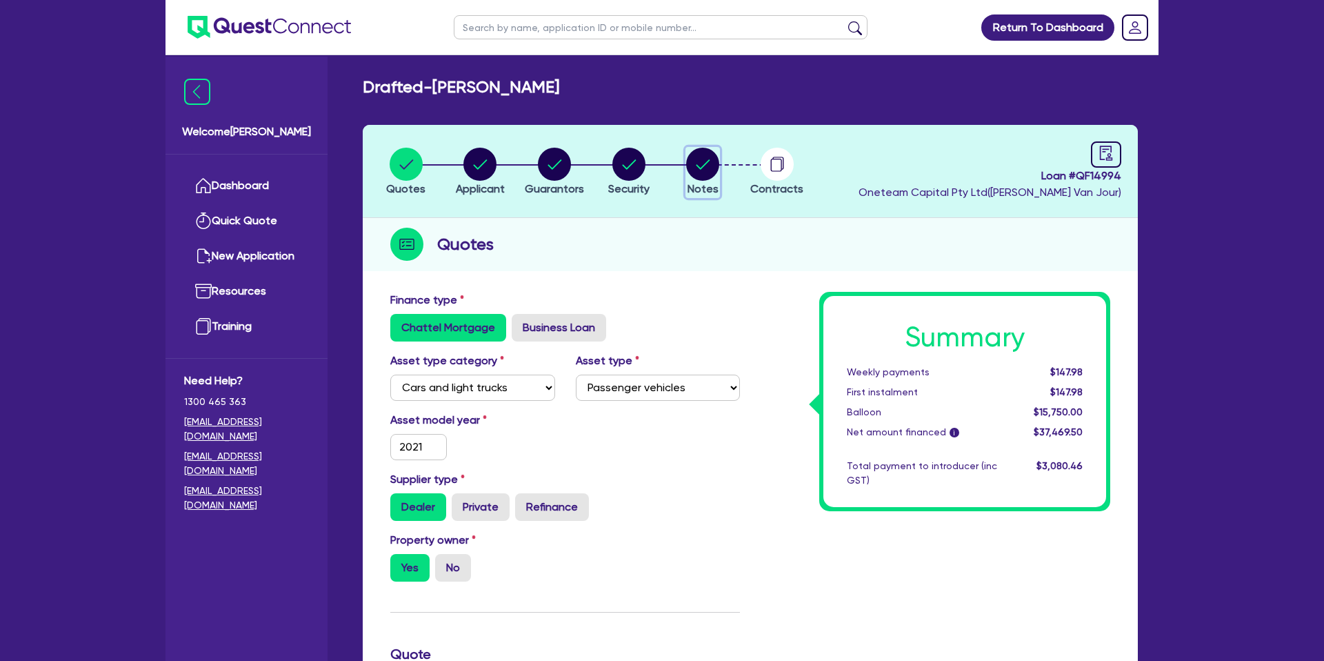
click at [694, 157] on circle "button" at bounding box center [702, 164] width 33 height 33
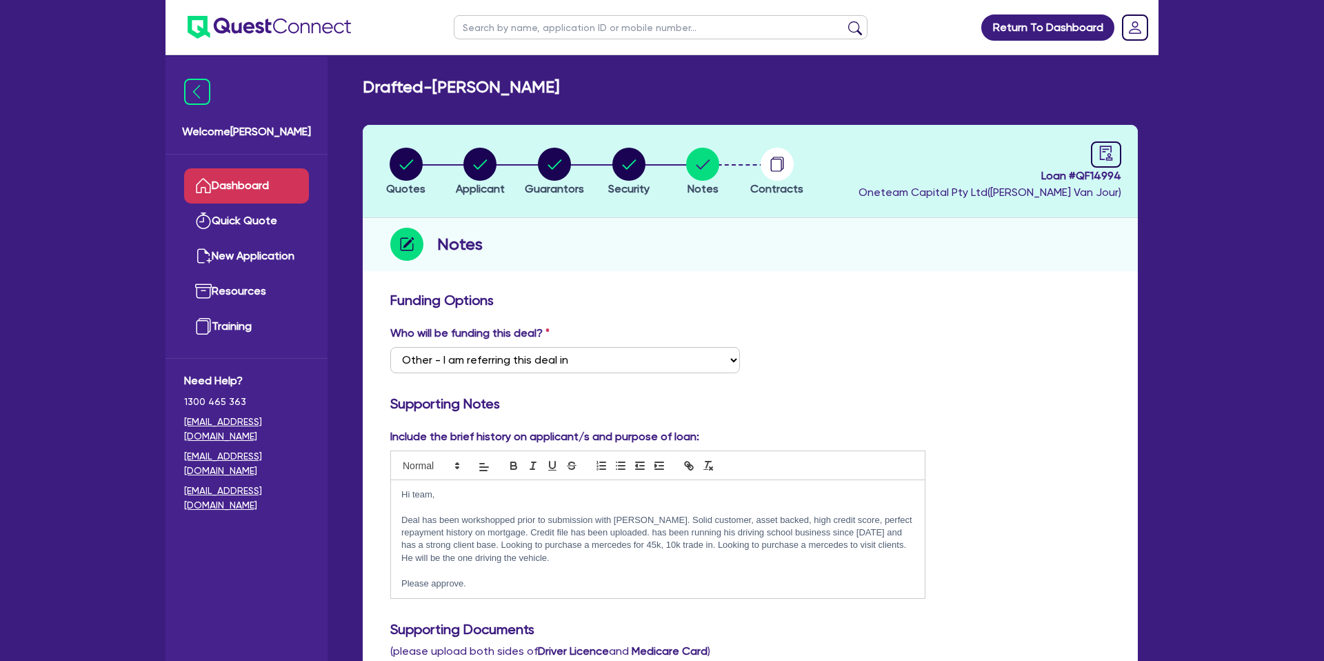
click at [259, 187] on link "Dashboard" at bounding box center [246, 185] width 125 height 35
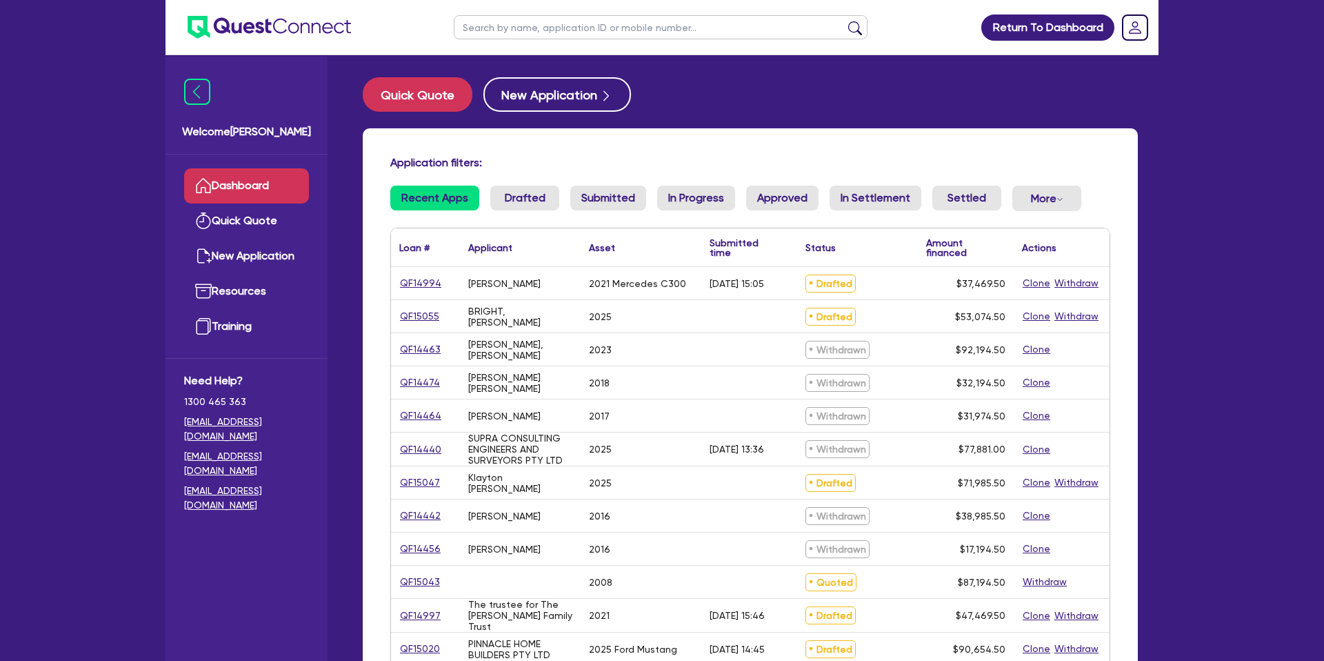
click at [571, 30] on input "text" at bounding box center [661, 27] width 414 height 24
click at [844, 21] on button "submit" at bounding box center [855, 30] width 22 height 19
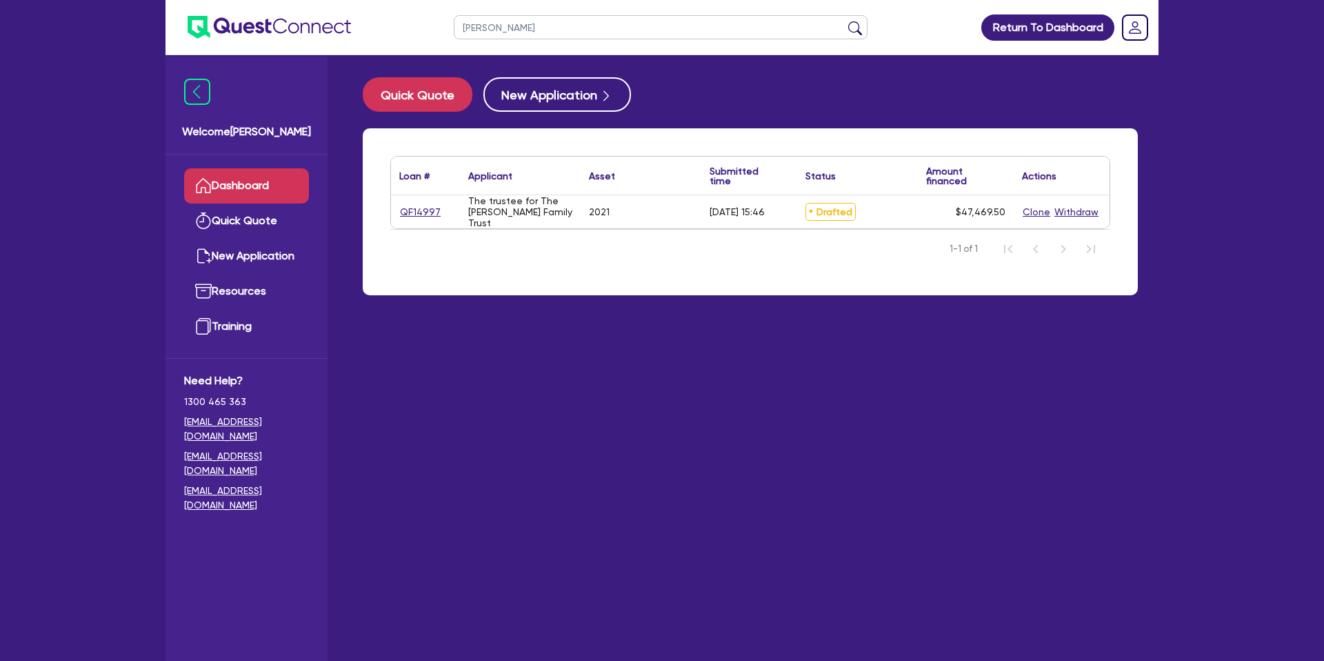
drag, startPoint x: 477, startPoint y: 20, endPoint x: 397, endPoint y: 19, distance: 80.0
click at [397, 19] on header "[PERSON_NAME] Return To Dashboard Edit Profile Logout" at bounding box center [662, 27] width 993 height 55
click at [488, 23] on input "[PERSON_NAME]" at bounding box center [661, 27] width 414 height 24
drag, startPoint x: 881, startPoint y: 481, endPoint x: 522, endPoint y: 229, distance: 438.7
click at [879, 479] on main "Quick Quote New Application Loan # ▲ Applicant ▲ Asset Submitted time ▲ Status …" at bounding box center [750, 368] width 817 height 626
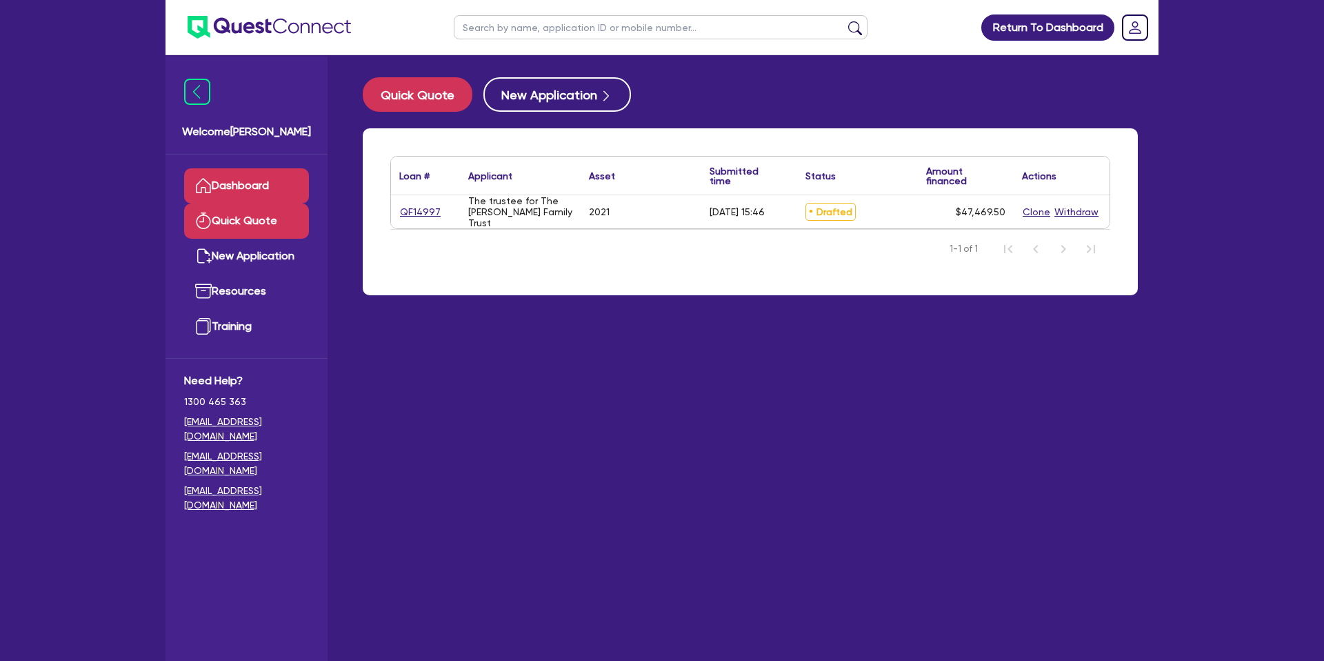
click at [256, 217] on link "Quick Quote" at bounding box center [246, 220] width 125 height 35
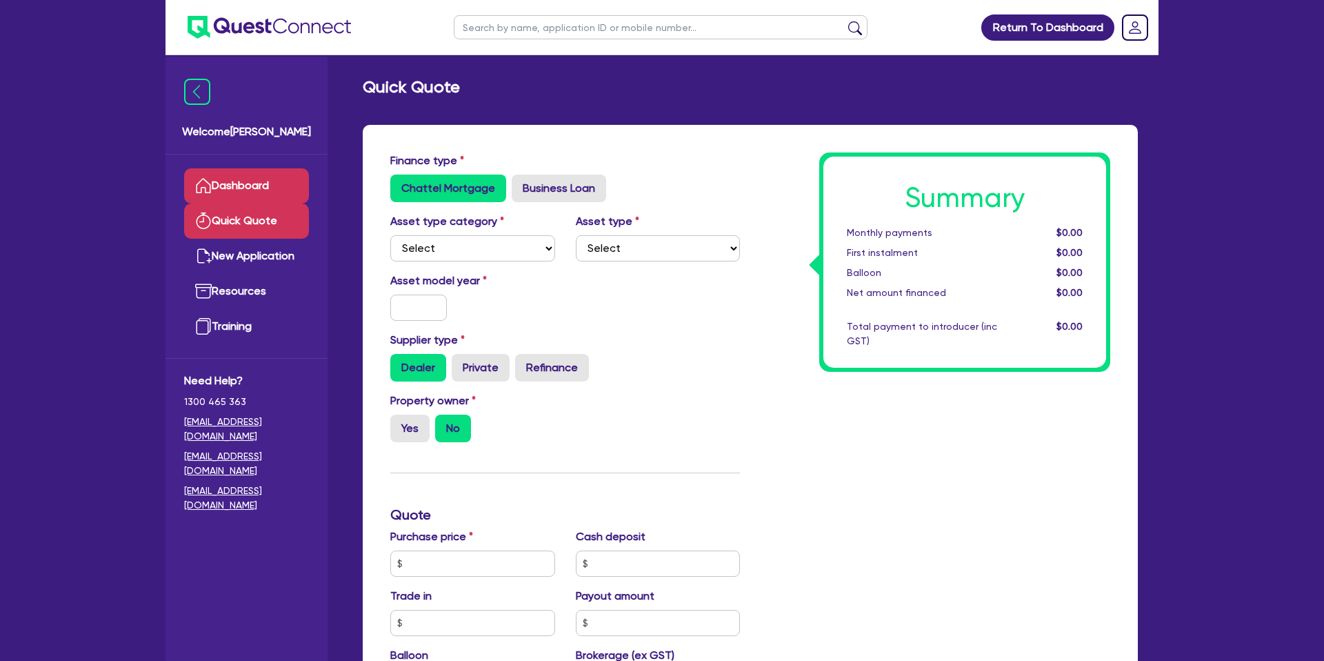
click at [266, 186] on link "Dashboard" at bounding box center [246, 185] width 125 height 35
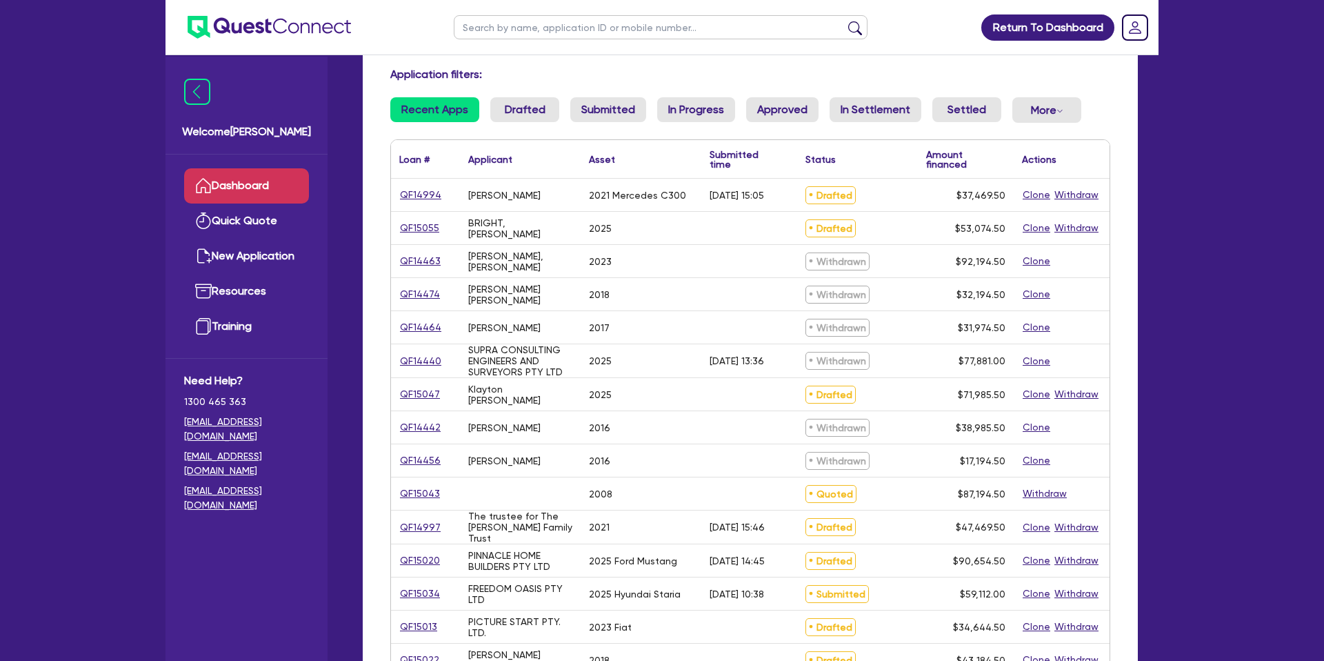
scroll to position [89, 0]
click at [421, 226] on link "QF15055" at bounding box center [419, 227] width 41 height 16
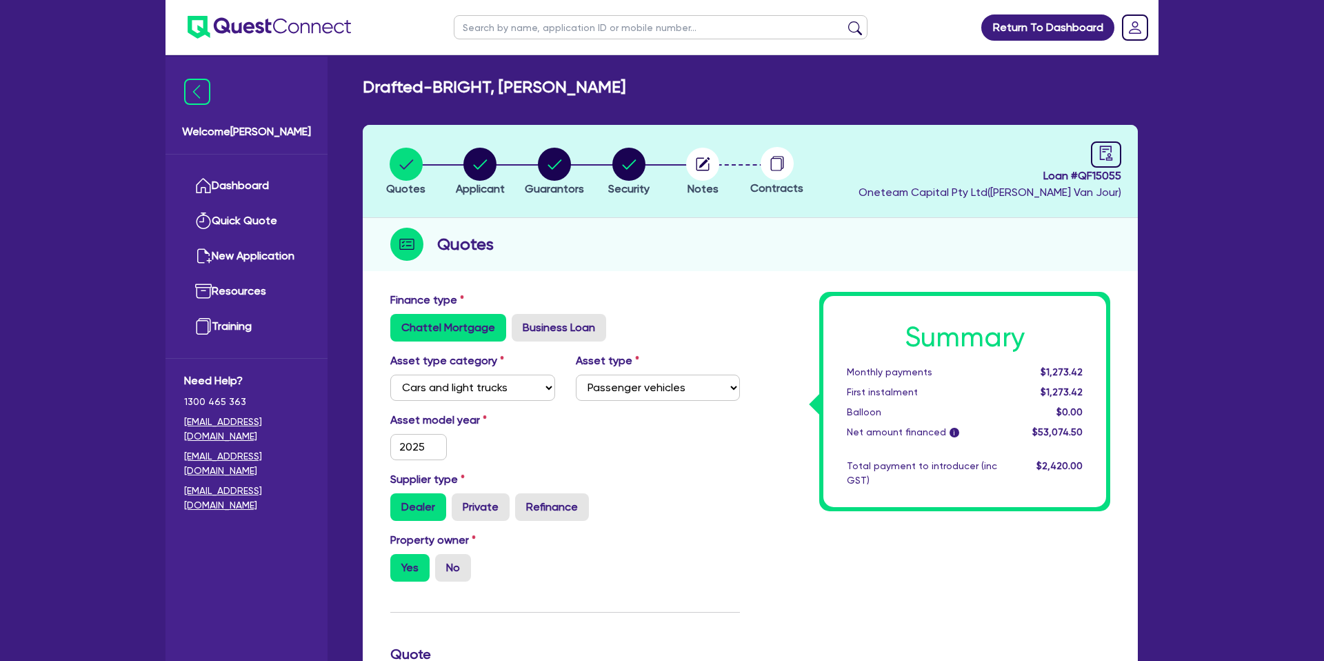
click at [1101, 138] on header "Quotes Applicant [GEOGRAPHIC_DATA] Security Notes Contracts Loan # QF15055 Onet…" at bounding box center [750, 171] width 775 height 93
click at [1102, 157] on icon "audit" at bounding box center [1106, 153] width 15 height 15
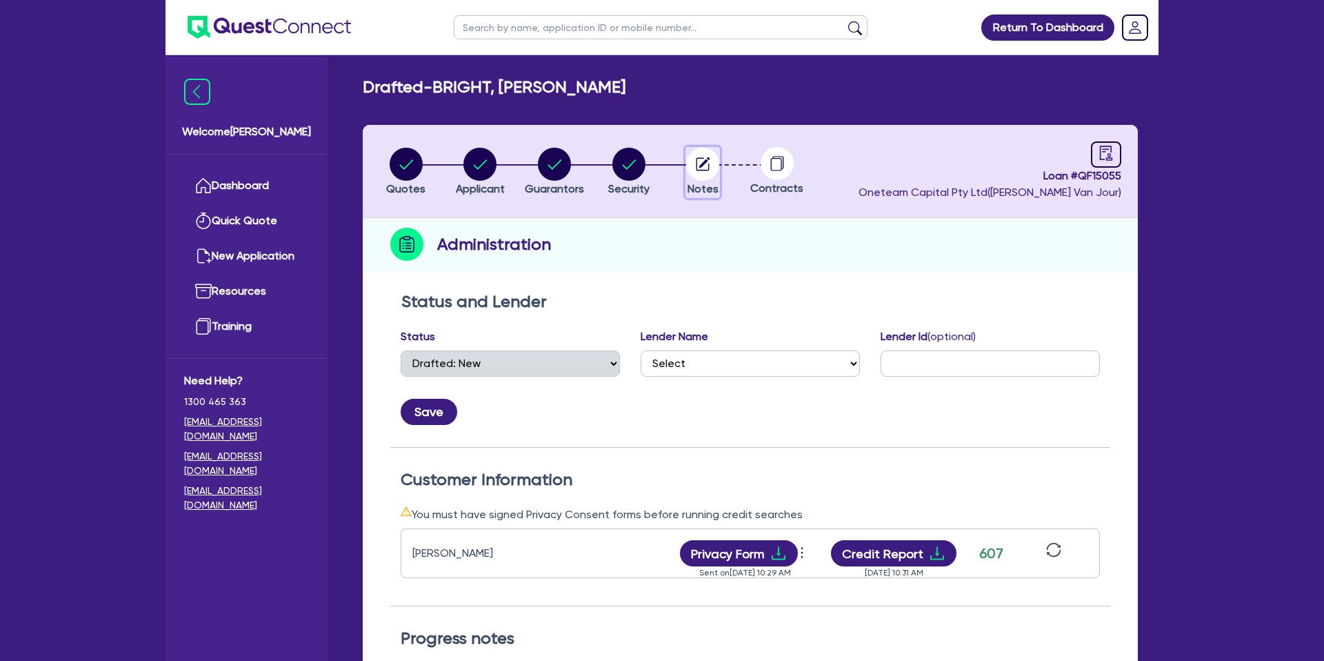
click at [712, 161] on circle "button" at bounding box center [702, 164] width 33 height 33
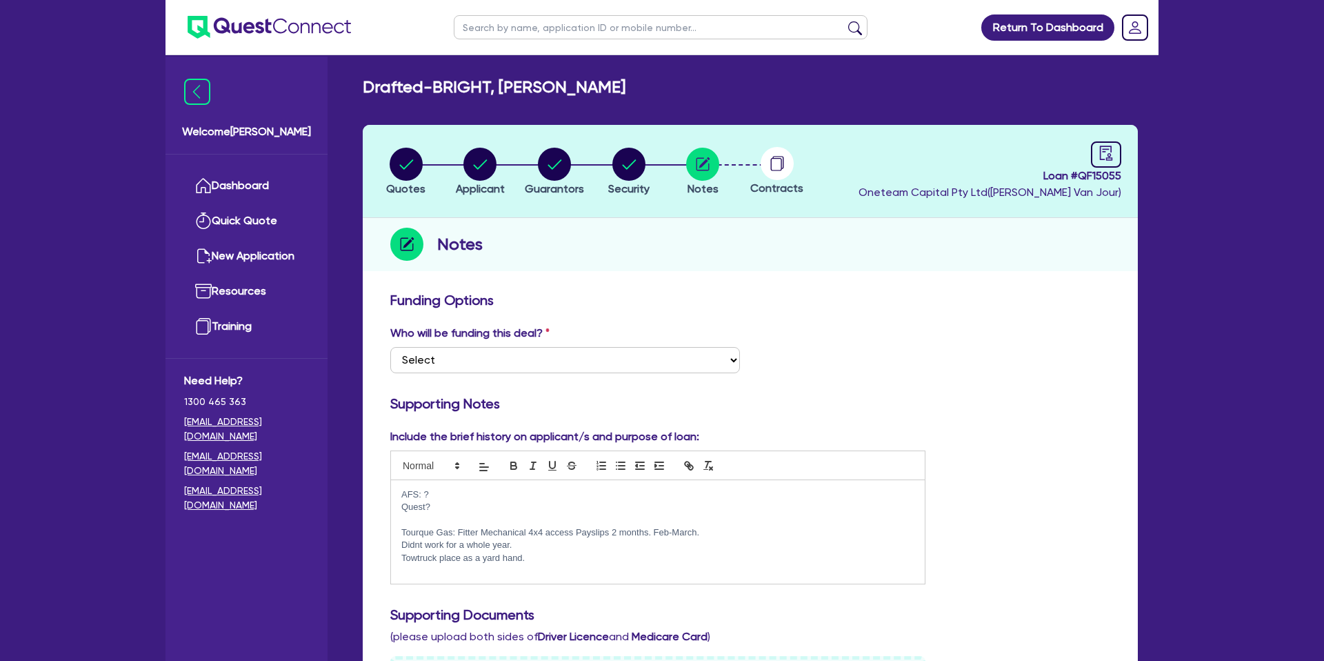
click at [766, 161] on circle at bounding box center [777, 163] width 33 height 33
click at [777, 161] on circle at bounding box center [777, 163] width 33 height 33
drag, startPoint x: 996, startPoint y: 325, endPoint x: 778, endPoint y: 277, distance: 223.1
click at [254, 174] on link "Dashboard" at bounding box center [246, 185] width 125 height 35
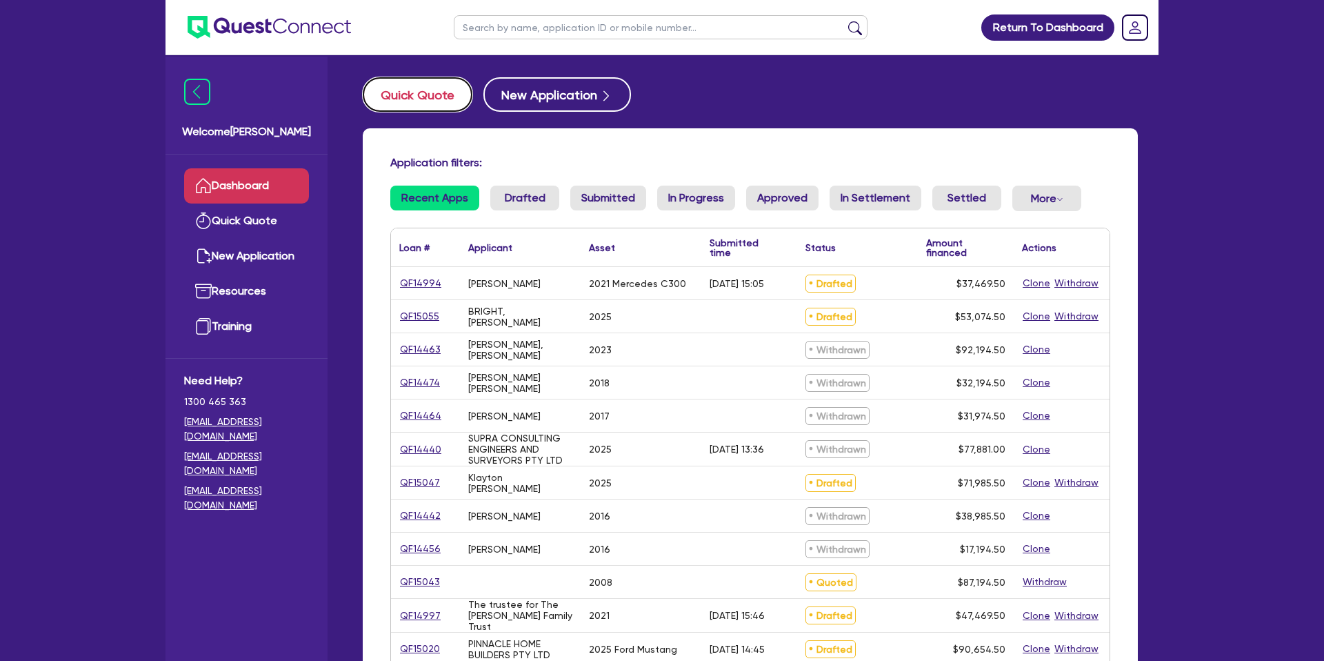
click at [429, 88] on button "Quick Quote" at bounding box center [418, 94] width 110 height 34
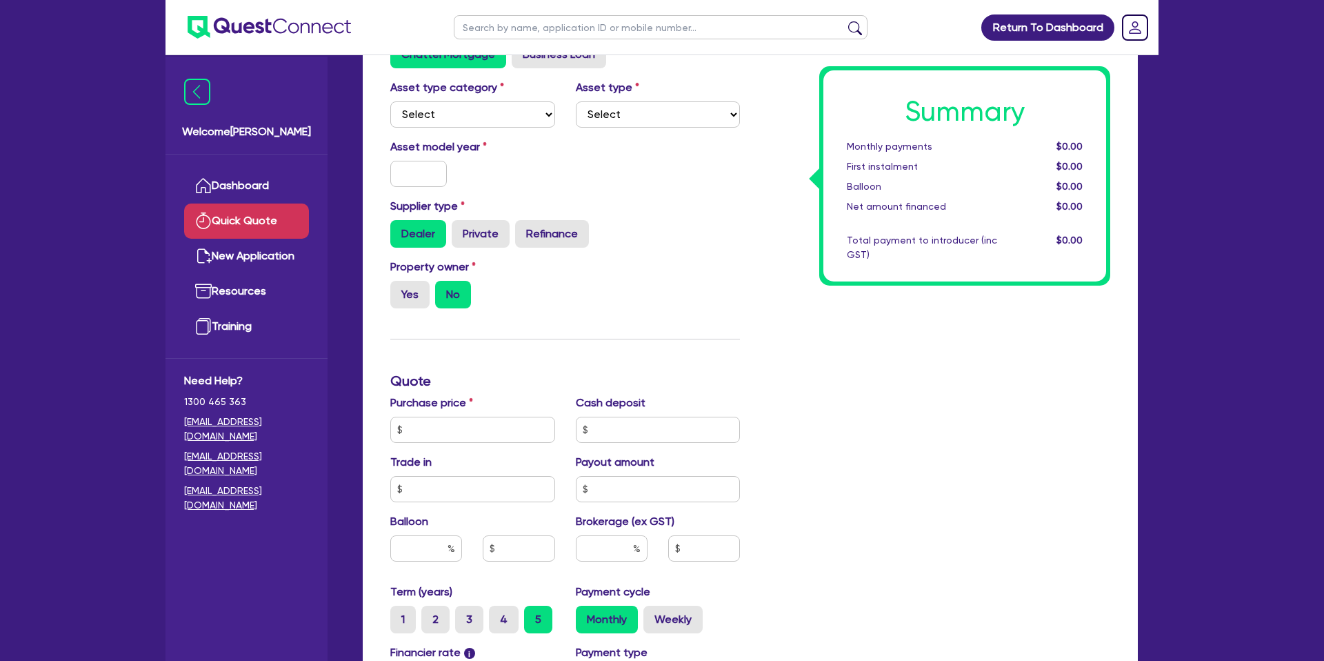
scroll to position [138, 0]
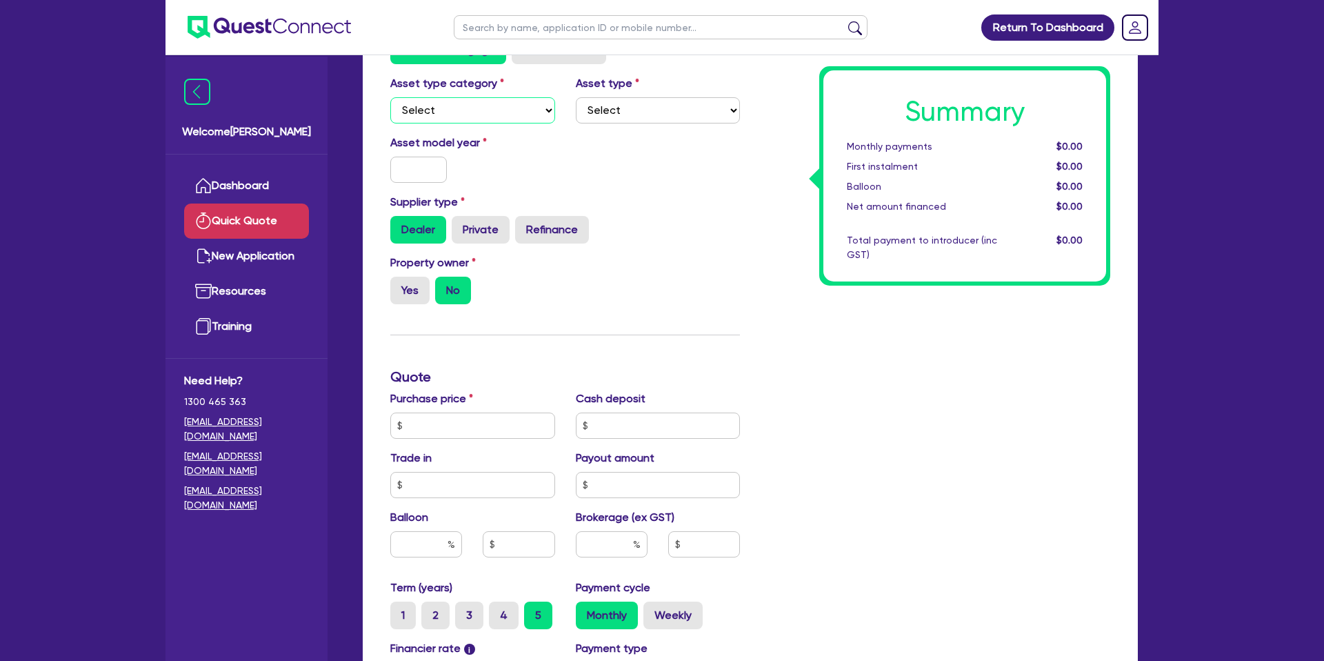
click at [495, 117] on select "Select Cars and light trucks Primary assets Secondary assets Tertiary assets" at bounding box center [472, 110] width 165 height 26
click at [390, 97] on select "Select Cars and light trucks Primary assets Secondary assets Tertiary assets" at bounding box center [472, 110] width 165 height 26
click at [684, 110] on select "Select Passenger vehicles Vans and utes Light trucks up to 4.5 tonne" at bounding box center [658, 110] width 165 height 26
click at [576, 97] on select "Select Passenger vehicles Vans and utes Light trucks up to 4.5 tonne" at bounding box center [658, 110] width 165 height 26
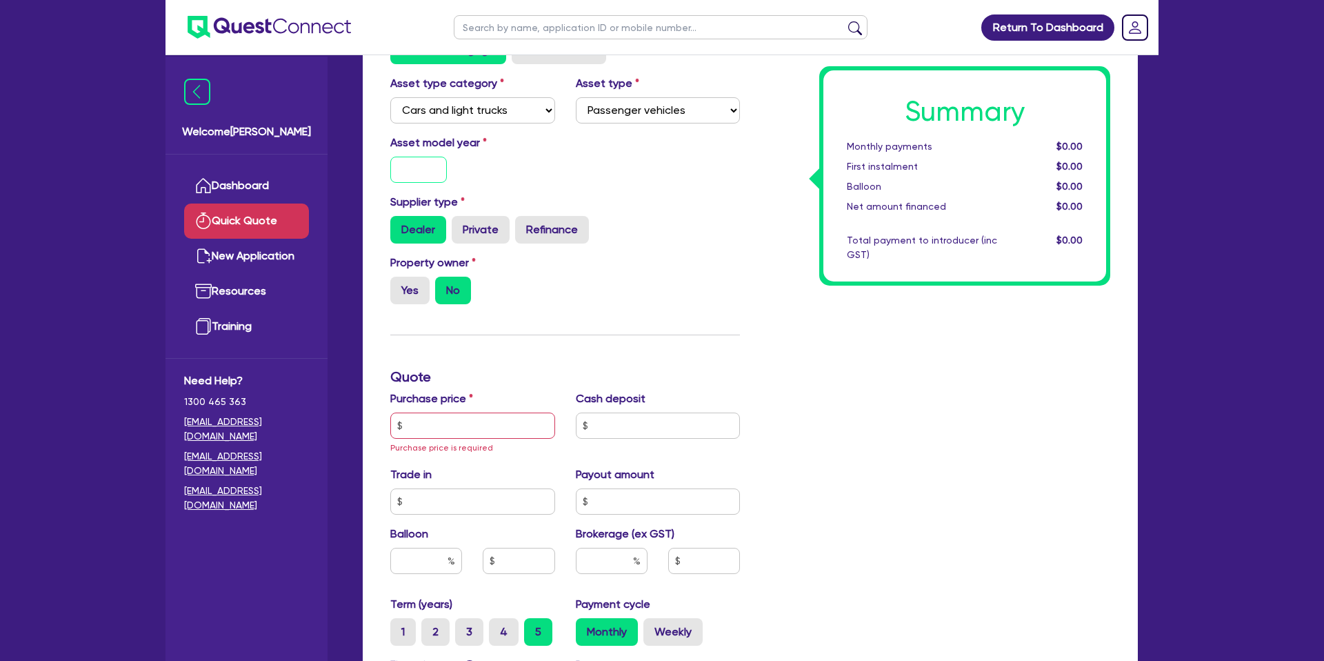
click at [419, 173] on input "text" at bounding box center [418, 170] width 57 height 26
click at [761, 153] on div "Summary Monthly payments $0.00 First instalment $0.00 Balloon $0.00 Net amount …" at bounding box center [935, 433] width 370 height 838
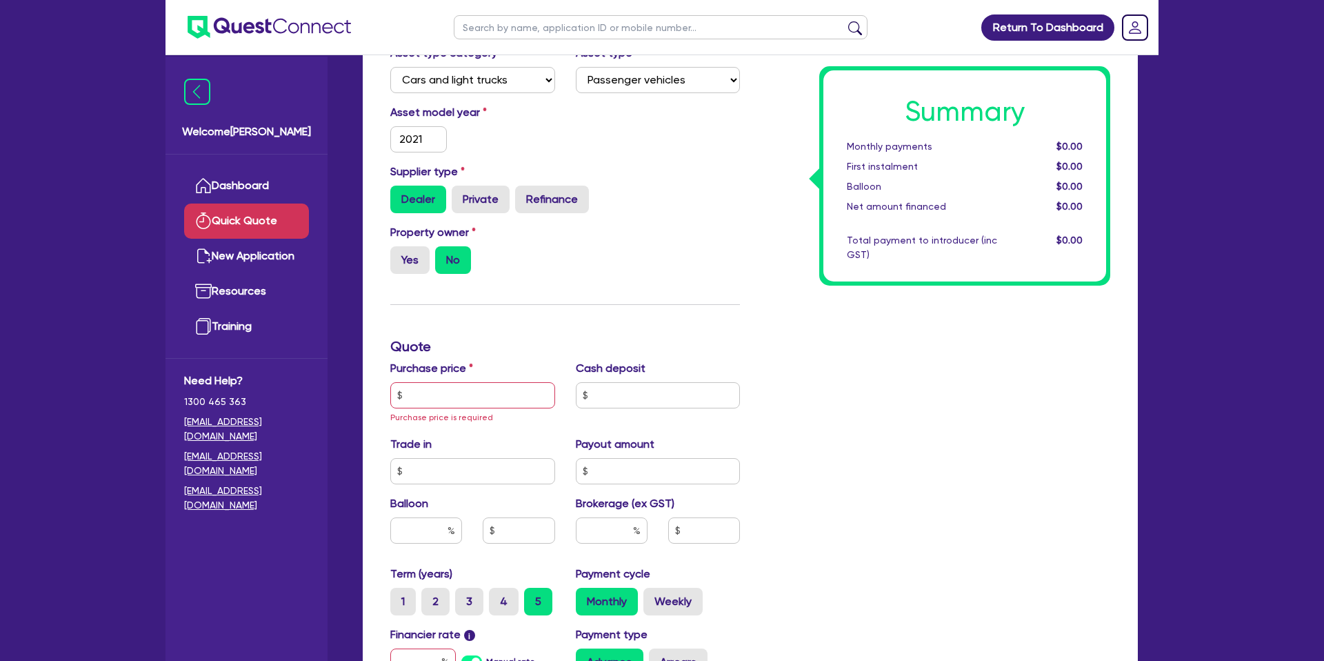
scroll to position [171, 0]
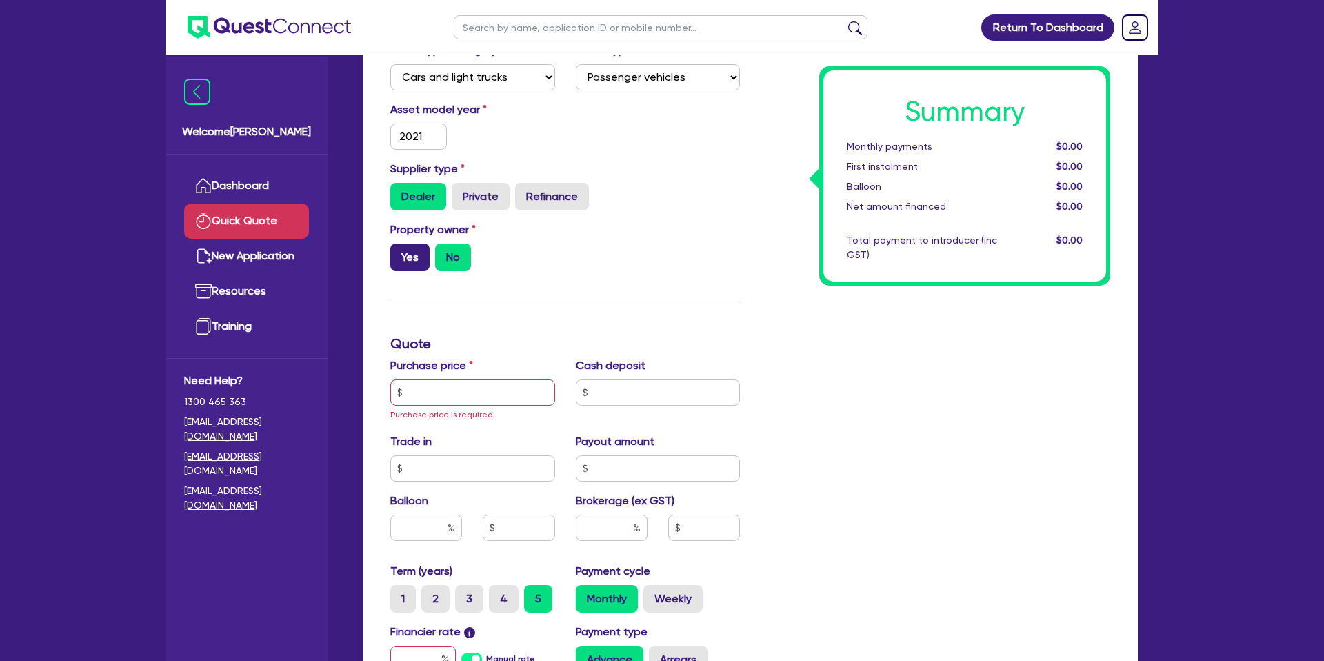
click at [414, 249] on label "Yes" at bounding box center [409, 257] width 39 height 28
click at [399, 249] on input "Yes" at bounding box center [394, 247] width 9 height 9
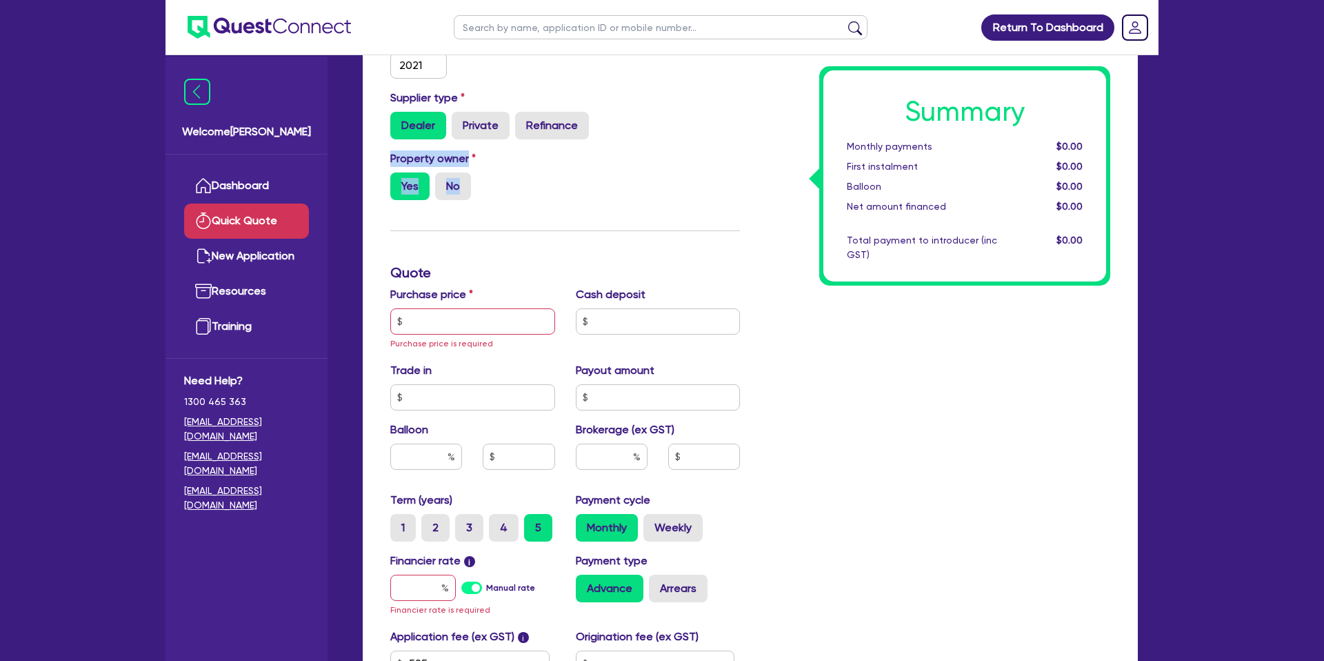
click at [530, 224] on div "Finance type Chattel Mortgage Business Loan Asset type category Select Cars and…" at bounding box center [565, 329] width 370 height 838
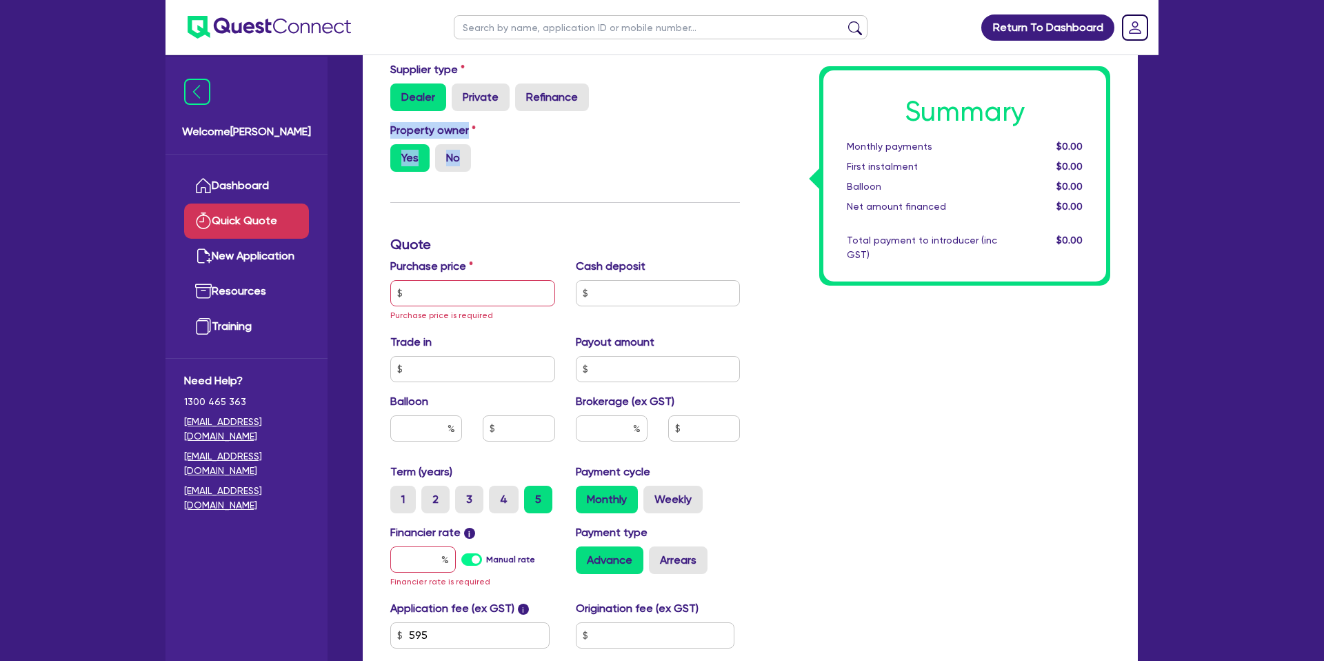
scroll to position [271, 0]
click at [452, 292] on input "text" at bounding box center [472, 292] width 165 height 26
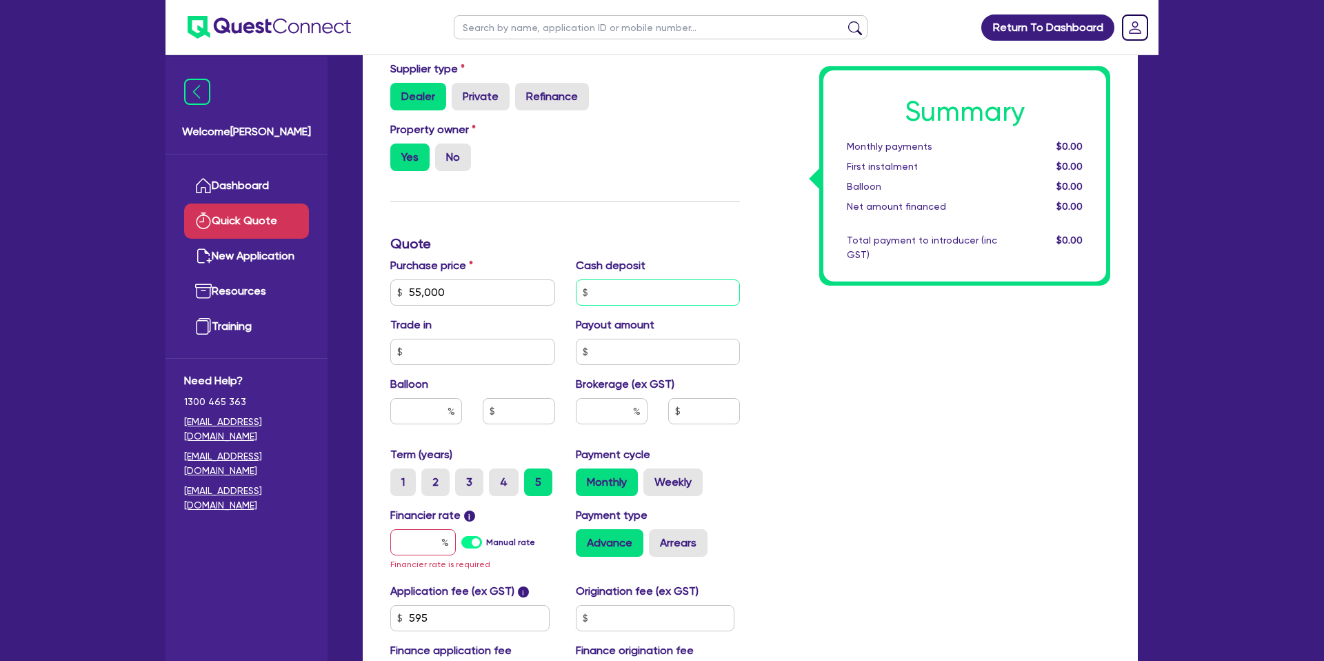
click at [637, 290] on input "text" at bounding box center [658, 292] width 165 height 26
click at [625, 300] on input "text" at bounding box center [658, 292] width 165 height 26
drag, startPoint x: 889, startPoint y: 369, endPoint x: 875, endPoint y: 369, distance: 13.8
click at [890, 369] on div "Summary Monthly payments $0.00 First instalment $0.00 Balloon $0.00 Net amount …" at bounding box center [935, 291] width 370 height 821
click at [644, 279] on input "0.00" at bounding box center [658, 292] width 165 height 26
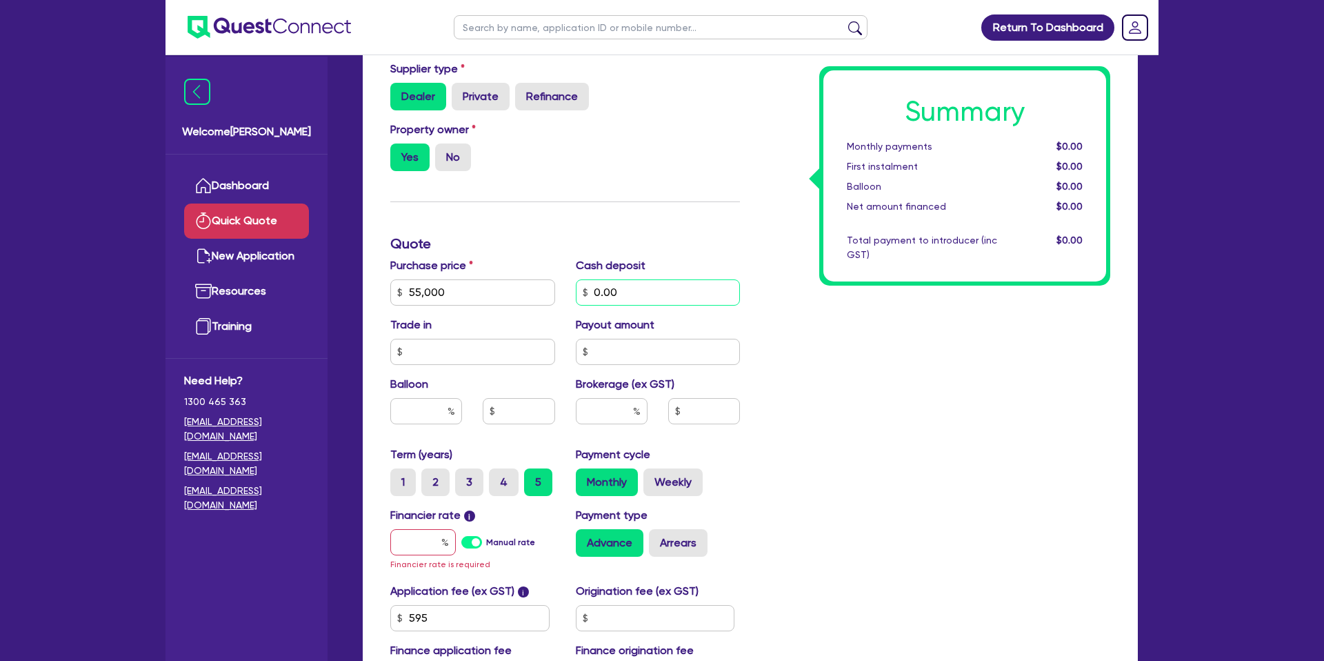
click at [637, 291] on input "0.00" at bounding box center [658, 292] width 165 height 26
click at [971, 392] on div "Summary Monthly payments $0.00 First instalment $0.00 Balloon $0.00 Net amount …" at bounding box center [935, 291] width 370 height 821
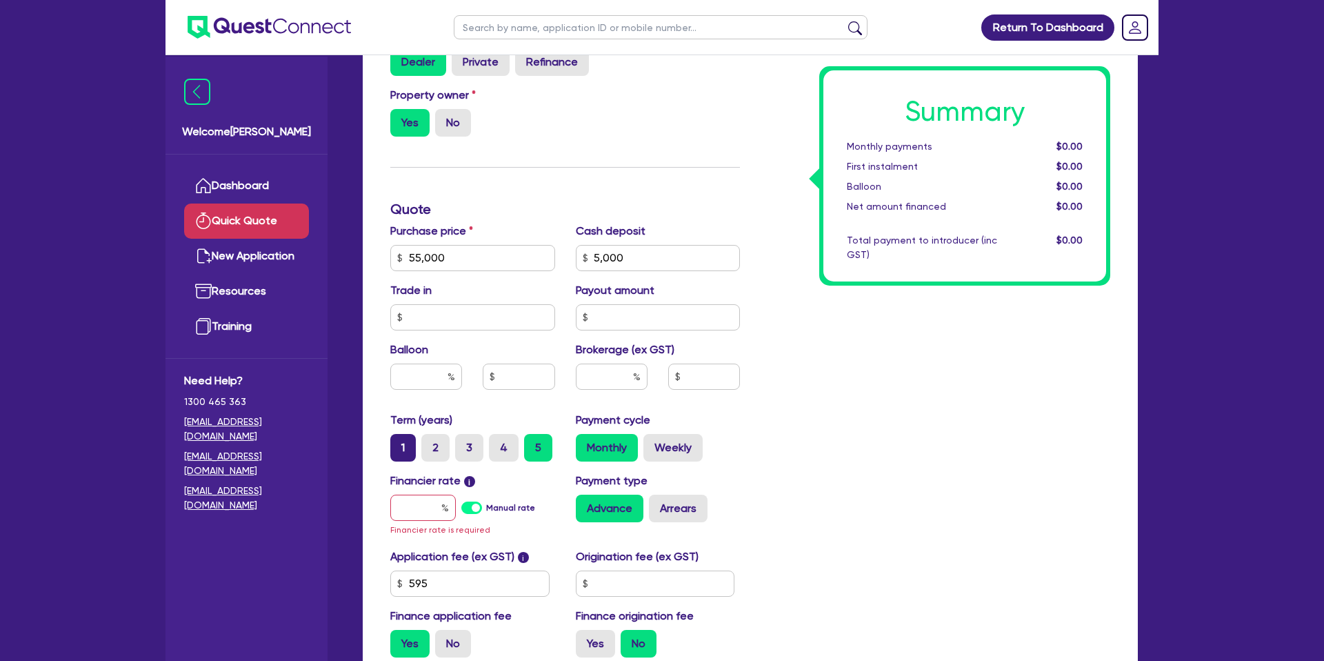
scroll to position [326, 0]
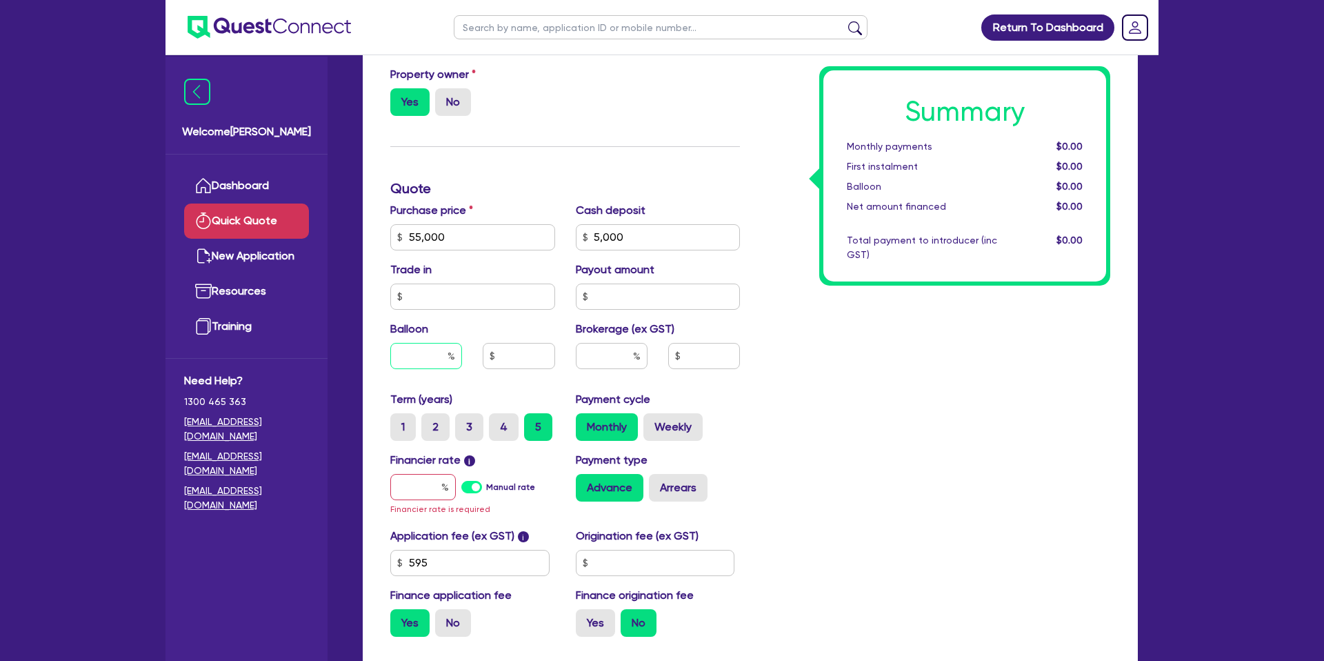
click at [421, 364] on input "text" at bounding box center [426, 356] width 72 height 26
click at [932, 358] on div "Summary Monthly payments $0.00 First instalment $0.00 Balloon $0.00 Net amount …" at bounding box center [935, 236] width 370 height 821
click at [422, 496] on input "text" at bounding box center [423, 487] width 66 height 26
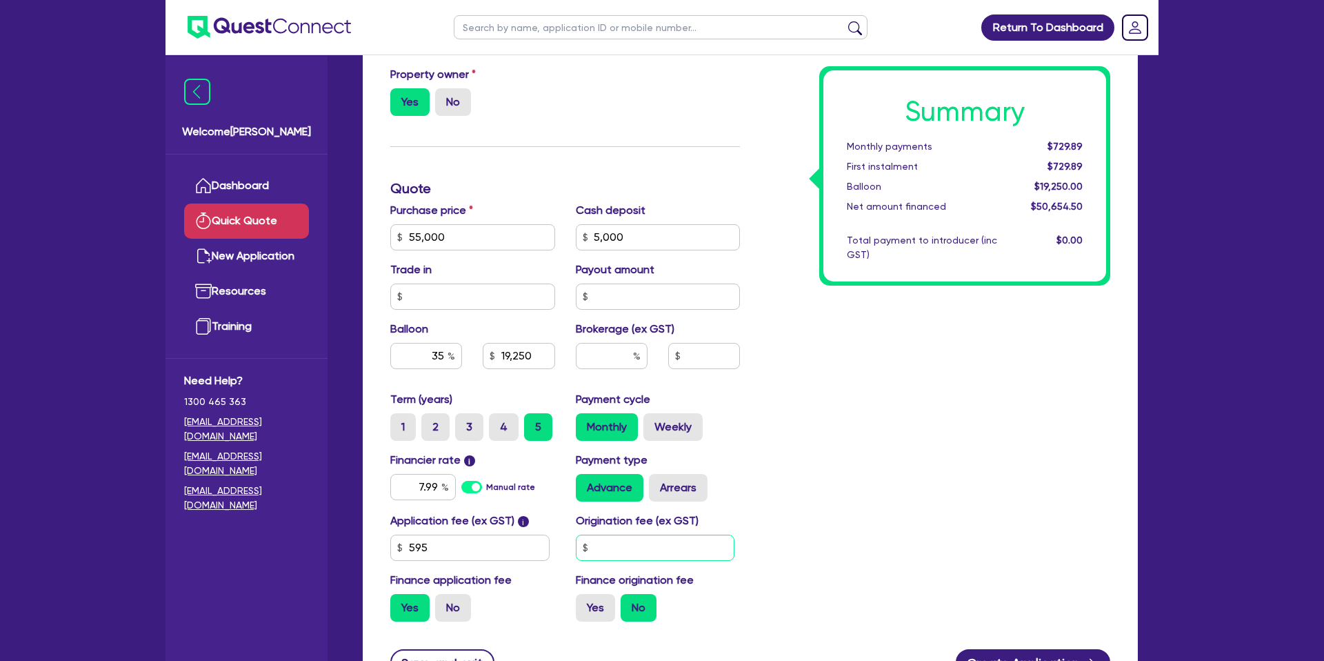
click at [697, 552] on input "text" at bounding box center [655, 547] width 159 height 26
drag, startPoint x: 893, startPoint y: 531, endPoint x: 711, endPoint y: 540, distance: 182.3
click at [886, 529] on div "Summary Monthly payments Calculating... First instalment Calculating... Balloon…" at bounding box center [935, 229] width 370 height 806
drag, startPoint x: 701, startPoint y: 488, endPoint x: 672, endPoint y: 486, distance: 29.0
click at [699, 485] on label "Arrears" at bounding box center [678, 488] width 59 height 28
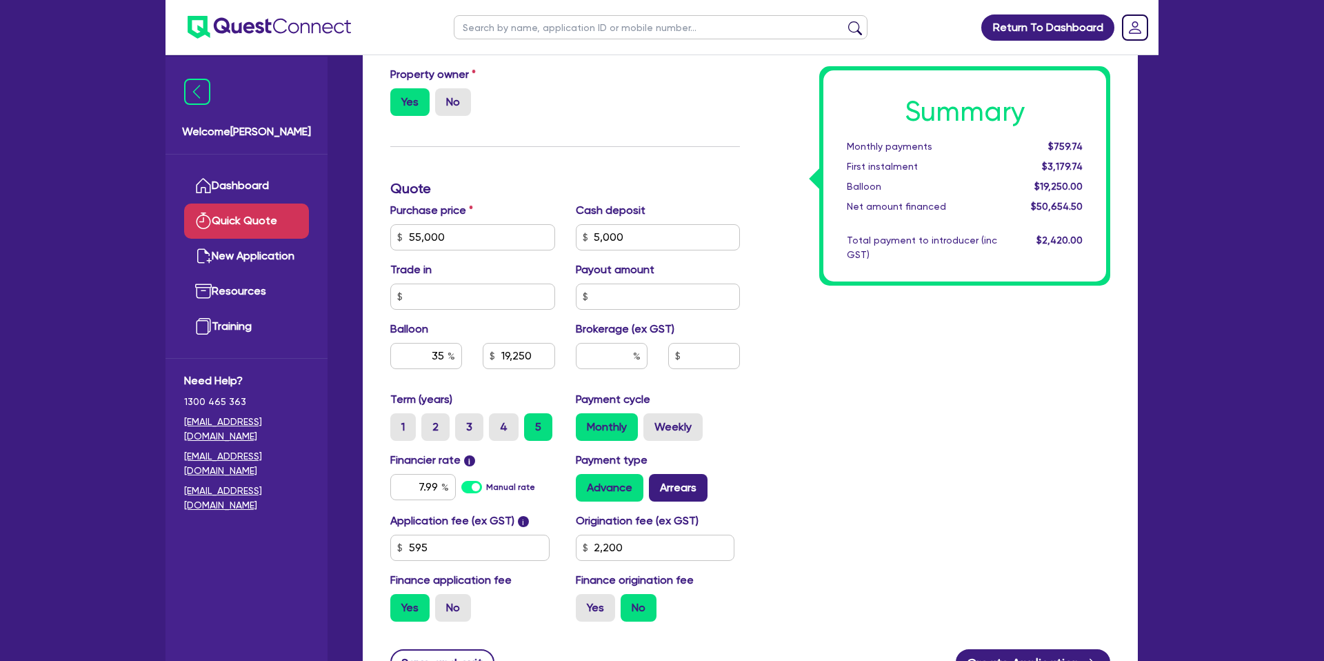
click at [658, 483] on input "Arrears" at bounding box center [653, 478] width 9 height 9
click at [681, 428] on label "Weekly" at bounding box center [672, 427] width 59 height 28
click at [700, 425] on label "Weekly" at bounding box center [672, 427] width 59 height 28
click at [652, 422] on input "Weekly" at bounding box center [647, 417] width 9 height 9
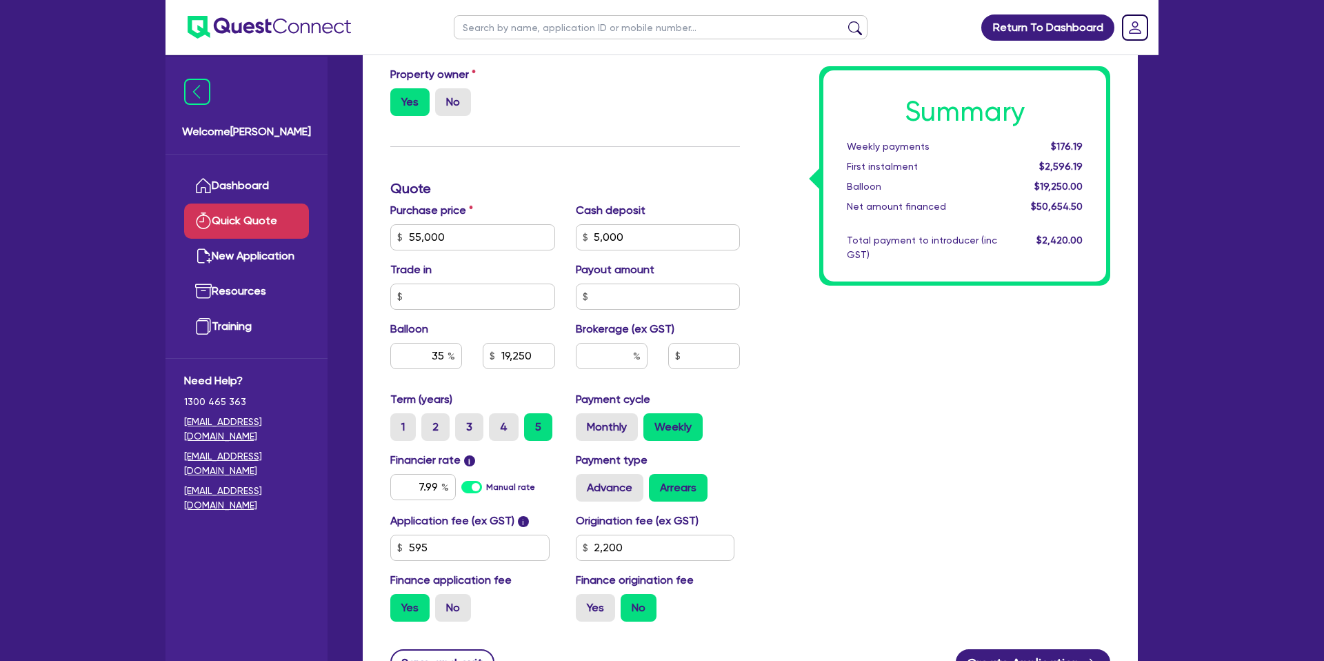
drag, startPoint x: 858, startPoint y: 391, endPoint x: 866, endPoint y: 408, distance: 18.5
click at [859, 391] on div "Summary Weekly payments $176.19 First instalment $2,596.19 Balloon $19,250.00 N…" at bounding box center [935, 229] width 370 height 806
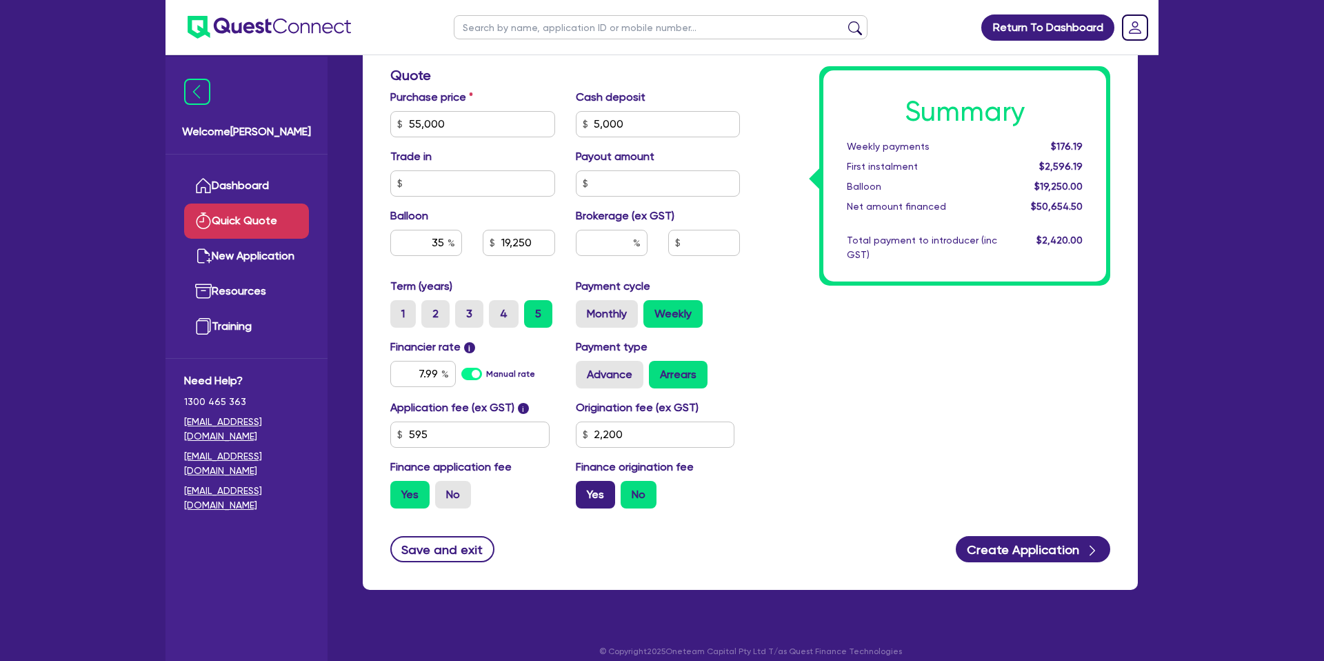
scroll to position [441, 0]
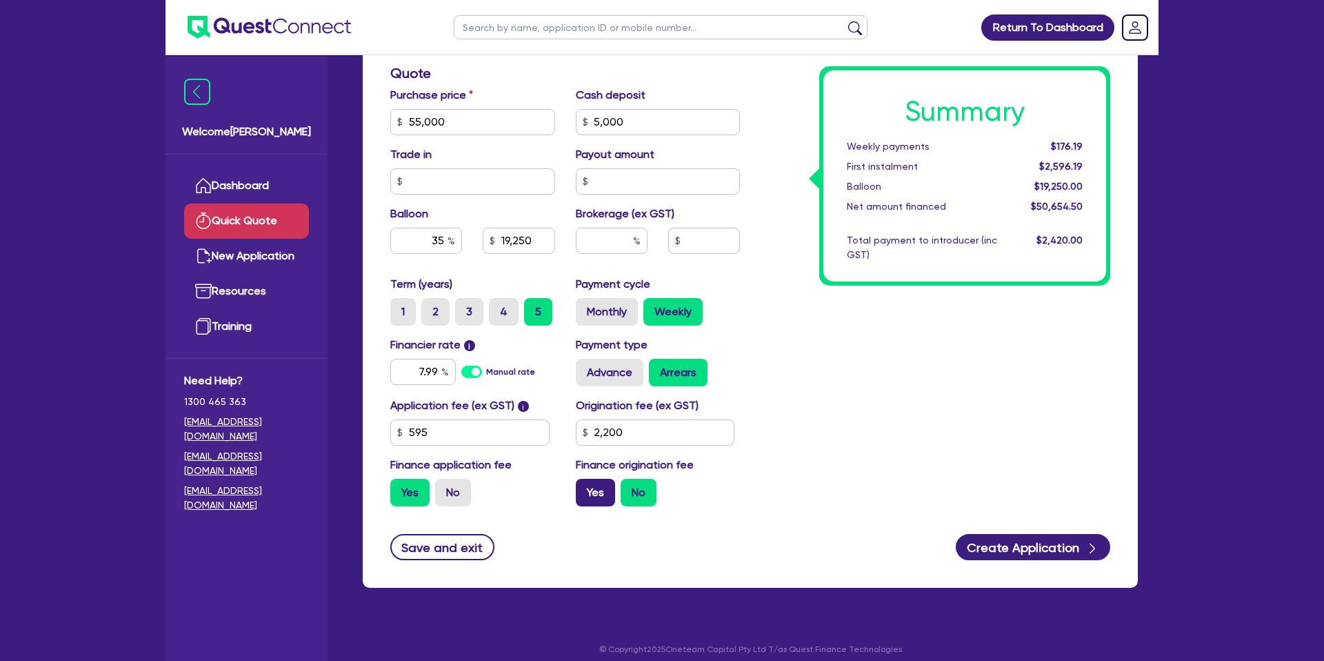
click at [599, 489] on label "Yes" at bounding box center [595, 493] width 39 height 28
click at [585, 488] on input "Yes" at bounding box center [580, 483] width 9 height 9
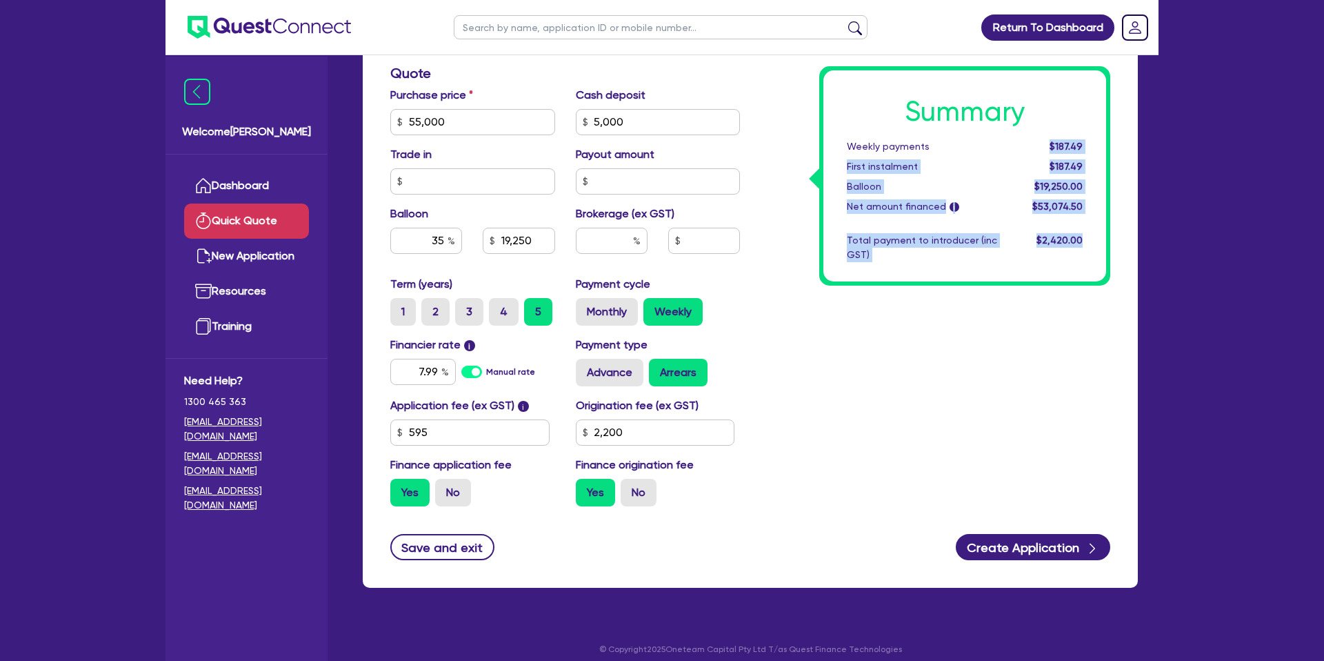
drag, startPoint x: 1052, startPoint y: 148, endPoint x: 1068, endPoint y: 145, distance: 16.8
click at [1122, 144] on div "Finance type Chattel Mortgage Business Loan Asset type category Select Cars and…" at bounding box center [750, 135] width 775 height 904
click at [1068, 144] on span "$187.49" at bounding box center [1066, 146] width 33 height 11
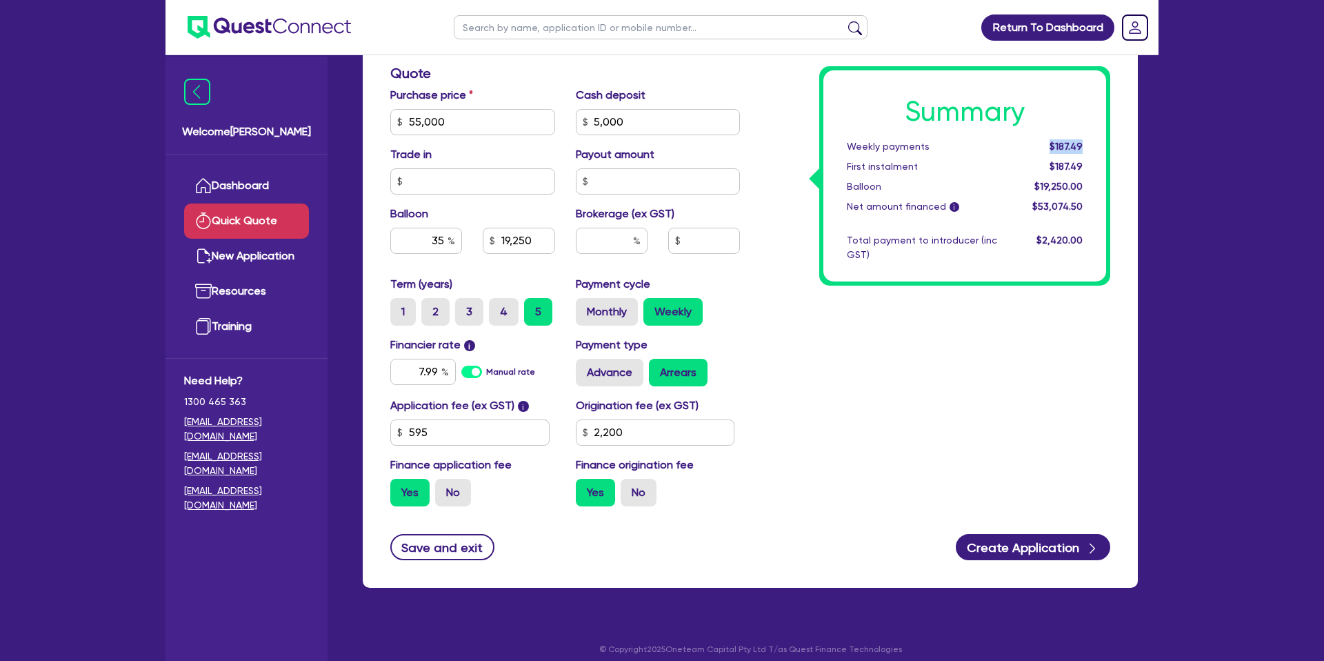
drag, startPoint x: 1050, startPoint y: 145, endPoint x: 1086, endPoint y: 143, distance: 36.6
click at [1086, 143] on div "$187.49" at bounding box center [1051, 146] width 86 height 14
click at [1086, 142] on div "$187.49" at bounding box center [1051, 146] width 86 height 14
drag, startPoint x: 1079, startPoint y: 142, endPoint x: 1046, endPoint y: 143, distance: 33.1
click at [1046, 143] on div "$187.49" at bounding box center [1051, 146] width 86 height 14
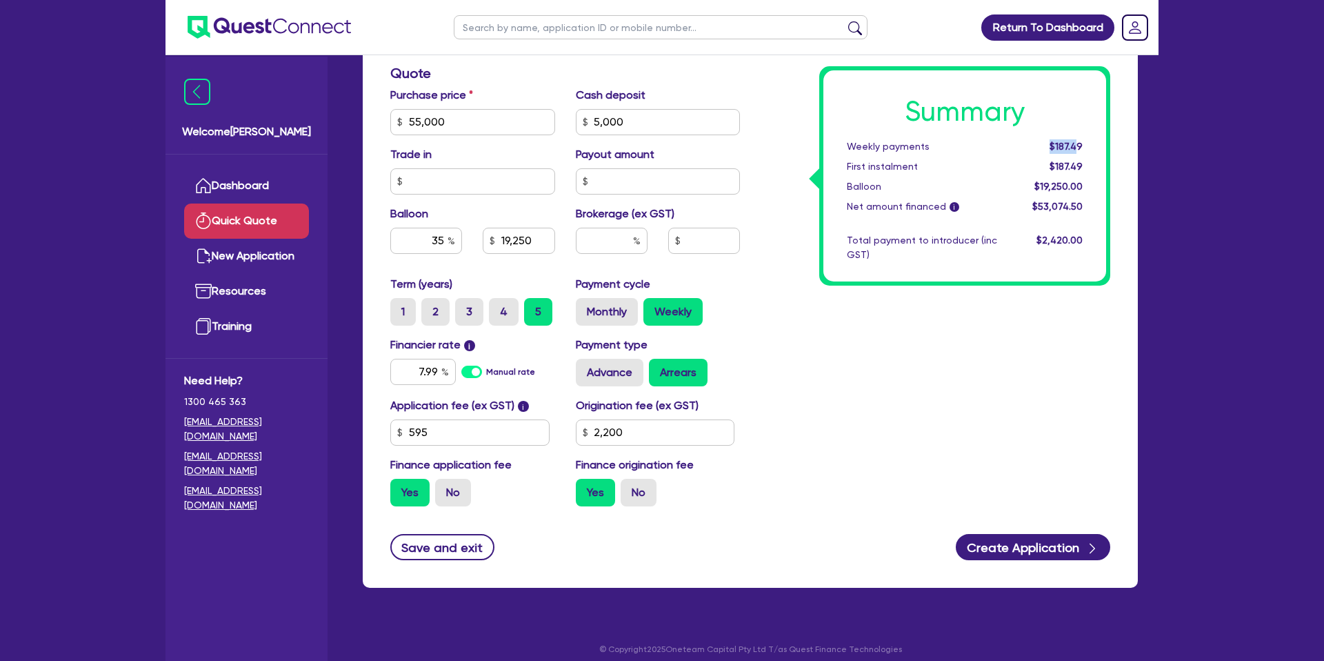
click at [1053, 144] on span "$187.49" at bounding box center [1066, 146] width 33 height 11
click at [810, 301] on div "Summary Weekly payments $187.49 First instalment $187.49 Balloon $19,250.00 Net…" at bounding box center [935, 114] width 370 height 806
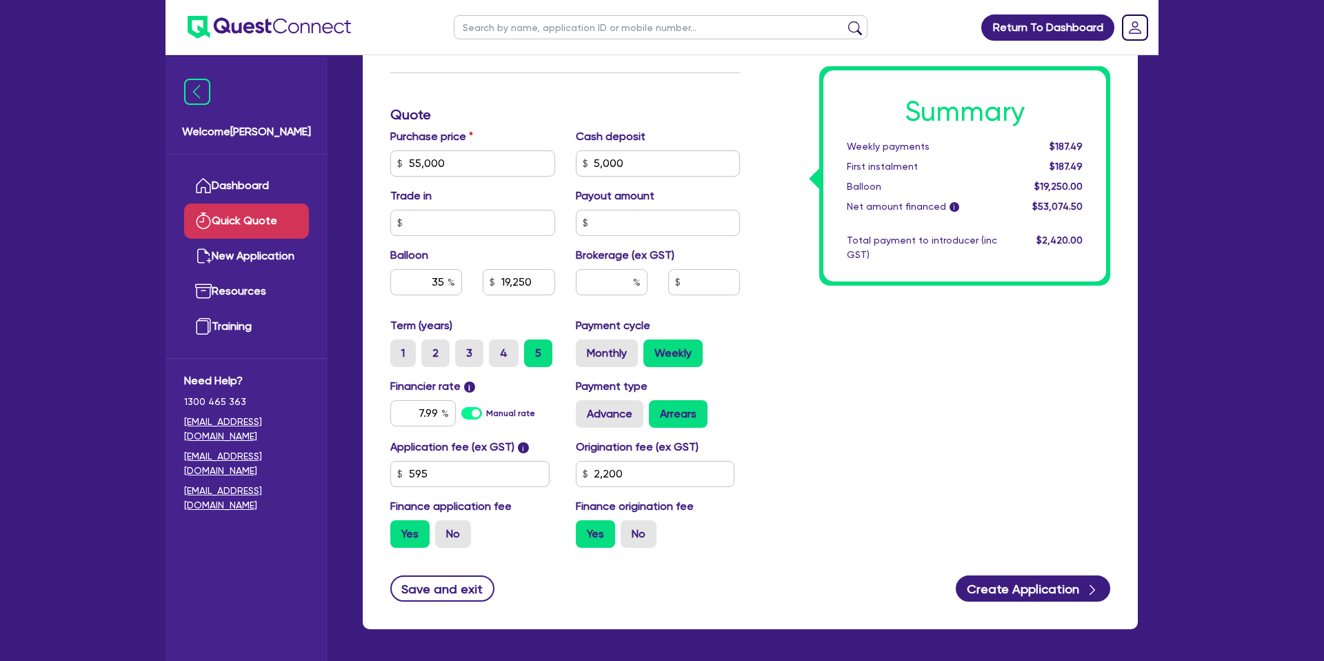
scroll to position [452, 0]
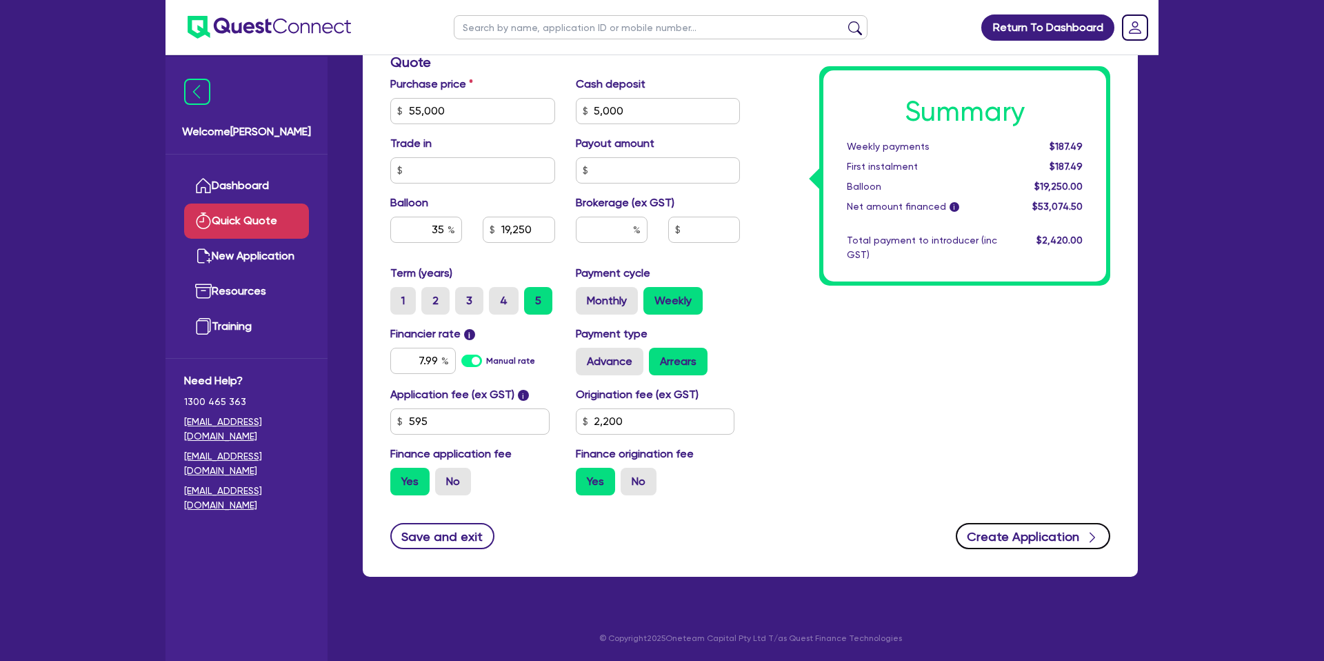
click at [1043, 532] on button "Create Application" at bounding box center [1033, 536] width 154 height 26
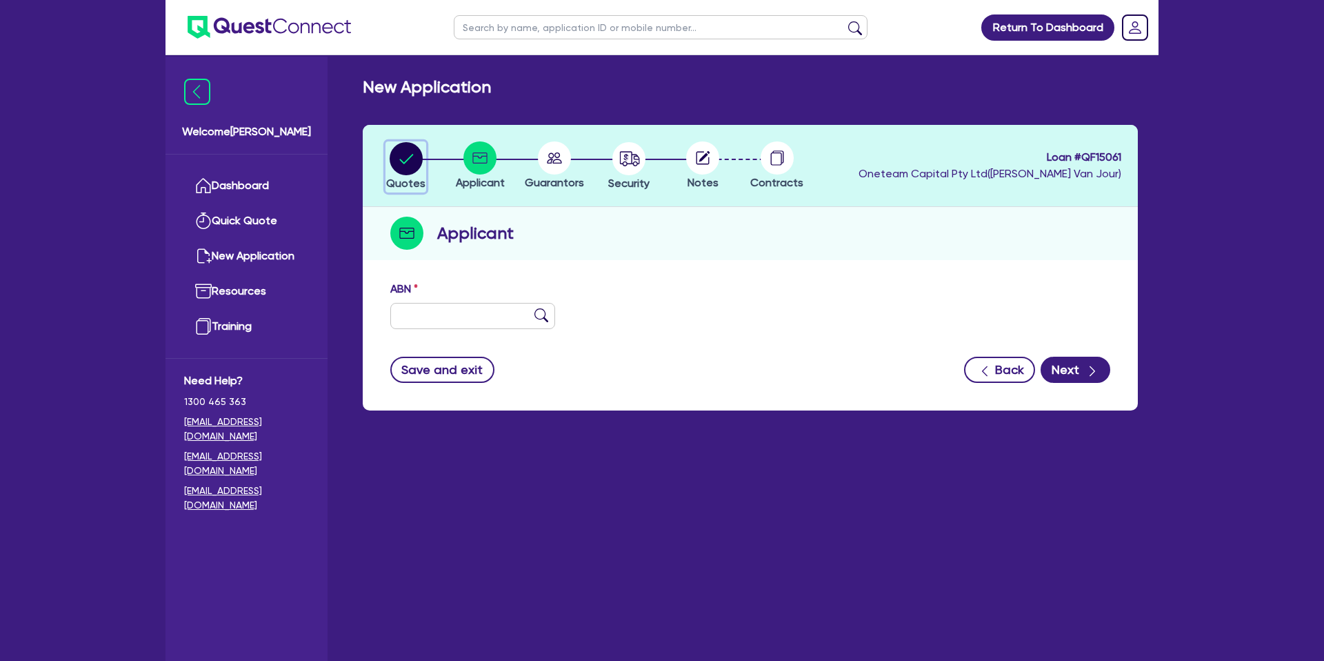
click at [413, 157] on circle "button" at bounding box center [406, 158] width 33 height 33
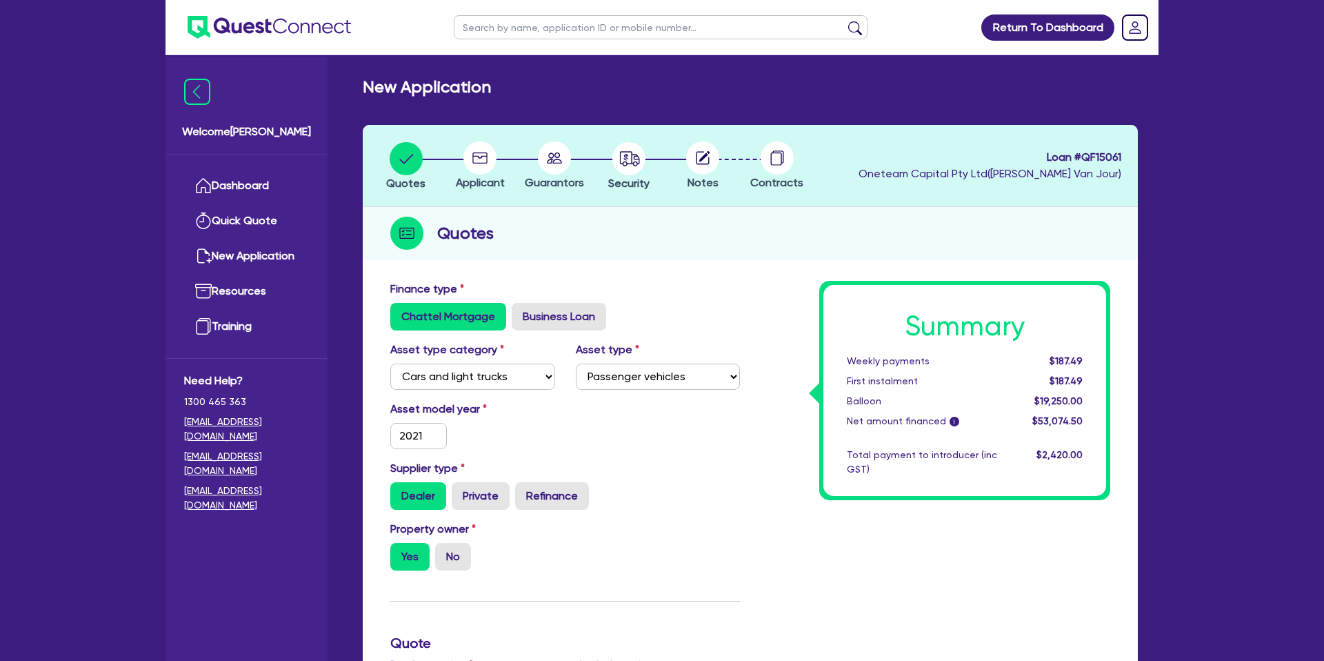
click at [483, 161] on circle at bounding box center [479, 157] width 33 height 33
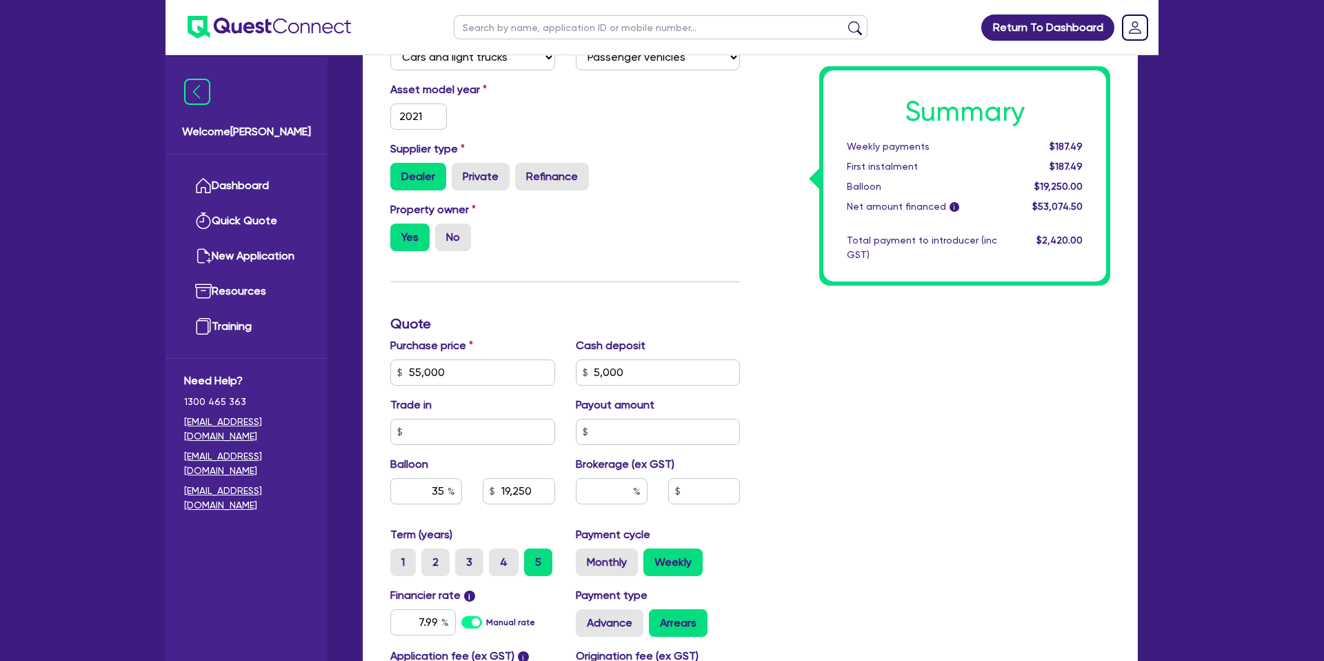
scroll to position [581, 0]
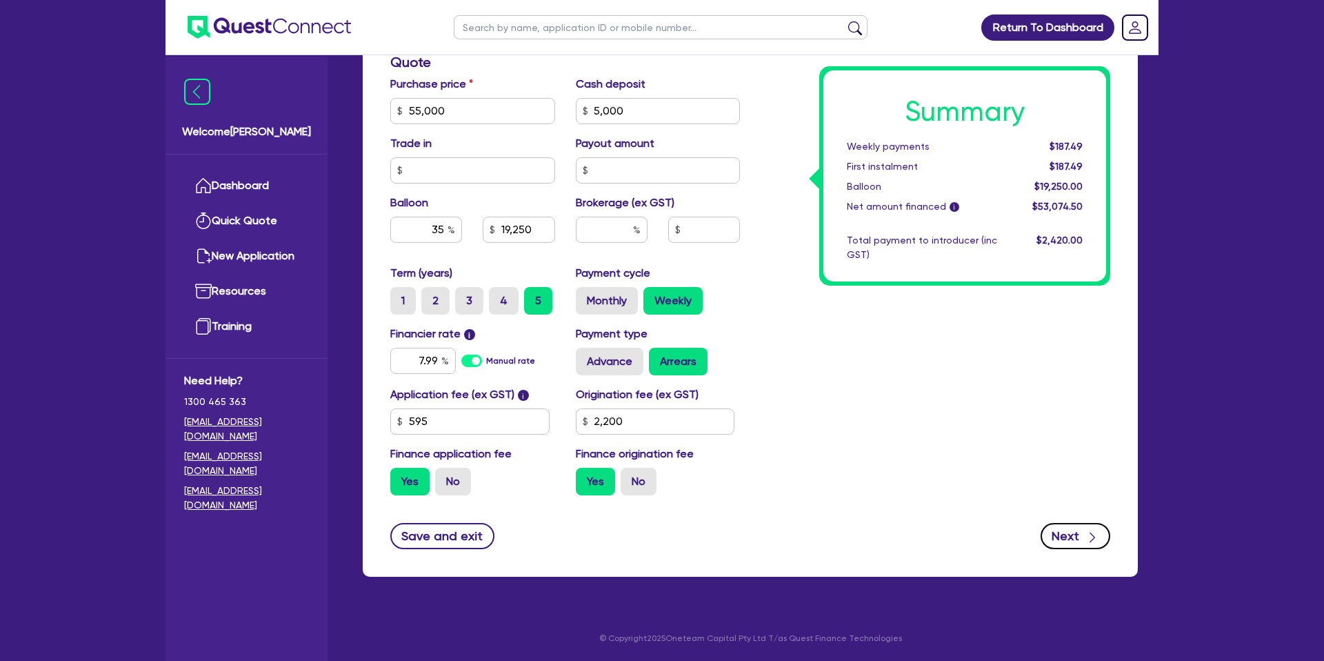
click at [1088, 535] on icon "button" at bounding box center [1093, 537] width 14 height 14
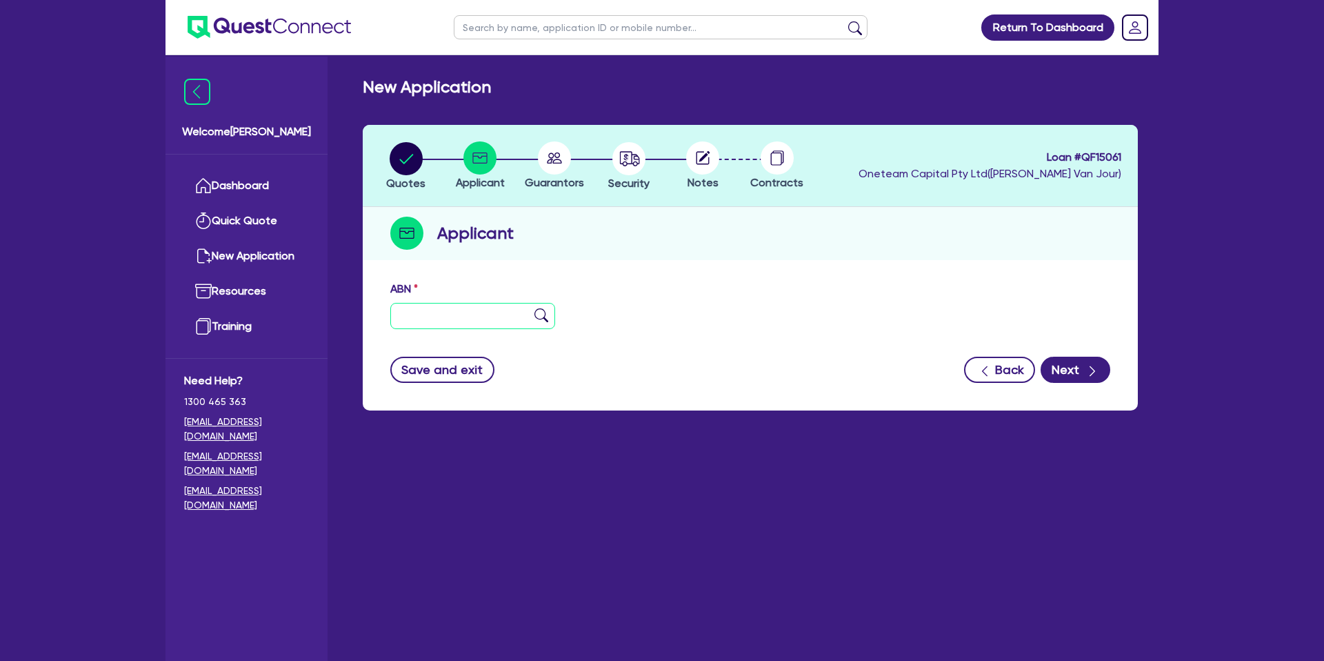
click at [451, 317] on input "text" at bounding box center [472, 316] width 165 height 26
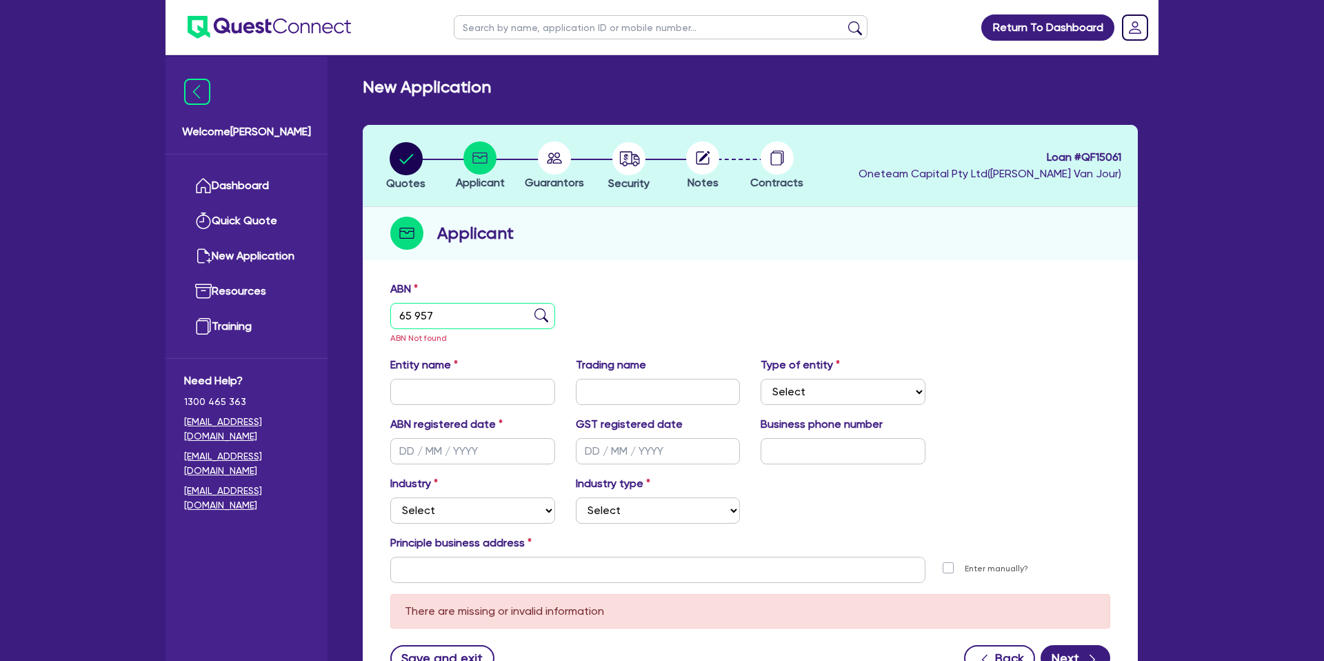
click at [447, 312] on input "65 957" at bounding box center [472, 316] width 165 height 26
click at [701, 237] on div "Applicant" at bounding box center [750, 233] width 775 height 53
click at [494, 319] on input "65 957" at bounding box center [472, 316] width 165 height 26
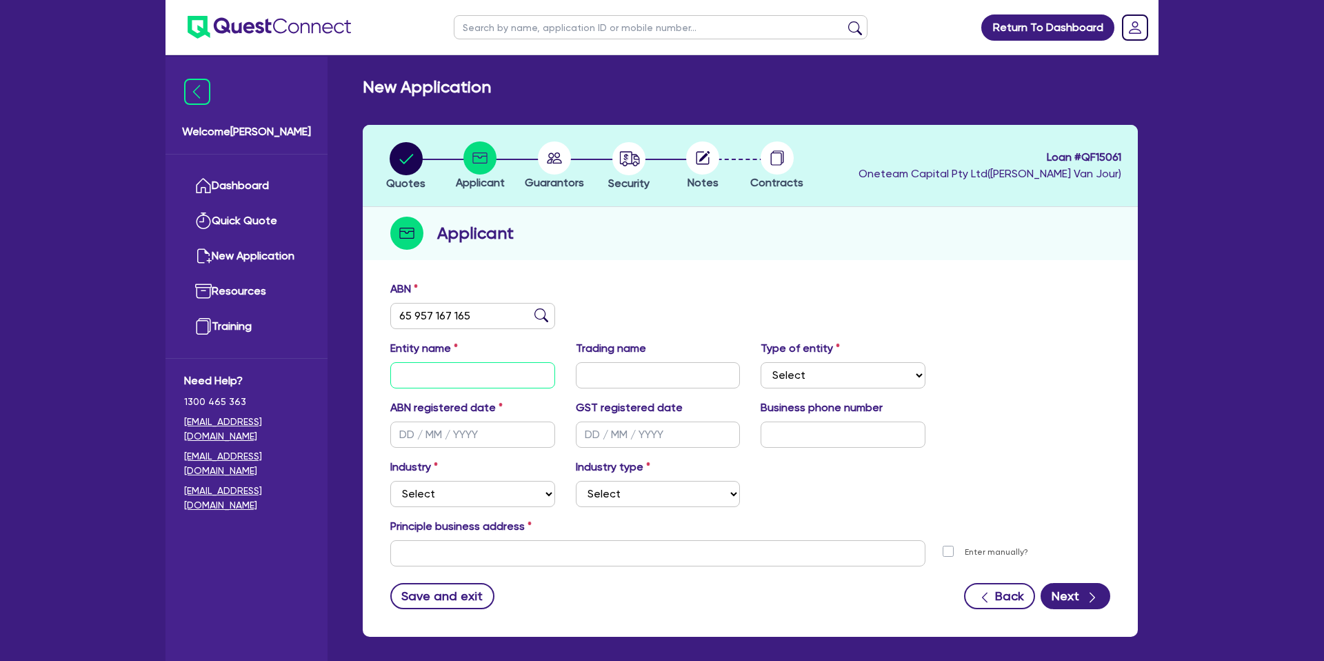
click at [507, 374] on input "text" at bounding box center [472, 375] width 165 height 26
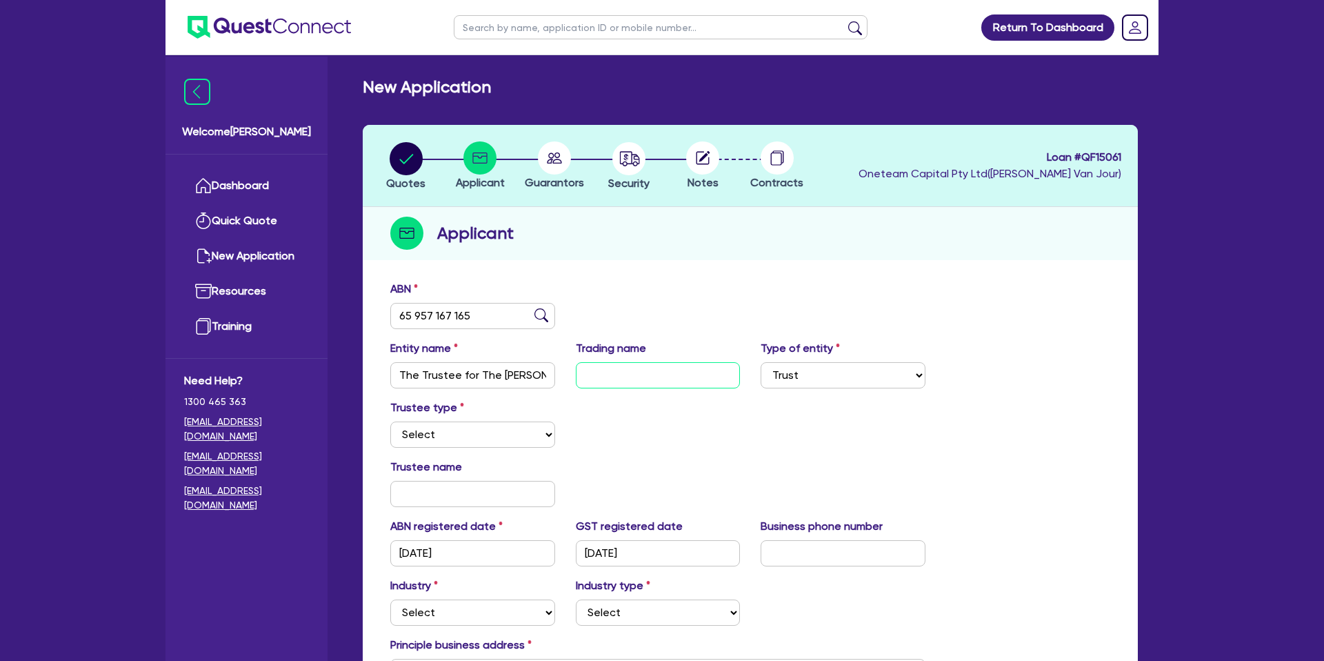
click at [660, 366] on input "text" at bounding box center [658, 375] width 165 height 26
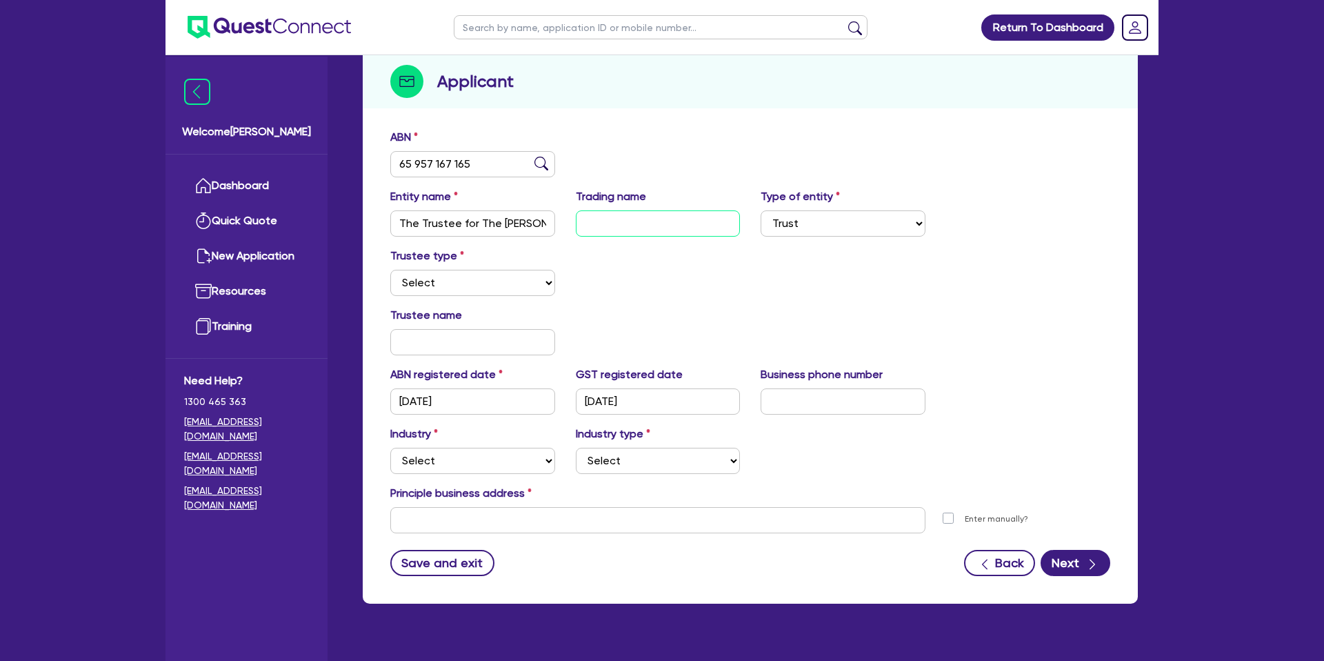
scroll to position [178, 0]
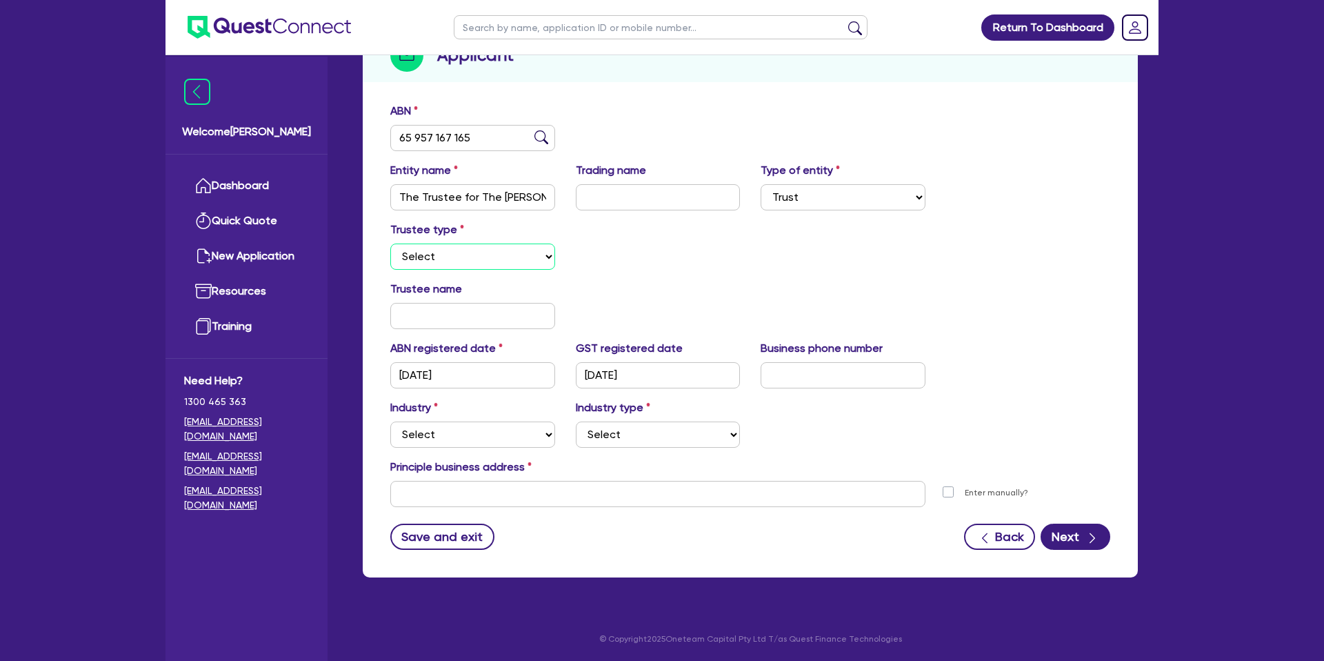
click at [443, 250] on select "Select Individual Company" at bounding box center [472, 256] width 165 height 26
click at [390, 243] on select "Select Individual Company" at bounding box center [472, 256] width 165 height 26
click at [632, 267] on div "Trustee type Select Individual Company" at bounding box center [750, 250] width 741 height 59
click at [456, 432] on select "Select Accomodation & Food Services Administrative & Support Services Agricultu…" at bounding box center [472, 434] width 165 height 26
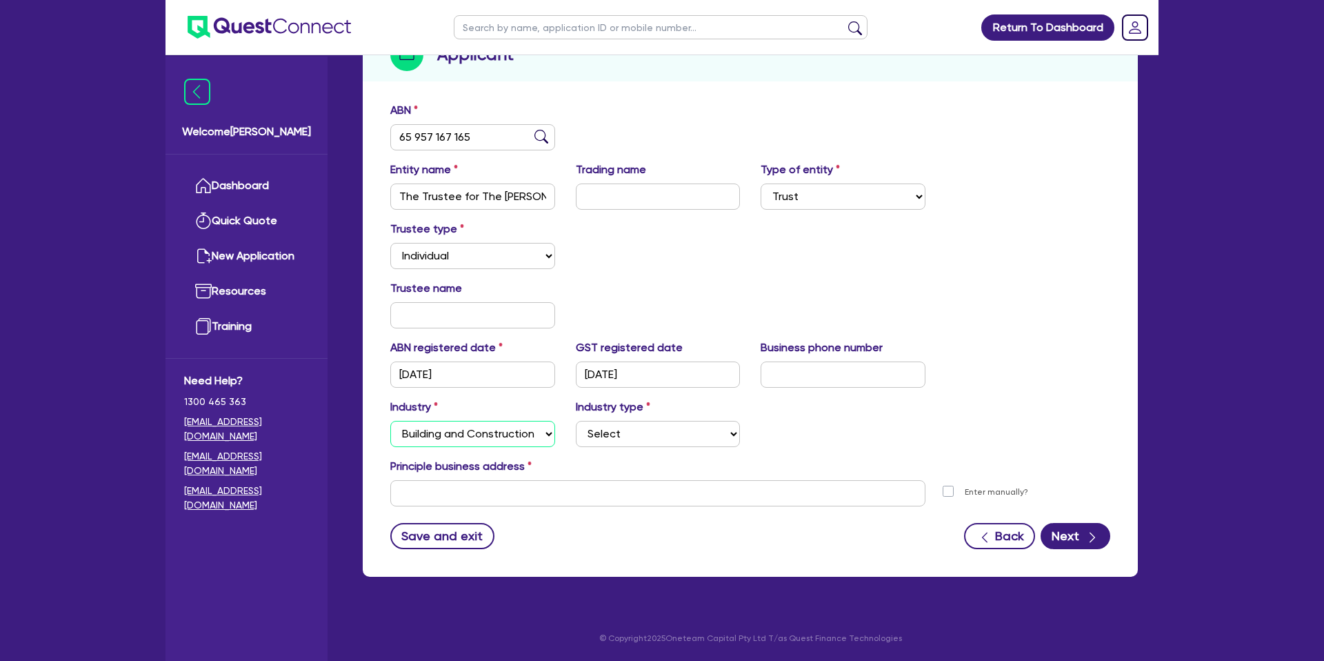
click at [390, 421] on select "Select Accomodation & Food Services Administrative & Support Services Agricultu…" at bounding box center [472, 434] width 165 height 26
click at [630, 425] on select "Select Trades People Providing Services Direct to Consumers Trades People Provi…" at bounding box center [658, 434] width 165 height 26
click at [576, 421] on select "Select Trades People Providing Services Direct to Consumers Trades People Provi…" at bounding box center [658, 434] width 165 height 26
click at [1075, 533] on button "Next" at bounding box center [1076, 536] width 70 height 26
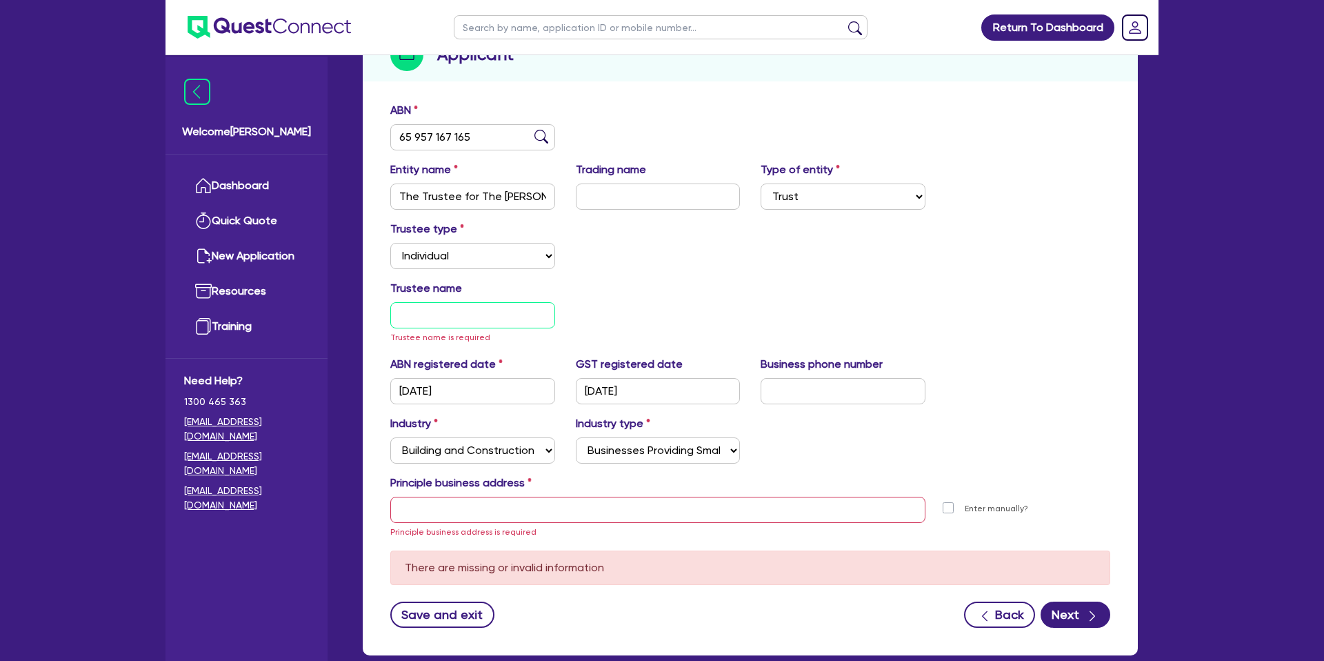
click at [446, 311] on input "text" at bounding box center [472, 315] width 165 height 26
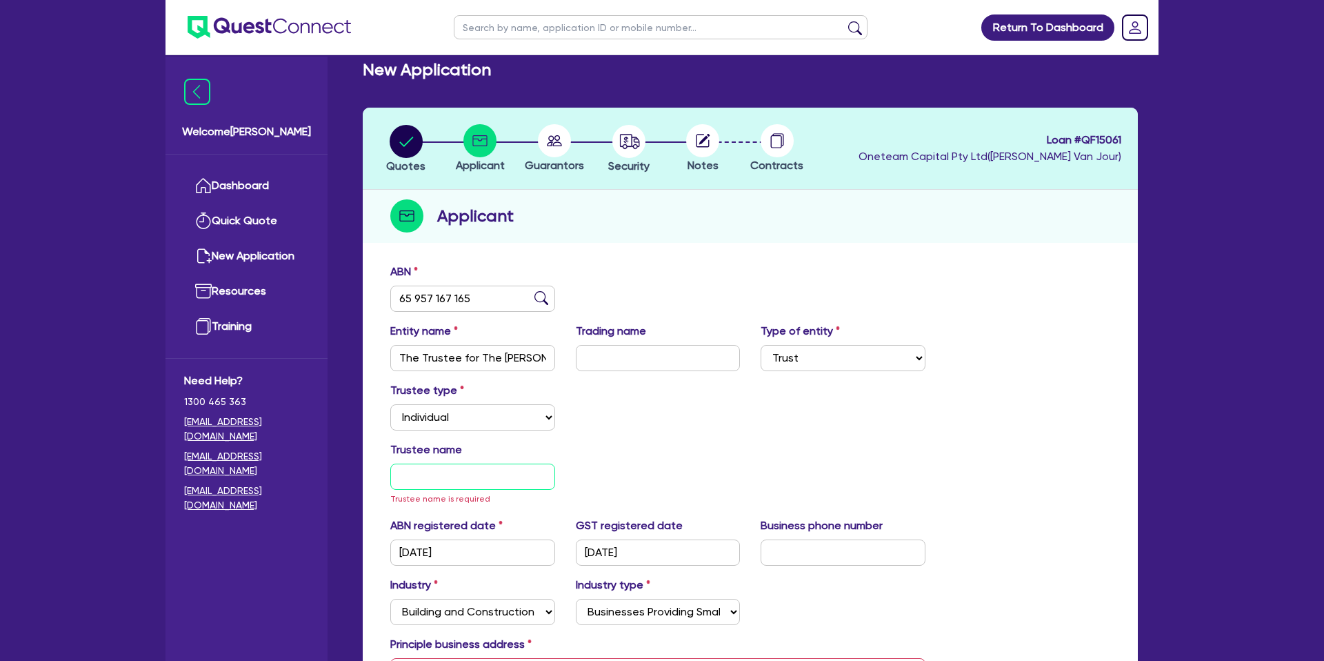
scroll to position [0, 0]
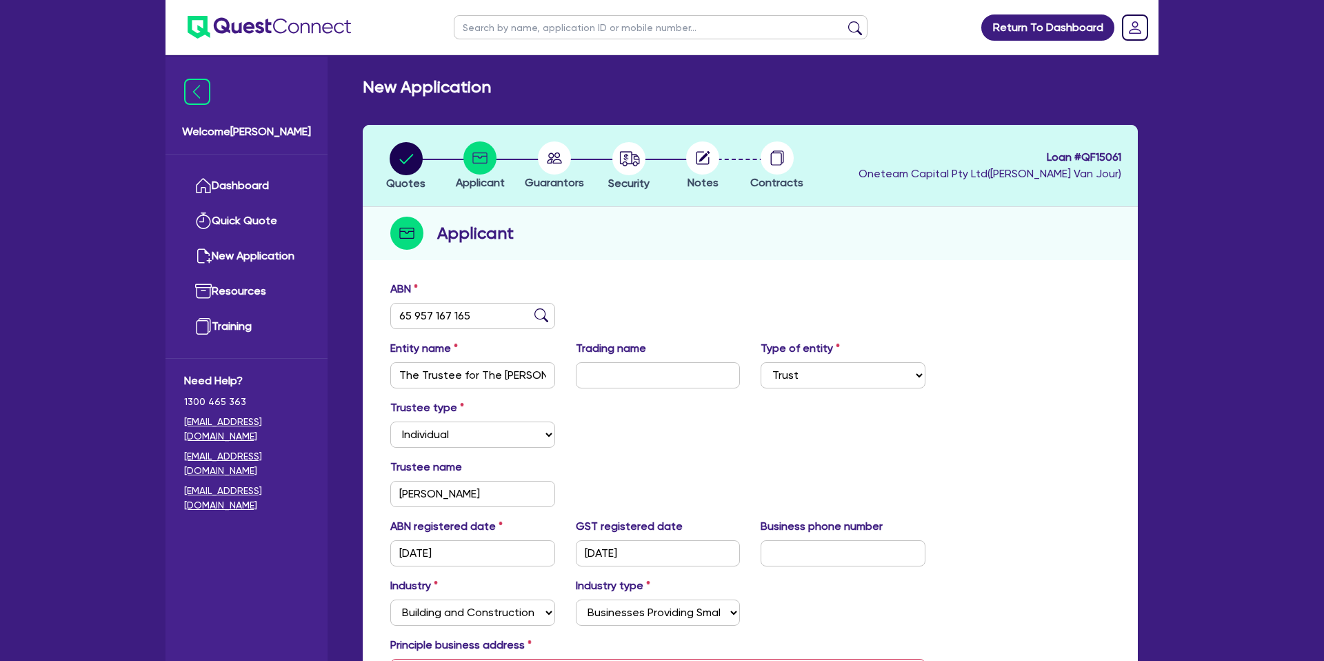
click at [678, 406] on div "Trustee type Select Individual Company" at bounding box center [750, 428] width 741 height 59
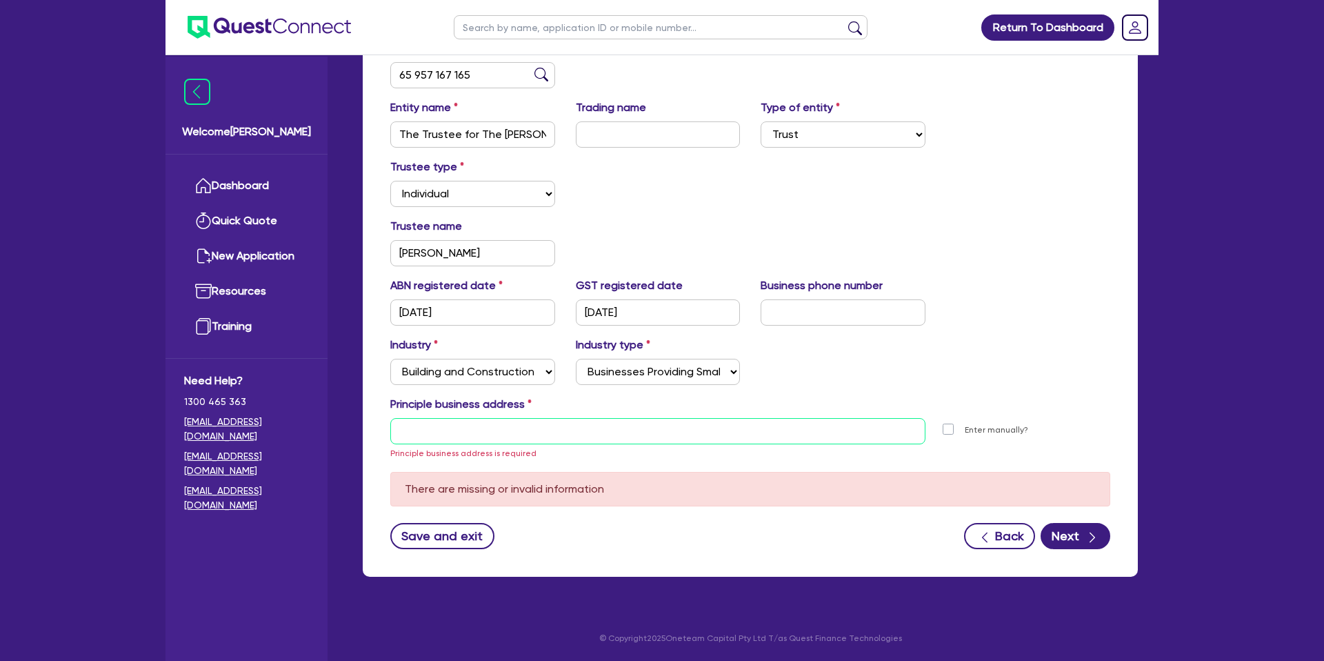
click at [472, 425] on input "text" at bounding box center [657, 431] width 535 height 26
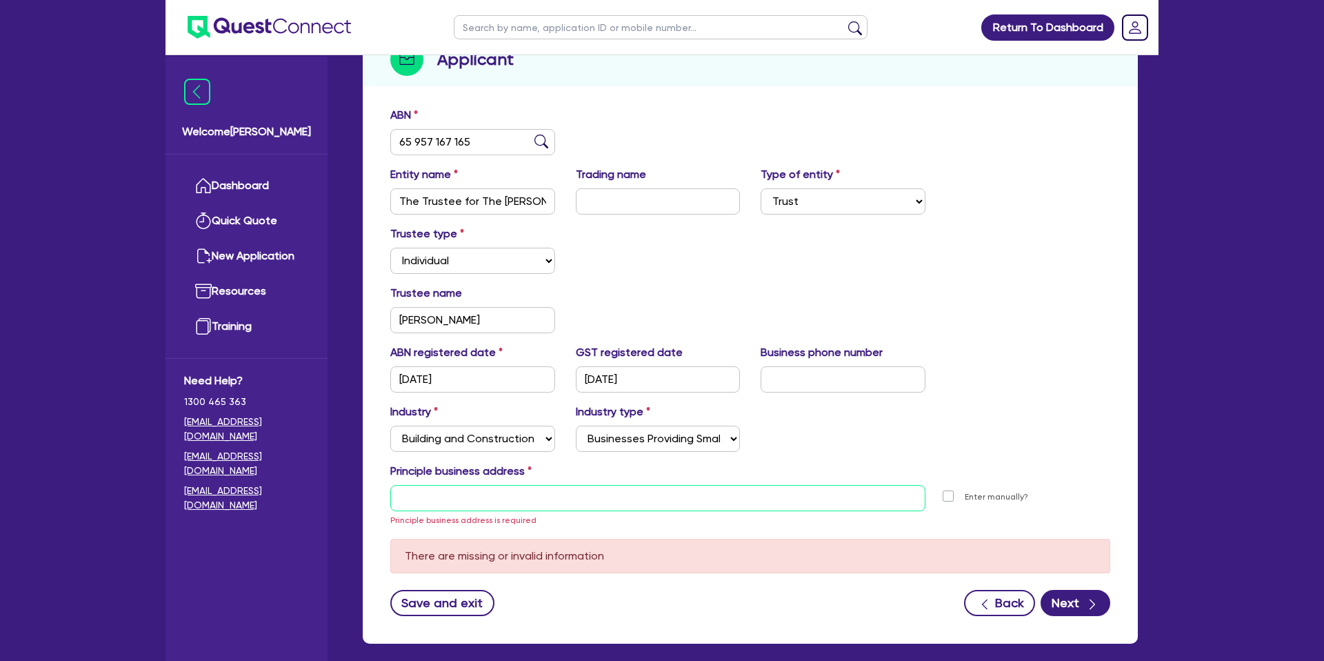
scroll to position [171, 0]
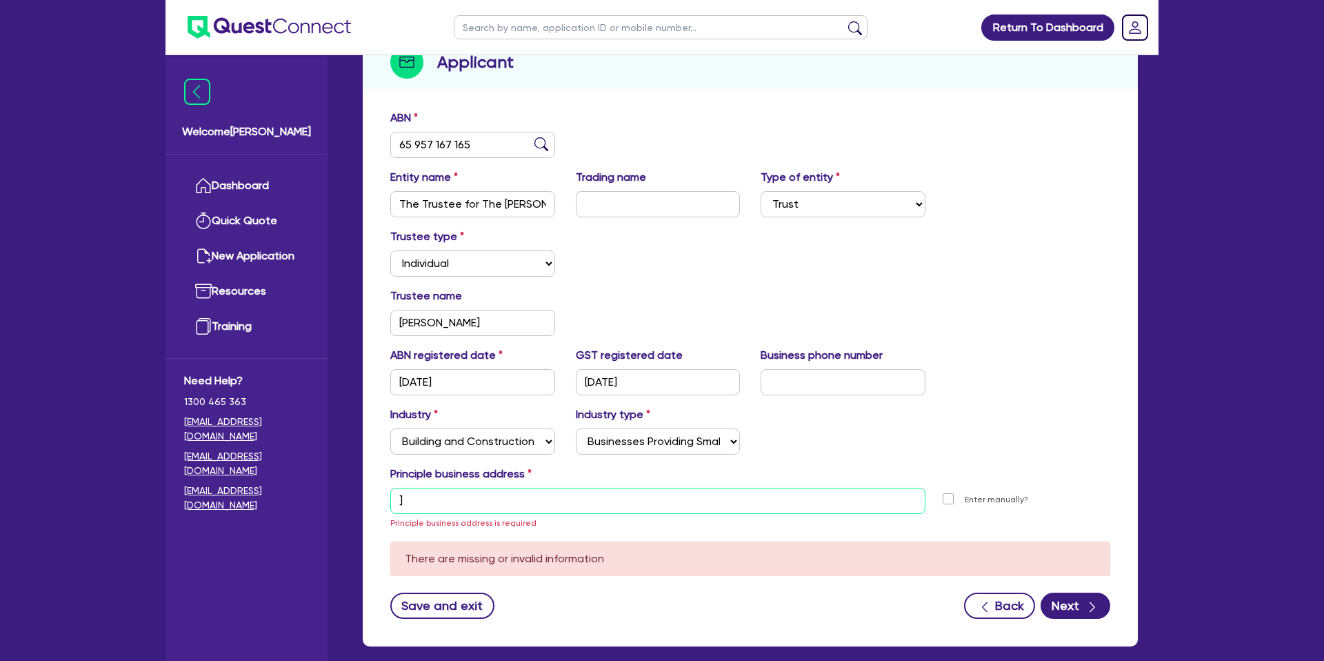
click at [429, 493] on input "]" at bounding box center [657, 501] width 535 height 26
click at [640, 241] on div "Trustee type Select Individual Company" at bounding box center [750, 257] width 741 height 59
click at [458, 506] on input "text" at bounding box center [657, 501] width 535 height 26
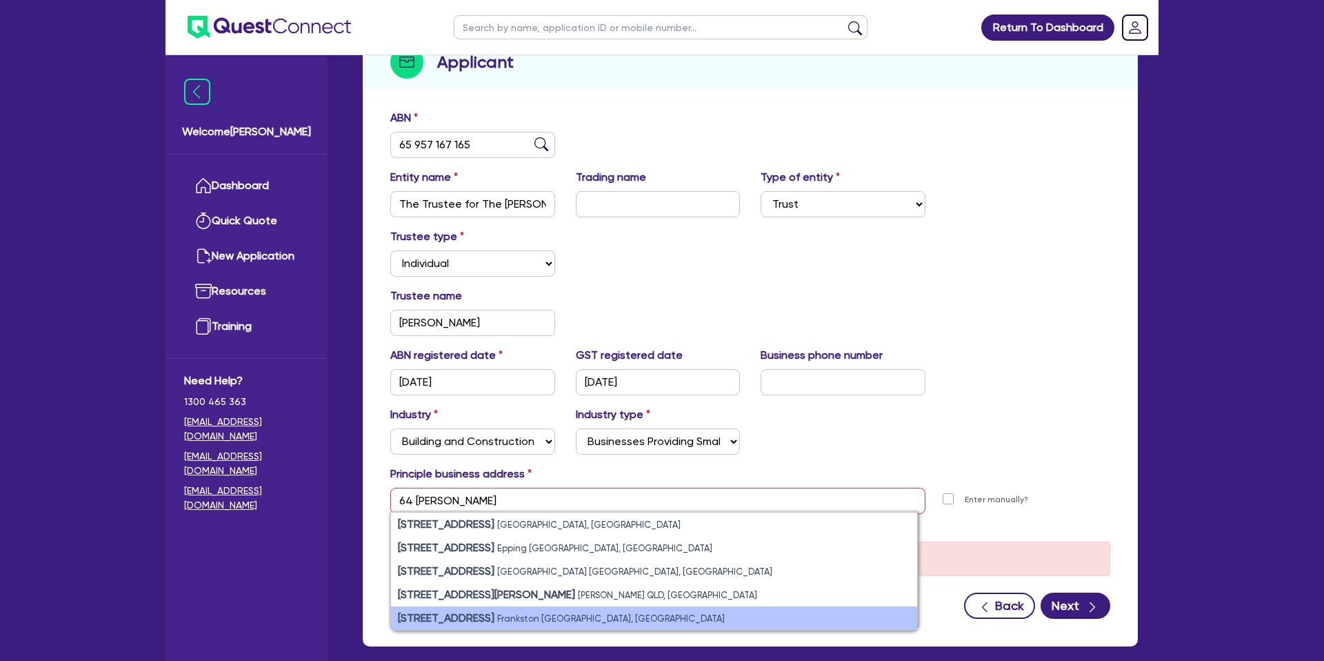
drag, startPoint x: 534, startPoint y: 619, endPoint x: 543, endPoint y: 617, distance: 10.0
click at [534, 619] on small "Frankston [GEOGRAPHIC_DATA], [GEOGRAPHIC_DATA]" at bounding box center [611, 618] width 228 height 10
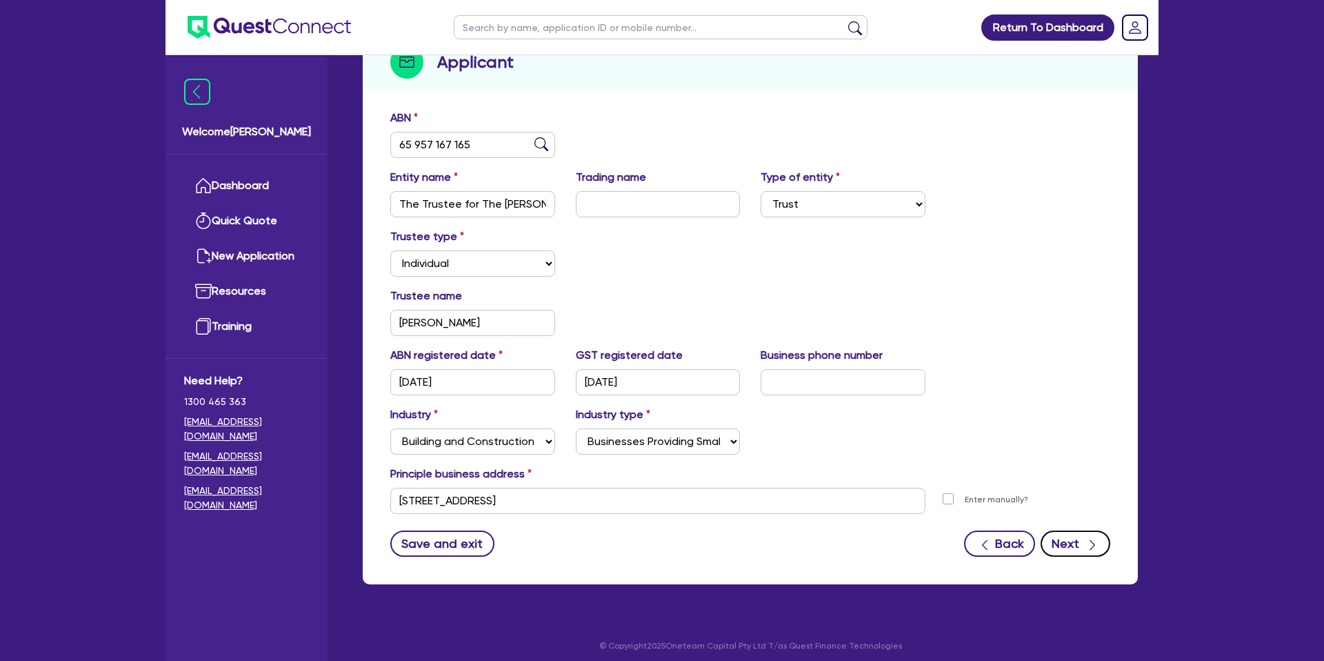
click at [1066, 544] on button "Next" at bounding box center [1076, 543] width 70 height 26
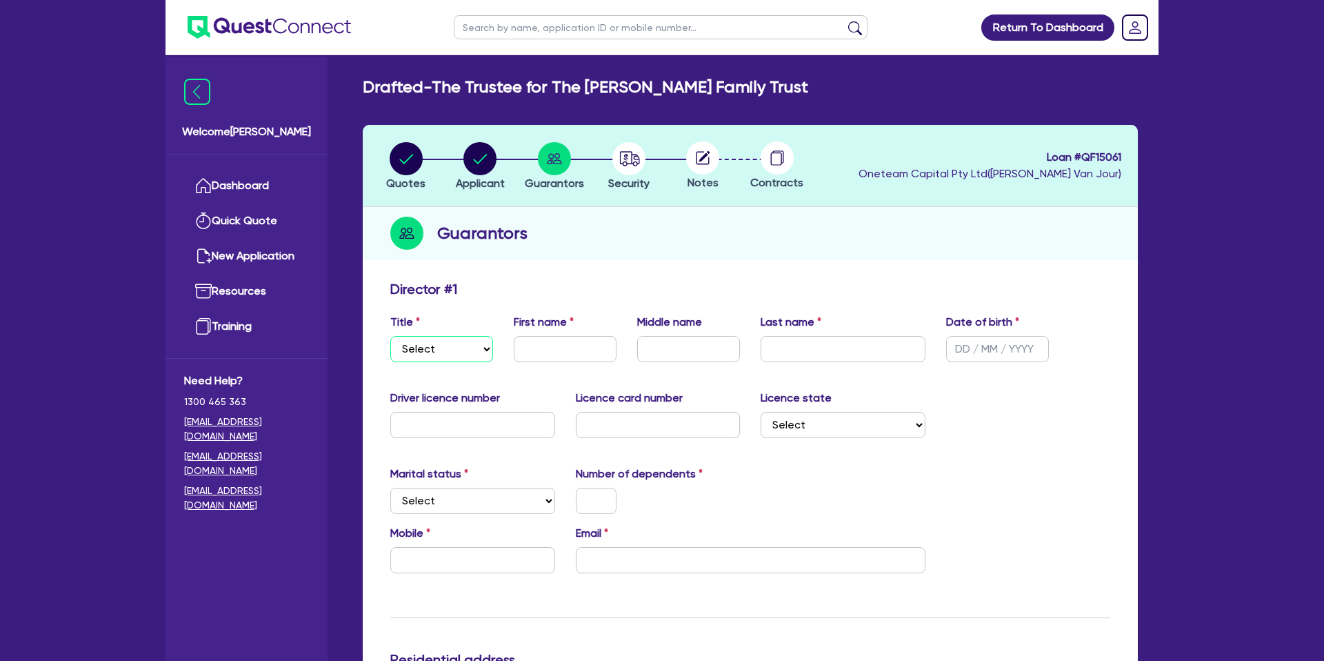
click at [436, 340] on select "Select Mr Mrs Ms Miss Dr" at bounding box center [441, 349] width 103 height 26
click at [390, 336] on select "Select Mr Mrs Ms Miss Dr" at bounding box center [441, 349] width 103 height 26
click at [558, 338] on input "text" at bounding box center [565, 349] width 103 height 26
click at [666, 352] on input "text" at bounding box center [688, 349] width 103 height 26
drag, startPoint x: 650, startPoint y: 350, endPoint x: 637, endPoint y: 371, distance: 24.7
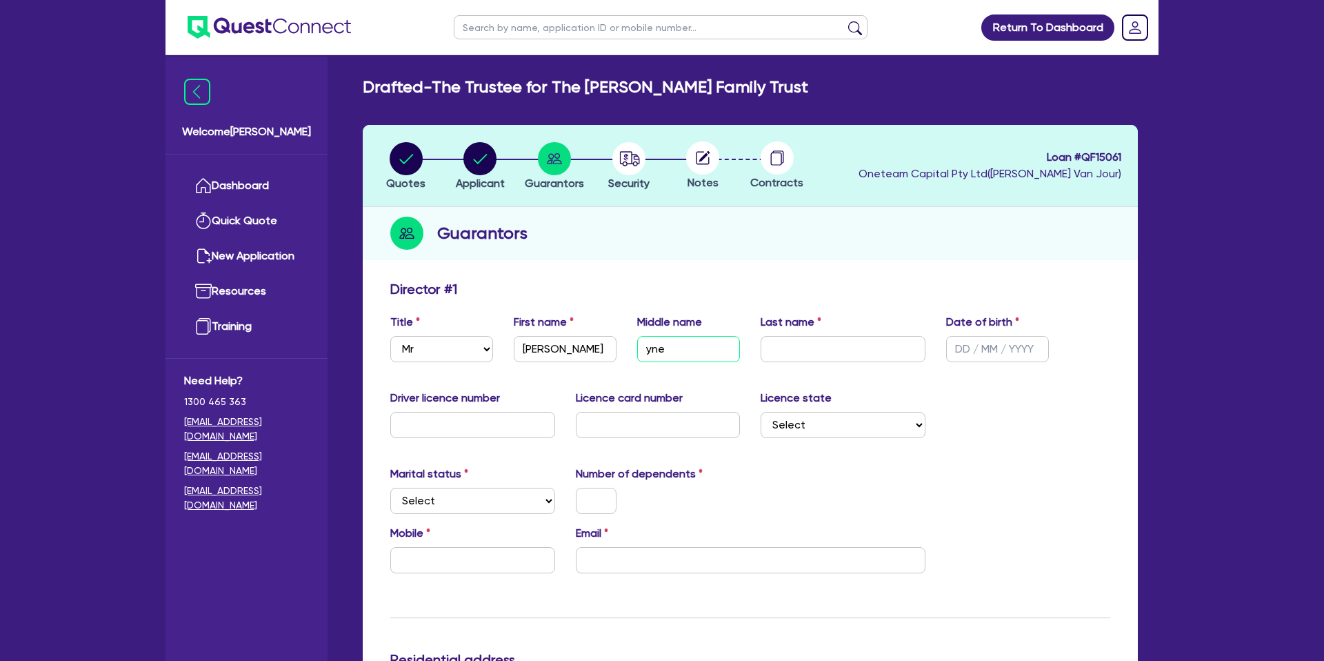
click at [648, 353] on input "yne" at bounding box center [688, 349] width 103 height 26
click at [856, 350] on input "text" at bounding box center [843, 349] width 165 height 26
click at [957, 348] on input "text" at bounding box center [997, 349] width 103 height 26
drag, startPoint x: 1064, startPoint y: 434, endPoint x: 497, endPoint y: 382, distance: 570.0
click at [1064, 434] on div "Driver licence number Licence card number Licence state Select [GEOGRAPHIC_DATA…" at bounding box center [750, 419] width 741 height 59
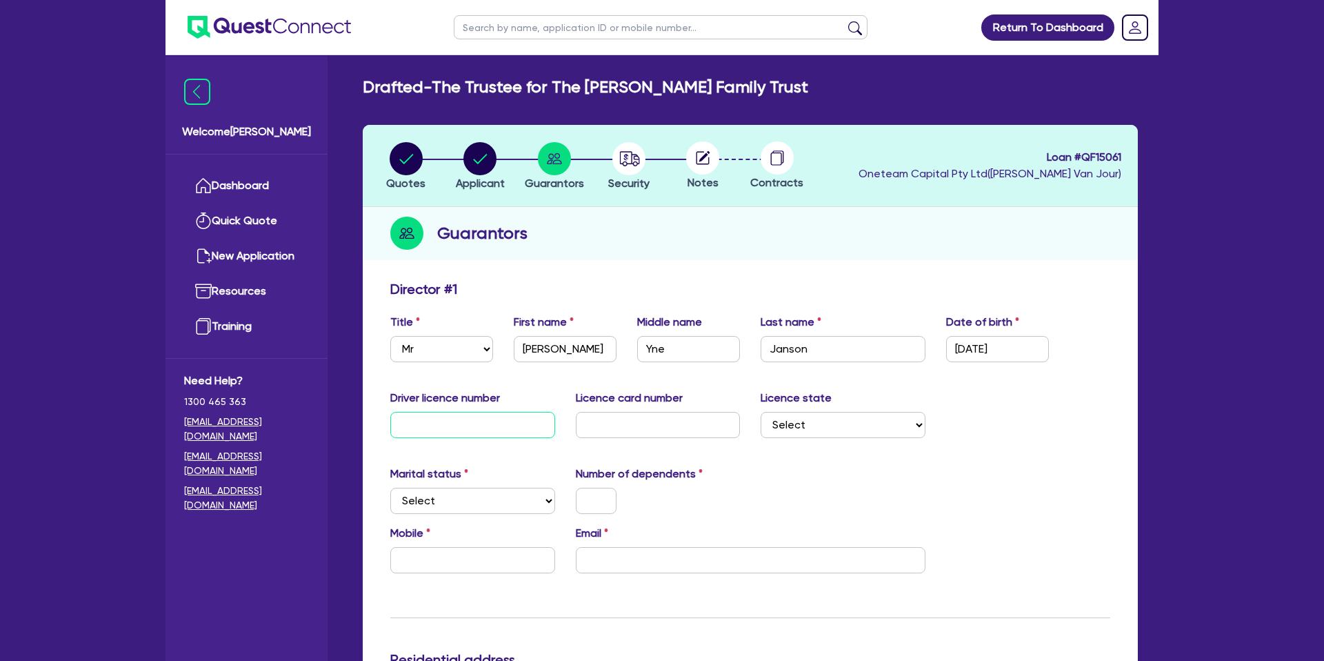
drag, startPoint x: 446, startPoint y: 422, endPoint x: 455, endPoint y: 417, distance: 10.5
click at [447, 422] on input "text" at bounding box center [472, 425] width 165 height 26
click at [610, 419] on input "text" at bounding box center [658, 425] width 165 height 26
drag, startPoint x: 792, startPoint y: 481, endPoint x: 788, endPoint y: 468, distance: 14.2
click at [791, 481] on div "Marital status Select [DEMOGRAPHIC_DATA] Married De Facto / Partner Number of d…" at bounding box center [750, 495] width 741 height 59
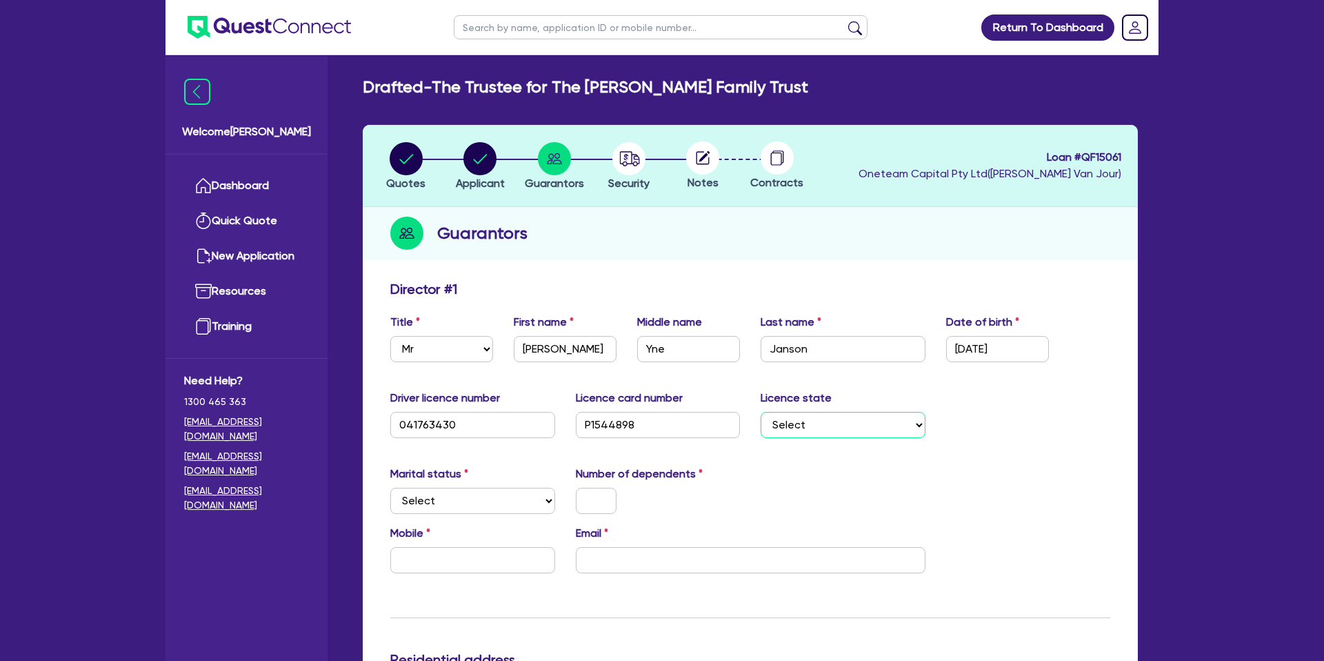
click at [799, 432] on select "Select [GEOGRAPHIC_DATA] [GEOGRAPHIC_DATA] [GEOGRAPHIC_DATA] [GEOGRAPHIC_DATA] …" at bounding box center [843, 425] width 165 height 26
click at [761, 412] on select "Select [GEOGRAPHIC_DATA] [GEOGRAPHIC_DATA] [GEOGRAPHIC_DATA] [GEOGRAPHIC_DATA] …" at bounding box center [843, 425] width 165 height 26
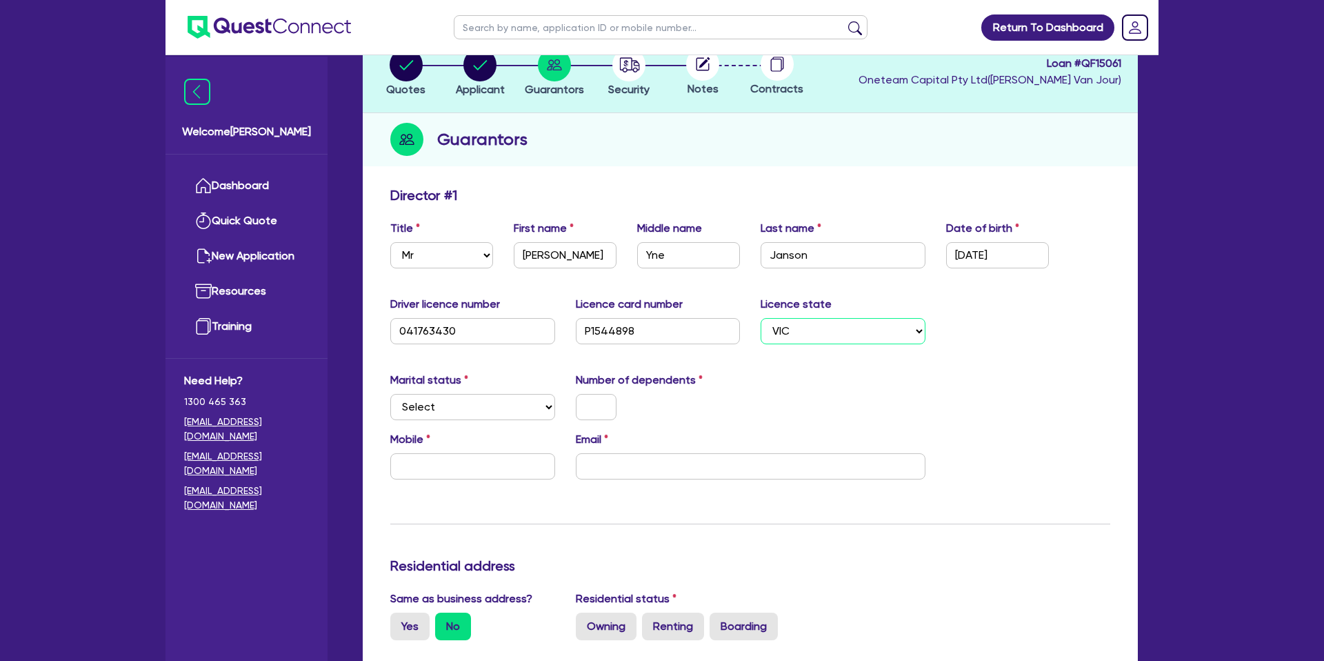
scroll to position [96, 0]
click at [419, 408] on select "Select Single Married De Facto / Partner" at bounding box center [472, 405] width 165 height 26
click at [390, 392] on select "Select Single Married De Facto / Partner" at bounding box center [472, 405] width 165 height 26
click at [590, 406] on input "text" at bounding box center [596, 405] width 41 height 26
click at [903, 401] on div "Marital status Select [DEMOGRAPHIC_DATA] Married De Facto / Partner Number of d…" at bounding box center [750, 399] width 741 height 59
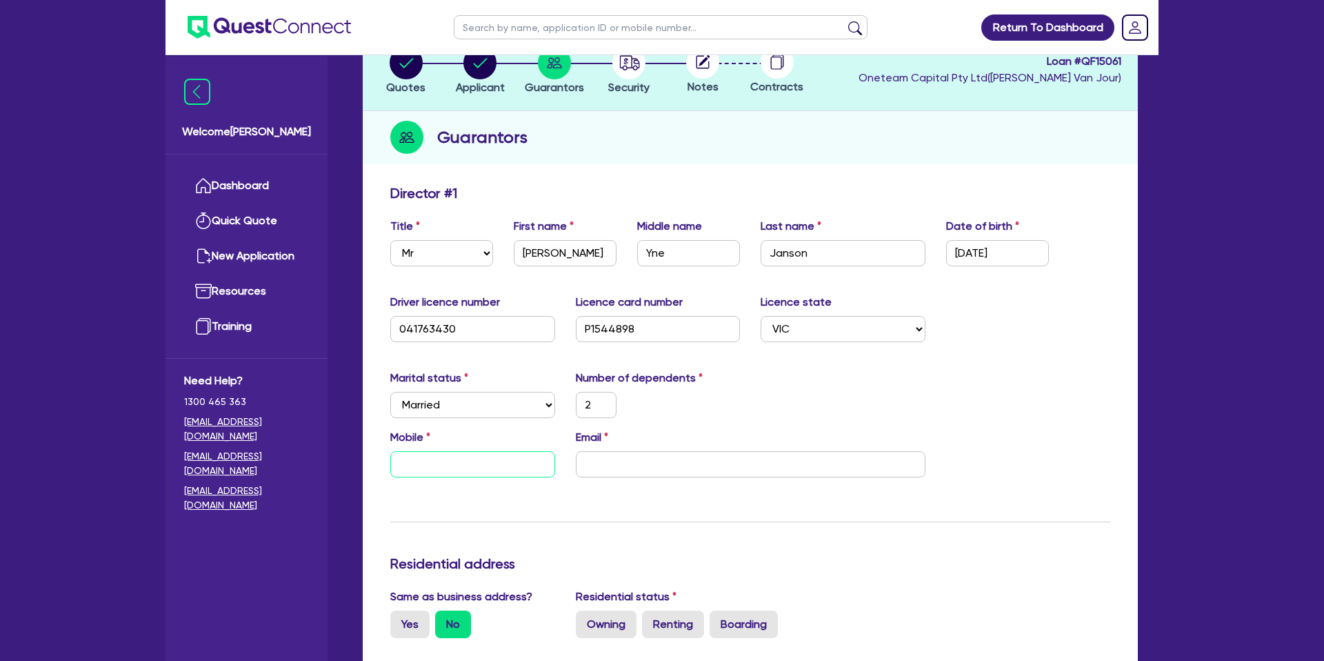
click at [425, 472] on input "text" at bounding box center [472, 464] width 165 height 26
click at [643, 458] on input "email" at bounding box center [751, 464] width 350 height 26
paste input "[EMAIL_ADDRESS][DOMAIN_NAME]"
click at [839, 392] on div "Marital status Select [DEMOGRAPHIC_DATA] Married De Facto / Partner Number of d…" at bounding box center [750, 399] width 741 height 59
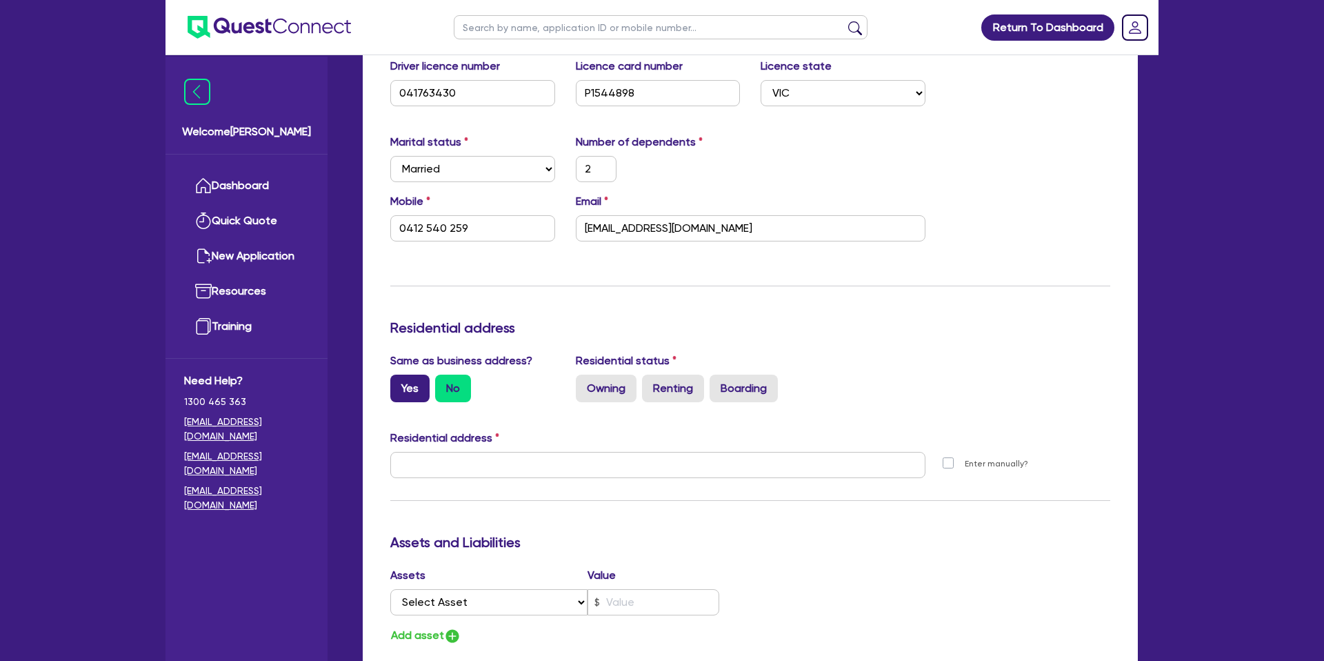
click at [419, 394] on label "Yes" at bounding box center [409, 388] width 39 height 28
click at [399, 383] on input "Yes" at bounding box center [394, 378] width 9 height 9
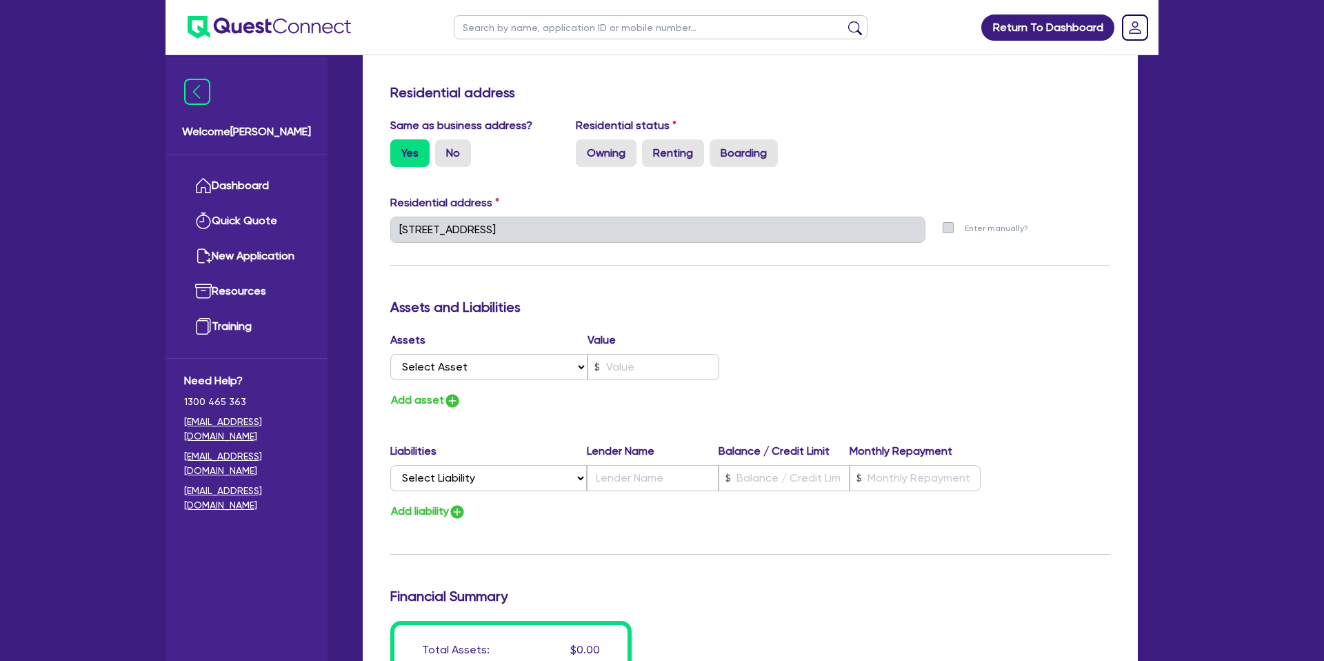
scroll to position [552, 0]
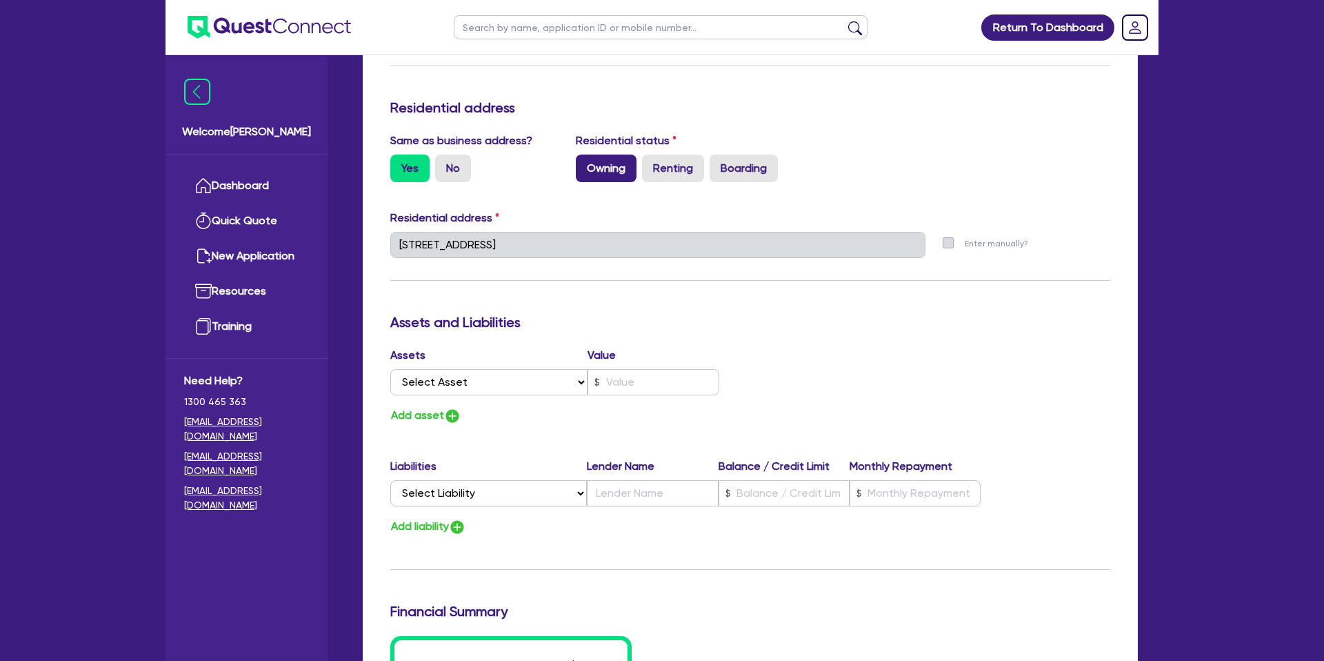
click at [609, 170] on label "Owning" at bounding box center [606, 168] width 61 height 28
click at [585, 163] on input "Owning" at bounding box center [580, 158] width 9 height 9
click at [875, 307] on div "Update residential status for Director #1 Boarding is only acceptable when the …" at bounding box center [750, 239] width 720 height 1020
click at [379, 240] on div "Update residential status for Director #1 Boarding is only acceptable when the …" at bounding box center [750, 342] width 775 height 1241
drag, startPoint x: 672, startPoint y: 284, endPoint x: 651, endPoint y: 266, distance: 27.4
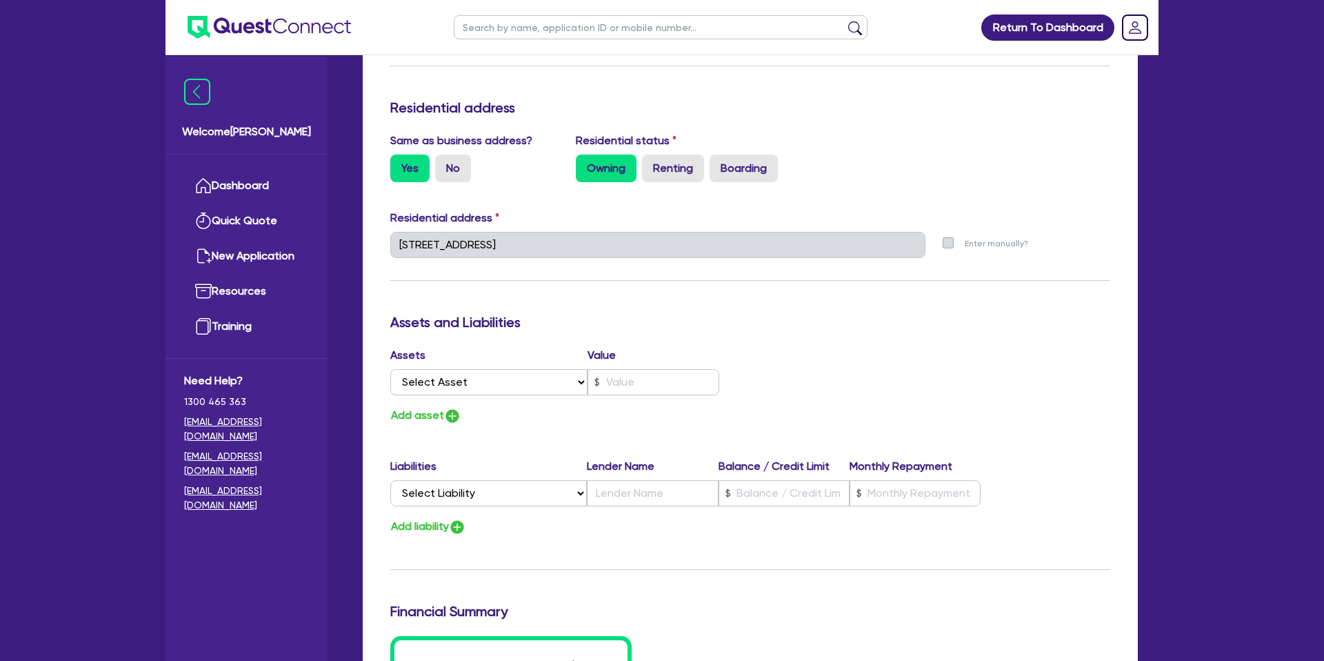
click at [672, 283] on div "Update residential status for Director #1 Boarding is only acceptable when the …" at bounding box center [750, 239] width 720 height 1020
click at [563, 454] on div "Update residential status for Director #1 Boarding is only acceptable when the …" at bounding box center [750, 239] width 720 height 1020
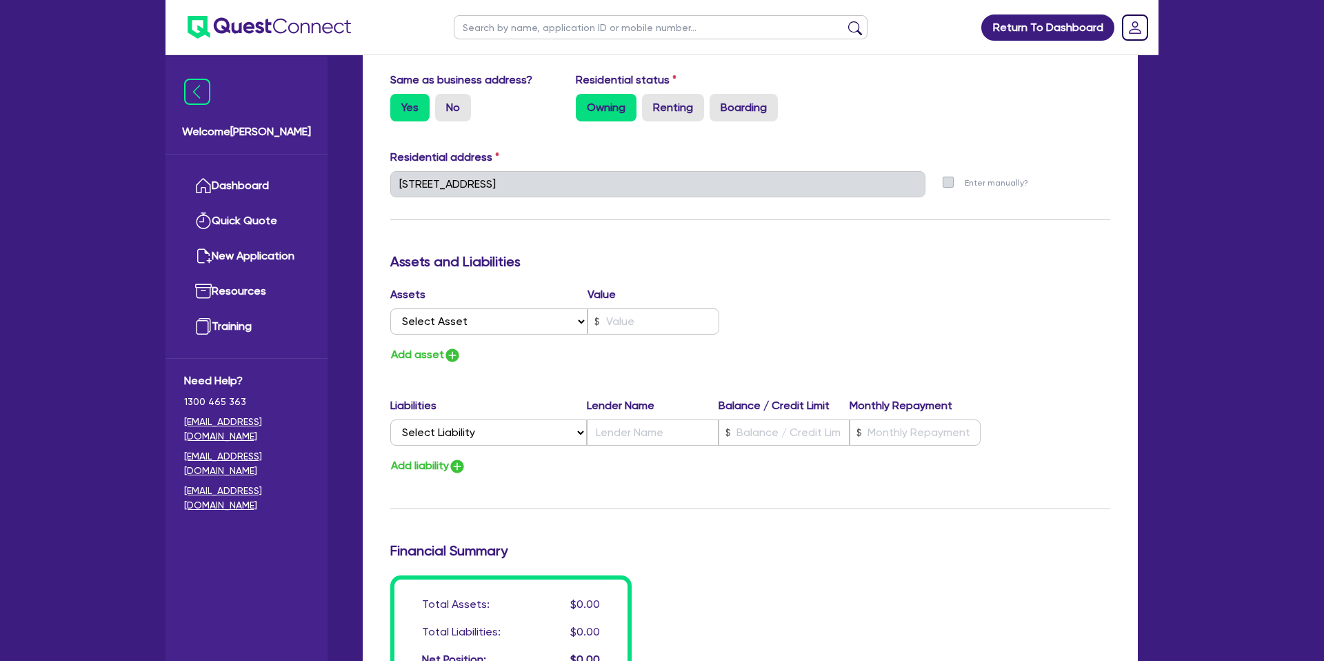
scroll to position [615, 0]
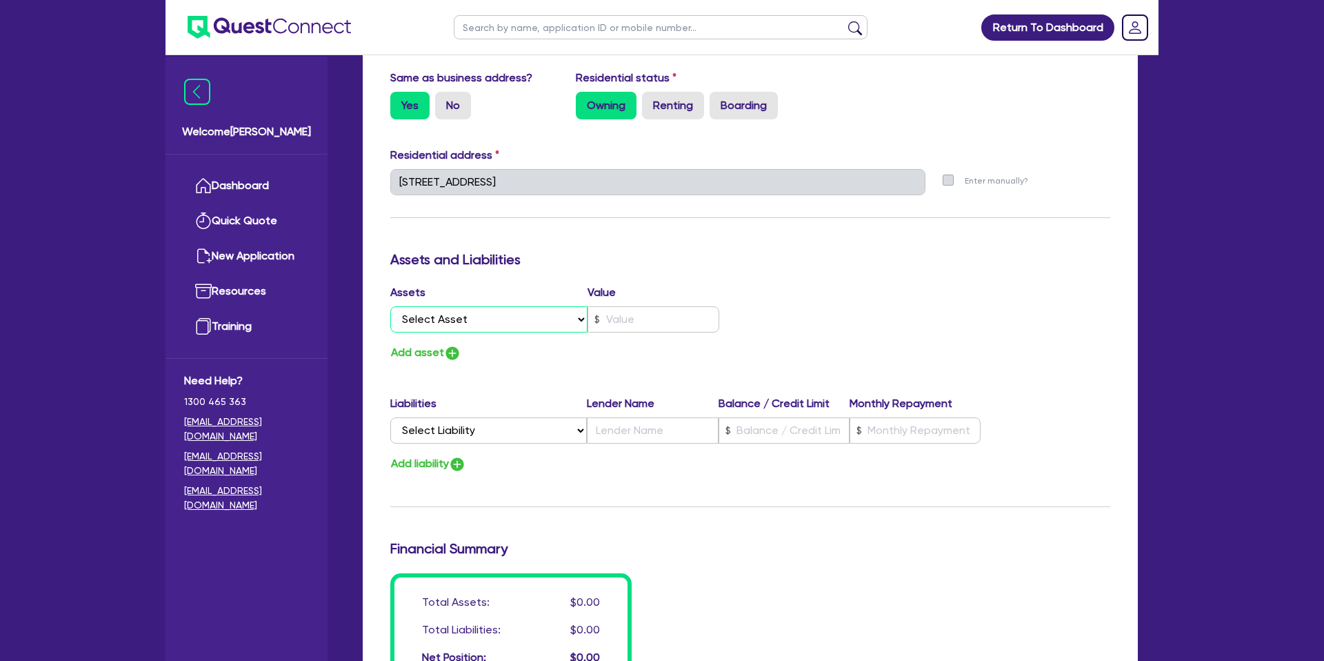
click at [435, 314] on select "Select Asset Cash Property Investment property Vehicle Truck Trailer Equipment …" at bounding box center [488, 319] width 197 height 26
click at [390, 306] on select "Select Asset Cash Property Investment property Vehicle Truck Trailer Equipment …" at bounding box center [488, 319] width 197 height 26
click at [617, 333] on div "Assets Value Select Asset Cash Property Investment property Vehicle Truck Trail…" at bounding box center [565, 311] width 370 height 54
drag, startPoint x: 623, startPoint y: 325, endPoint x: 597, endPoint y: 327, distance: 25.6
click at [623, 325] on input "text" at bounding box center [654, 319] width 132 height 26
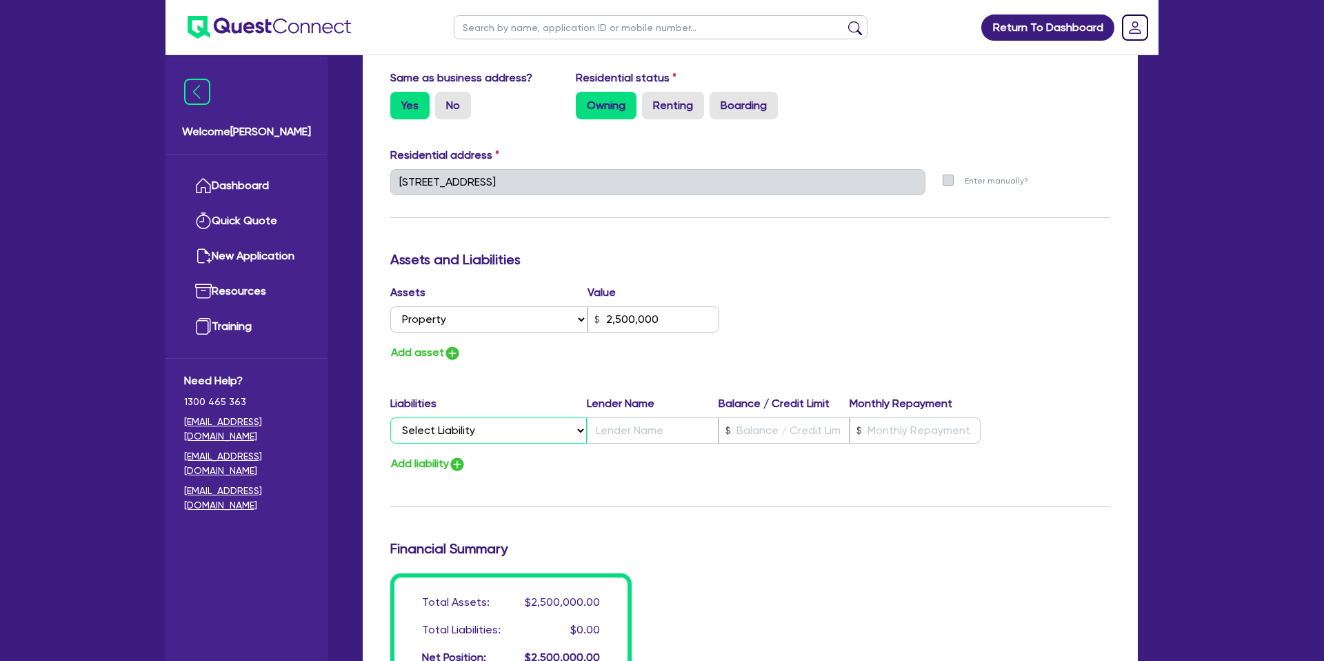
click at [485, 421] on select "Select Liability Credit card Mortgage Investment property loan Vehicle loan Tru…" at bounding box center [488, 430] width 197 height 26
click at [390, 417] on select "Select Liability Credit card Mortgage Investment property loan Vehicle loan Tru…" at bounding box center [488, 430] width 197 height 26
click at [759, 431] on input "text" at bounding box center [784, 430] width 131 height 26
click at [683, 434] on input "text" at bounding box center [652, 430] width 131 height 26
click at [910, 422] on input "text" at bounding box center [915, 430] width 131 height 26
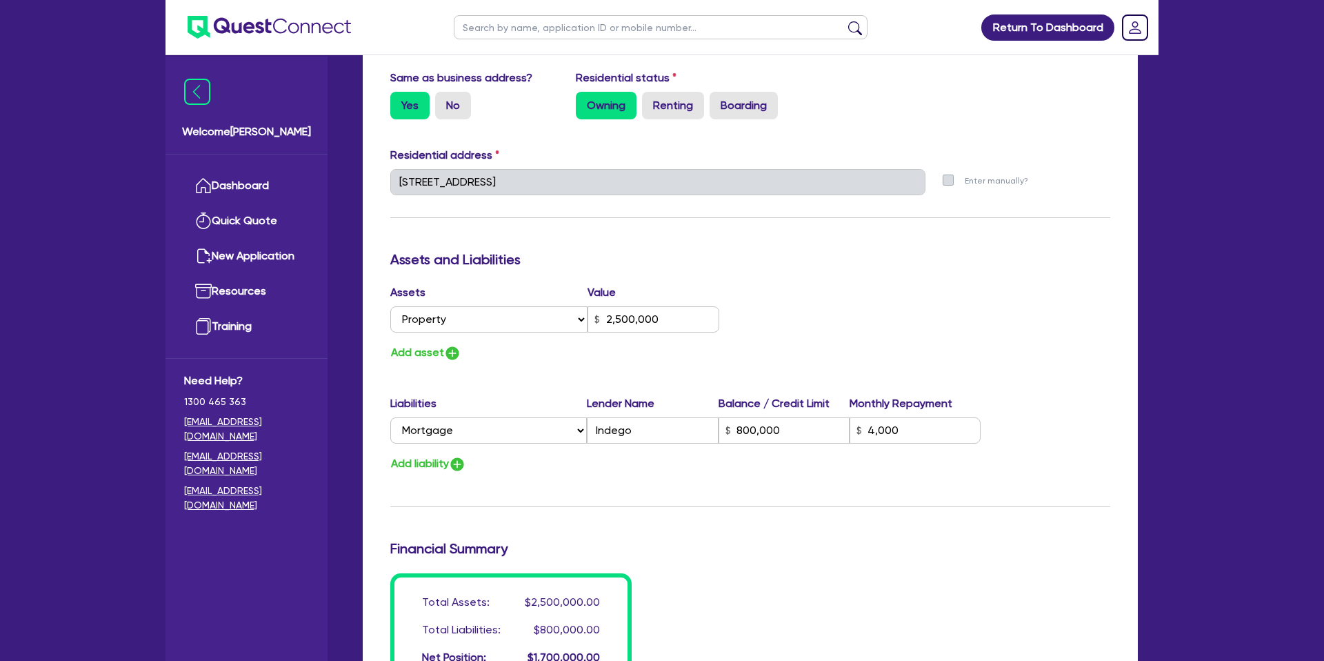
drag, startPoint x: 880, startPoint y: 341, endPoint x: 556, endPoint y: 352, distance: 324.4
click at [863, 339] on div "Assets Value Select Asset Cash Property Investment property Vehicle Truck Trail…" at bounding box center [750, 323] width 741 height 78
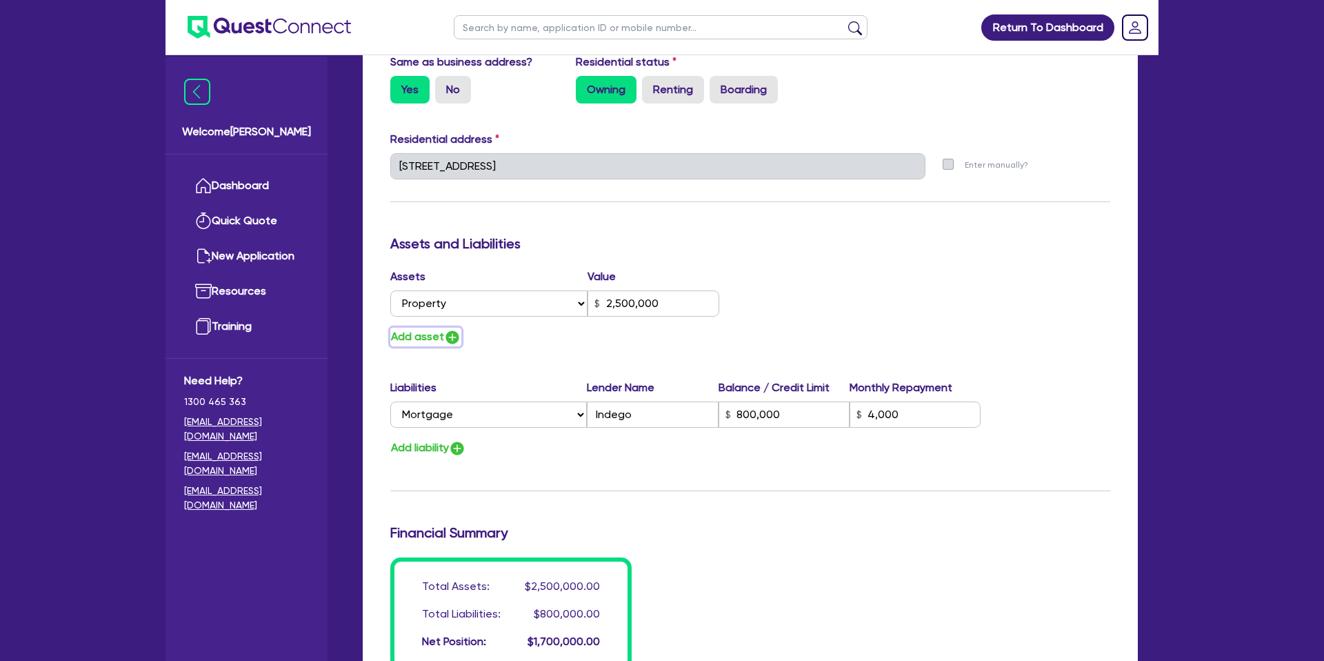
click at [414, 334] on button "Add asset" at bounding box center [425, 337] width 71 height 19
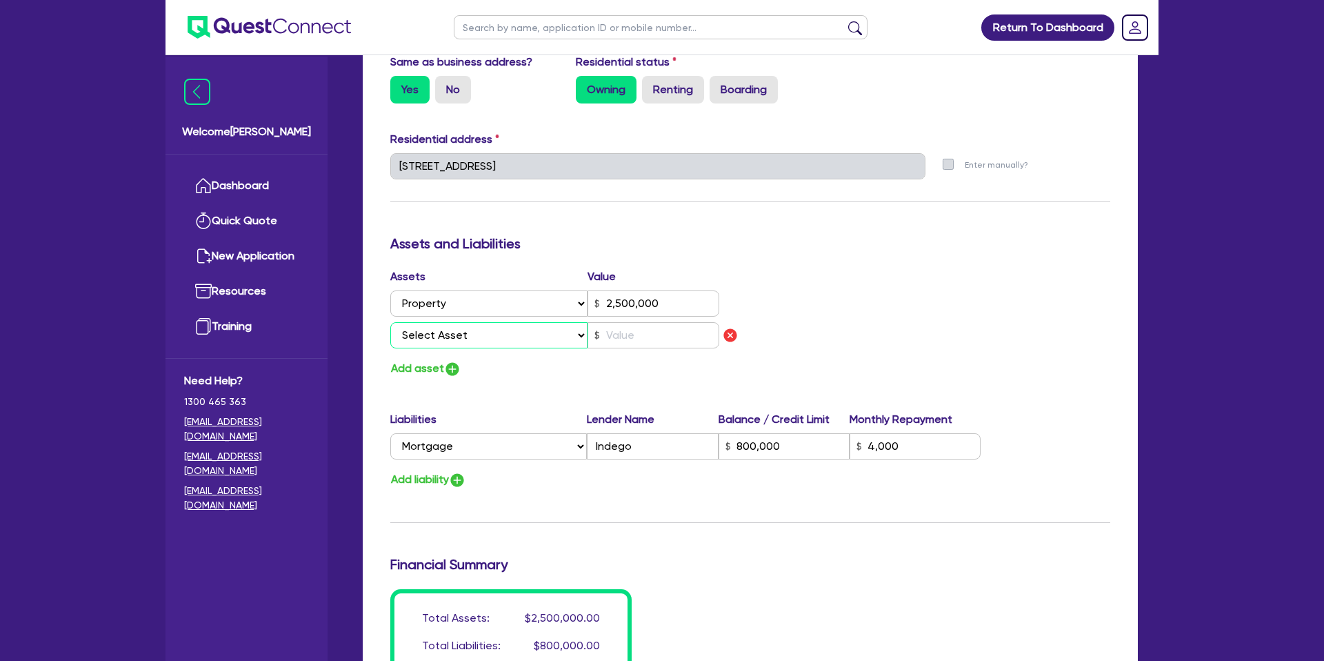
click at [475, 332] on select "Select Asset Cash Property Investment property Vehicle Truck Trailer Equipment …" at bounding box center [488, 335] width 197 height 26
click at [390, 322] on select "Select Asset Cash Property Investment property Vehicle Truck Trailer Equipment …" at bounding box center [488, 335] width 197 height 26
click at [613, 327] on input "text" at bounding box center [654, 335] width 132 height 26
click at [557, 375] on div "Add asset" at bounding box center [565, 368] width 370 height 19
click at [405, 366] on button "Add asset" at bounding box center [425, 368] width 71 height 19
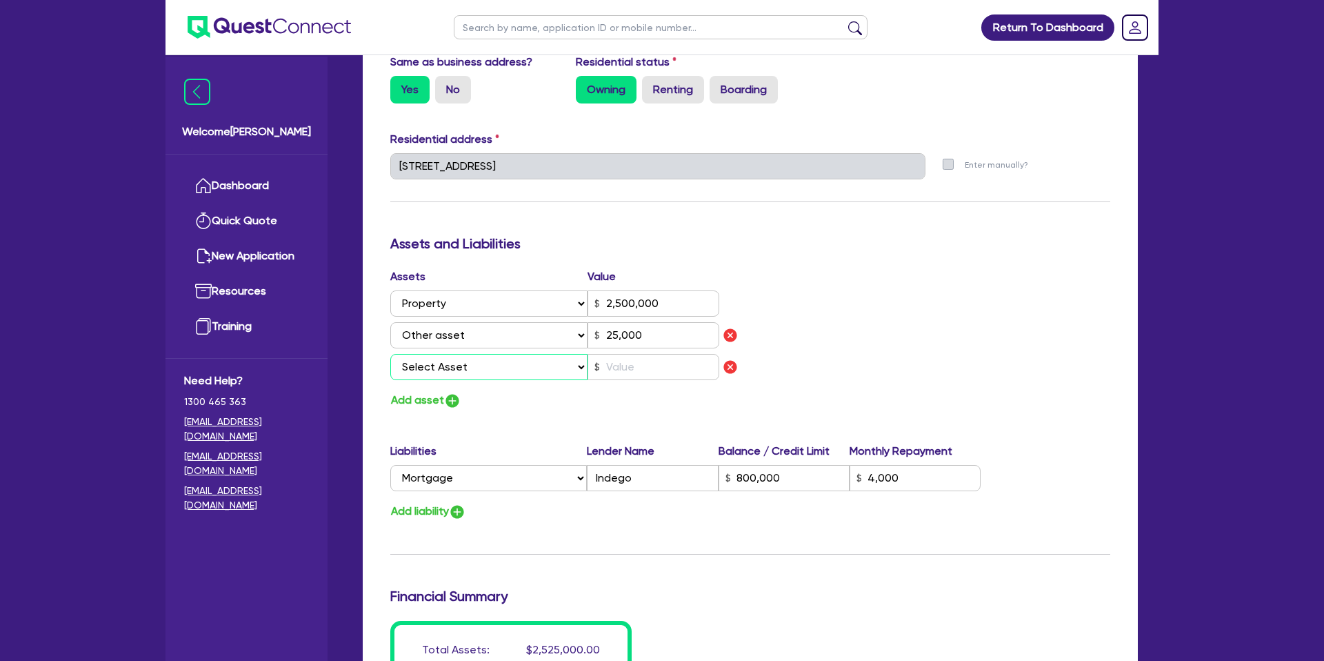
click at [470, 364] on select "Select Asset Cash Property Investment property Vehicle Truck Trailer Equipment …" at bounding box center [488, 367] width 197 height 26
click at [390, 354] on select "Select Asset Cash Property Investment property Vehicle Truck Trailer Equipment …" at bounding box center [488, 367] width 197 height 26
click at [651, 367] on input "text" at bounding box center [654, 367] width 132 height 26
click at [646, 401] on div "Add asset" at bounding box center [565, 400] width 370 height 19
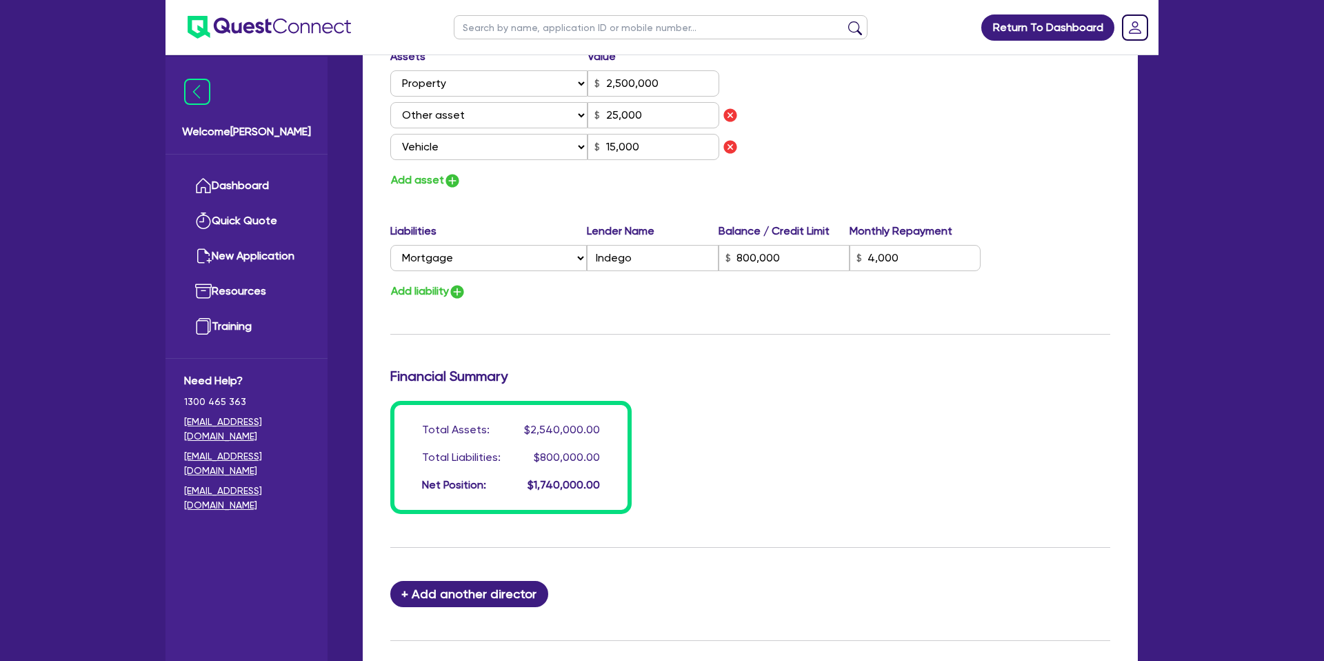
scroll to position [1001, 0]
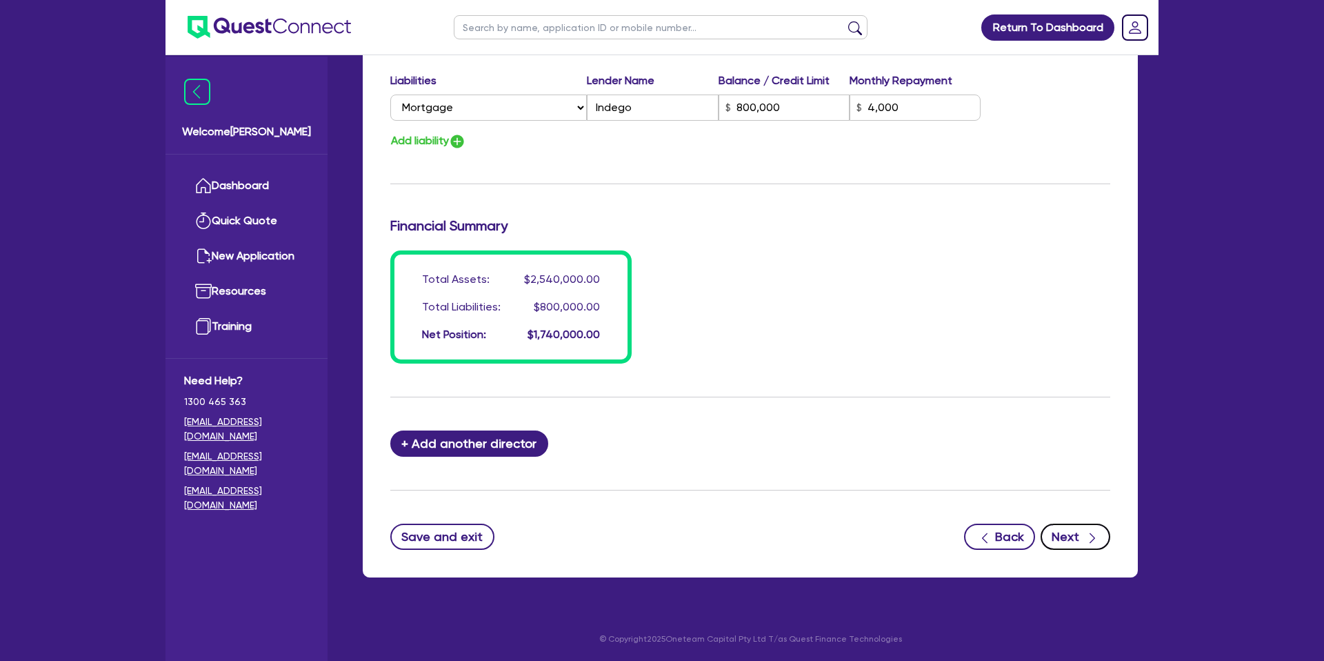
click at [1070, 537] on button "Next" at bounding box center [1076, 536] width 70 height 26
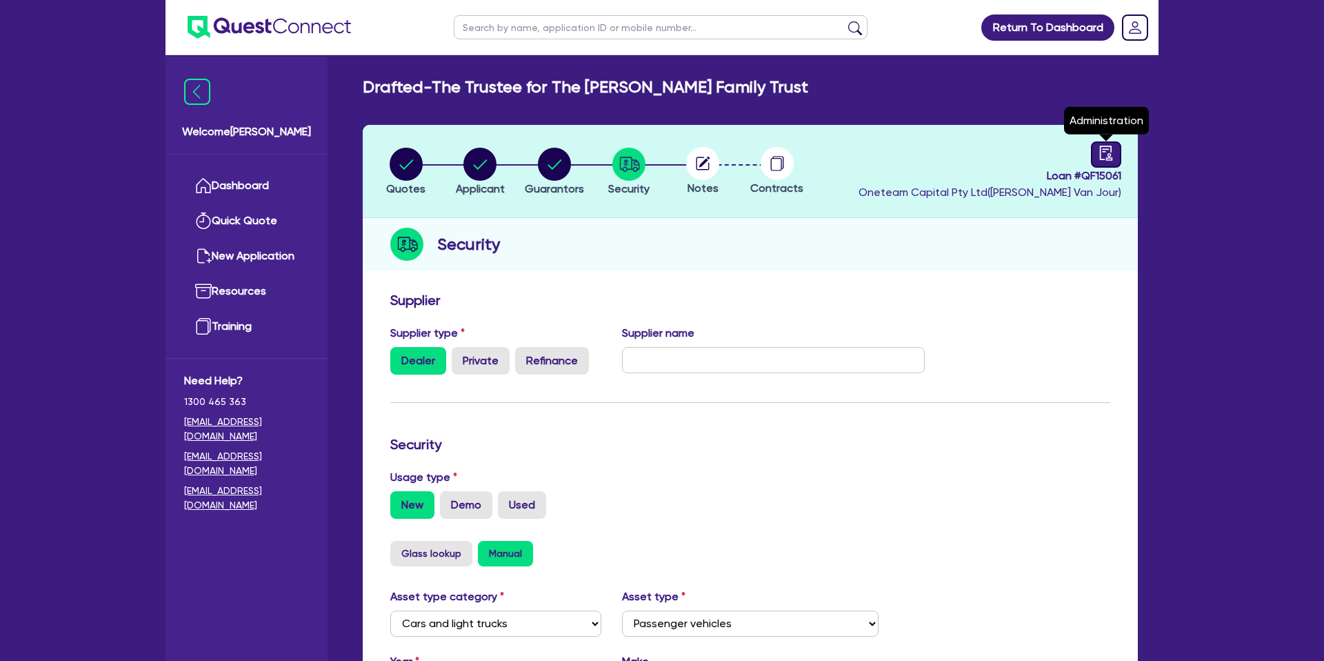
click at [1110, 152] on icon "audit" at bounding box center [1106, 153] width 15 height 15
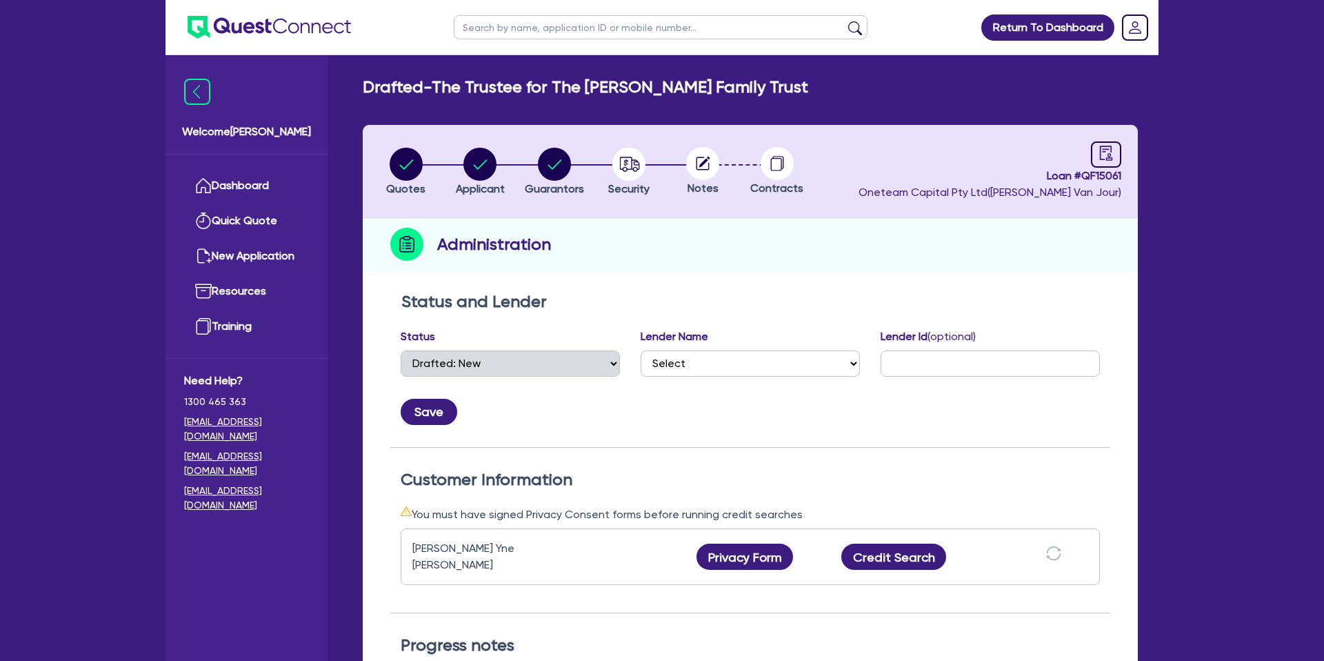
click at [801, 245] on div "Administration" at bounding box center [750, 244] width 775 height 53
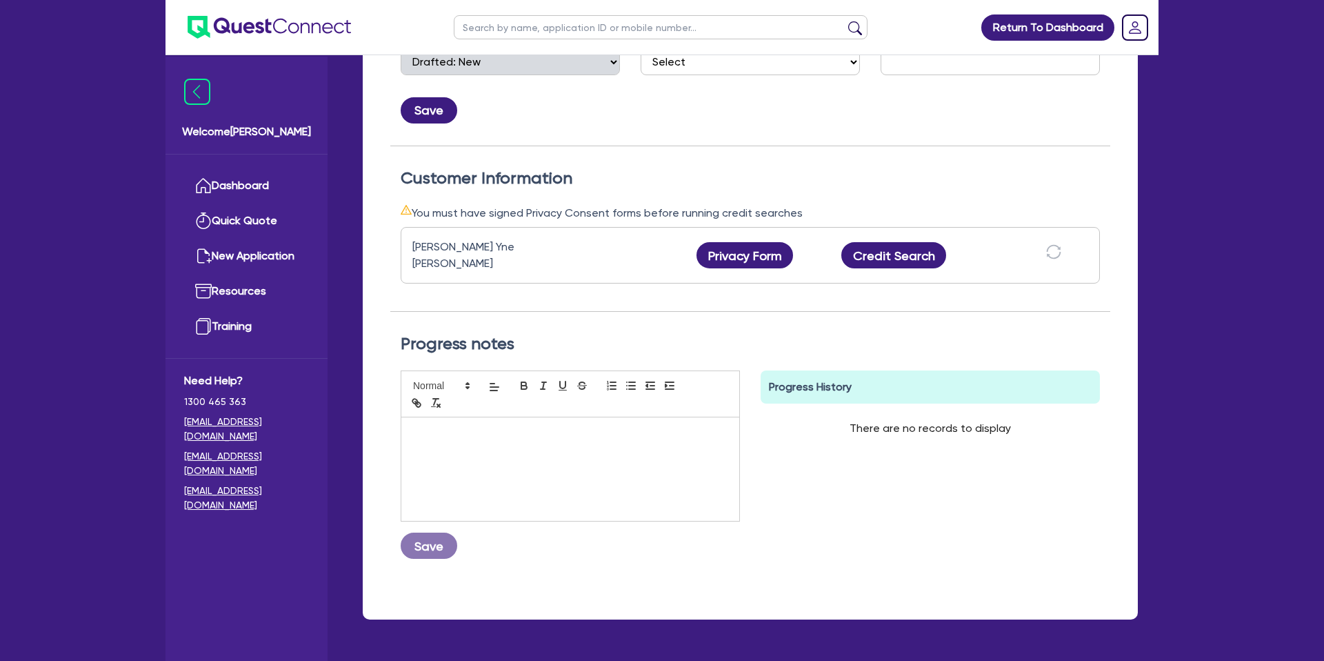
scroll to position [304, 0]
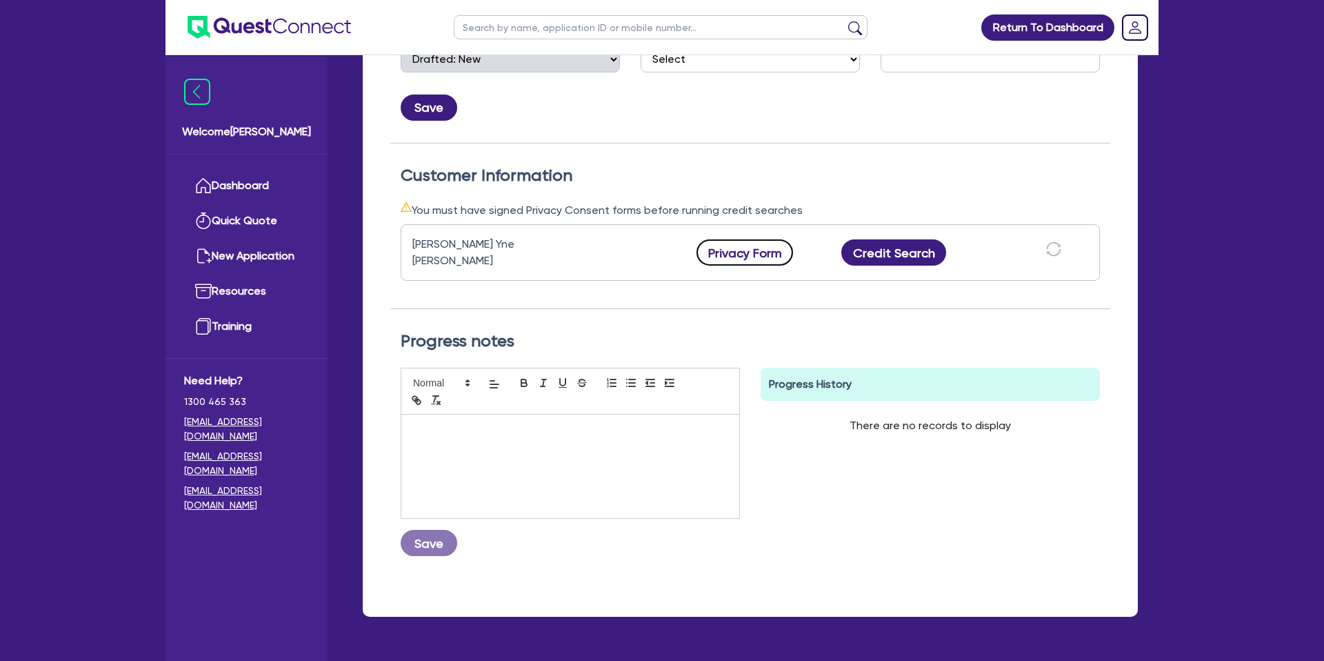
drag, startPoint x: 749, startPoint y: 237, endPoint x: 748, endPoint y: 248, distance: 11.8
click at [749, 239] on button "Privacy Form" at bounding box center [745, 252] width 97 height 26
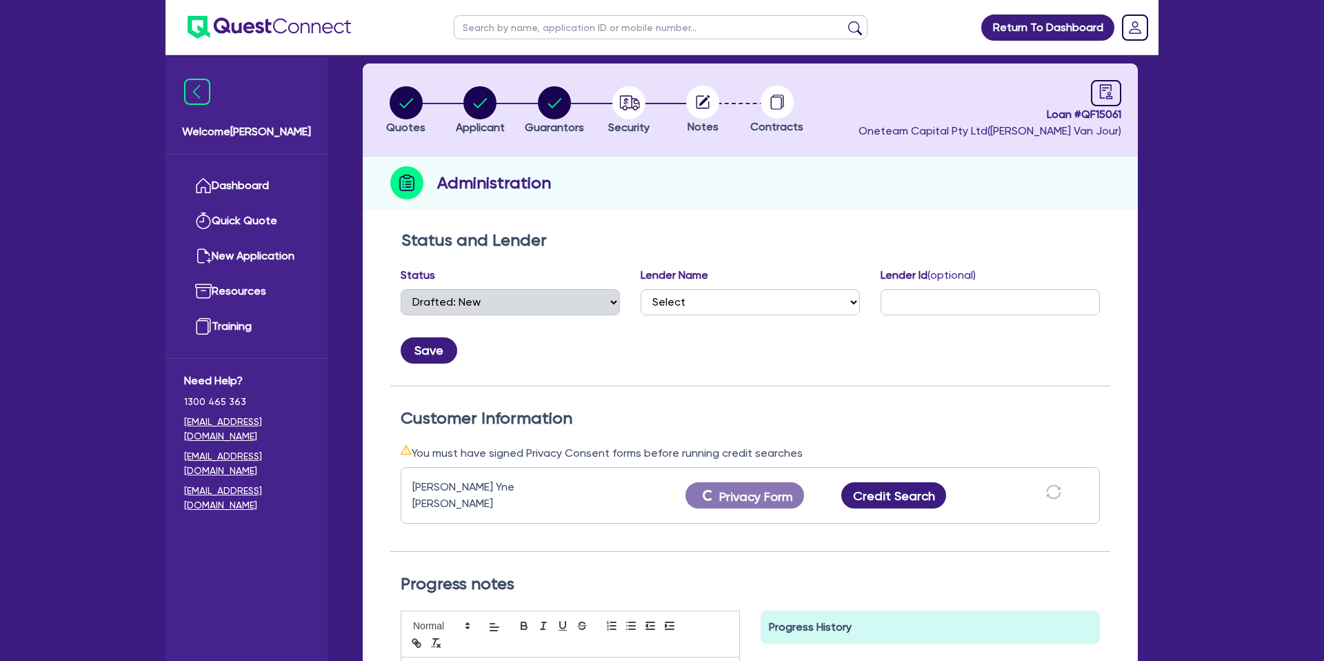
scroll to position [63, 0]
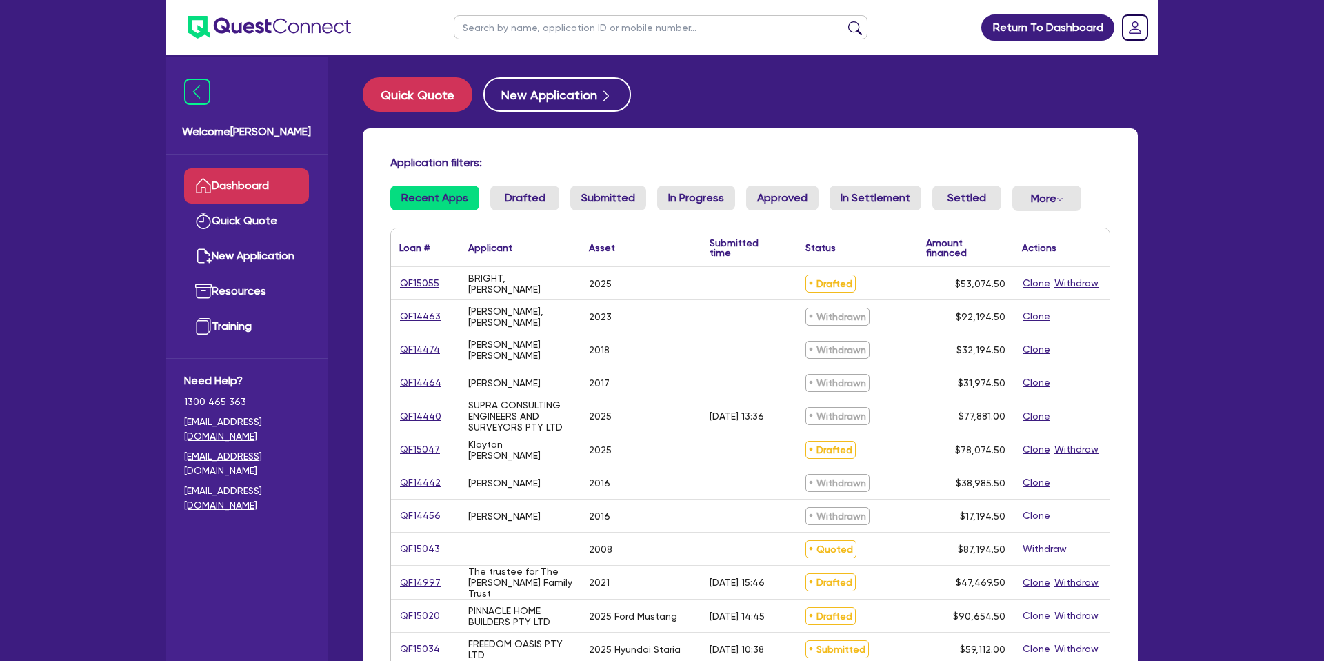
click at [810, 54] on header "Return To Dashboard Edit Profile Logout" at bounding box center [662, 27] width 993 height 55
click at [436, 283] on link "QF15055" at bounding box center [419, 283] width 41 height 16
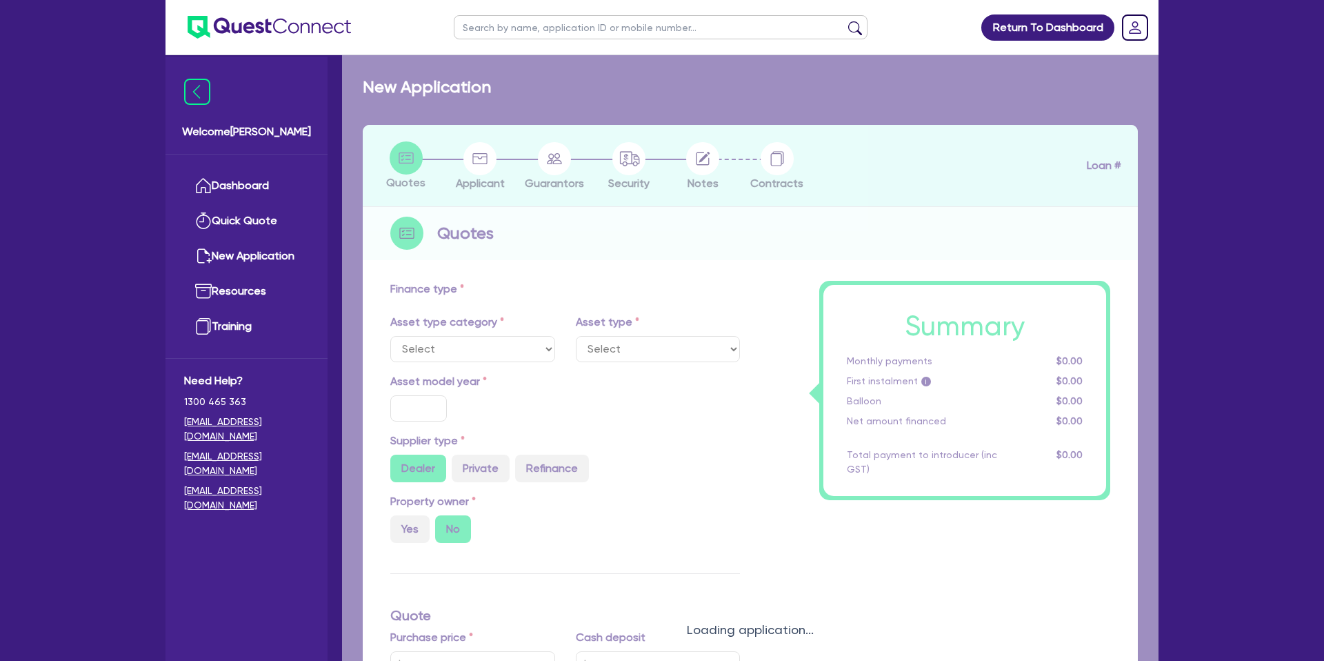
select select "CARS_AND_LIGHT_TRUCKS"
type input "2025"
radio input "true"
type input "50,000"
type input "15.99"
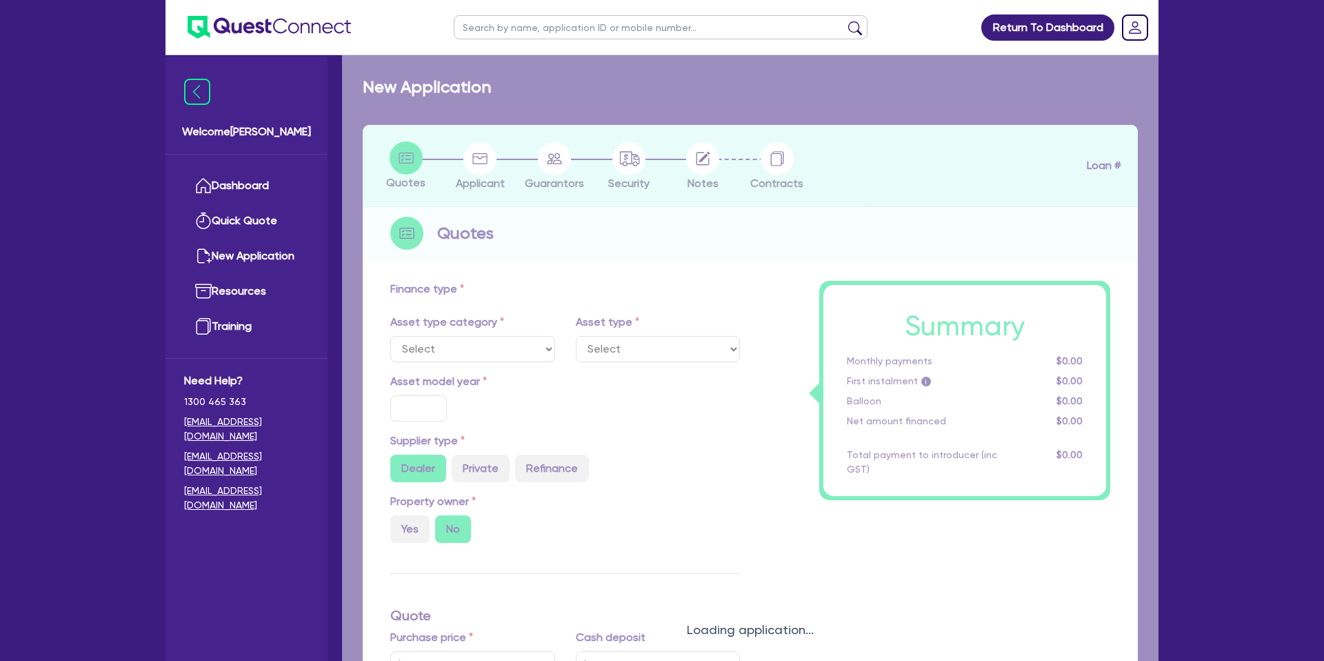
type input "2,200"
select select "PASSENGER_VEHICLES"
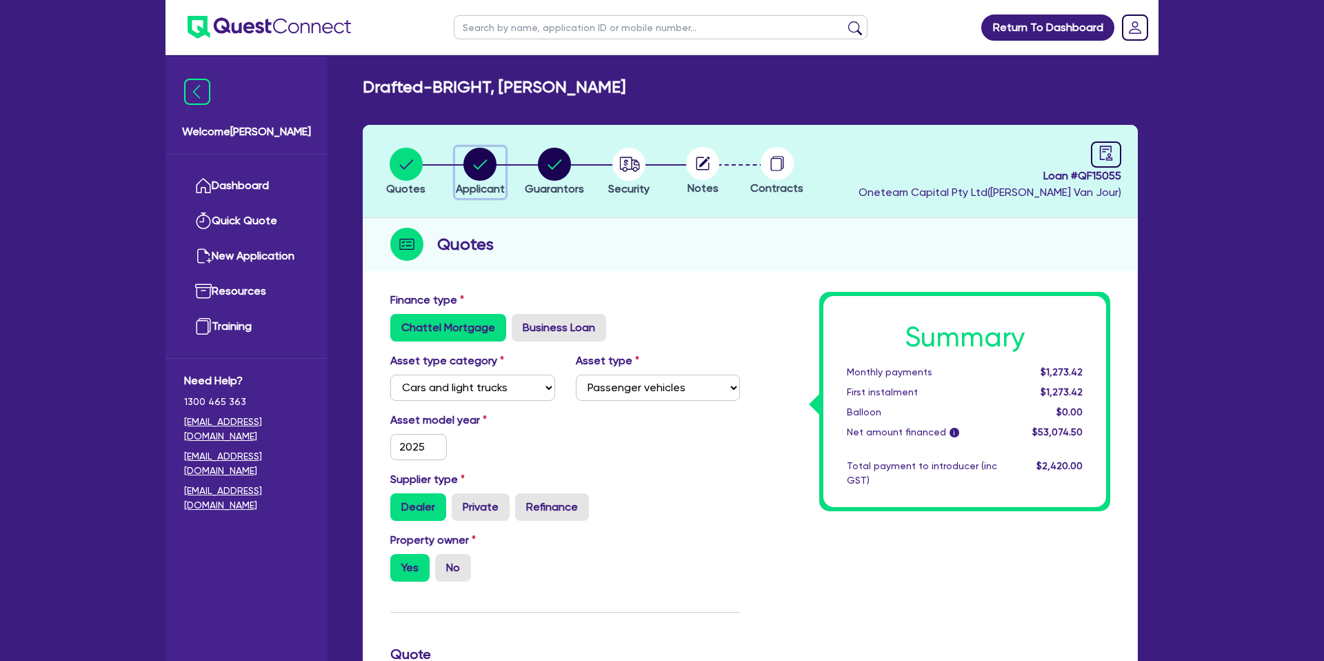
click at [474, 166] on icon "button" at bounding box center [481, 164] width 14 height 10
select select "SOLE_TRADER"
select select "BUILDING_CONSTRUCTION"
select select "TRADES_SERVICES_CONSUMERS"
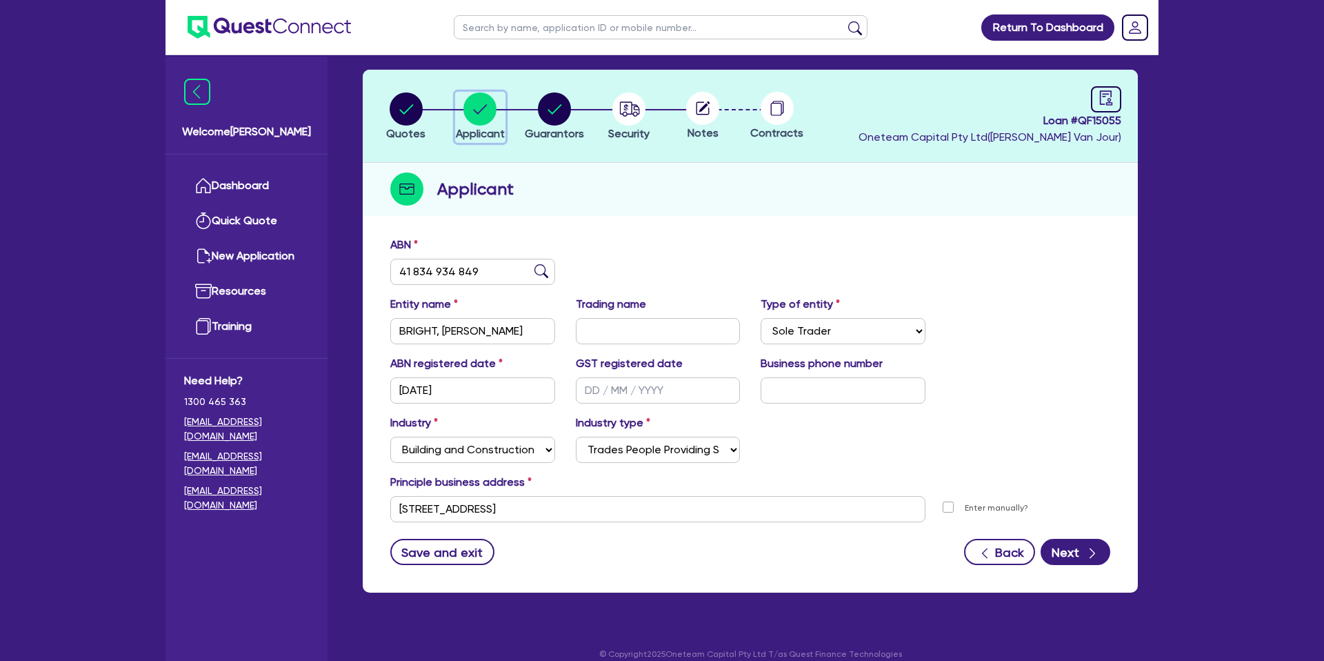
scroll to position [71, 0]
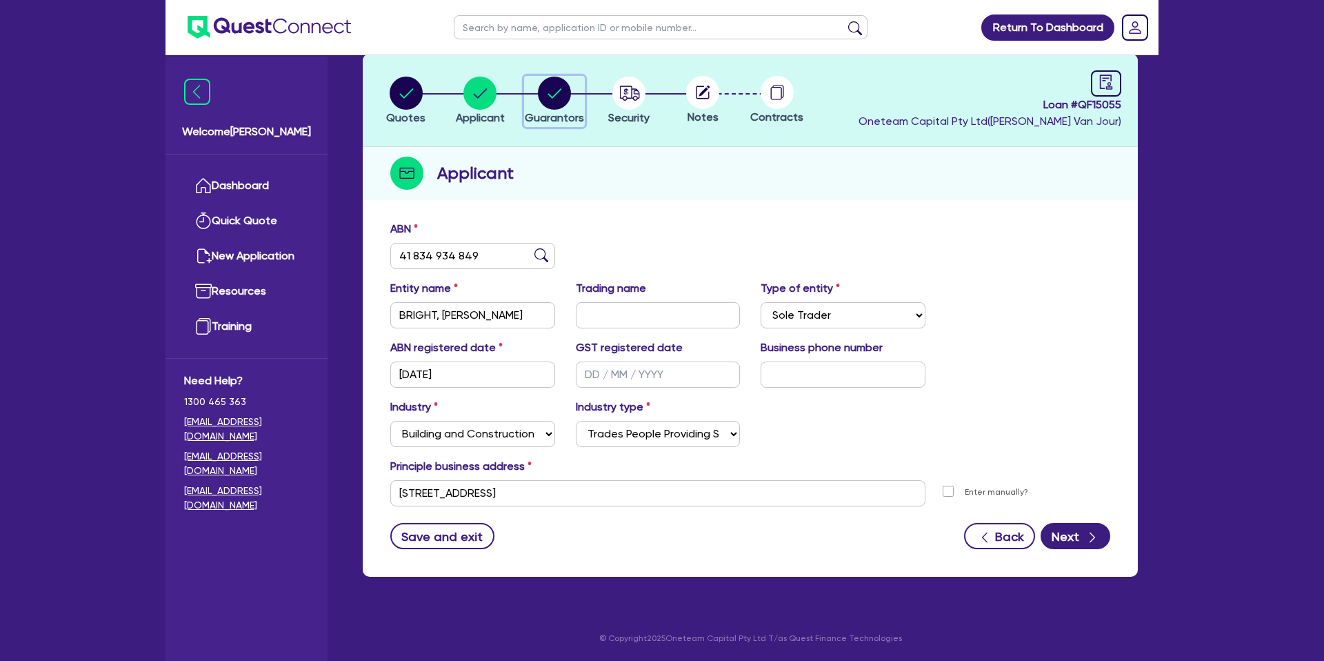
click at [557, 90] on circle "button" at bounding box center [554, 93] width 33 height 33
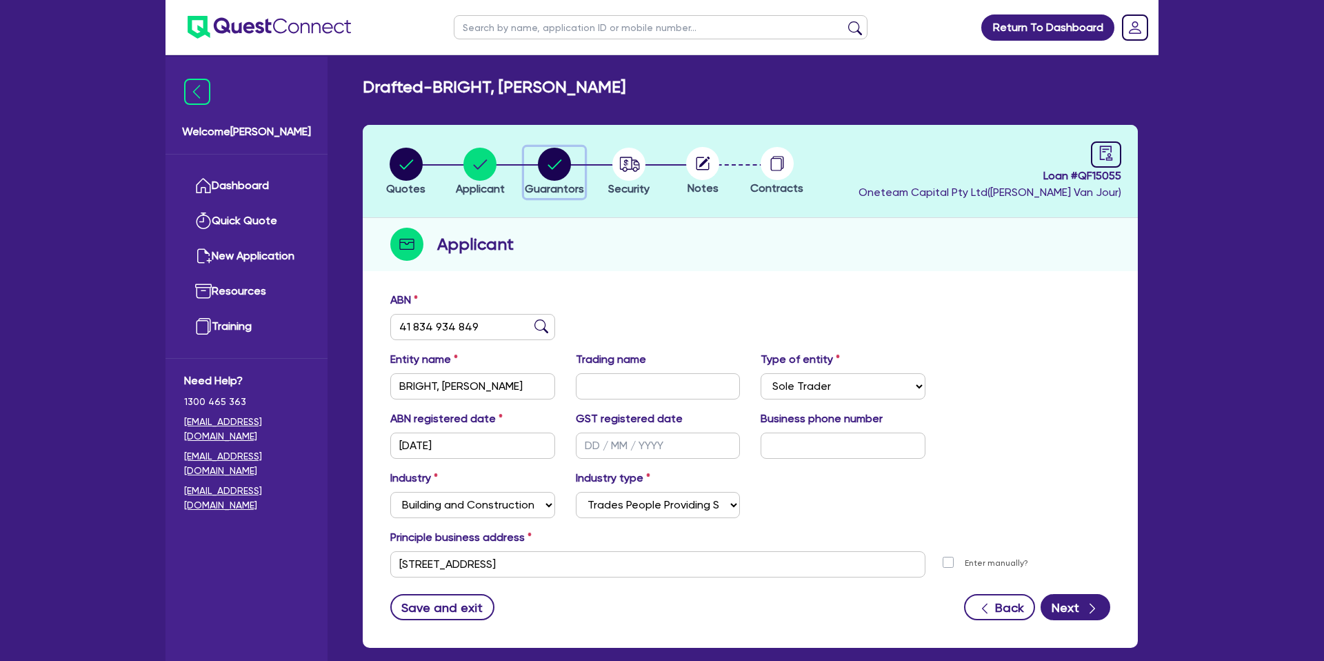
select select "MR"
select select "QLD"
select select "SINGLE"
select select "PROPERTY"
select select "PERSONAL_LOAN"
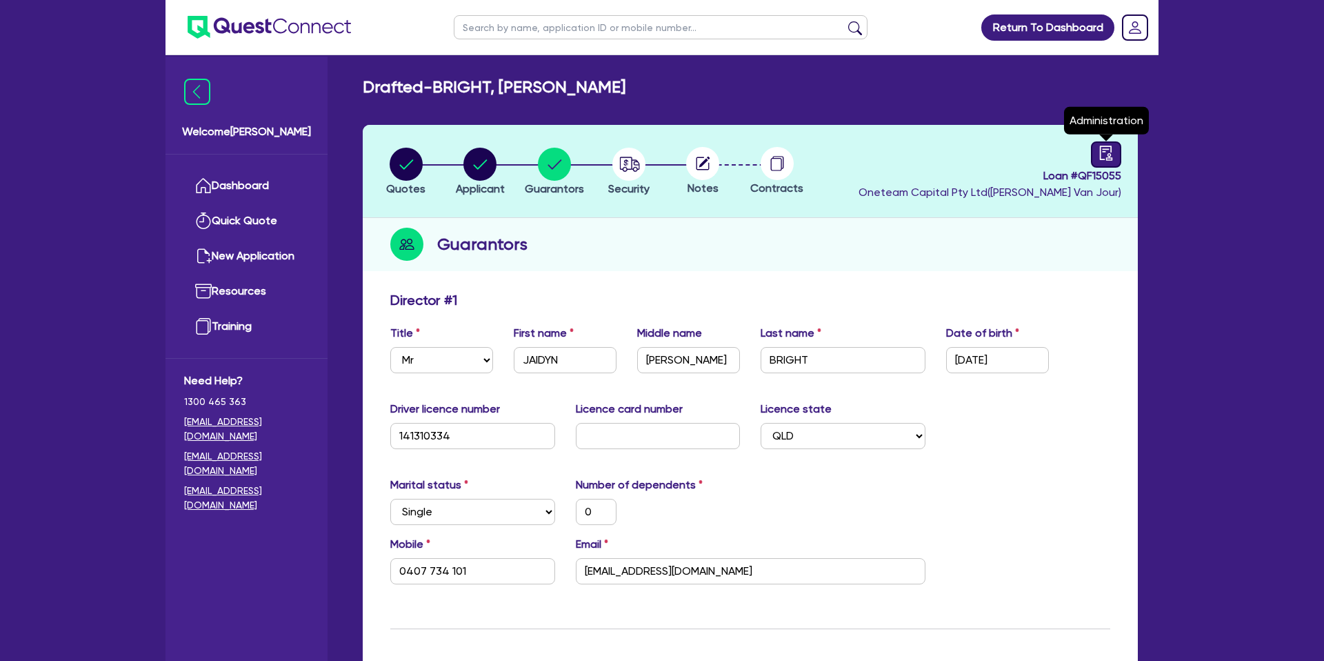
click at [1105, 164] on link at bounding box center [1106, 154] width 30 height 26
select select "DRAFTED_NEW"
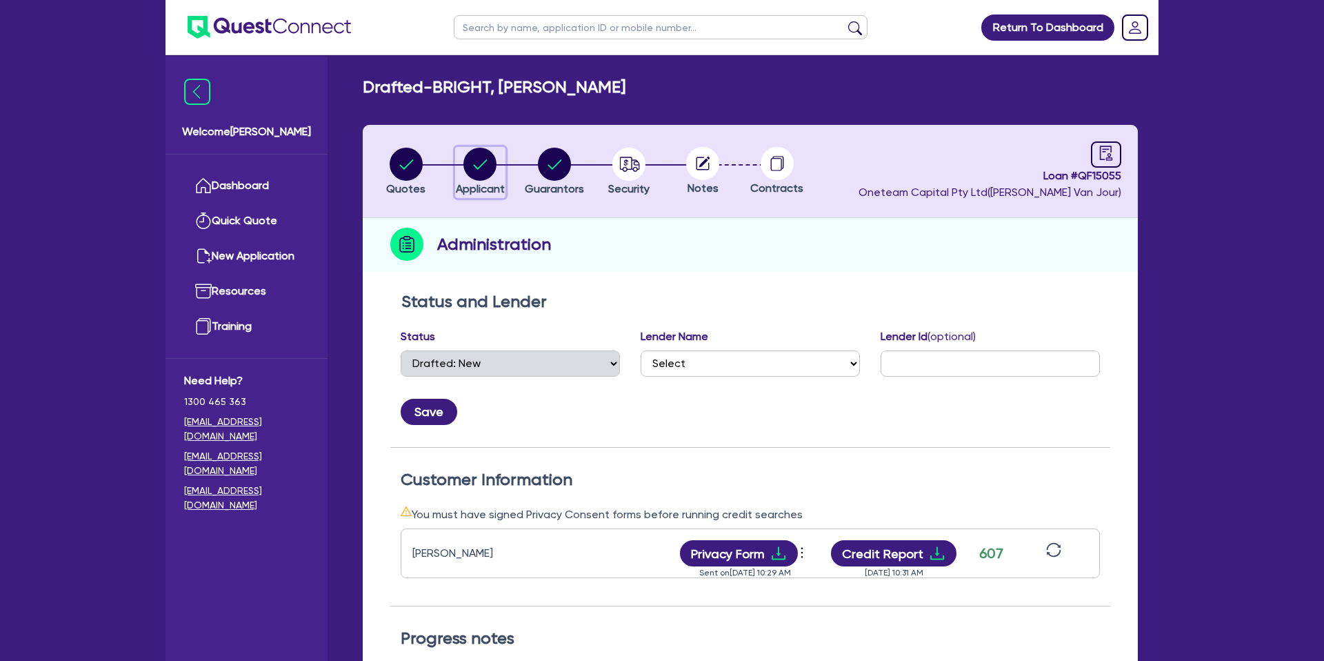
click at [488, 160] on circle "button" at bounding box center [479, 164] width 33 height 33
select select "SOLE_TRADER"
select select "BUILDING_CONSTRUCTION"
select select "TRADES_SERVICES_CONSUMERS"
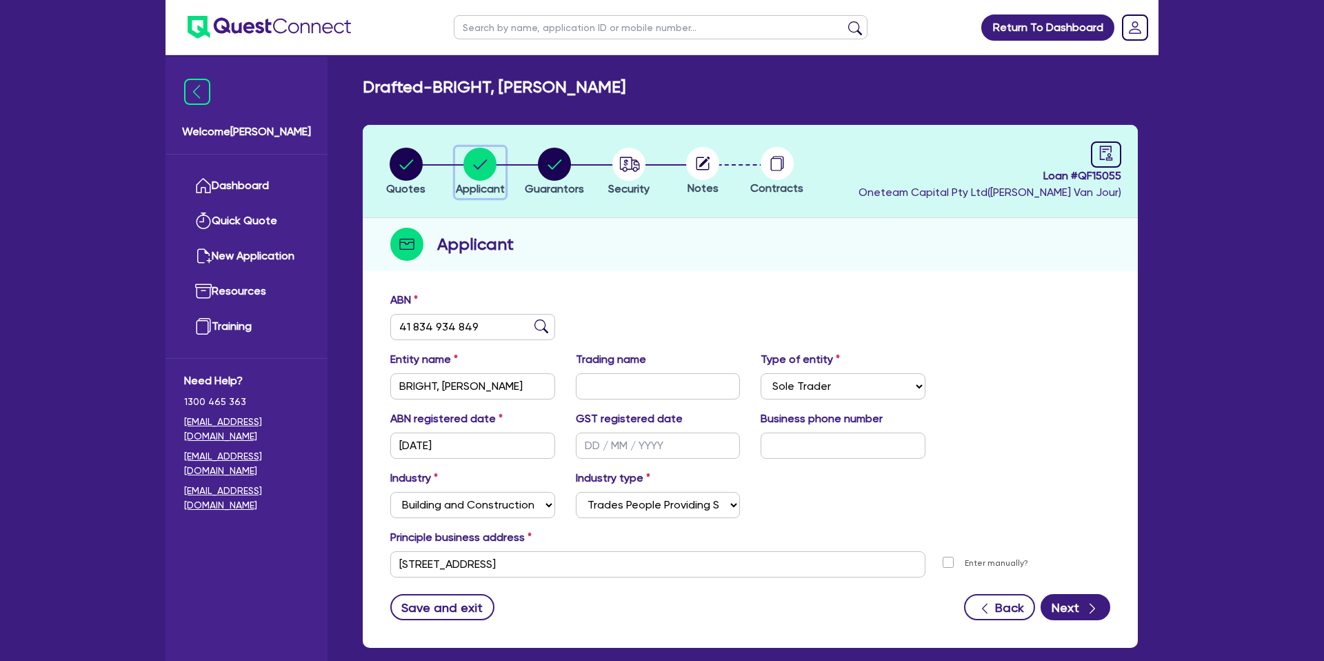
scroll to position [6, 0]
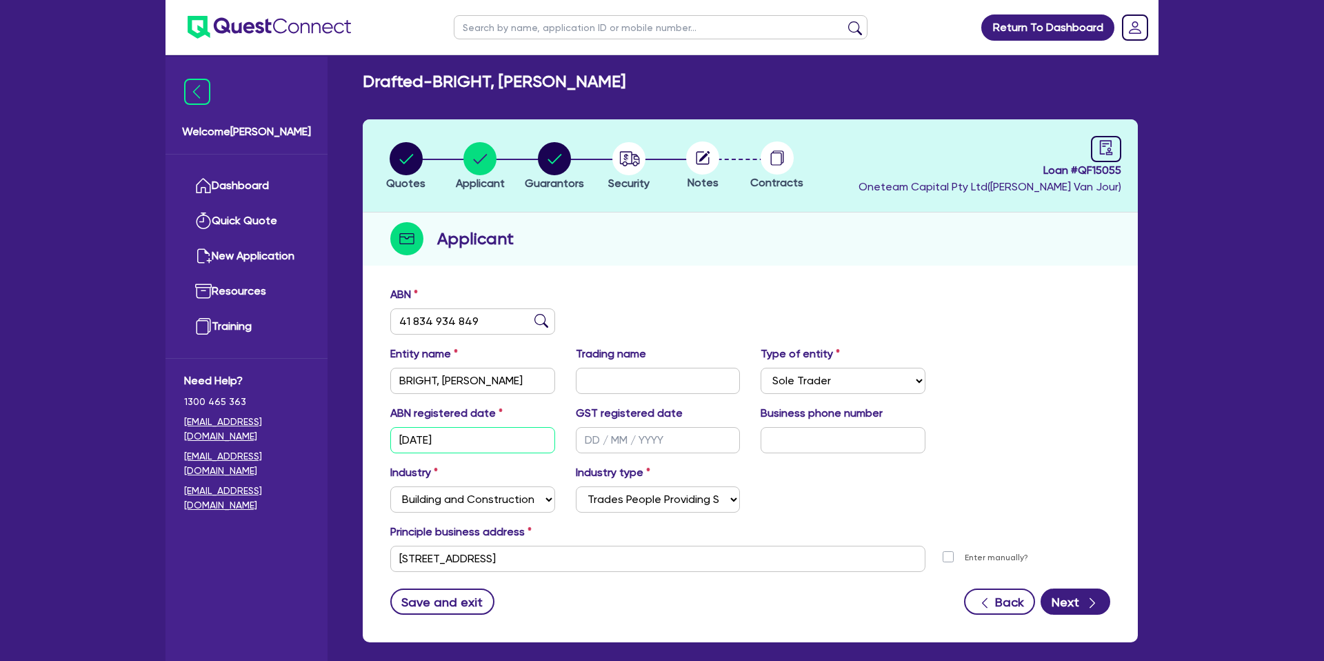
drag, startPoint x: 454, startPoint y: 438, endPoint x: 388, endPoint y: 436, distance: 65.6
click at [382, 438] on div "ABN registered date 23/05/2025" at bounding box center [473, 429] width 186 height 48
drag, startPoint x: 949, startPoint y: 202, endPoint x: 941, endPoint y: 203, distance: 8.4
click at [948, 200] on header "Quotes Applicant [GEOGRAPHIC_DATA] Security Notes Contracts Loan # QF15055 Onet…" at bounding box center [750, 165] width 775 height 93
click at [415, 159] on circle "button" at bounding box center [406, 158] width 33 height 33
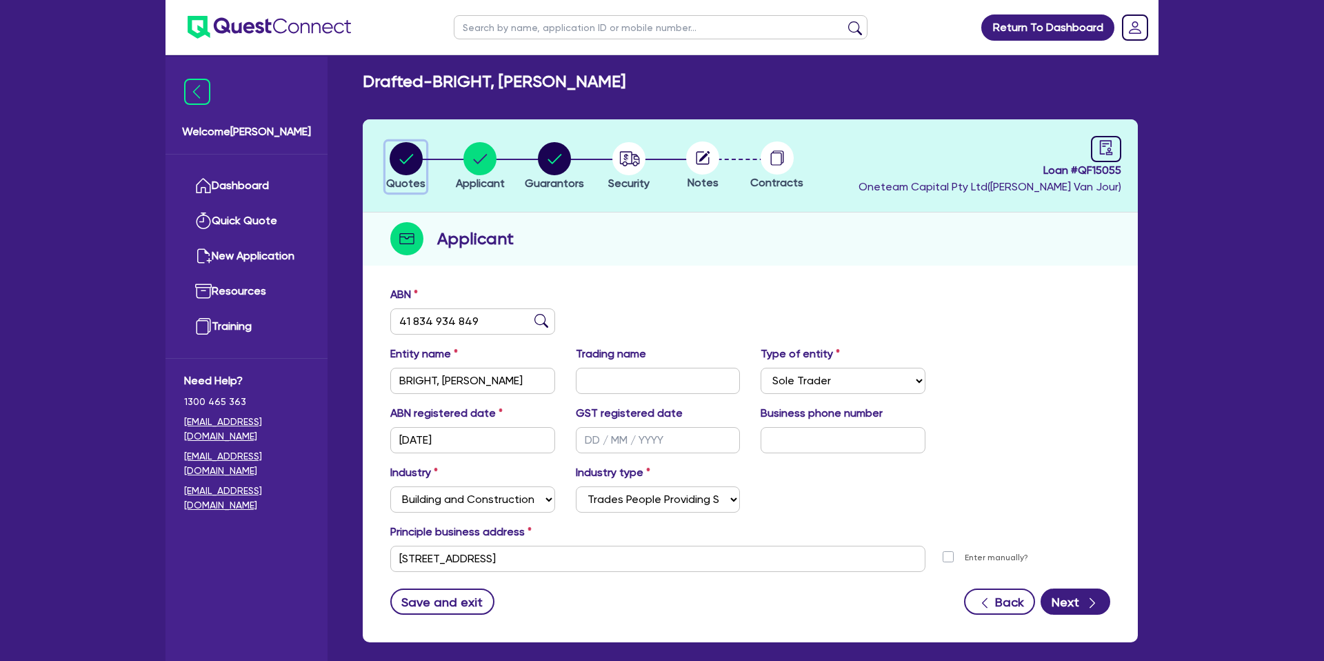
select select "CARS_AND_LIGHT_TRUCKS"
select select "PASSENGER_VEHICLES"
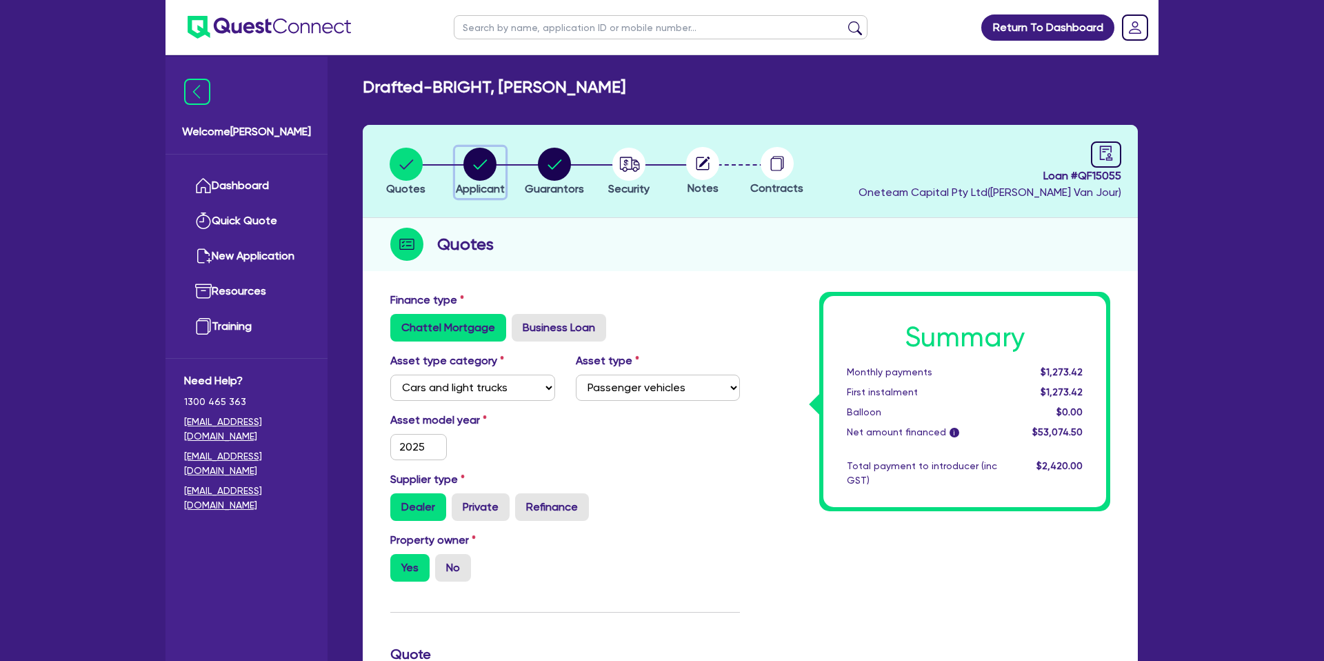
click at [477, 156] on circle "button" at bounding box center [479, 164] width 33 height 33
select select "SOLE_TRADER"
select select "BUILDING_CONSTRUCTION"
select select "TRADES_SERVICES_CONSUMERS"
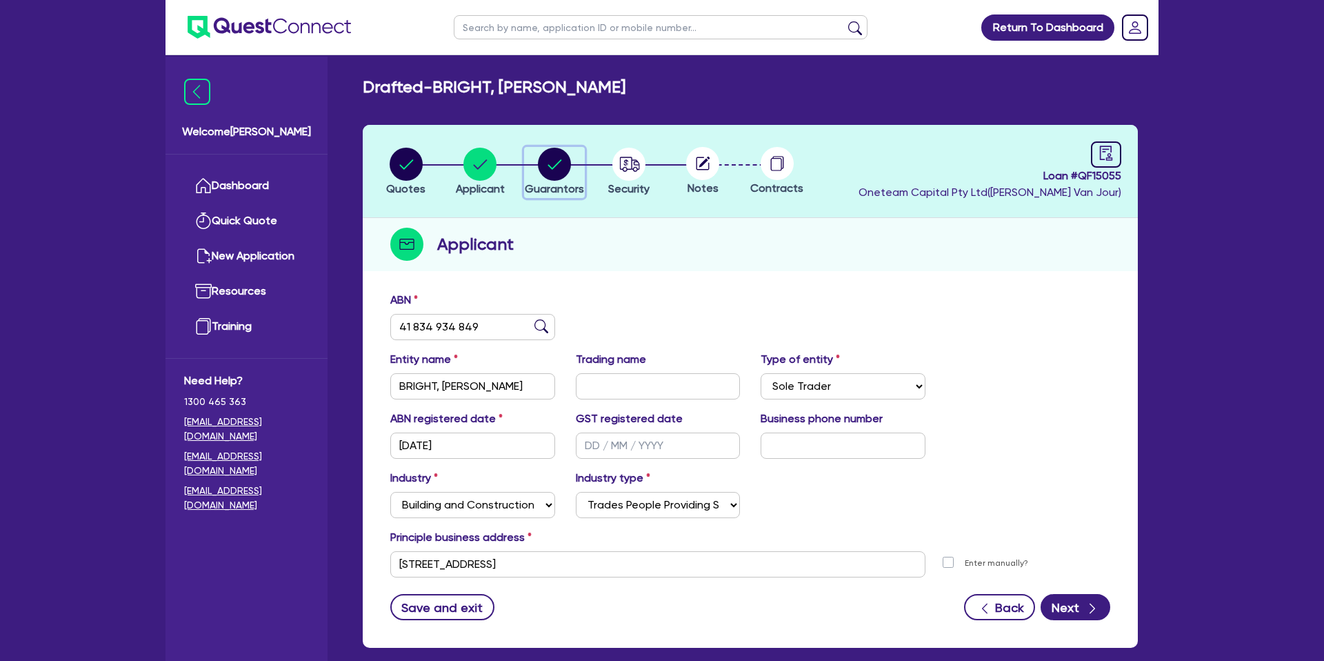
click at [551, 164] on circle "button" at bounding box center [554, 164] width 33 height 33
select select "MR"
select select "QLD"
select select "SINGLE"
select select "PROPERTY"
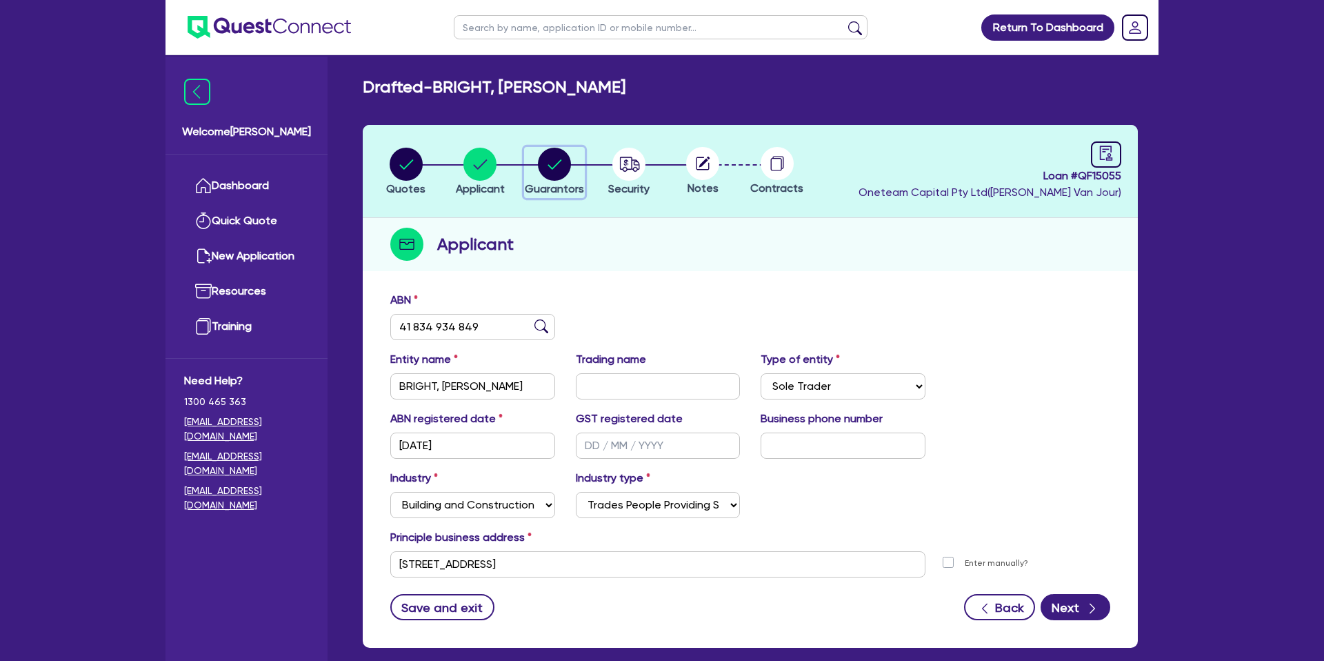
select select "PERSONAL_LOAN"
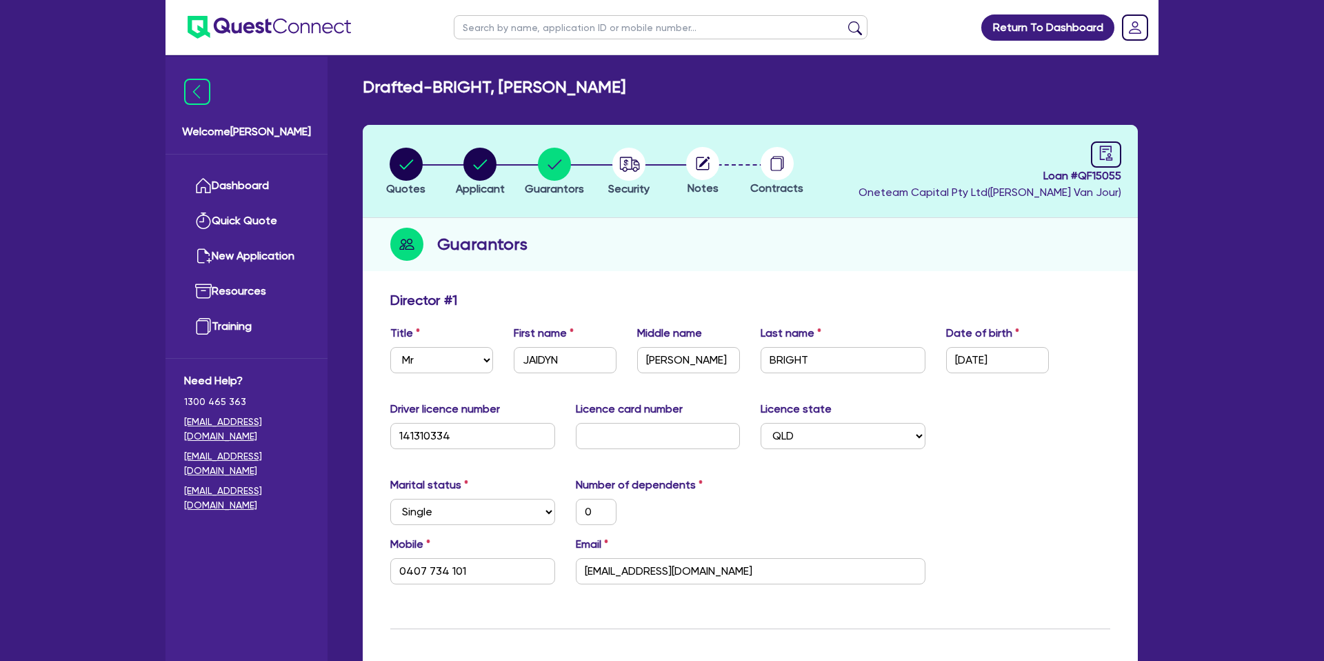
click at [864, 175] on header "Quotes Applicant [GEOGRAPHIC_DATA] Security Notes Contracts Loan # QF15055 Onet…" at bounding box center [750, 171] width 775 height 93
click at [1095, 155] on link at bounding box center [1106, 154] width 30 height 26
select select "DRAFTED_NEW"
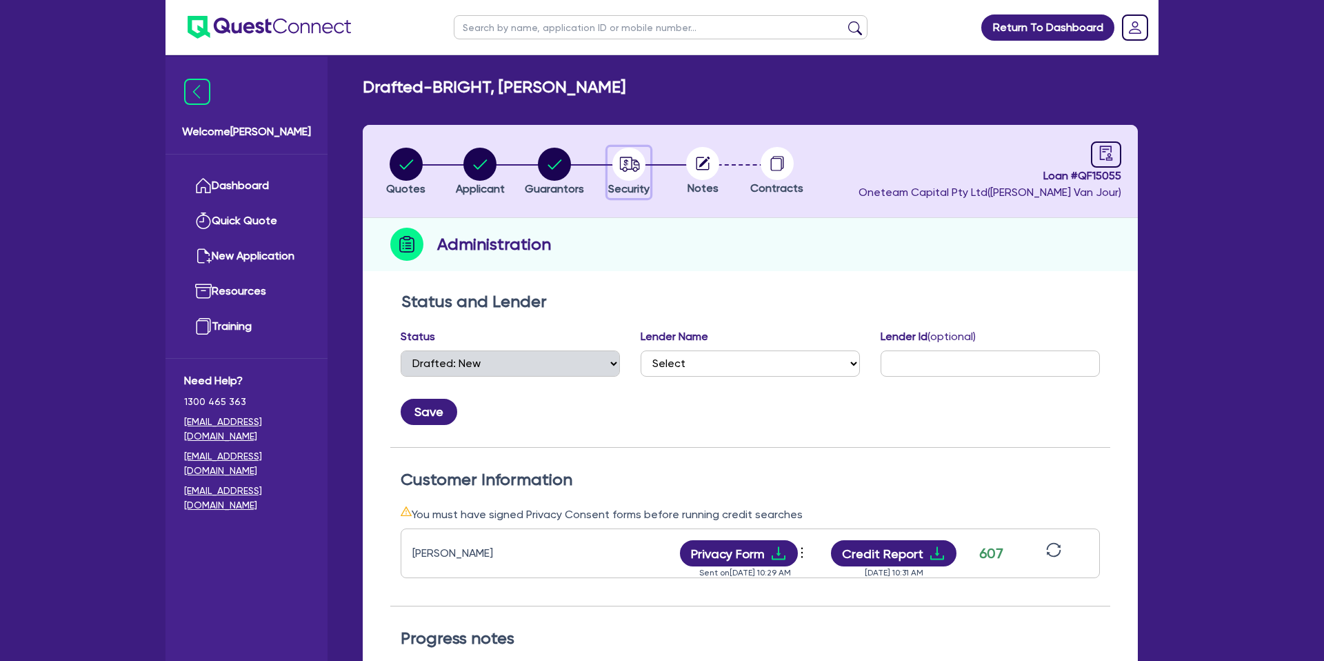
drag, startPoint x: 639, startPoint y: 161, endPoint x: 665, endPoint y: 159, distance: 25.6
click at [639, 161] on circle "button" at bounding box center [628, 164] width 33 height 33
select select "CARS_AND_LIGHT_TRUCKS"
select select "PASSENGER_VEHICLES"
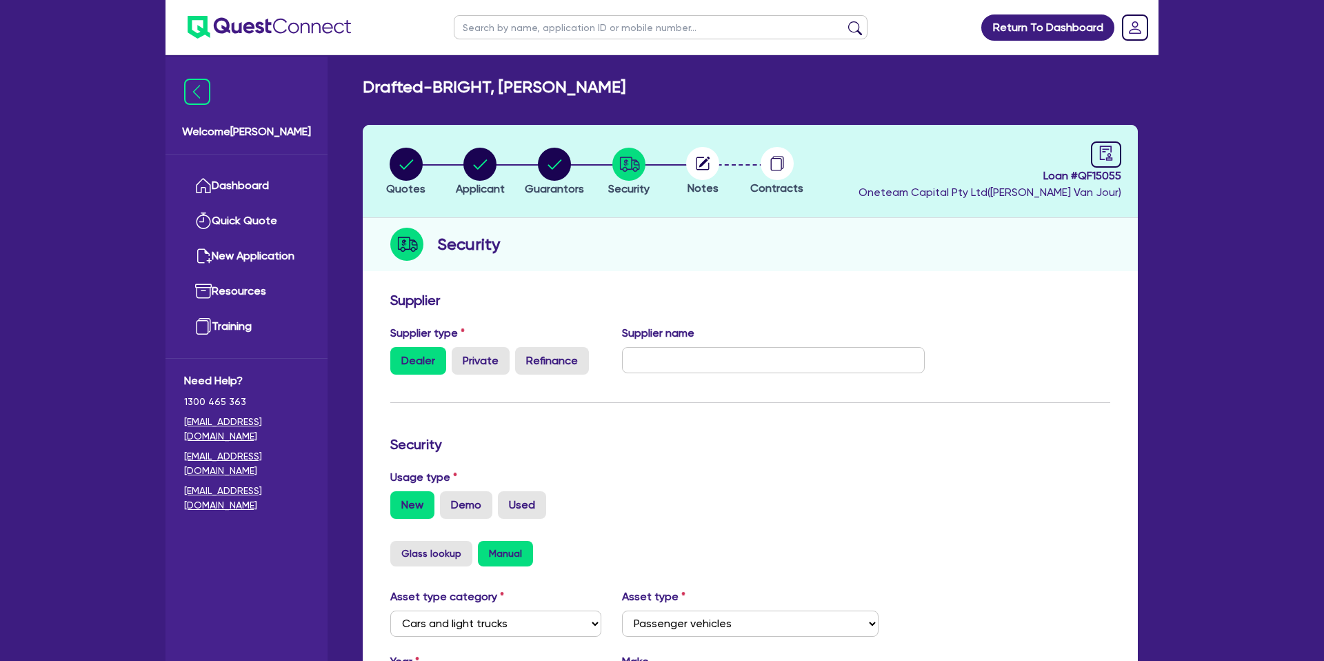
click at [717, 159] on circle at bounding box center [702, 163] width 33 height 33
click at [695, 161] on circle at bounding box center [702, 163] width 33 height 33
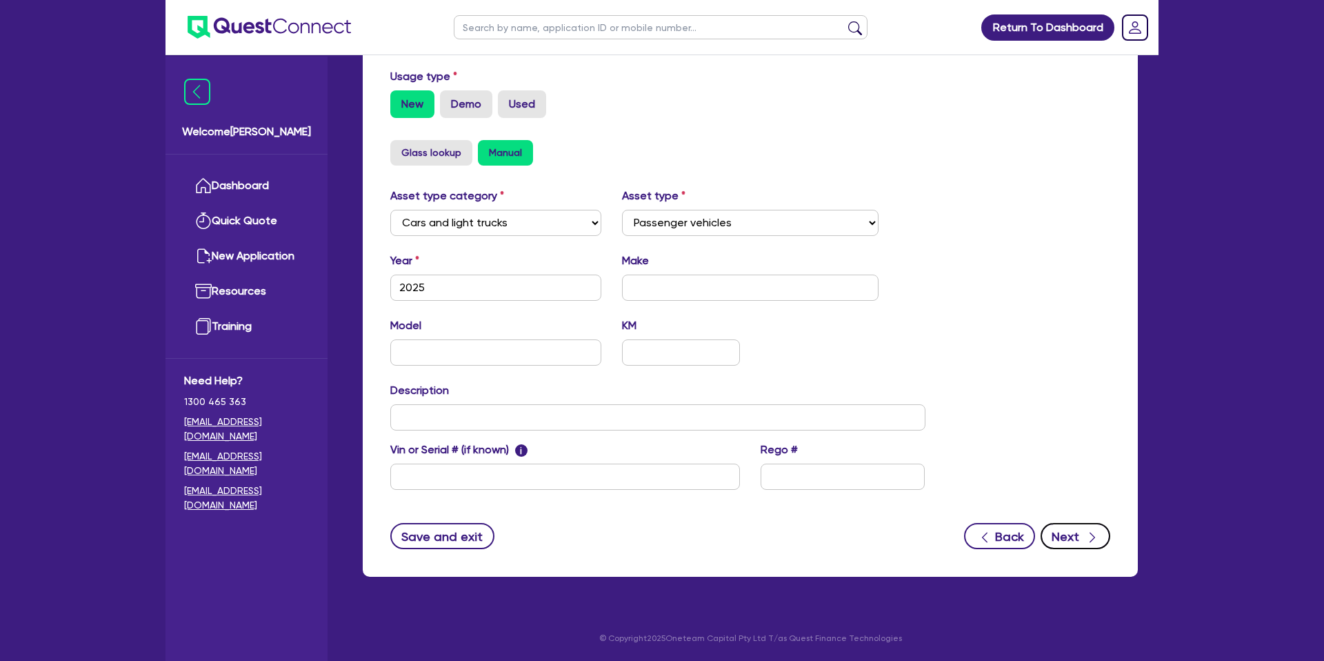
click at [1096, 527] on button "Next" at bounding box center [1076, 536] width 70 height 26
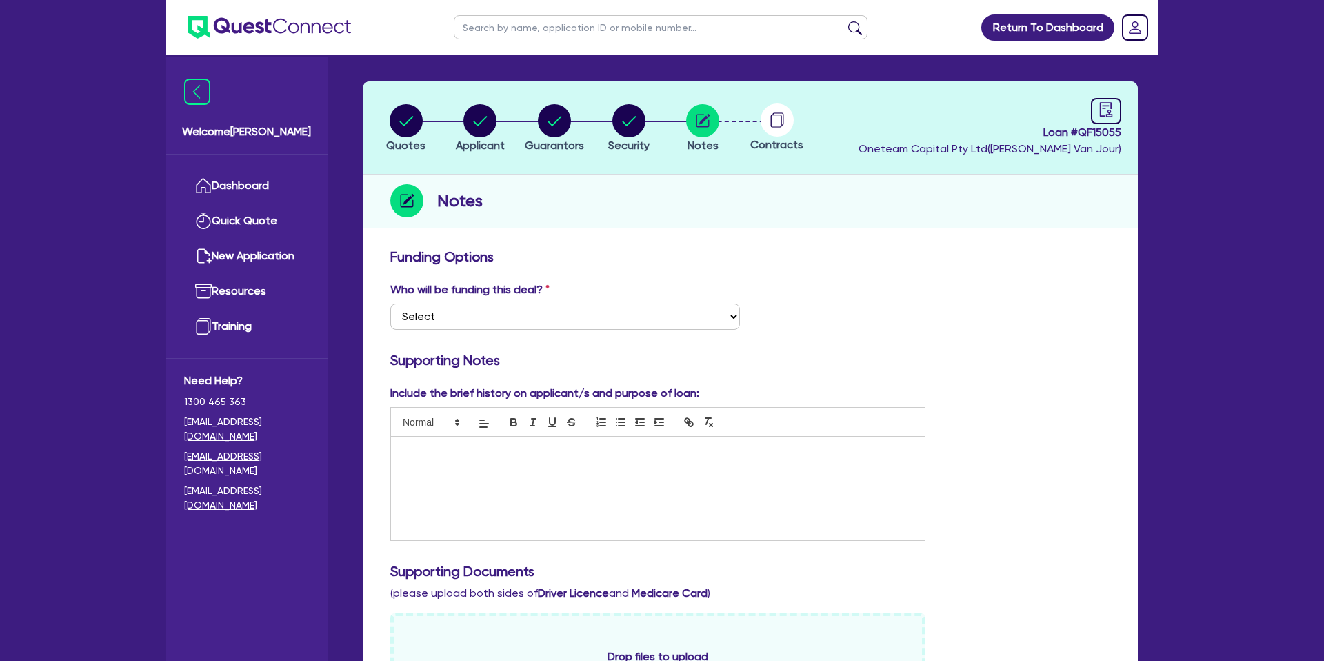
scroll to position [57, 0]
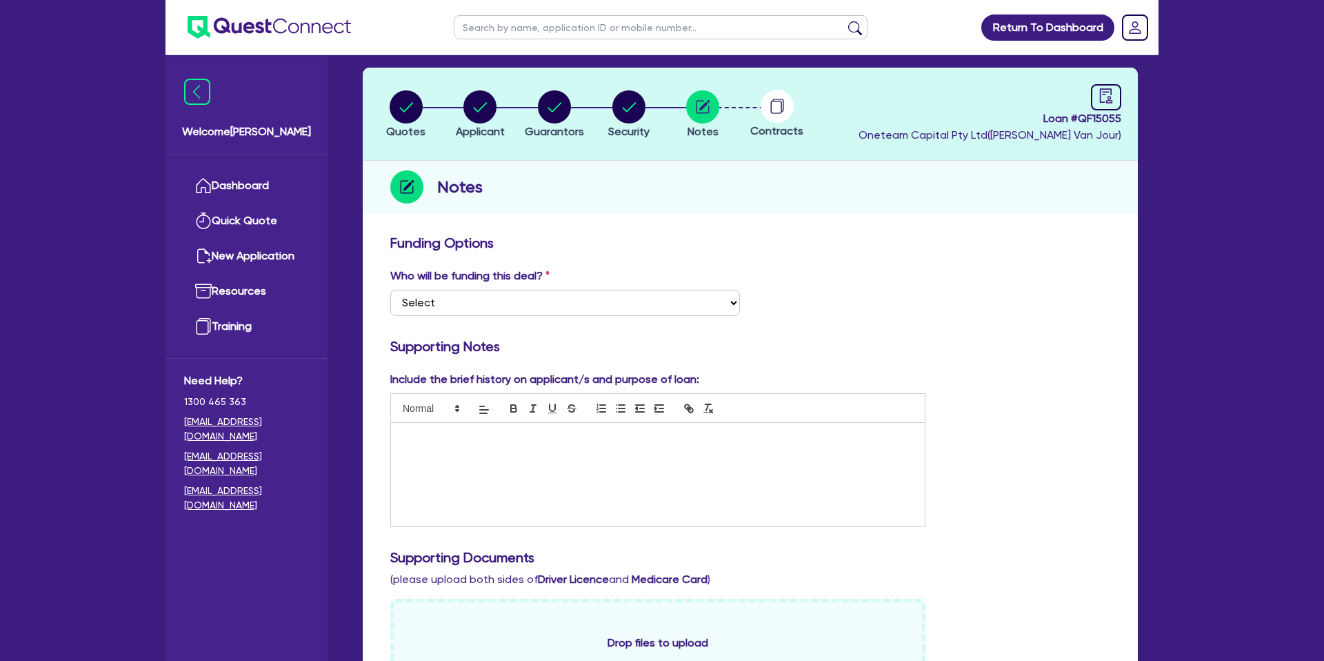
drag, startPoint x: 452, startPoint y: 449, endPoint x: 448, endPoint y: 442, distance: 8.0
click at [452, 448] on div at bounding box center [658, 474] width 534 height 103
drag, startPoint x: 968, startPoint y: 302, endPoint x: 955, endPoint y: 294, distance: 15.5
click at [960, 294] on div "Who will be funding this deal? Select I want Quest to fund 100% I will fund 100…" at bounding box center [750, 297] width 741 height 59
click at [463, 439] on p "AFS:" at bounding box center [657, 437] width 513 height 12
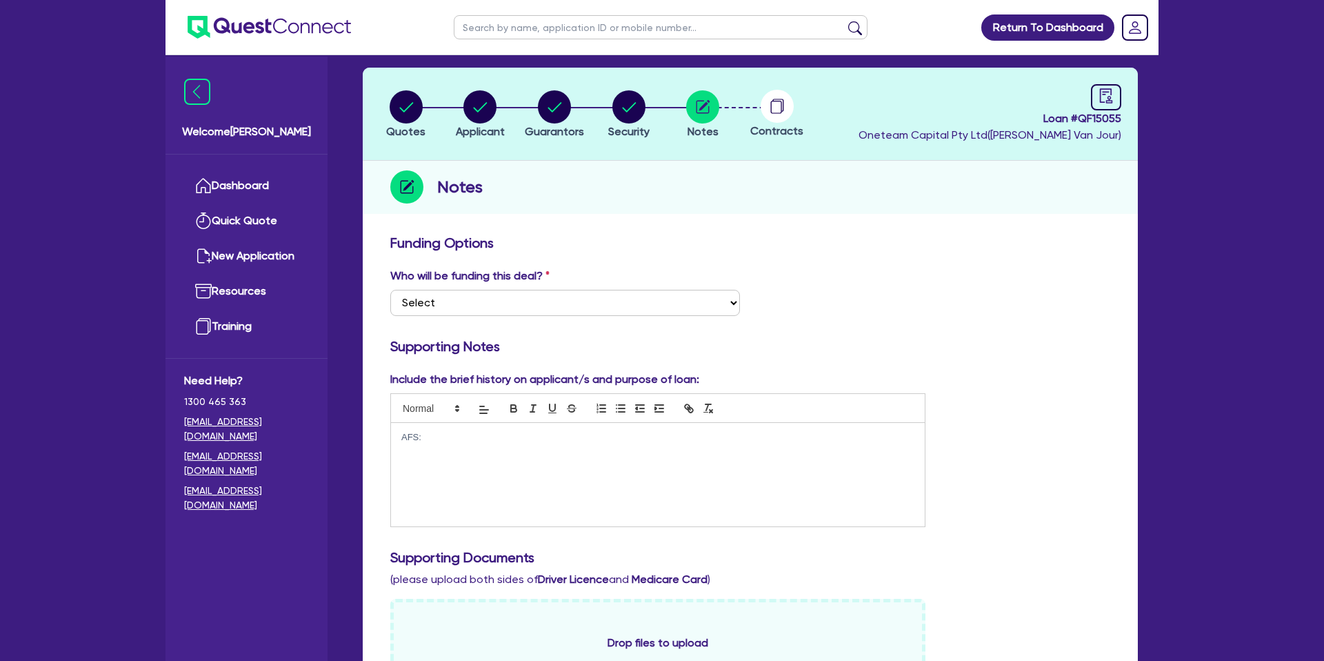
scroll to position [0, 0]
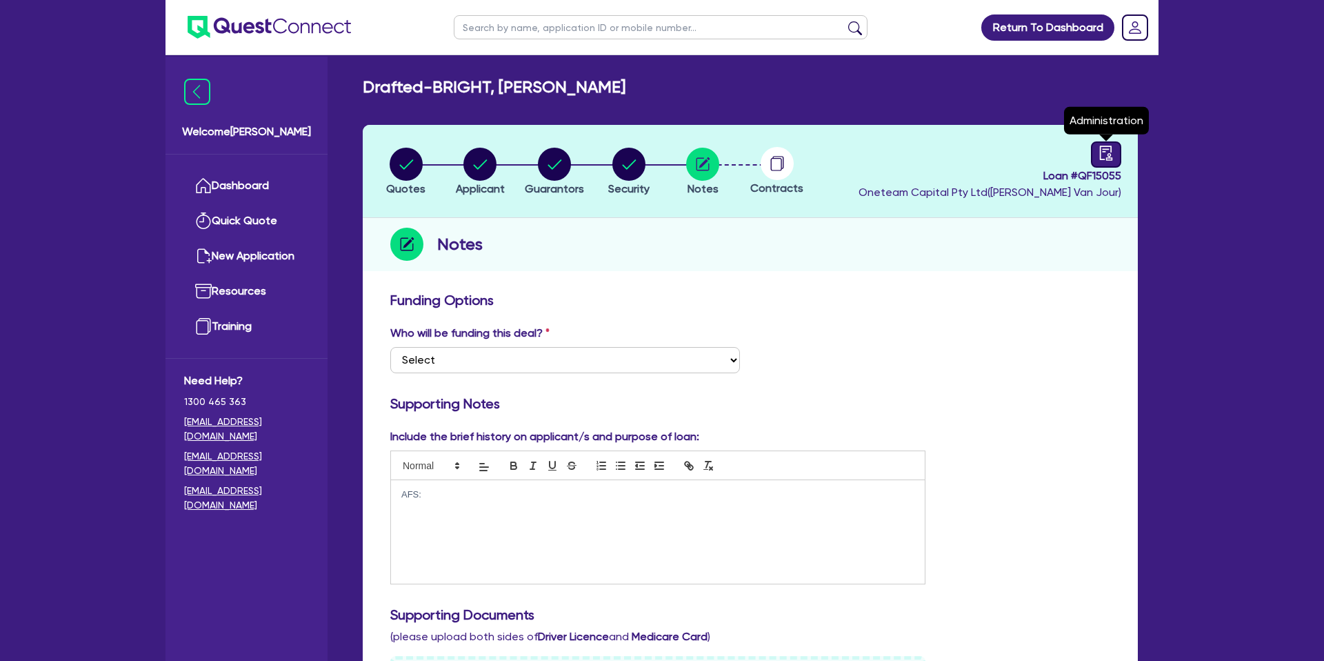
click at [1106, 161] on link at bounding box center [1106, 154] width 30 height 26
select select "DRAFTED_NEW"
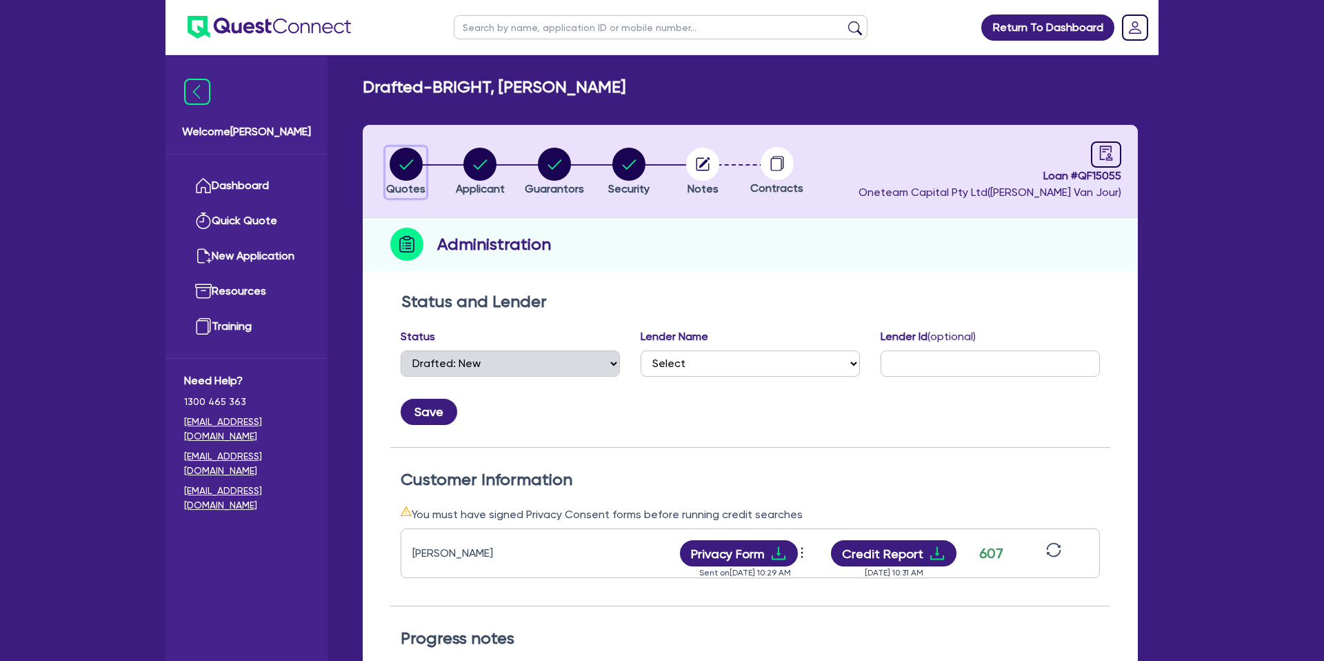
click at [416, 159] on circle "button" at bounding box center [406, 164] width 33 height 33
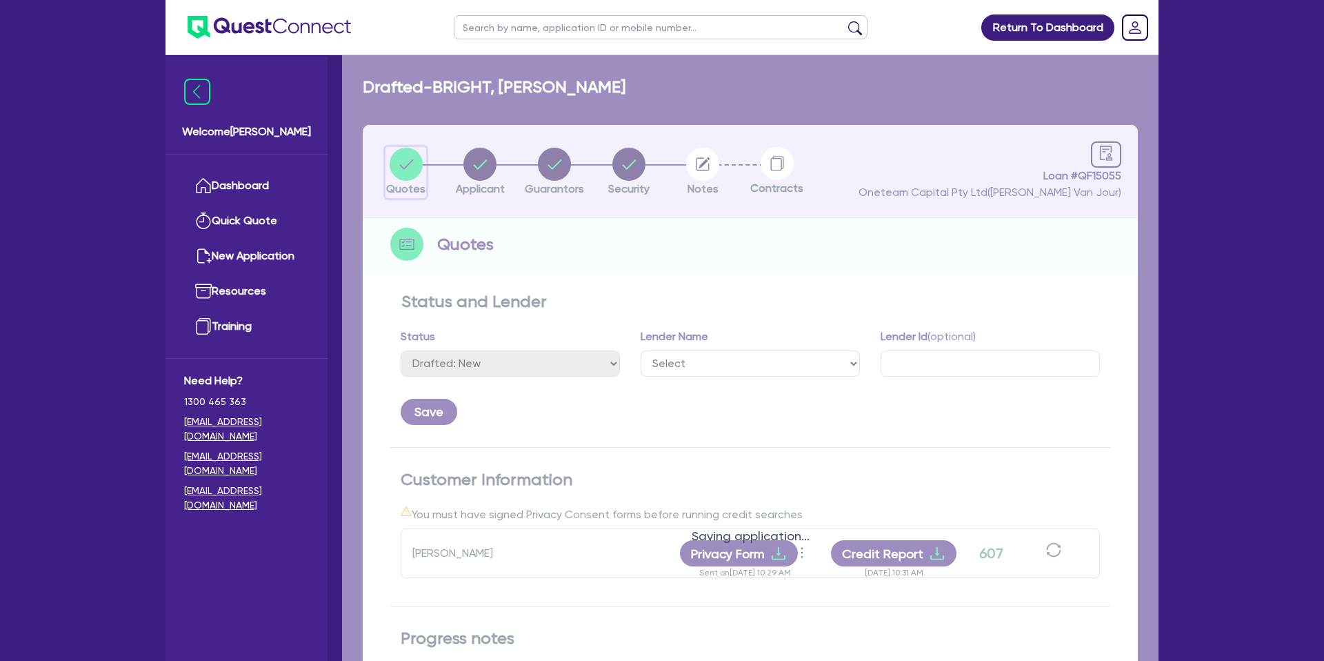
select select "CARS_AND_LIGHT_TRUCKS"
select select "PASSENGER_VEHICLES"
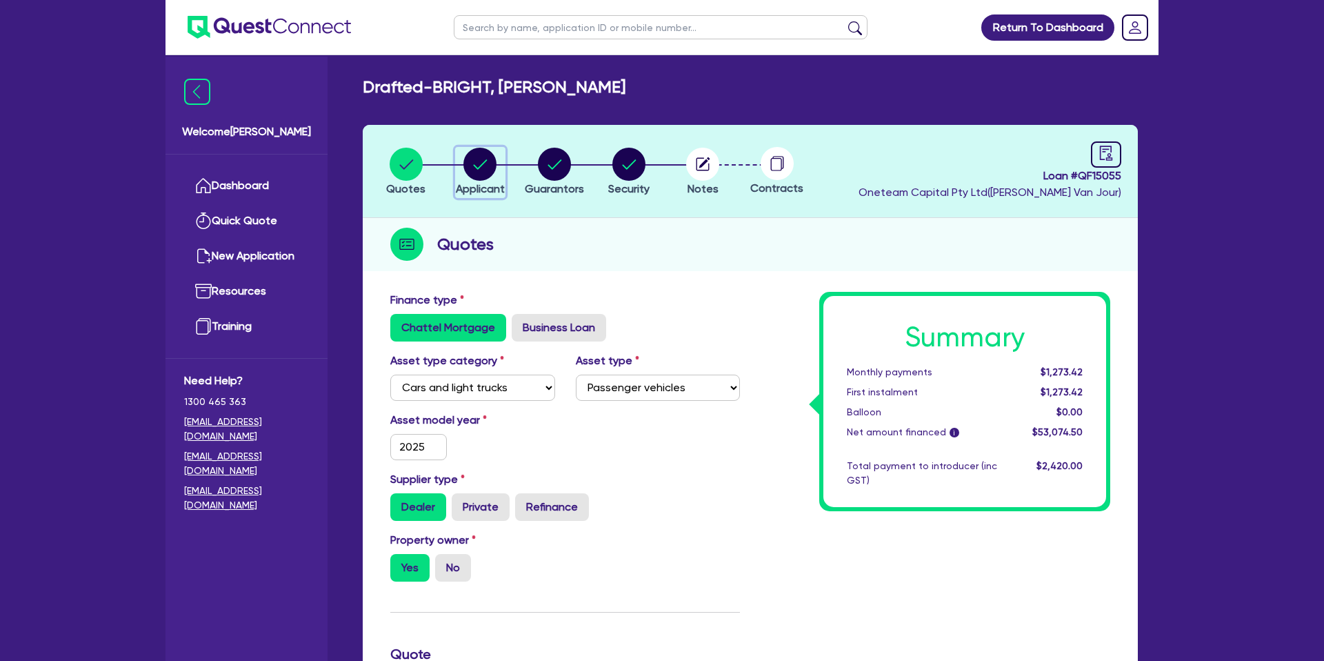
click at [475, 165] on circle "button" at bounding box center [479, 164] width 33 height 33
select select "SOLE_TRADER"
select select "BUILDING_CONSTRUCTION"
select select "TRADES_SERVICES_CONSUMERS"
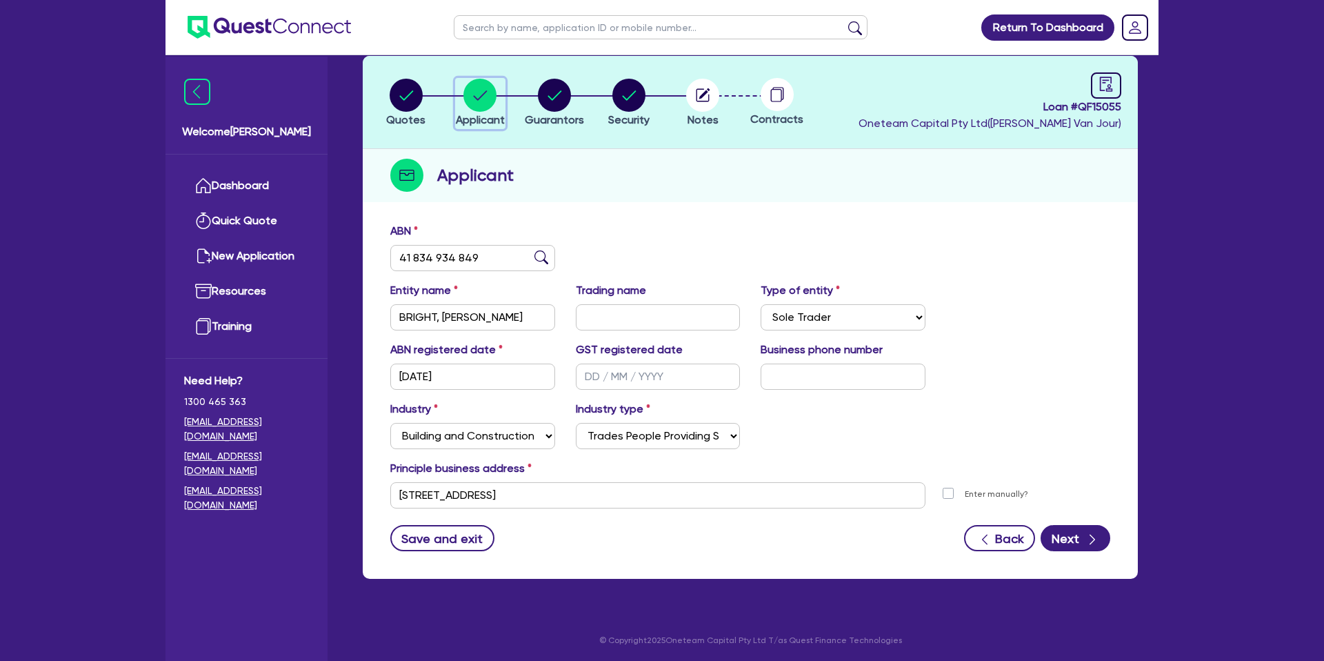
scroll to position [70, 0]
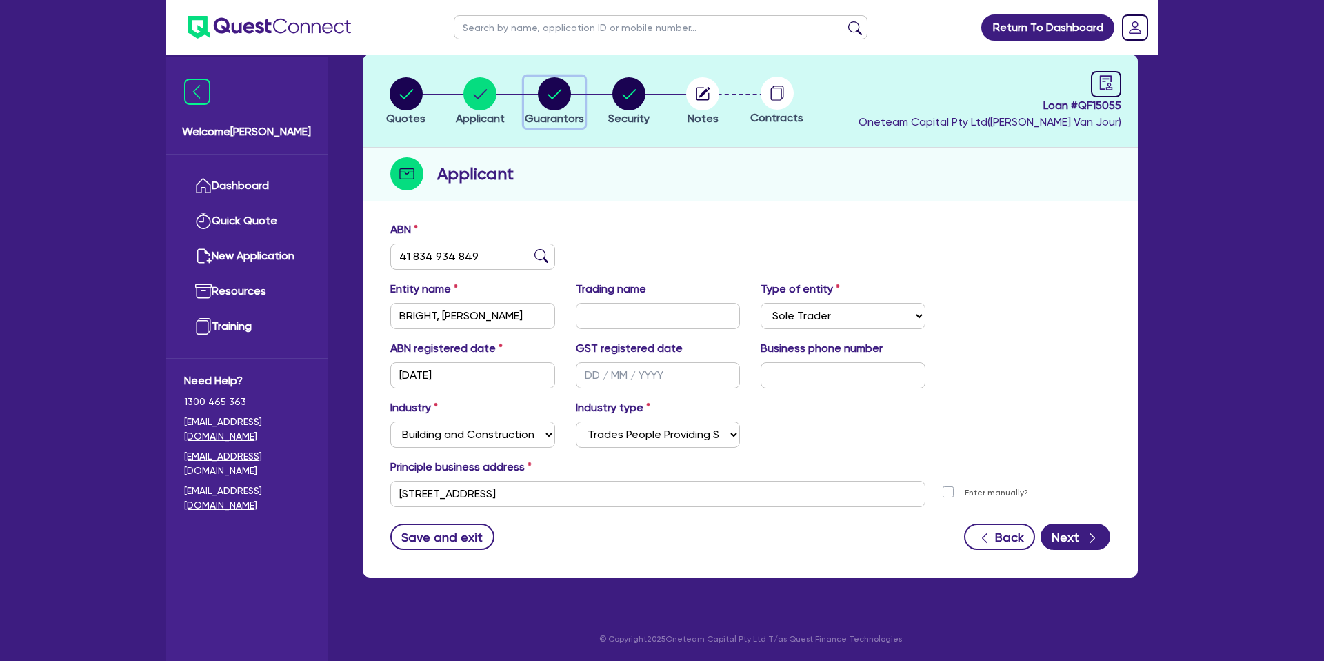
click at [556, 92] on circle "button" at bounding box center [554, 93] width 33 height 33
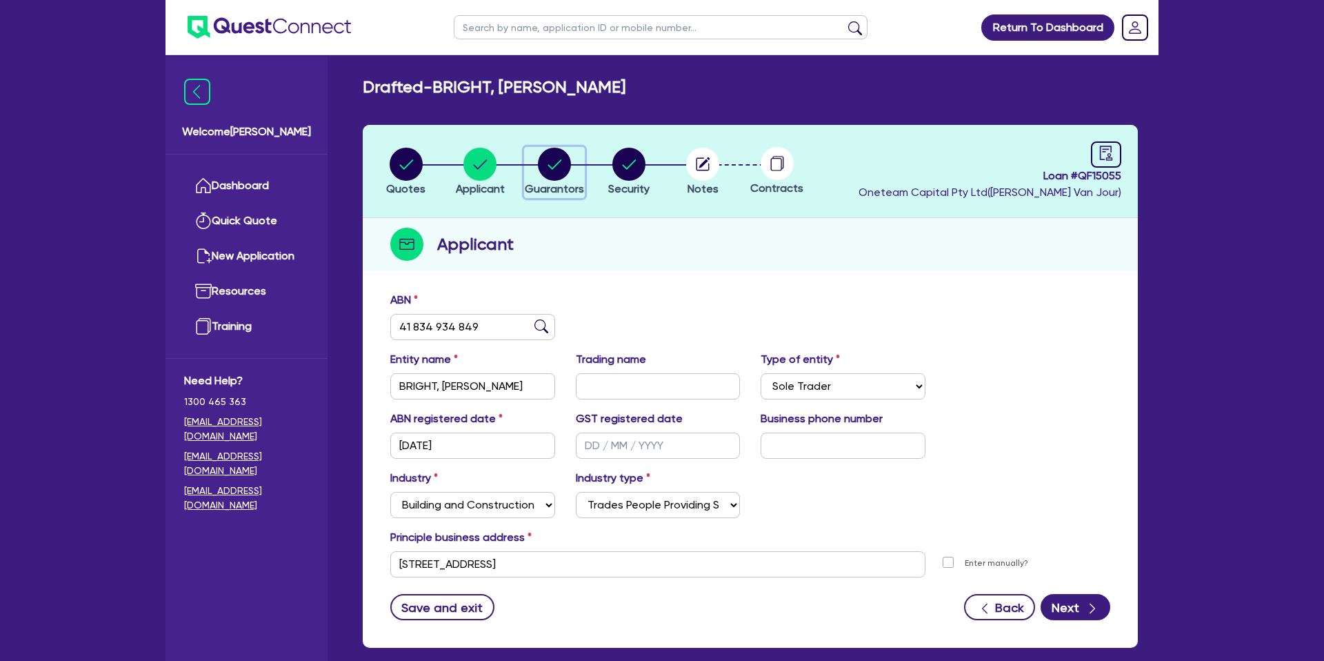
select select "MR"
select select "QLD"
select select "SINGLE"
select select "PROPERTY"
select select "PERSONAL_LOAN"
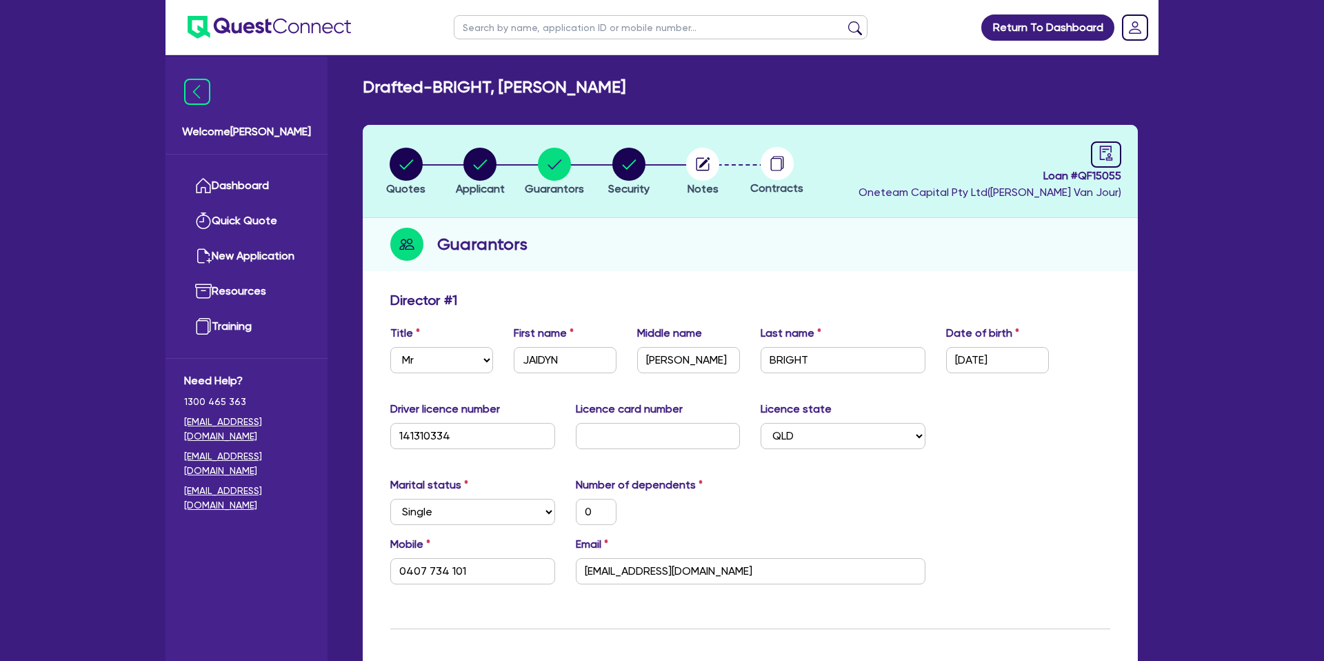
click at [675, 181] on li "Notes" at bounding box center [703, 171] width 74 height 48
click at [405, 154] on circle "button" at bounding box center [406, 164] width 33 height 33
select select "CARS_AND_LIGHT_TRUCKS"
select select "PASSENGER_VEHICLES"
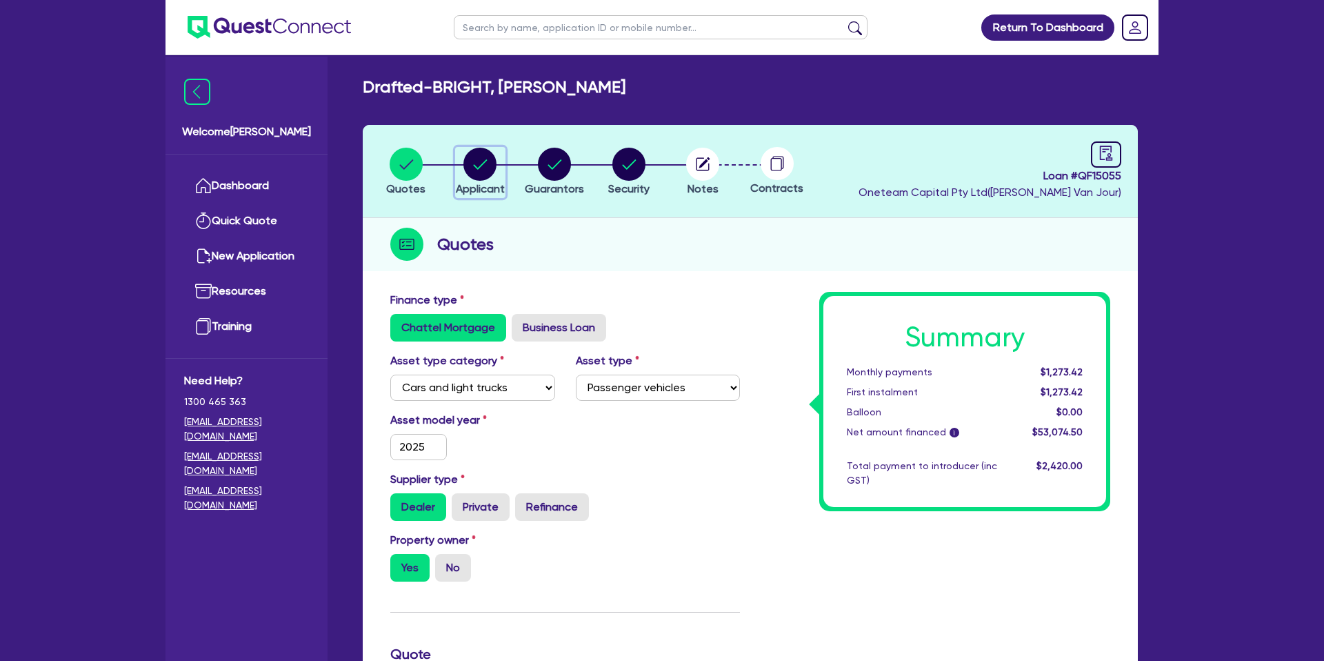
click at [484, 155] on circle "button" at bounding box center [479, 164] width 33 height 33
select select "SOLE_TRADER"
select select "BUILDING_CONSTRUCTION"
select select "TRADES_SERVICES_CONSUMERS"
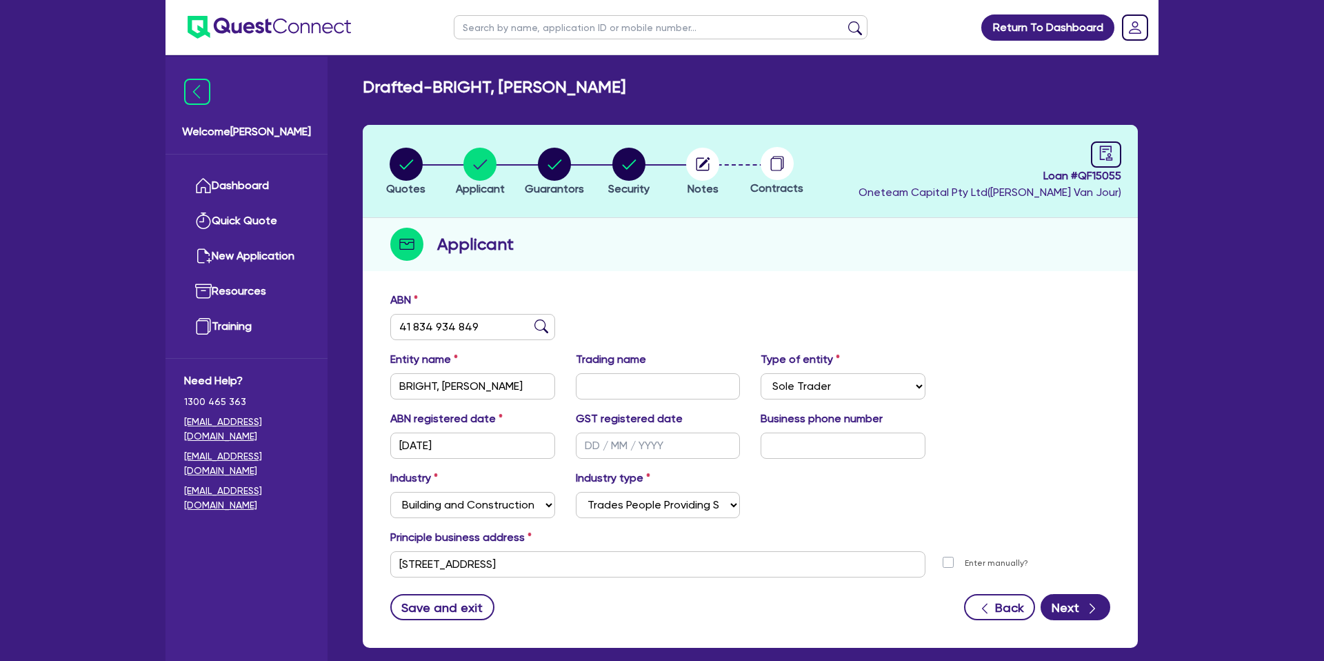
drag, startPoint x: 911, startPoint y: 196, endPoint x: 710, endPoint y: 186, distance: 201.0
click at [910, 196] on span "Oneteam Capital Pty Ltd ( Gabriel Van Jour )" at bounding box center [990, 192] width 263 height 13
click at [248, 179] on link "Dashboard" at bounding box center [246, 185] width 125 height 35
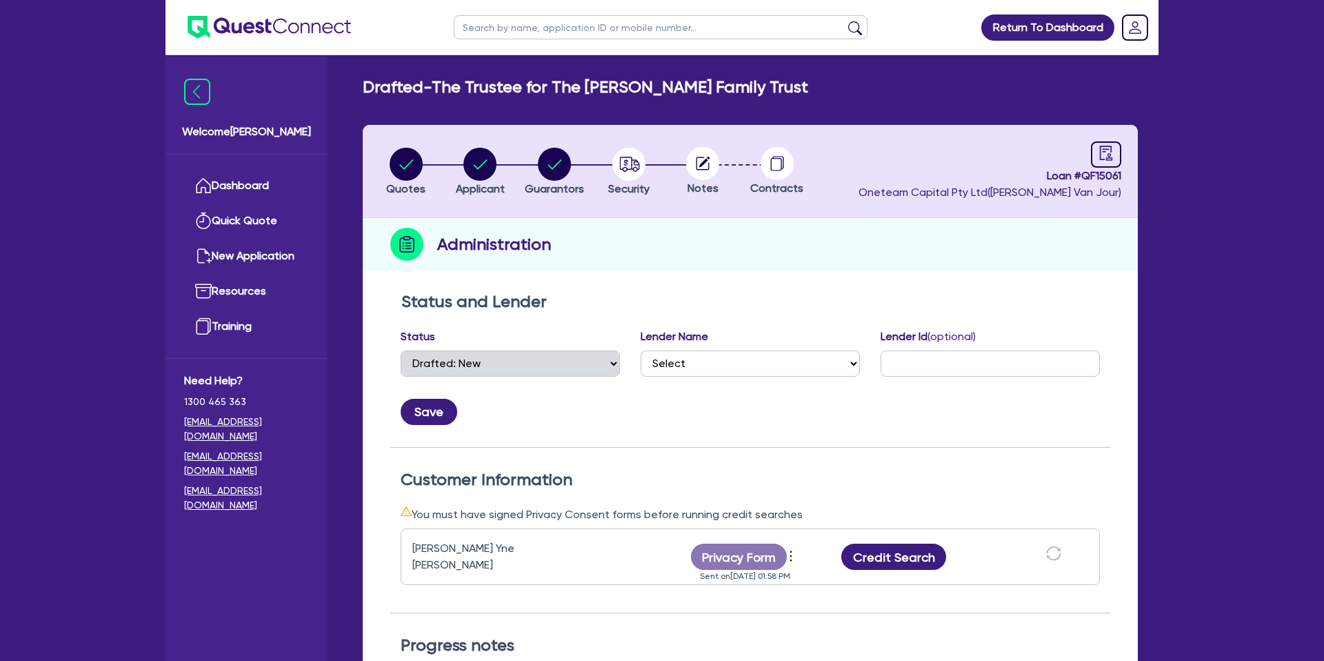
select select "DRAFTED_NEW"
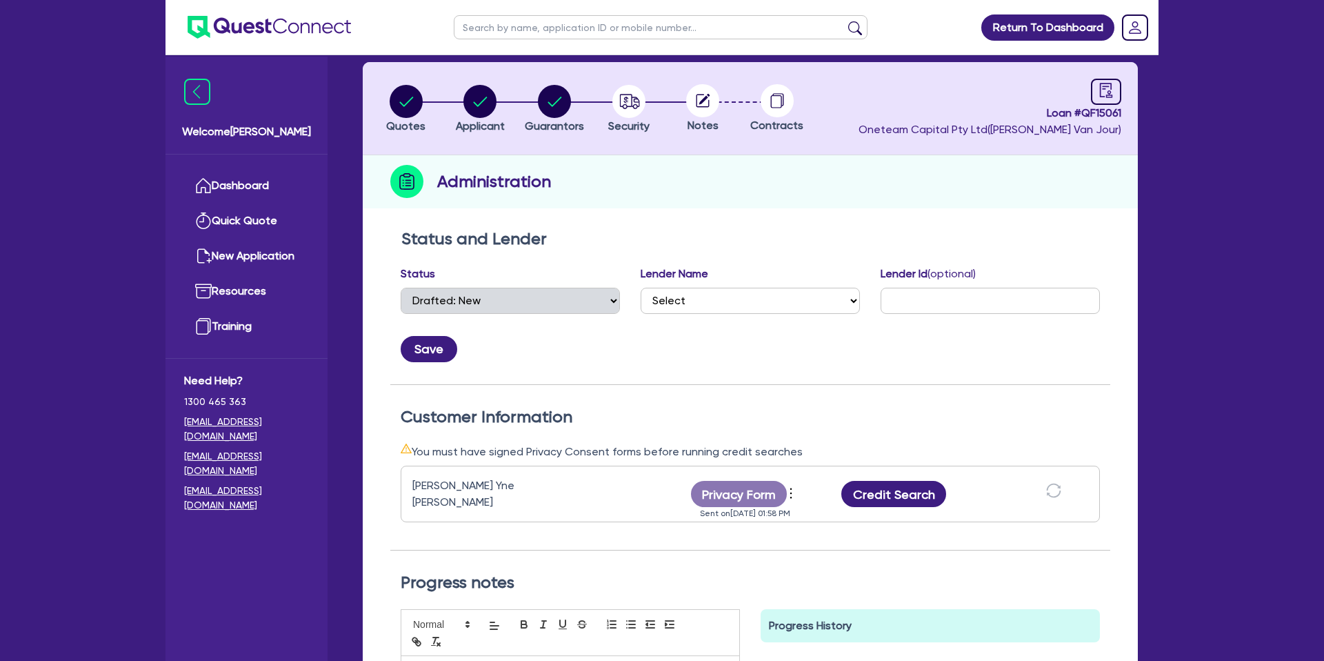
click at [881, 210] on div "Quotes Applicant Guarantors Security Notes Contracts Loan # QF15061 Oneteam Cap…" at bounding box center [750, 460] width 775 height 796
click at [906, 494] on button "Credit Search" at bounding box center [893, 494] width 105 height 26
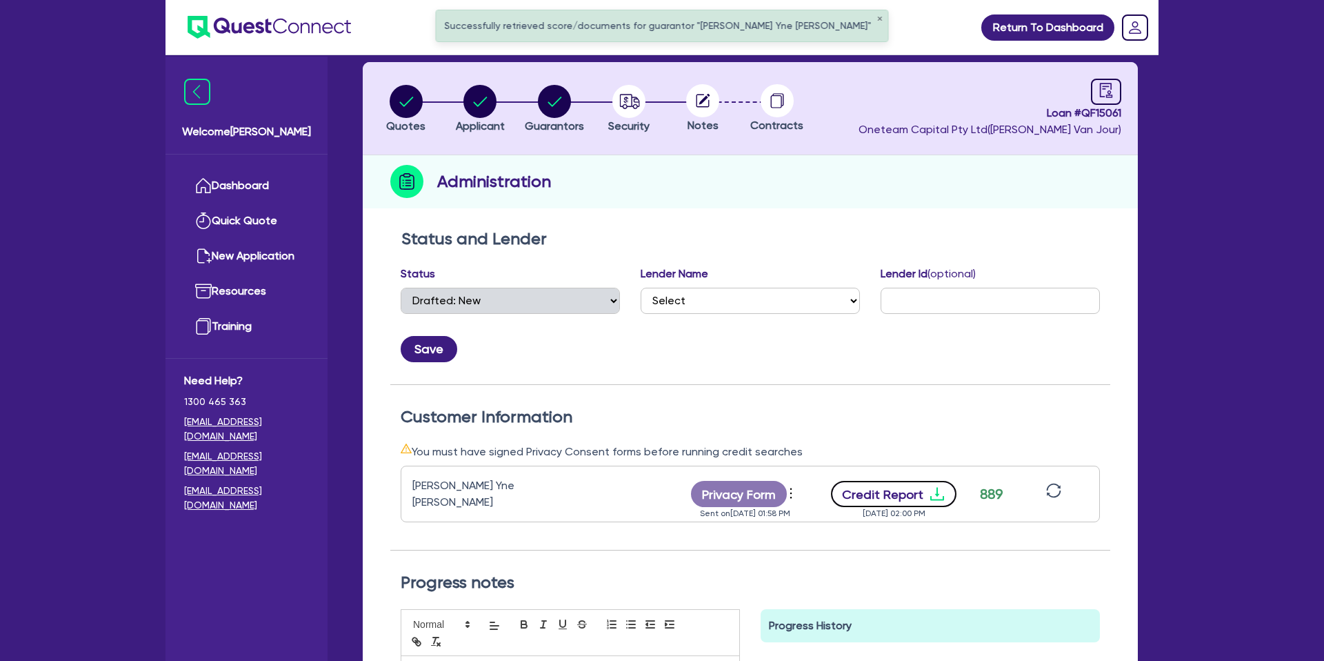
click at [898, 489] on button "Credit Report" at bounding box center [894, 494] width 126 height 26
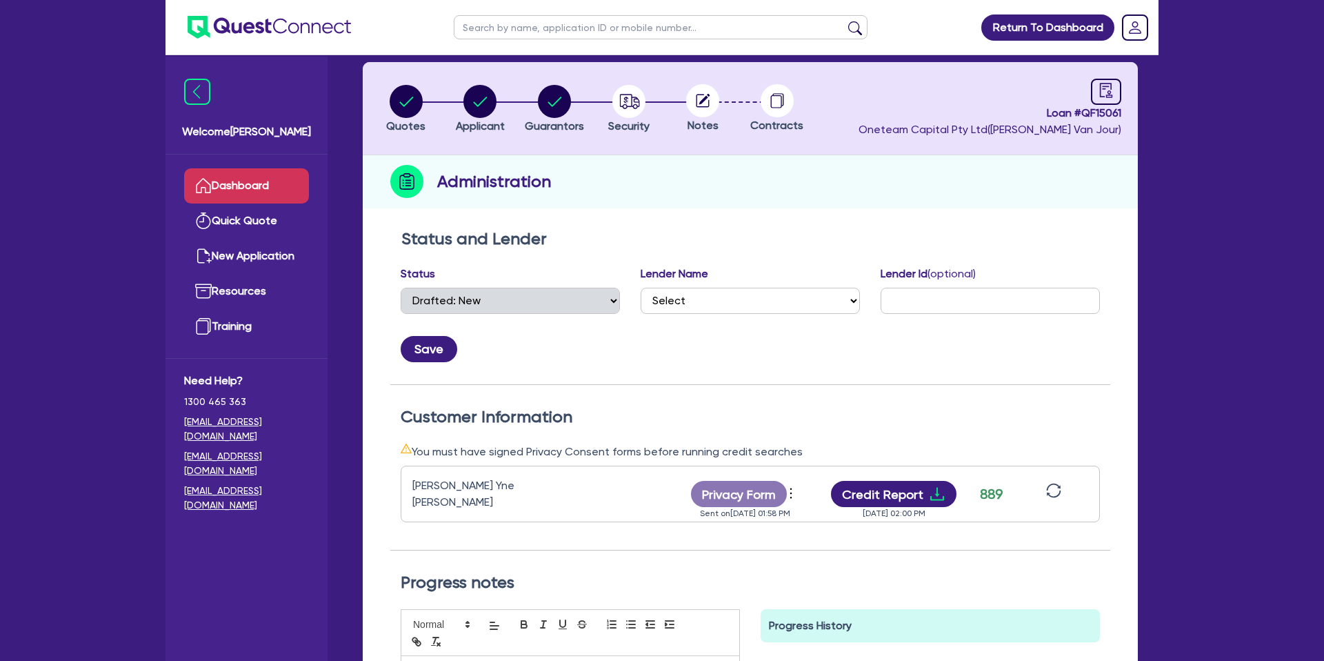
click at [255, 190] on link "Dashboard" at bounding box center [246, 185] width 125 height 35
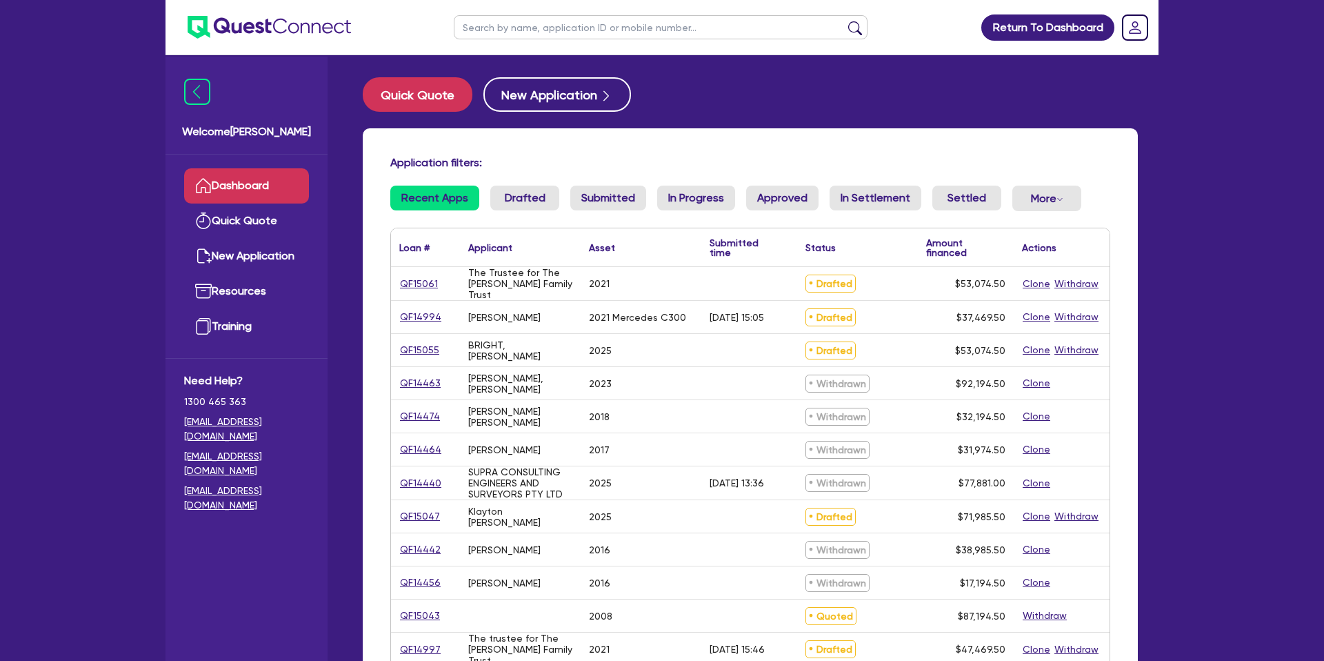
click at [561, 33] on input "text" at bounding box center [661, 27] width 414 height 24
click at [422, 281] on link "QF15061" at bounding box center [418, 284] width 39 height 16
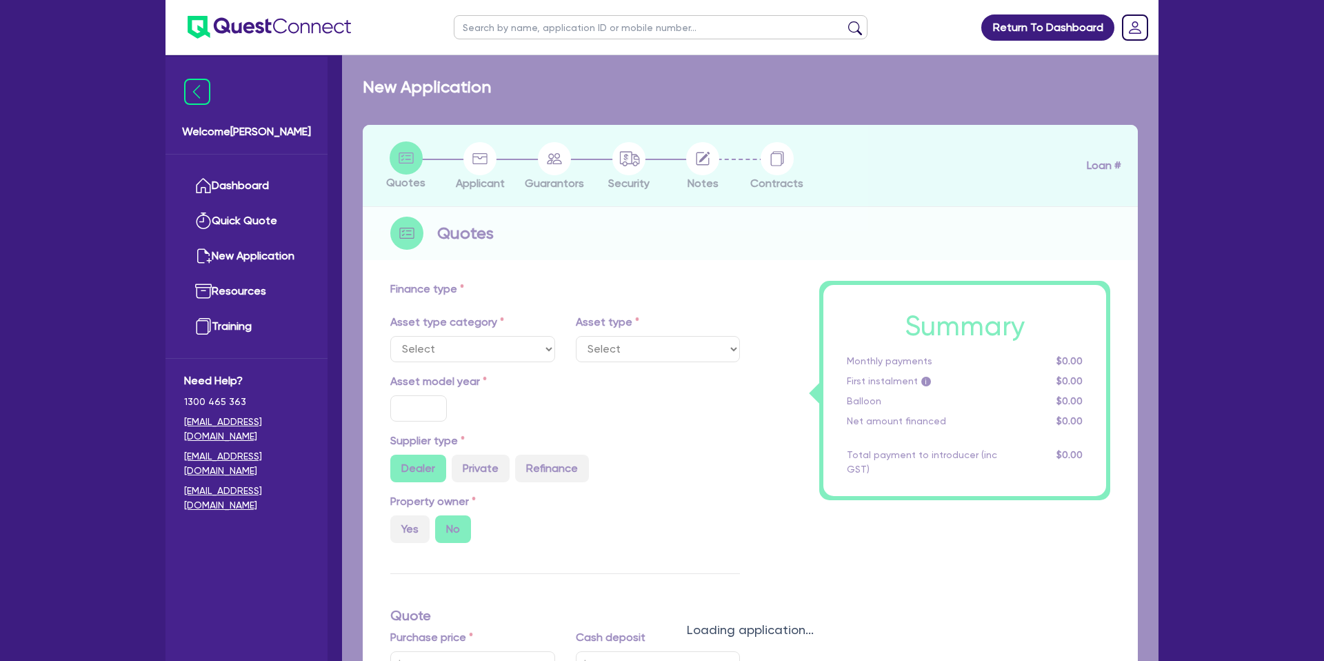
select select "CARS_AND_LIGHT_TRUCKS"
type input "2021"
radio input "true"
type input "55,000"
type input "5,000"
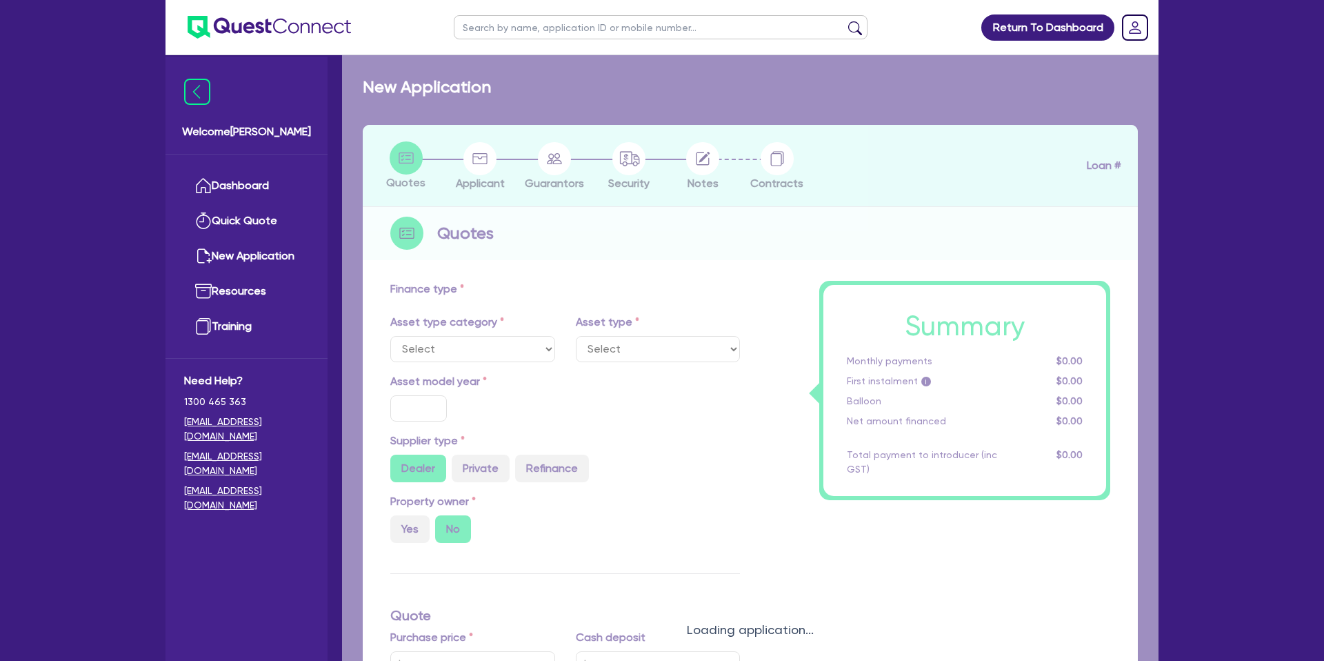
type input "35"
type input "19,250"
type input "7.99"
type input "2,200"
select select "PASSENGER_VEHICLES"
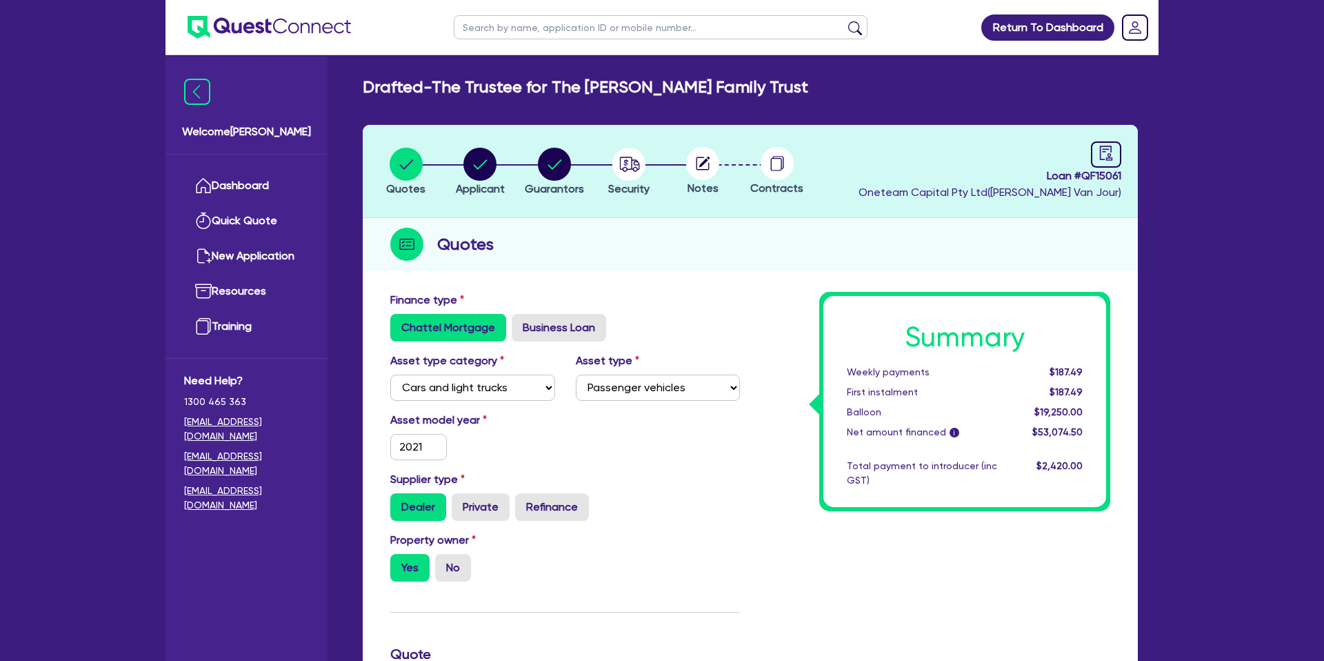
drag, startPoint x: 814, startPoint y: 277, endPoint x: 494, endPoint y: 244, distance: 321.0
click at [806, 277] on div "Quotes Applicant Guarantors Security Notes Contracts Loan # QF15061 Oneteam Cap…" at bounding box center [750, 646] width 775 height 1043
click at [497, 23] on input "text" at bounding box center [661, 27] width 414 height 24
type input "[PERSON_NAME]"
click button "submit" at bounding box center [855, 30] width 22 height 19
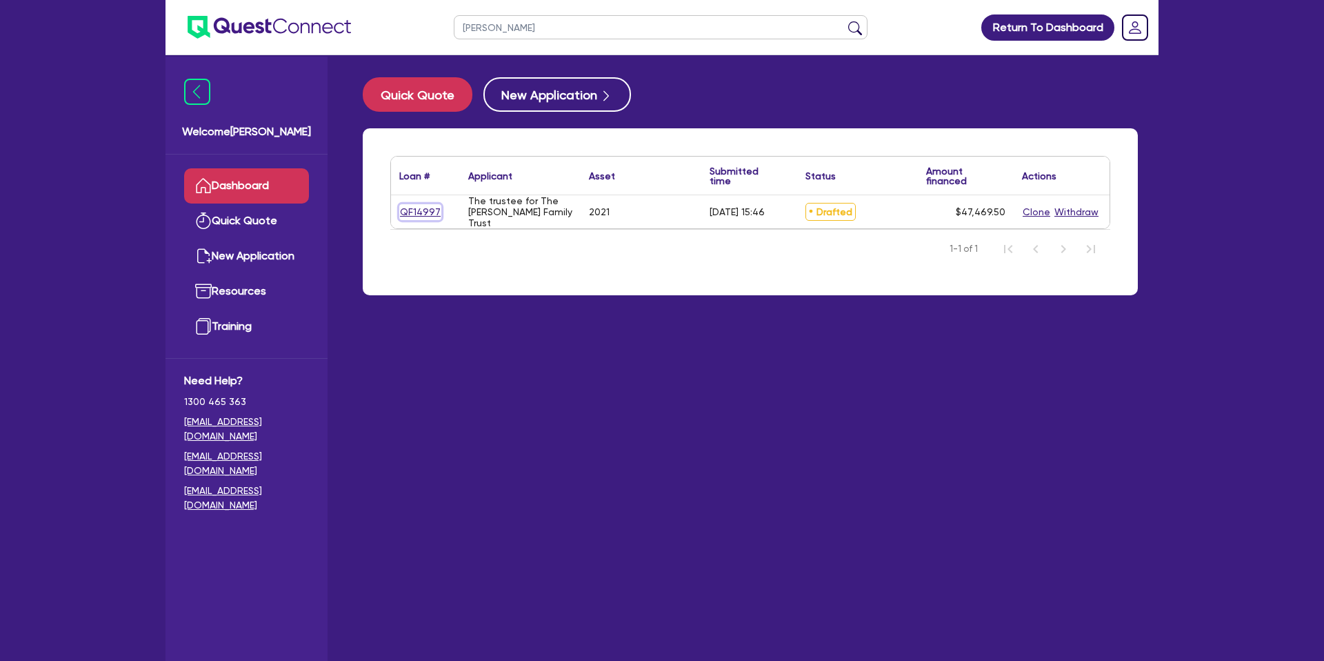
click at [425, 210] on link "QF14997" at bounding box center [420, 212] width 42 height 16
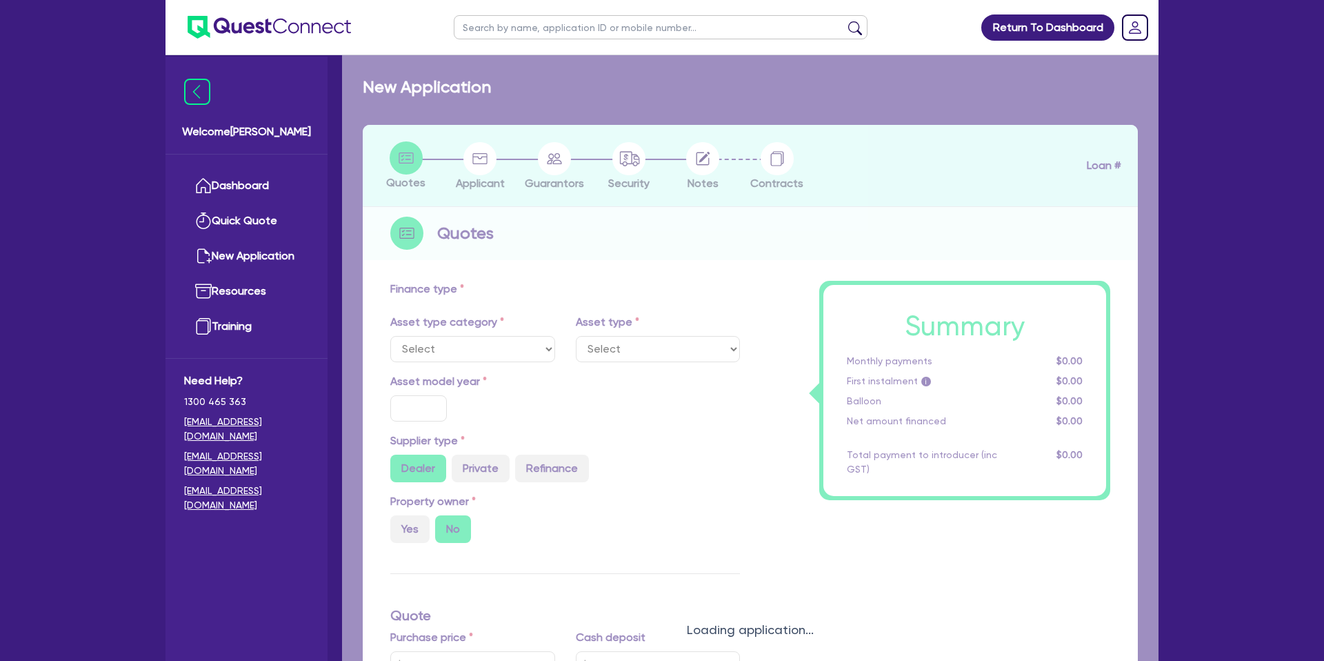
select select "CARS_AND_LIGHT_TRUCKS"
type input "2021"
radio input "true"
type input "50,000"
type input "5,000"
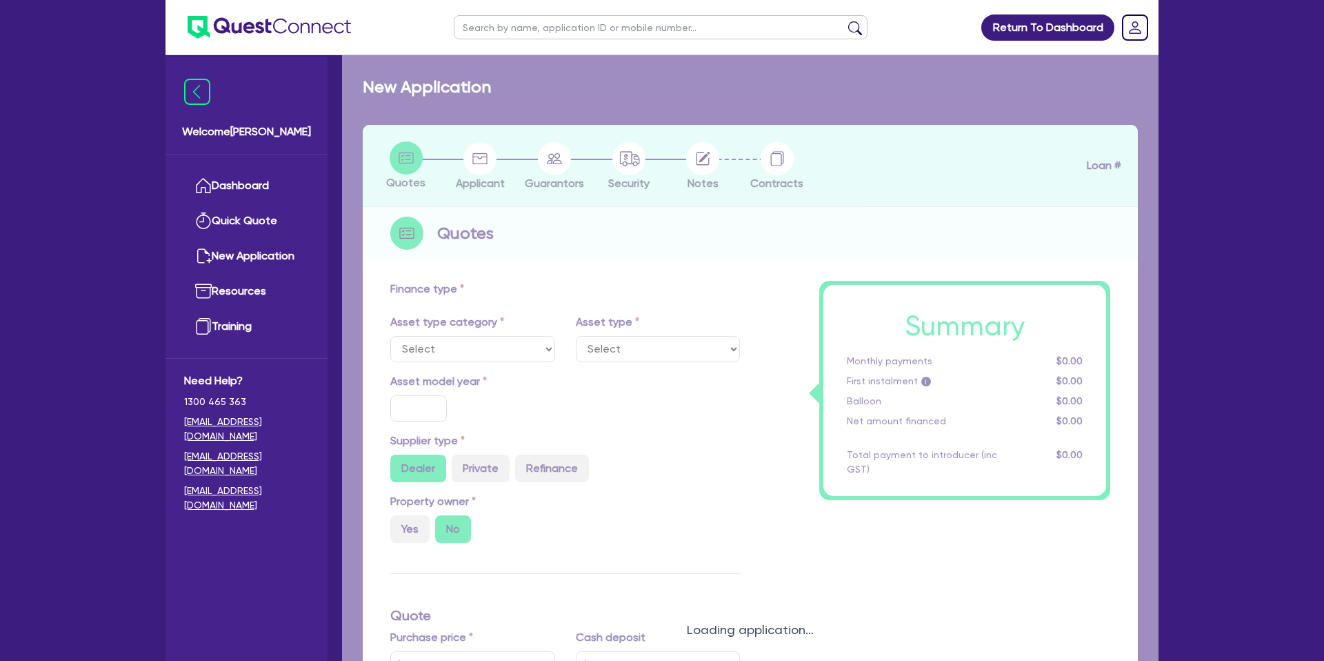
type input "1"
type input "474.7"
type input "7.59"
type input "1,650"
select select "PASSENGER_VEHICLES"
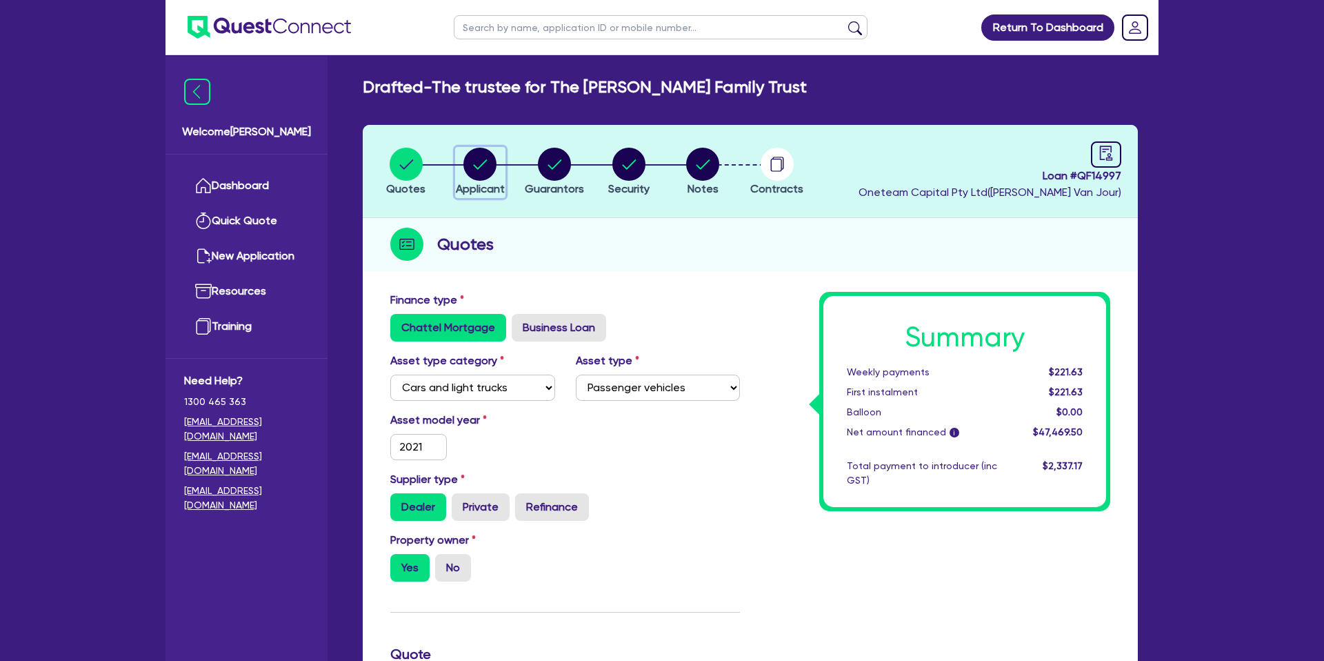
click at [486, 165] on circle "button" at bounding box center [479, 164] width 33 height 33
select select "TRUST"
select select "COMPANY"
select select "BUILDING_CONSTRUCTION"
select select "TRADES_SERVICES_CONSUMERS"
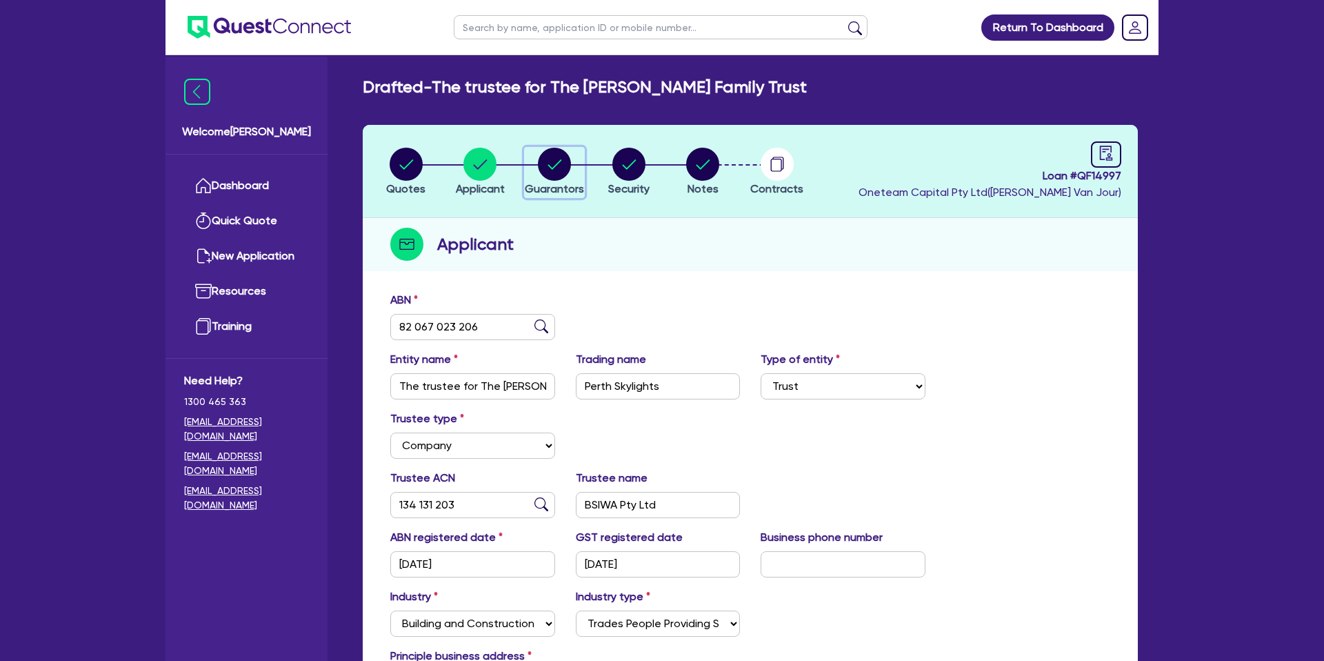
click at [565, 164] on circle "button" at bounding box center [554, 164] width 33 height 33
select select "MR"
select select "WA"
select select "SINGLE"
select select "PROPERTY"
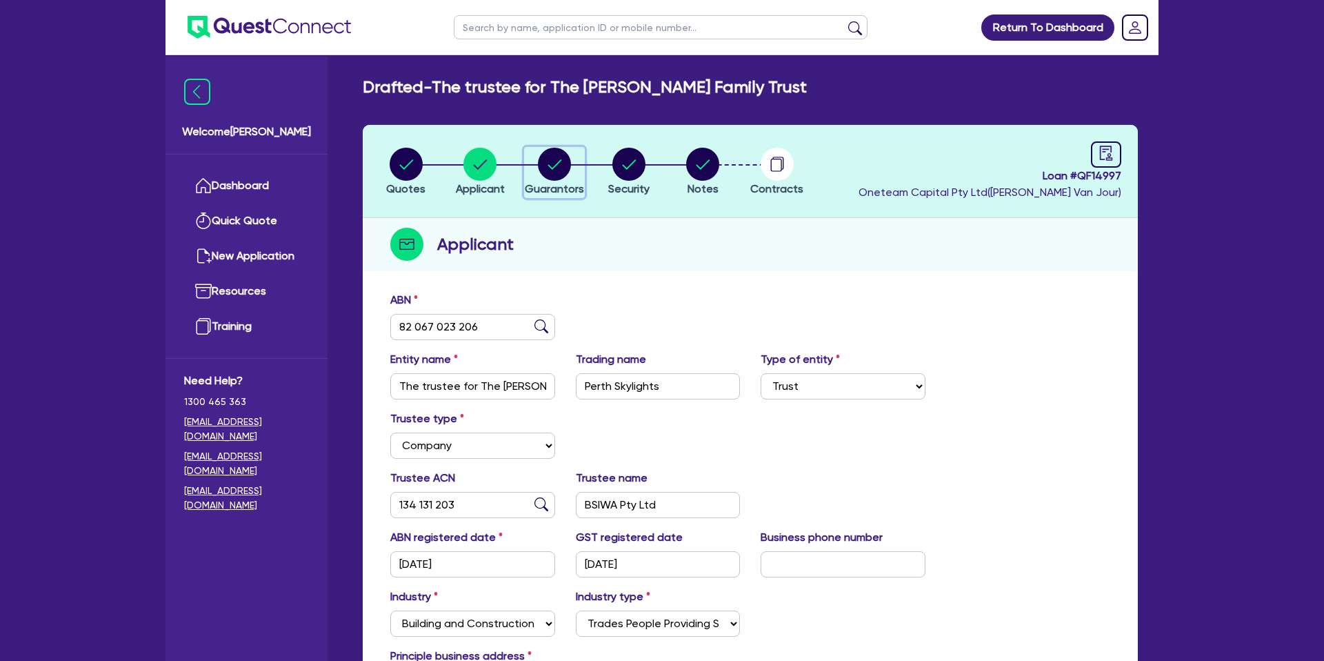
select select "CASH"
select select "VEHICLE"
select select "MORTGAGE"
select select "VEHICLE_LOAN"
select select "PERSONAL_LOAN"
